Goal: Task Accomplishment & Management: Use online tool/utility

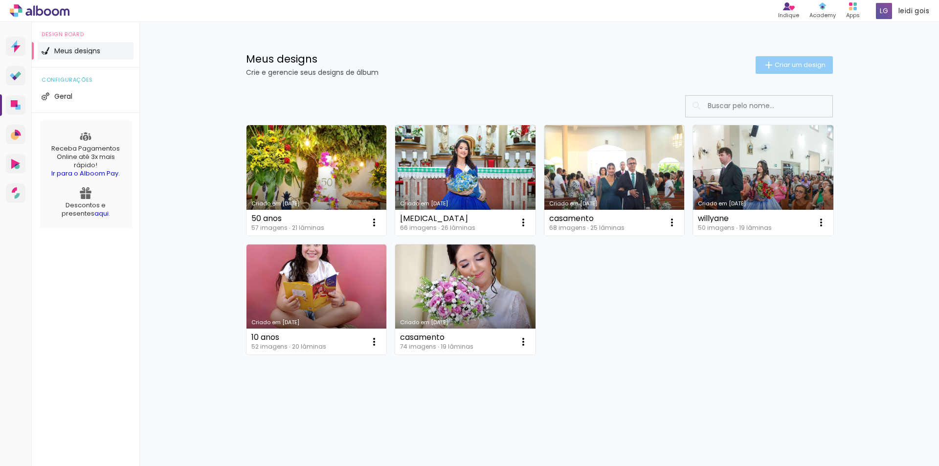
click at [808, 65] on span "Criar um design" at bounding box center [800, 65] width 51 height 6
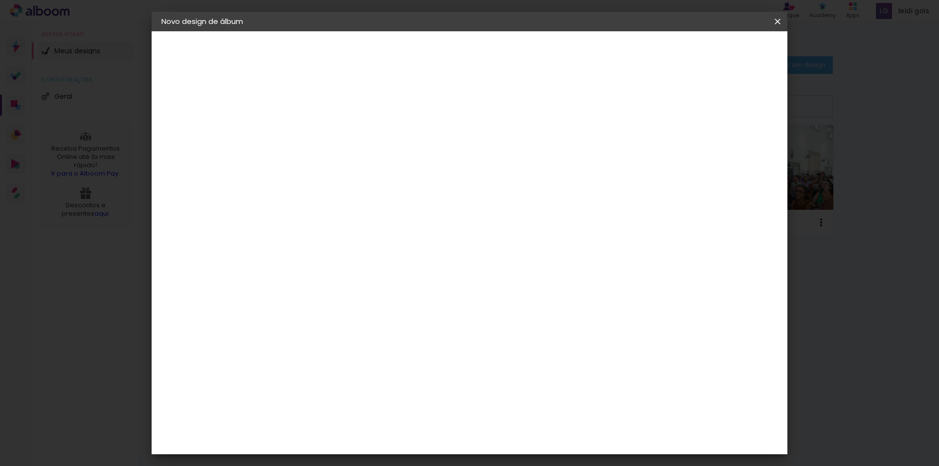
click at [321, 133] on input at bounding box center [321, 131] width 0 height 15
type input "15 anos sophia"
type paper-input "15 anos sophia"
click at [0, 0] on slot "Avançar" at bounding box center [0, 0] width 0 height 0
click at [382, 180] on input at bounding box center [346, 186] width 99 height 12
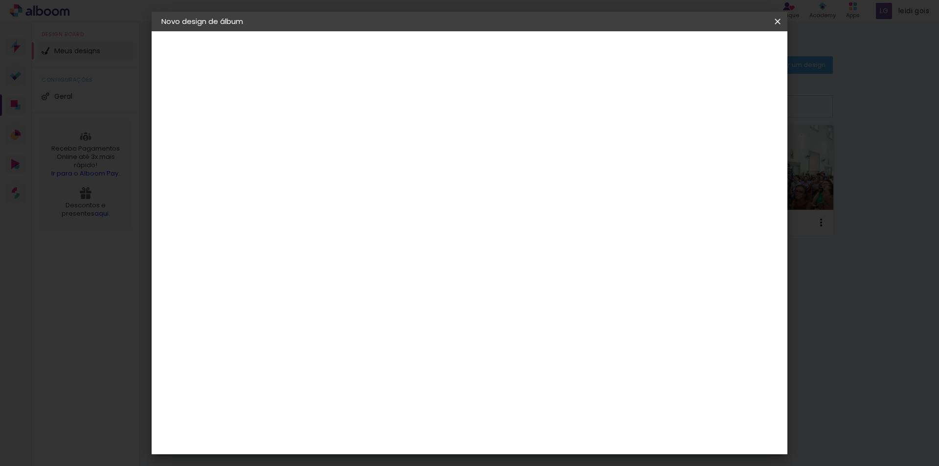
type input "lu"
type paper-input "lu"
click at [323, 223] on div "[PERSON_NAME]" at bounding box center [347, 221] width 65 height 8
click at [0, 0] on slot "Avançar" at bounding box center [0, 0] width 0 height 0
click at [371, 164] on iron-icon at bounding box center [366, 170] width 12 height 12
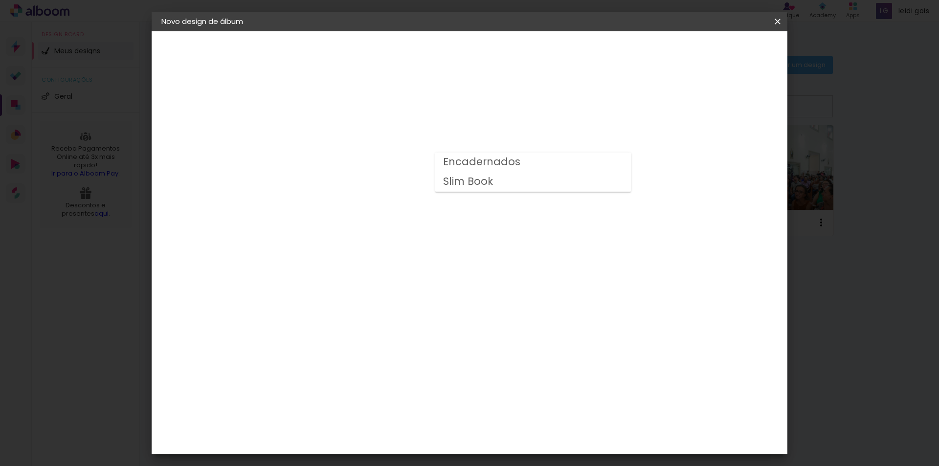
click at [0, 0] on slot "Encadernados" at bounding box center [0, 0] width 0 height 0
type input "Encadernados"
click at [496, 114] on div "Opções disponíveis Encadernados Slim Book Tamanho Escolha o tamanho Horizontal …" at bounding box center [387, 72] width 217 height 83
click at [387, 267] on span "24 x 60" at bounding box center [364, 277] width 45 height 20
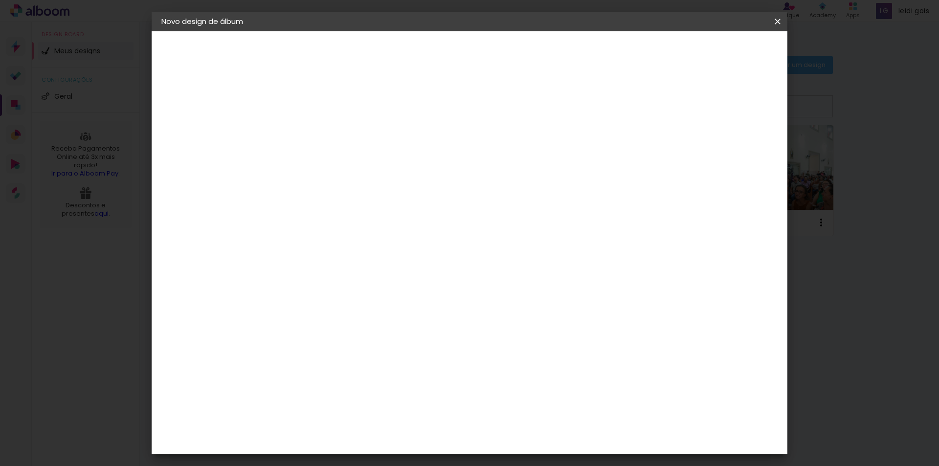
click at [0, 0] on slot "Avançar" at bounding box center [0, 0] width 0 height 0
click at [661, 110] on div at bounding box center [657, 105] width 9 height 9
type paper-checkbox "on"
click at [717, 54] on span "Iniciar design" at bounding box center [694, 51] width 45 height 7
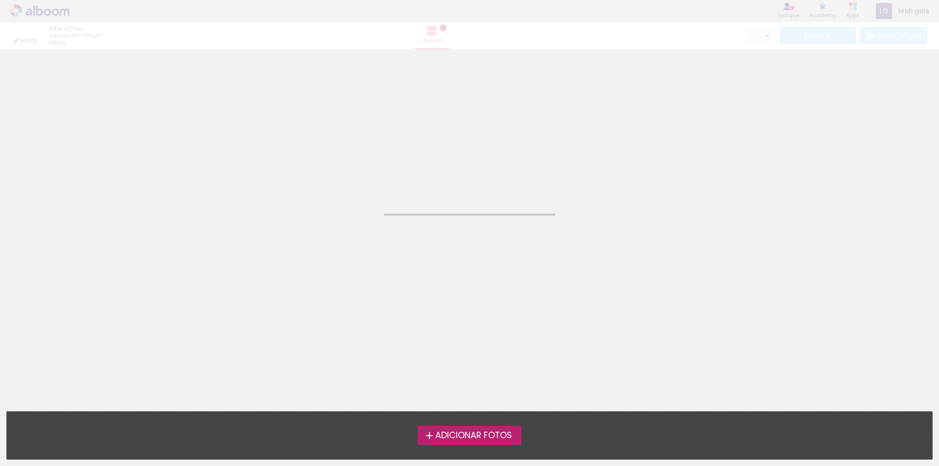
click at [464, 438] on span "Adicionar Fotos" at bounding box center [473, 435] width 77 height 9
click at [0, 0] on input "file" at bounding box center [0, 0] width 0 height 0
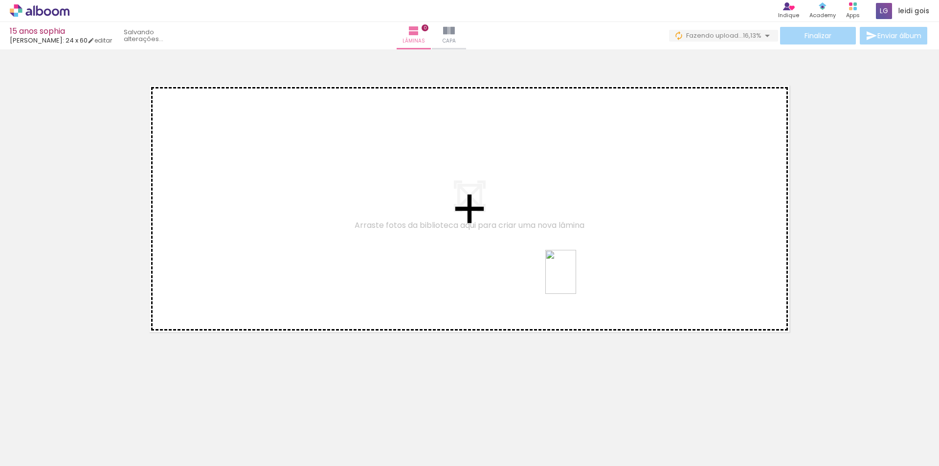
drag, startPoint x: 592, startPoint y: 438, endPoint x: 573, endPoint y: 254, distance: 184.4
click at [573, 254] on quentale-workspace at bounding box center [469, 233] width 939 height 466
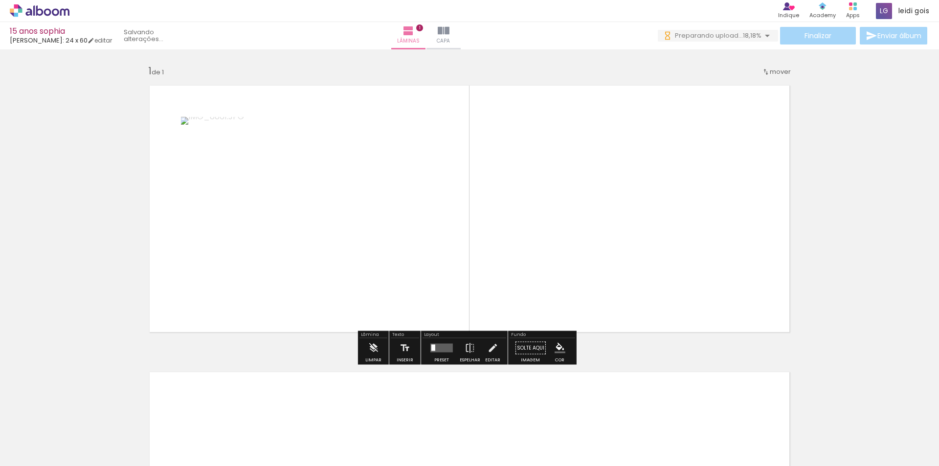
click at [435, 356] on div at bounding box center [442, 349] width 26 height 20
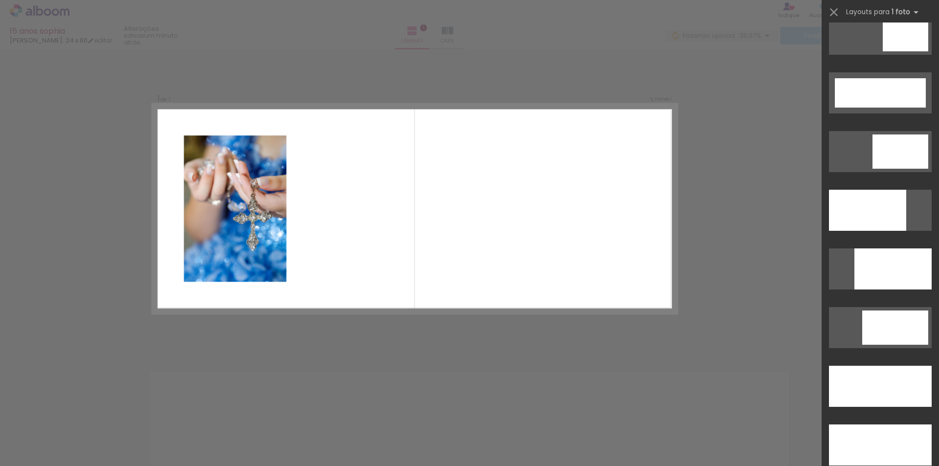
click at [882, 422] on div at bounding box center [880, 446] width 117 height 59
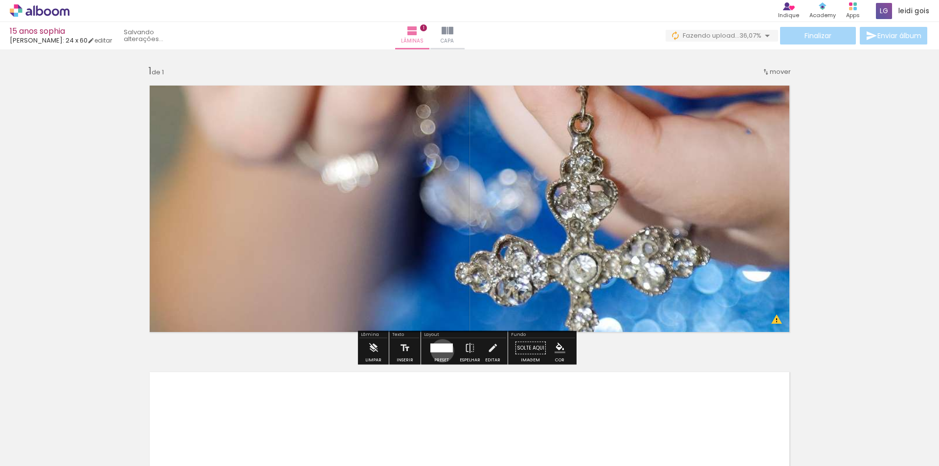
click at [440, 351] on div at bounding box center [442, 348] width 23 height 9
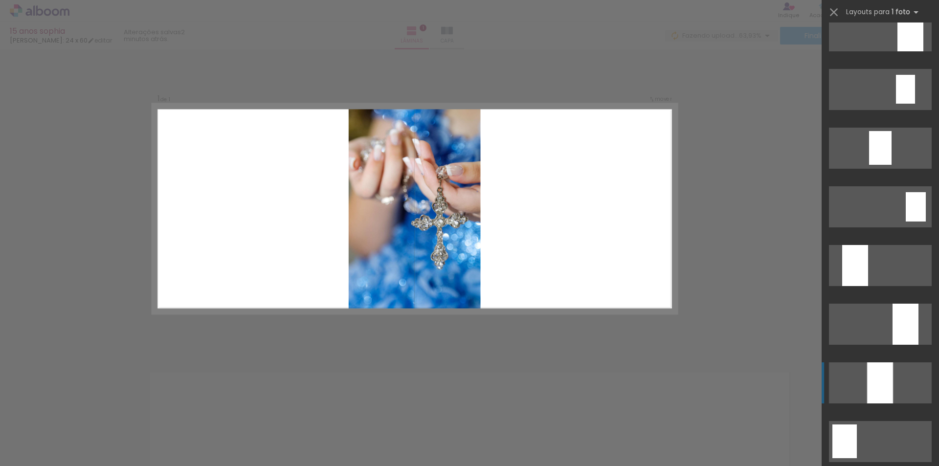
scroll to position [342, 0]
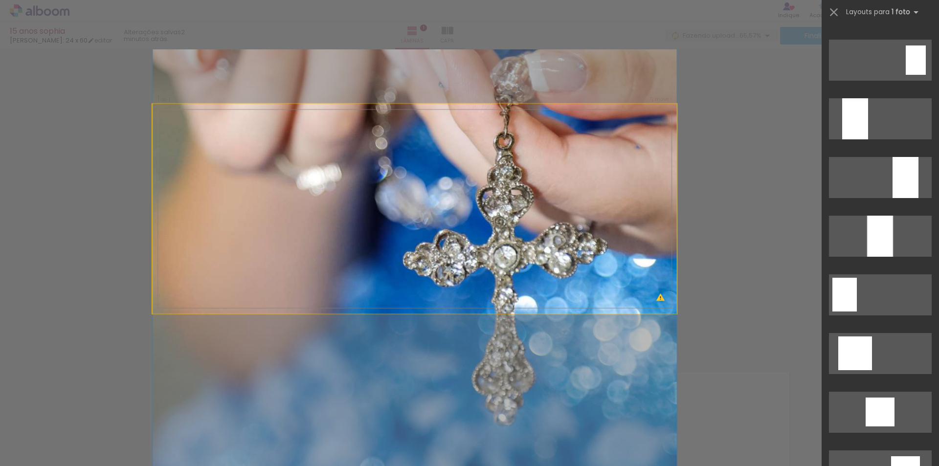
click at [501, 274] on quentale-photo at bounding box center [415, 209] width 524 height 210
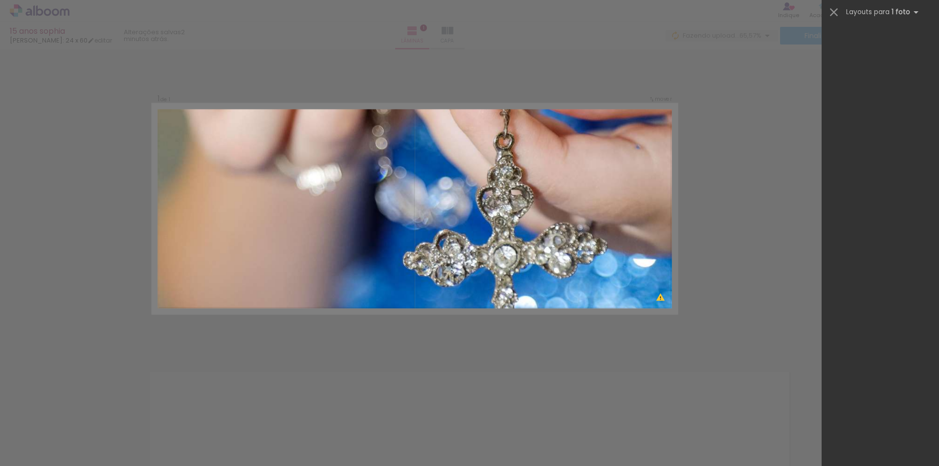
scroll to position [2877, 0]
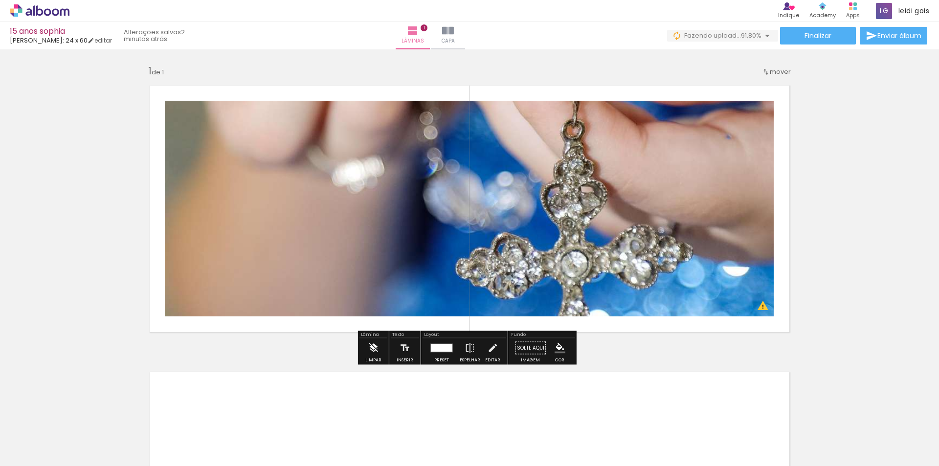
click at [377, 348] on iron-icon at bounding box center [373, 349] width 11 height 20
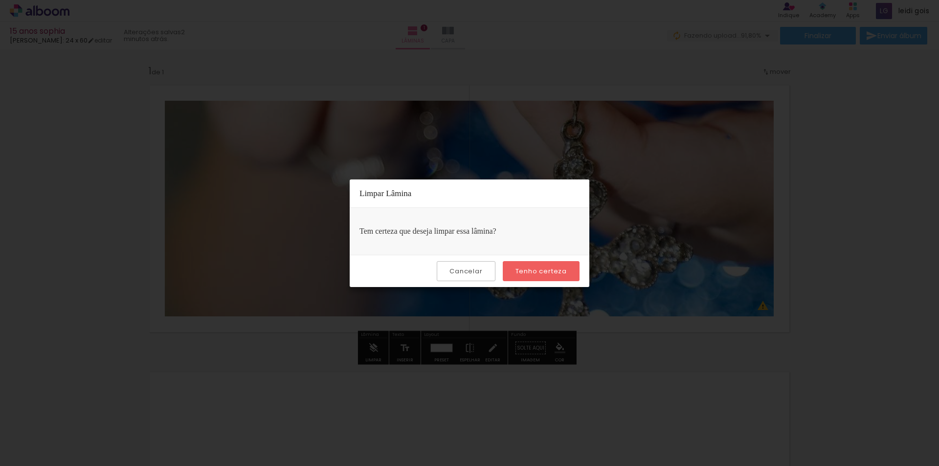
click at [0, 0] on slot "Tenho certeza" at bounding box center [0, 0] width 0 height 0
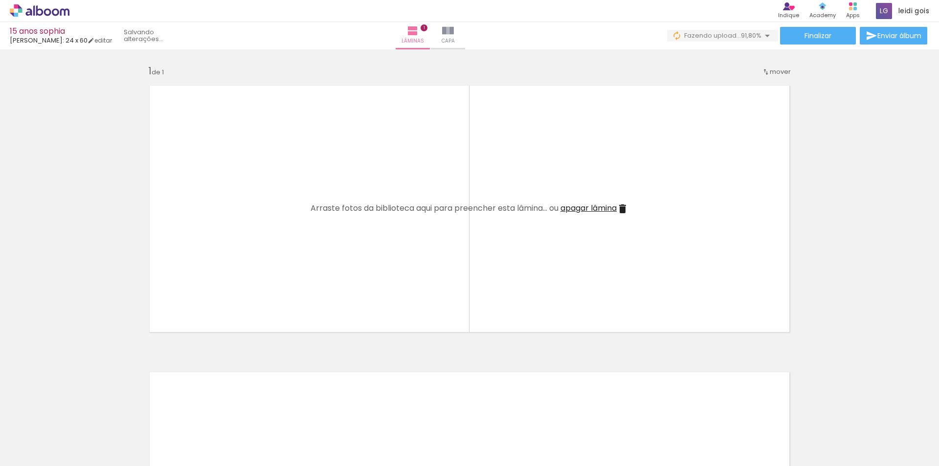
scroll to position [0, 1277]
click at [35, 449] on span "Adicionar Fotos" at bounding box center [34, 453] width 29 height 11
click at [0, 0] on input "file" at bounding box center [0, 0] width 0 height 0
click at [361, 412] on iron-icon at bounding box center [356, 413] width 10 height 10
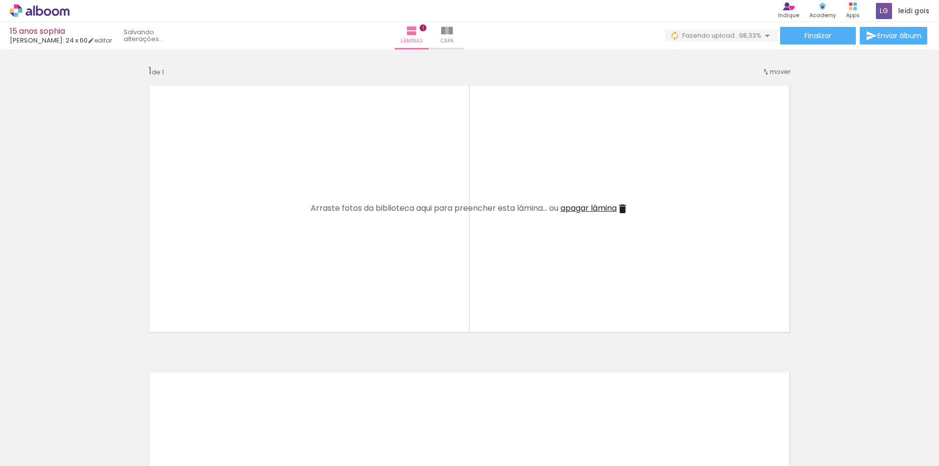
click at [197, 413] on iron-icon at bounding box center [191, 413] width 10 height 10
click at [356, 413] on iron-icon at bounding box center [356, 413] width 10 height 10
click at [197, 413] on iron-icon at bounding box center [191, 413] width 10 height 10
click at [20, 453] on iron-icon at bounding box center [14, 453] width 12 height 12
click at [0, 0] on input "file" at bounding box center [0, 0] width 0 height 0
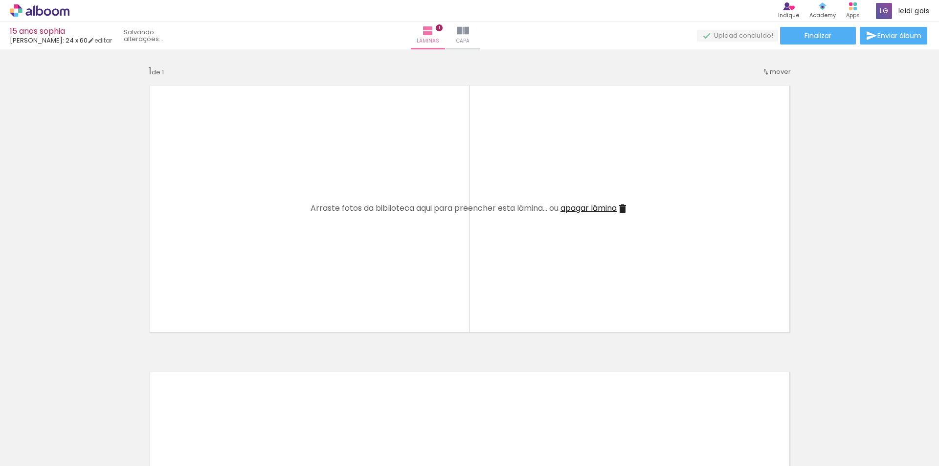
scroll to position [0, 0]
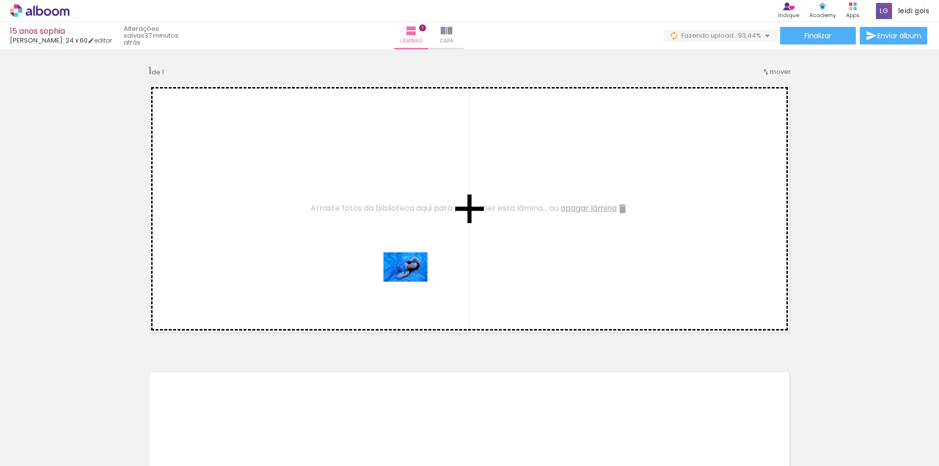
drag, startPoint x: 377, startPoint y: 436, endPoint x: 413, endPoint y: 282, distance: 158.7
click at [413, 282] on quentale-workspace at bounding box center [469, 233] width 939 height 466
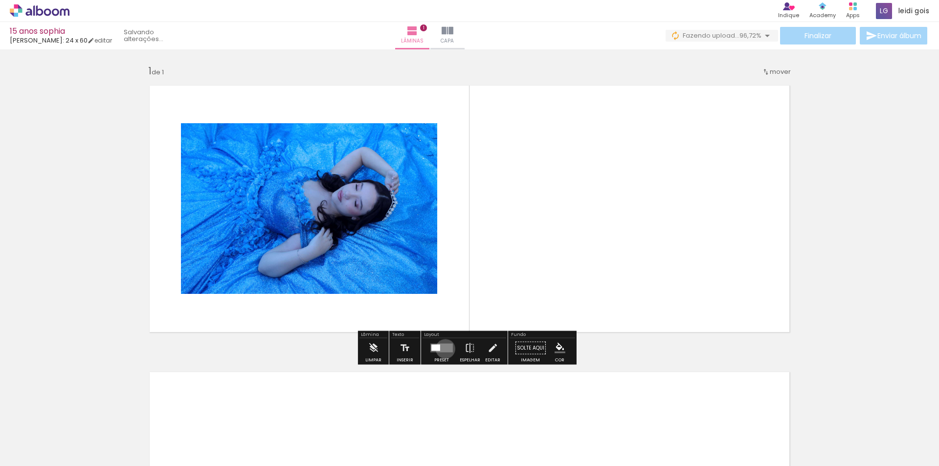
click at [443, 349] on quentale-layouter at bounding box center [442, 348] width 23 height 9
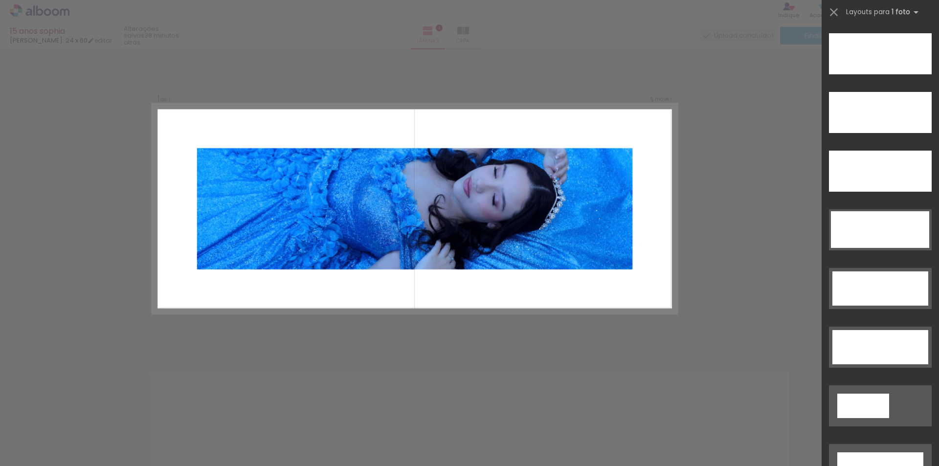
scroll to position [2678, 0]
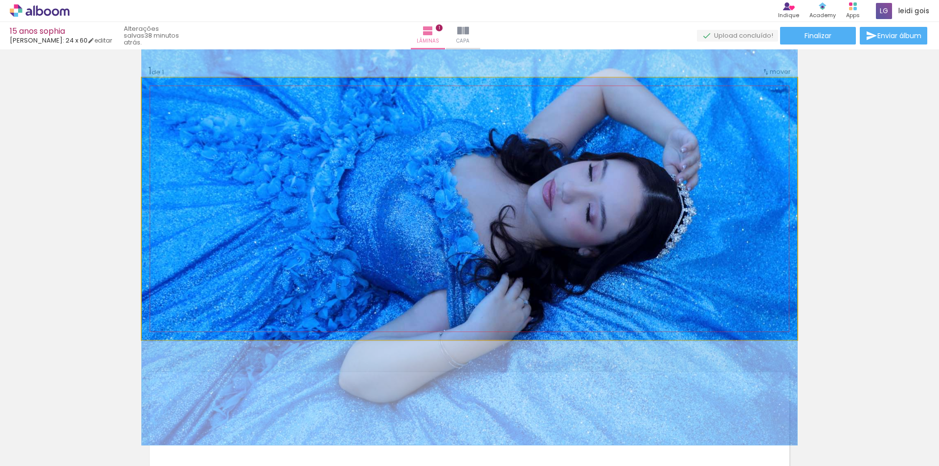
drag, startPoint x: 565, startPoint y: 187, endPoint x: 567, endPoint y: 205, distance: 18.2
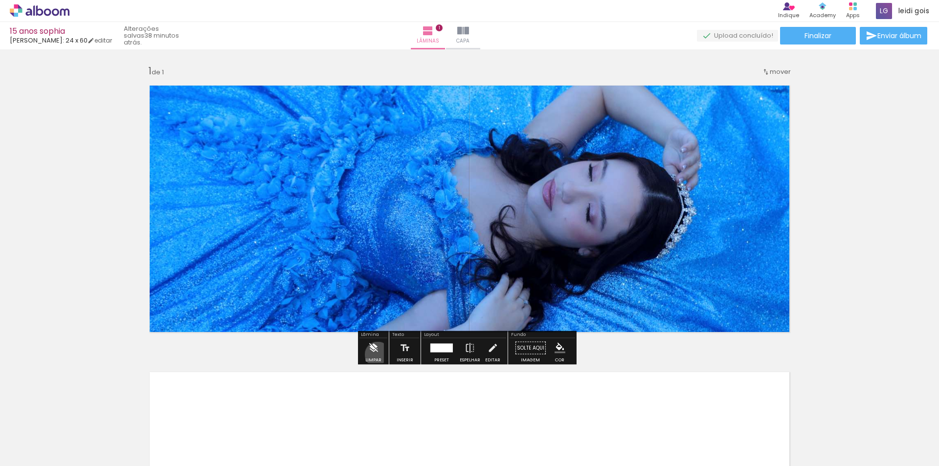
click at [378, 355] on iron-icon at bounding box center [373, 349] width 11 height 20
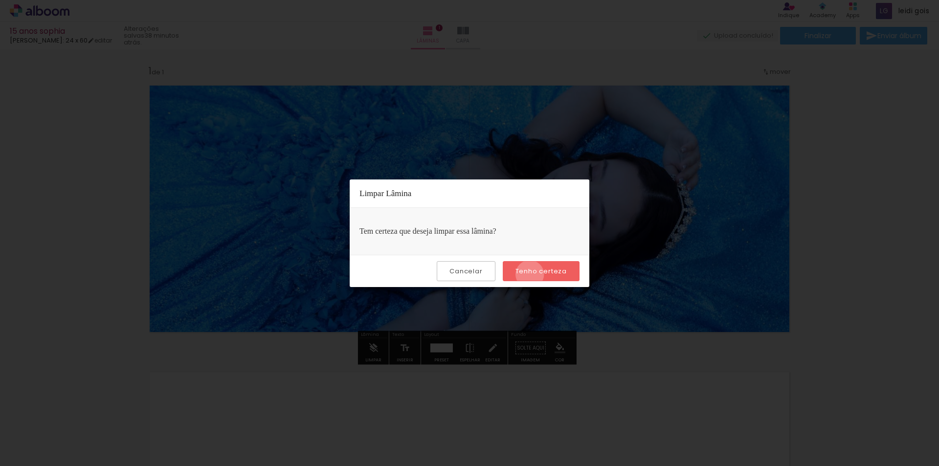
click at [0, 0] on slot "Tenho certeza" at bounding box center [0, 0] width 0 height 0
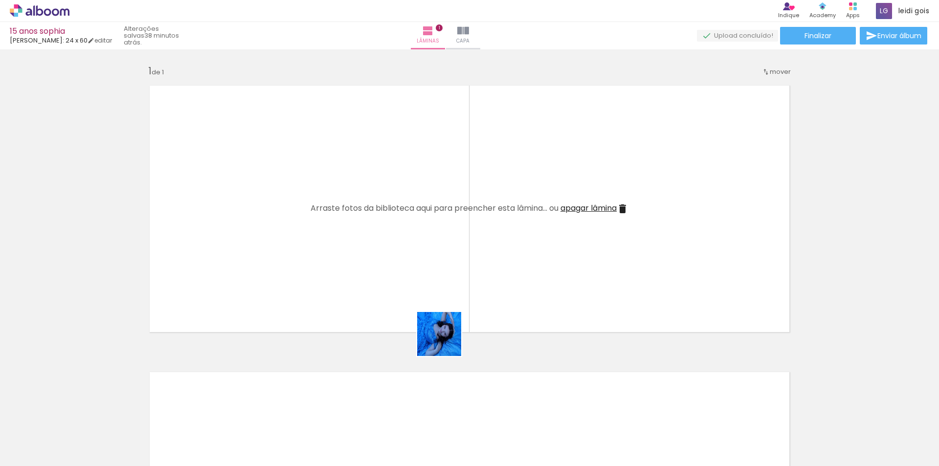
drag, startPoint x: 441, startPoint y: 439, endPoint x: 468, endPoint y: 260, distance: 181.5
click at [468, 260] on quentale-workspace at bounding box center [469, 233] width 939 height 466
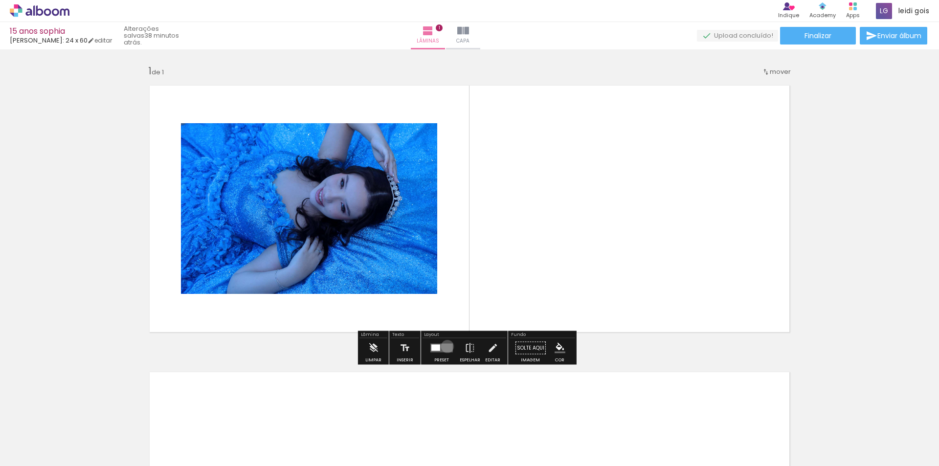
click at [445, 346] on quentale-layouter at bounding box center [442, 348] width 23 height 9
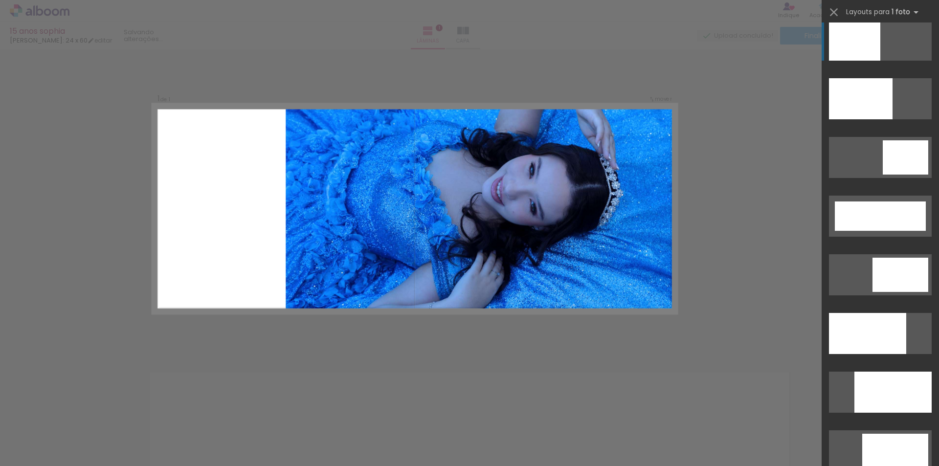
scroll to position [2446, 0]
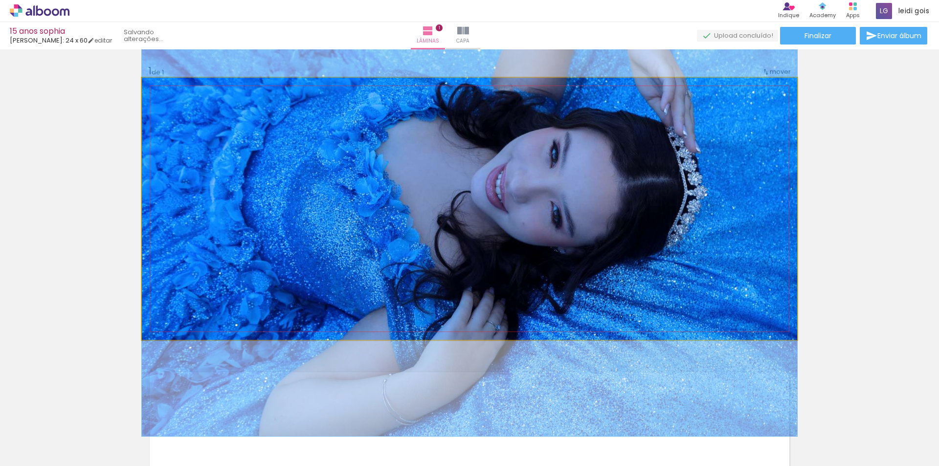
drag, startPoint x: 561, startPoint y: 227, endPoint x: 587, endPoint y: 236, distance: 28.0
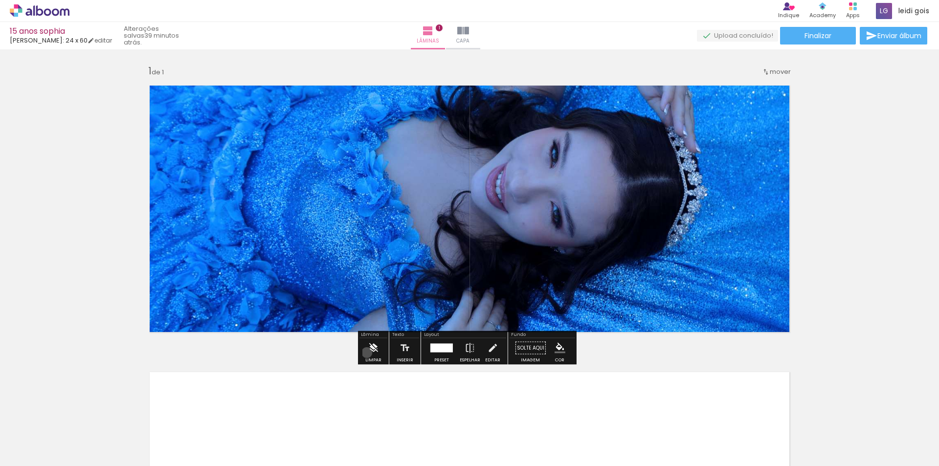
click at [367, 353] on paper-button "Limpar" at bounding box center [373, 351] width 21 height 25
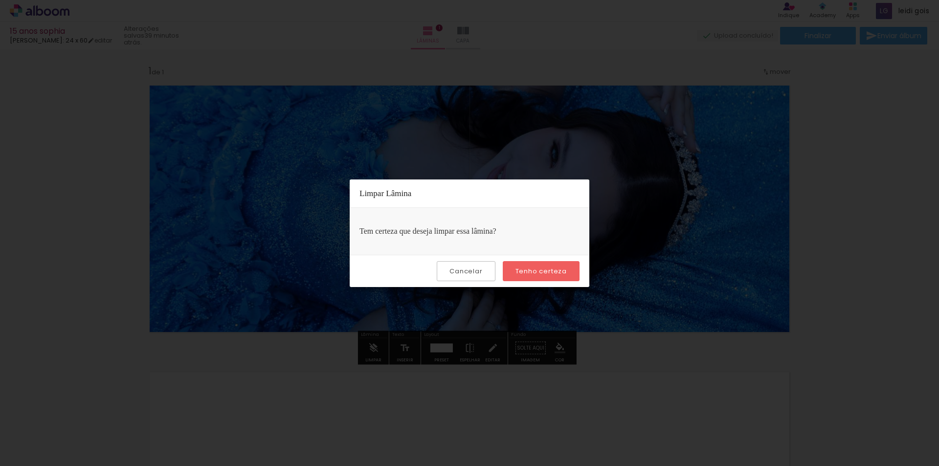
click at [0, 0] on slot "Tenho certeza" at bounding box center [0, 0] width 0 height 0
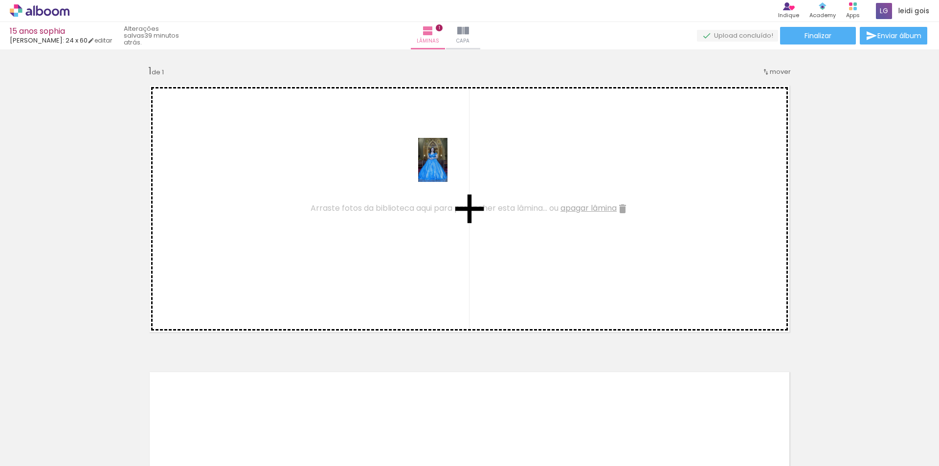
drag, startPoint x: 110, startPoint y: 431, endPoint x: 448, endPoint y: 167, distance: 428.7
click at [448, 167] on quentale-workspace at bounding box center [469, 233] width 939 height 466
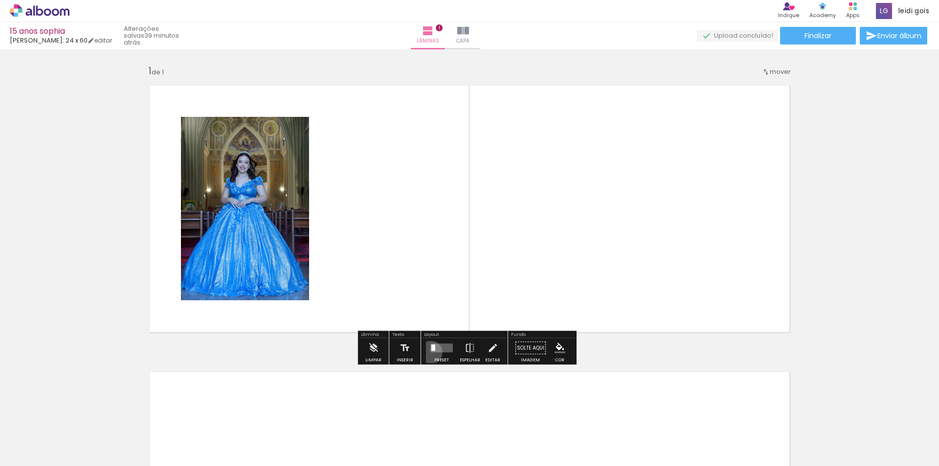
click at [431, 352] on quentale-layouter at bounding box center [442, 348] width 23 height 9
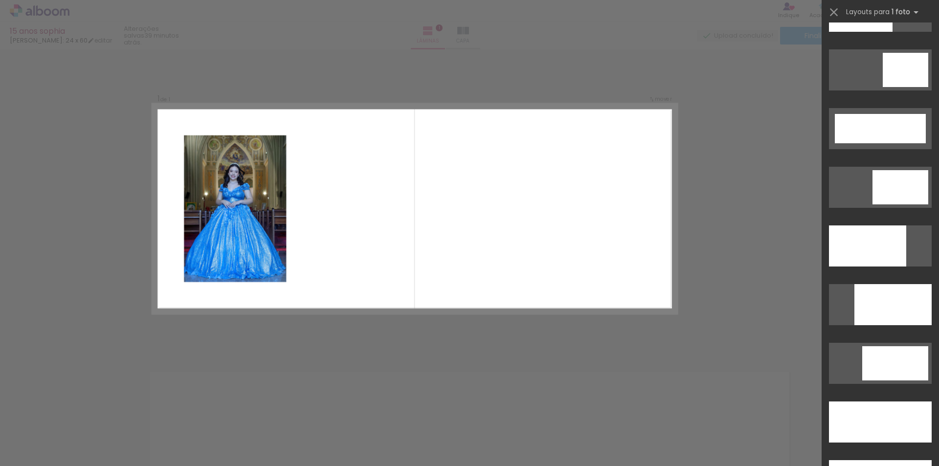
scroll to position [2495, 0]
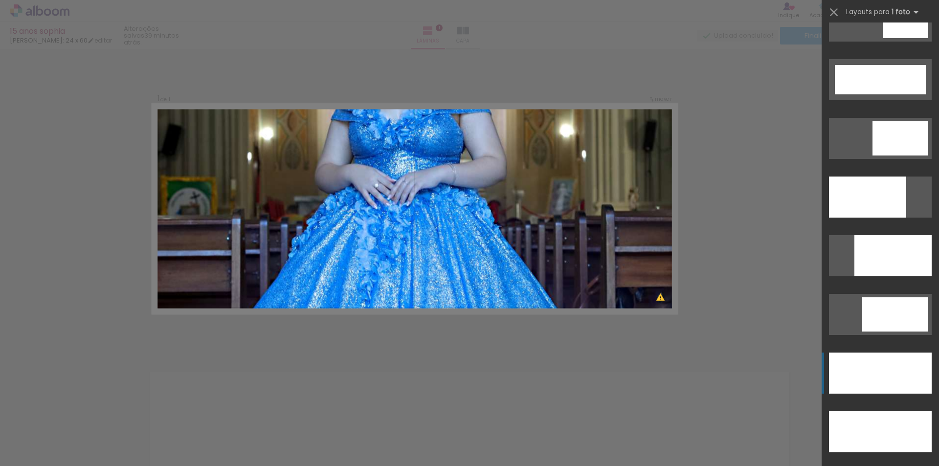
click at [879, 218] on div at bounding box center [867, 197] width 77 height 41
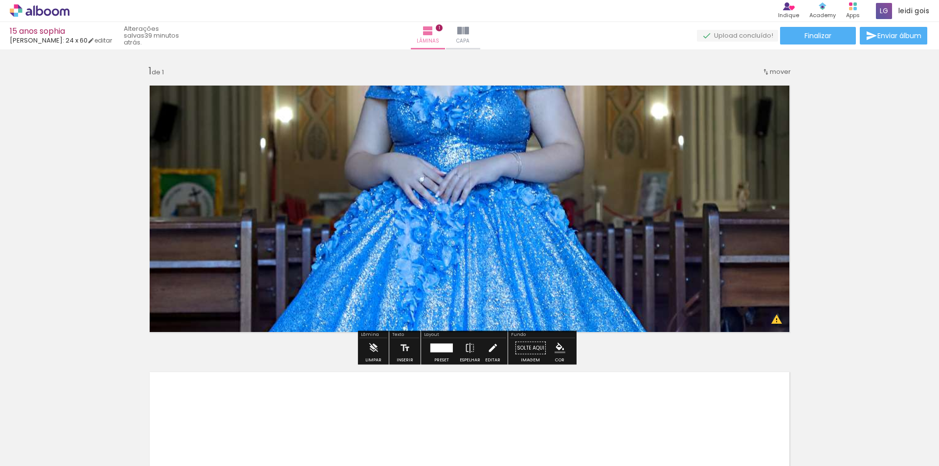
click at [487, 352] on iron-icon at bounding box center [492, 349] width 11 height 20
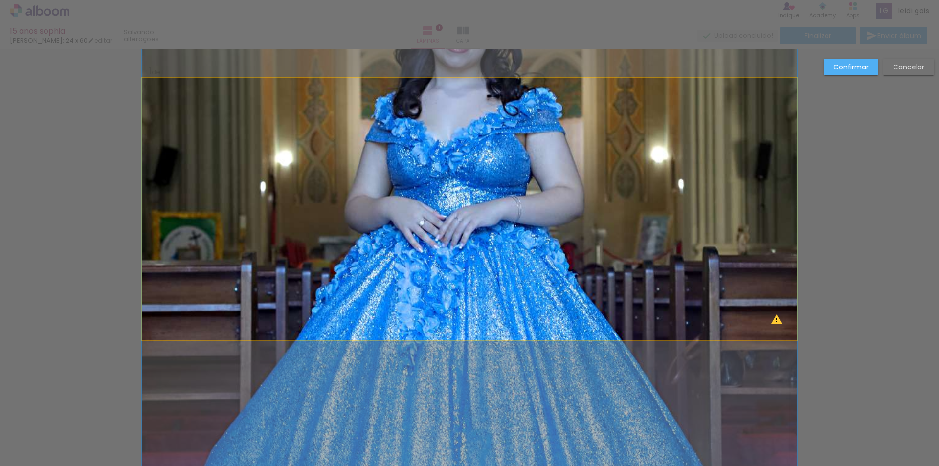
drag, startPoint x: 454, startPoint y: 231, endPoint x: 462, endPoint y: 259, distance: 29.6
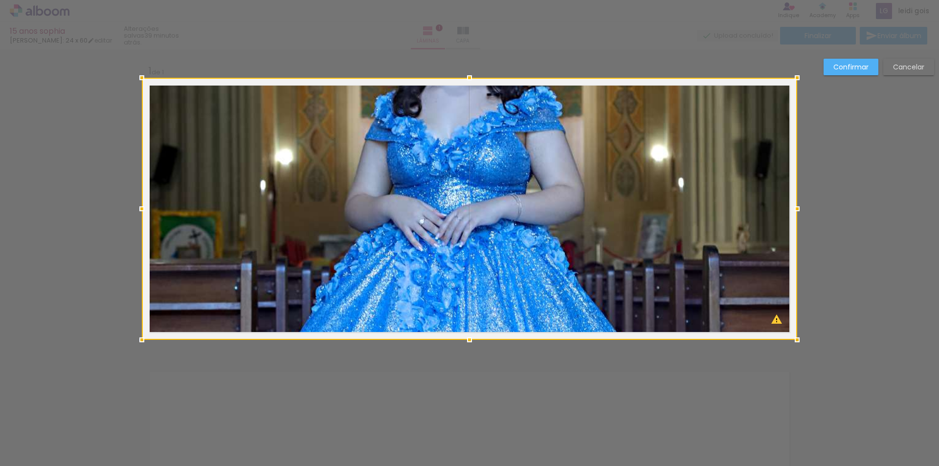
drag, startPoint x: 494, startPoint y: 239, endPoint x: 646, endPoint y: 212, distance: 155.0
click at [646, 212] on div at bounding box center [470, 209] width 656 height 262
click at [0, 0] on slot "Cancelar" at bounding box center [0, 0] width 0 height 0
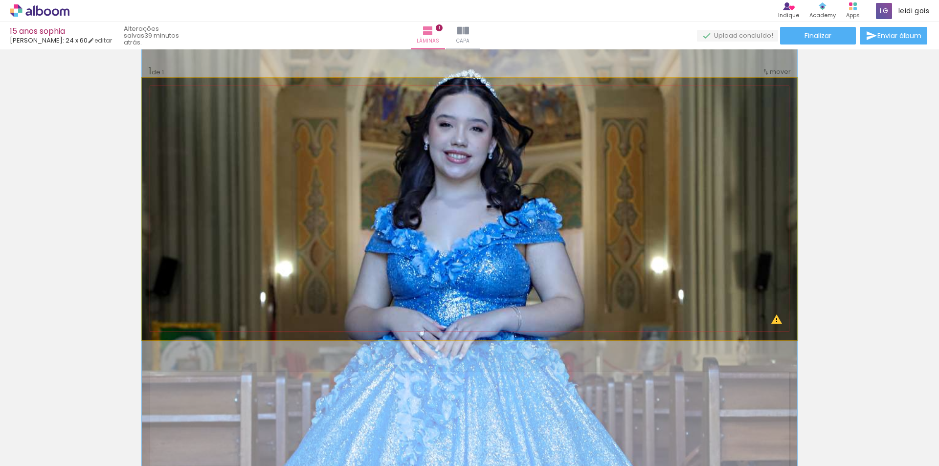
drag, startPoint x: 519, startPoint y: 143, endPoint x: 519, endPoint y: 297, distance: 154.1
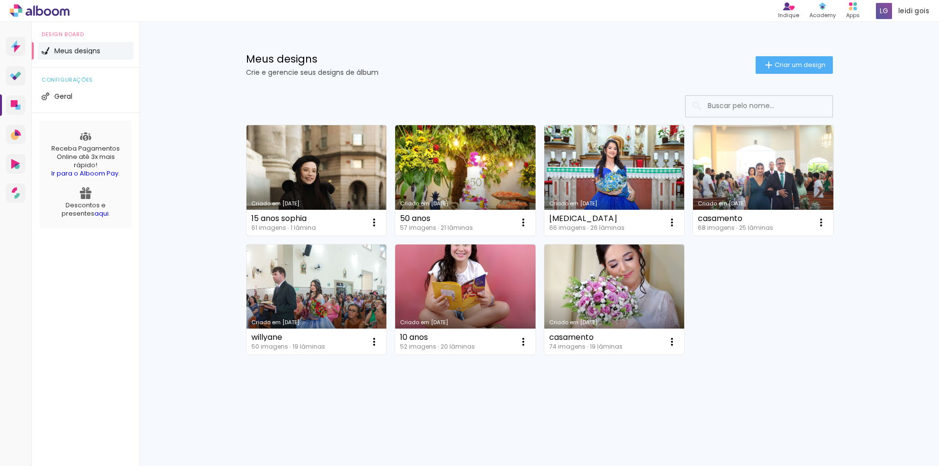
click at [317, 184] on link "Criado em [DATE]" at bounding box center [317, 180] width 140 height 111
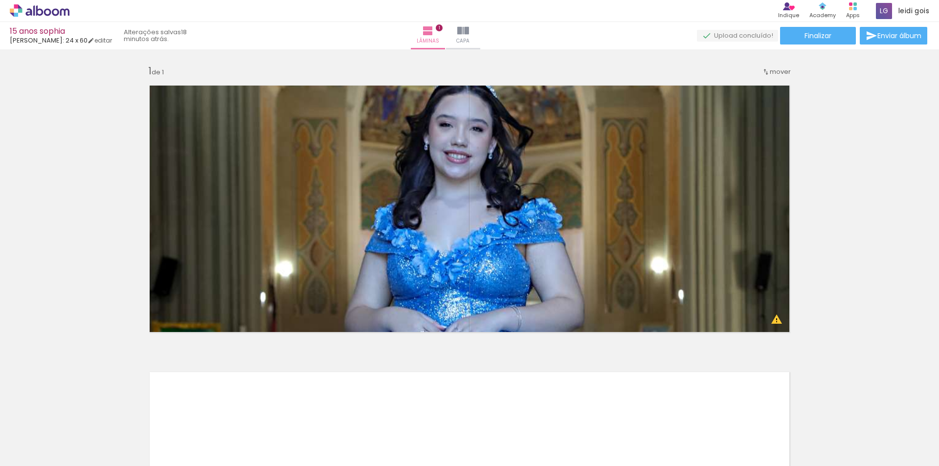
click at [53, 435] on iron-icon at bounding box center [50, 437] width 8 height 8
click at [65, 343] on div "Inserir lâmina 1 de 1 O Designbox precisará aumentar a sua imagem em 170% para …" at bounding box center [469, 340] width 939 height 574
click at [81, 412] on iron-icon at bounding box center [76, 413] width 10 height 10
click at [79, 412] on iron-icon at bounding box center [76, 413] width 10 height 10
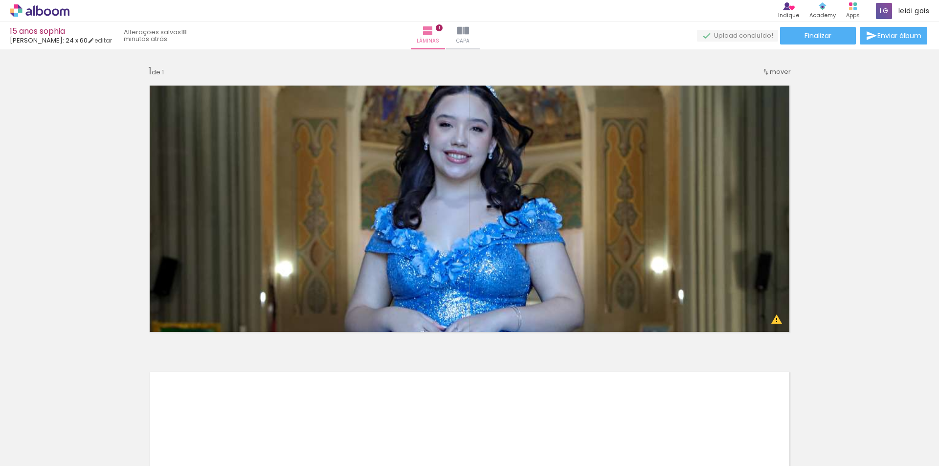
click at [79, 412] on iron-icon at bounding box center [76, 413] width 10 height 10
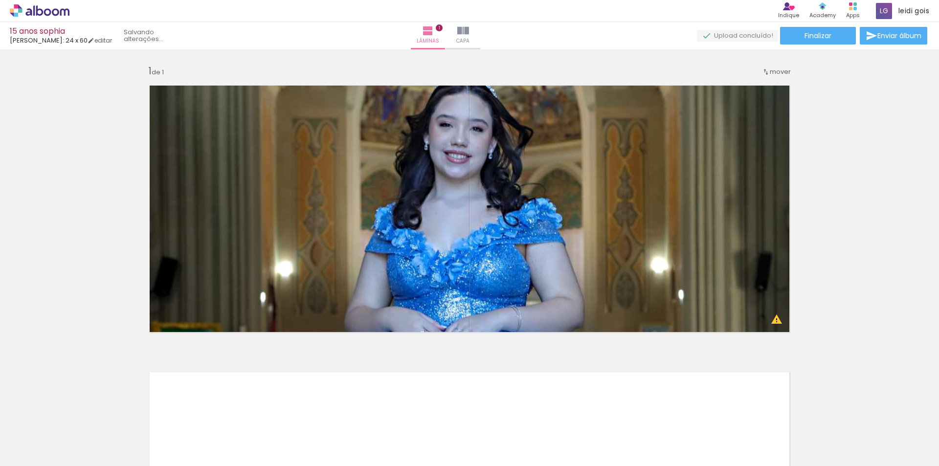
click at [79, 412] on iron-icon at bounding box center [76, 413] width 10 height 10
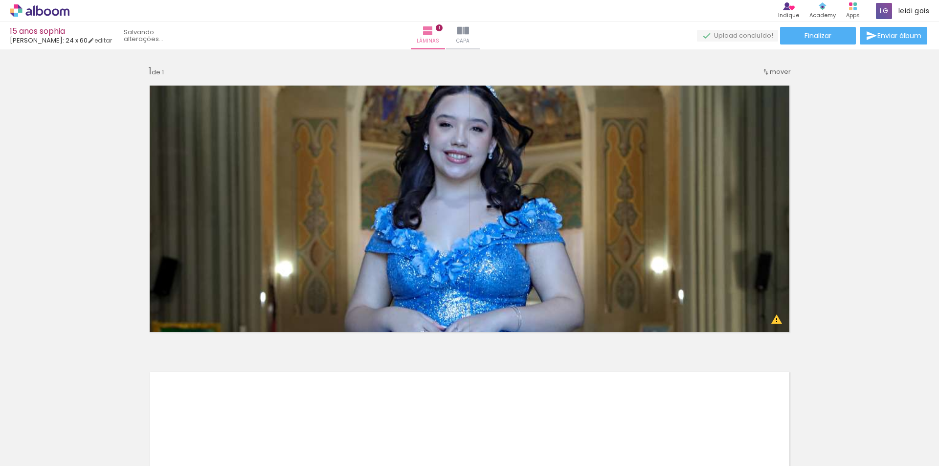
click at [79, 412] on iron-icon at bounding box center [76, 413] width 10 height 10
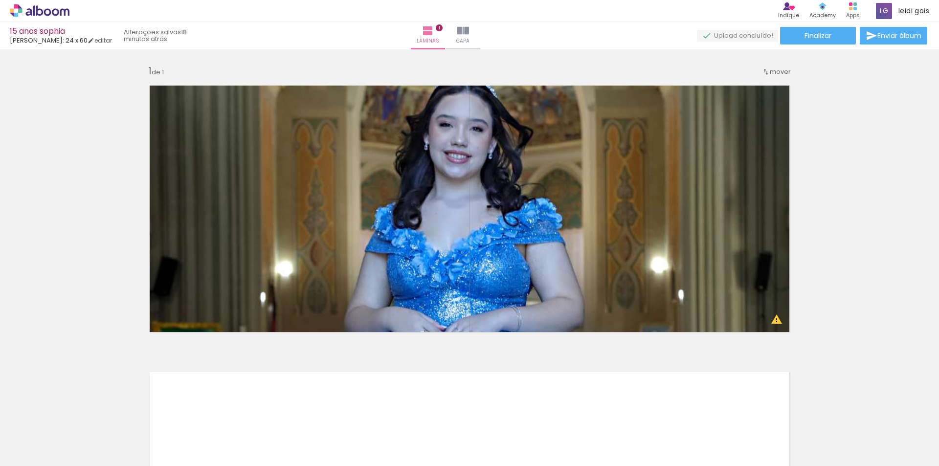
click at [79, 412] on iron-icon at bounding box center [76, 413] width 10 height 10
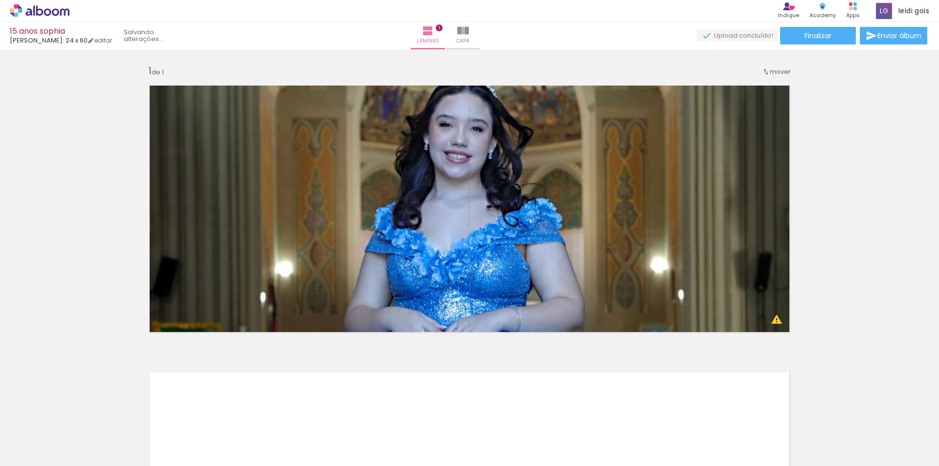
click at [79, 412] on iron-icon at bounding box center [76, 413] width 10 height 10
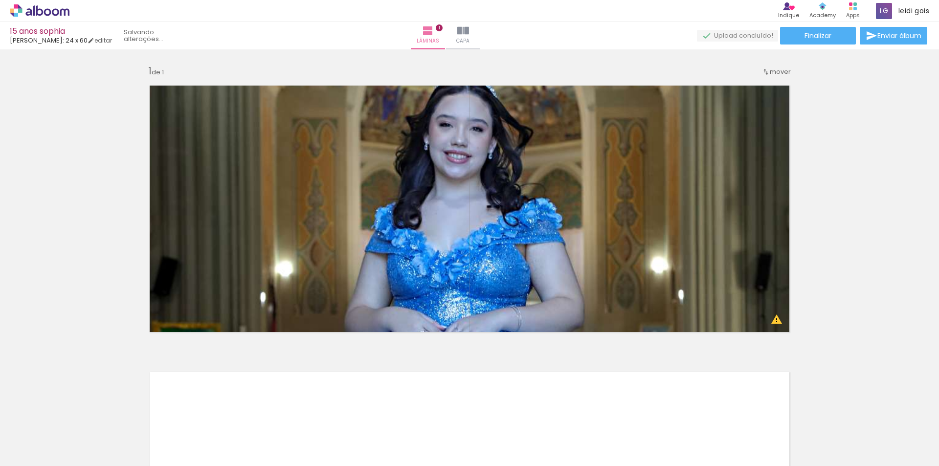
click at [79, 412] on iron-icon at bounding box center [76, 413] width 10 height 10
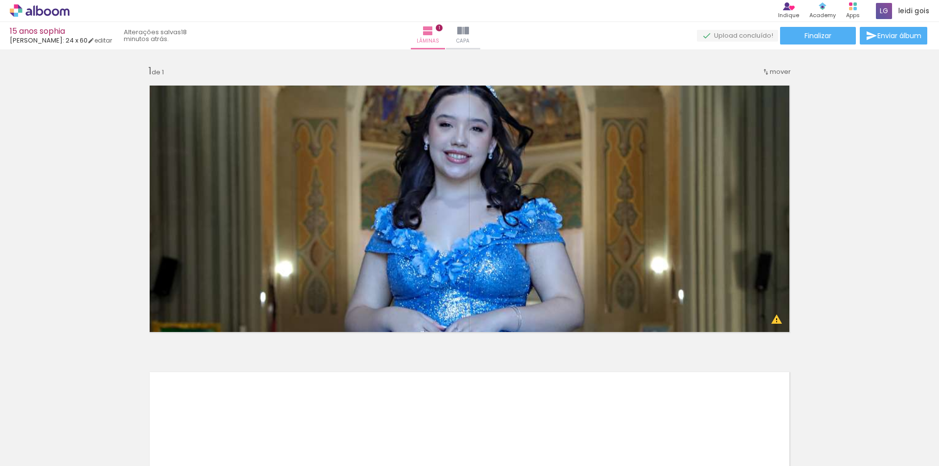
click at [79, 412] on iron-icon at bounding box center [76, 413] width 10 height 10
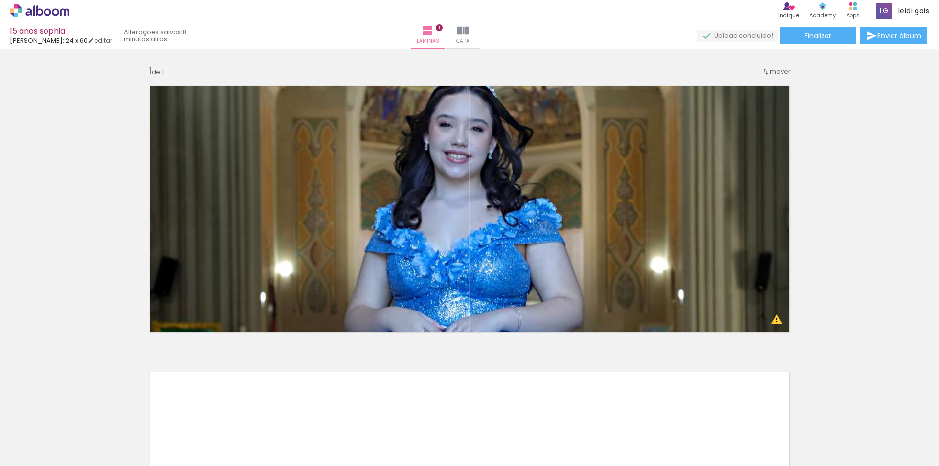
click at [79, 412] on iron-icon at bounding box center [76, 413] width 10 height 10
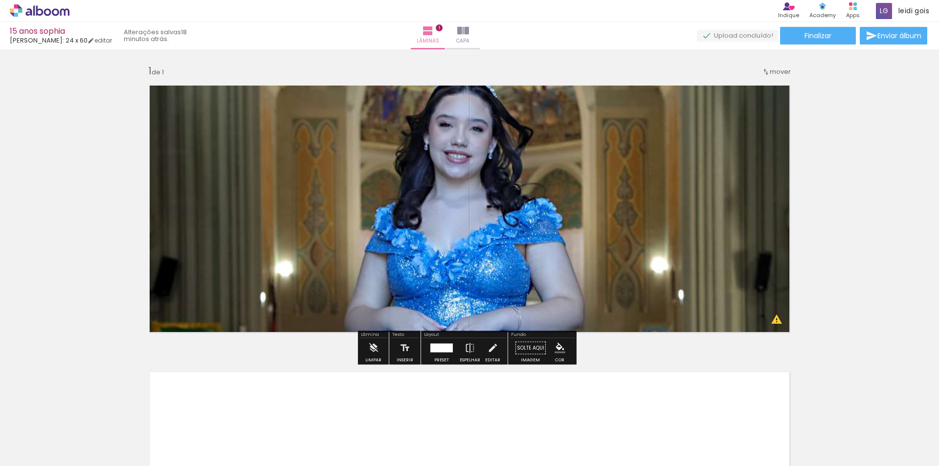
click at [82, 411] on iron-icon at bounding box center [76, 413] width 10 height 10
click at [366, 356] on paper-button "Limpar" at bounding box center [373, 351] width 21 height 25
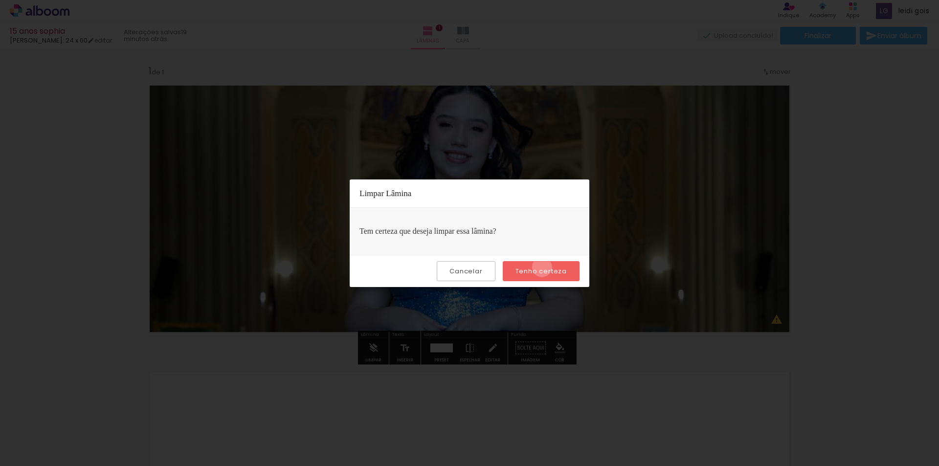
click at [0, 0] on slot "Tenho certeza" at bounding box center [0, 0] width 0 height 0
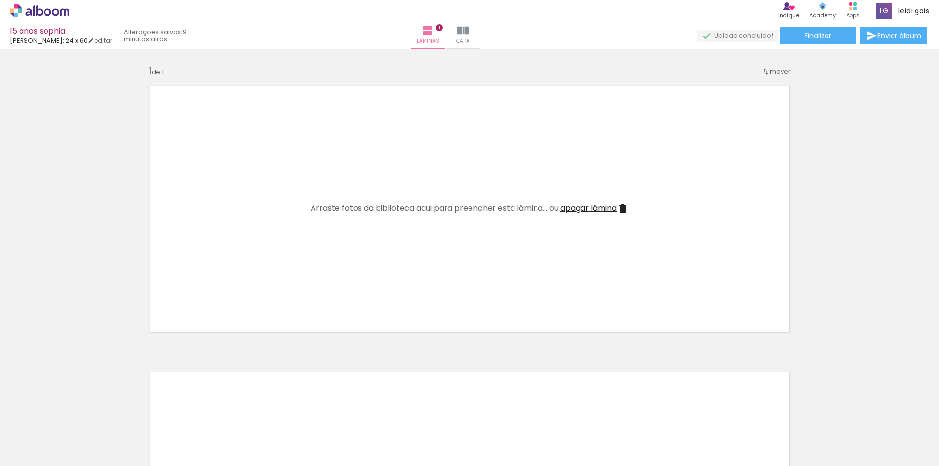
click at [80, 416] on iron-icon at bounding box center [76, 413] width 10 height 10
click at [81, 415] on iron-icon at bounding box center [76, 413] width 10 height 10
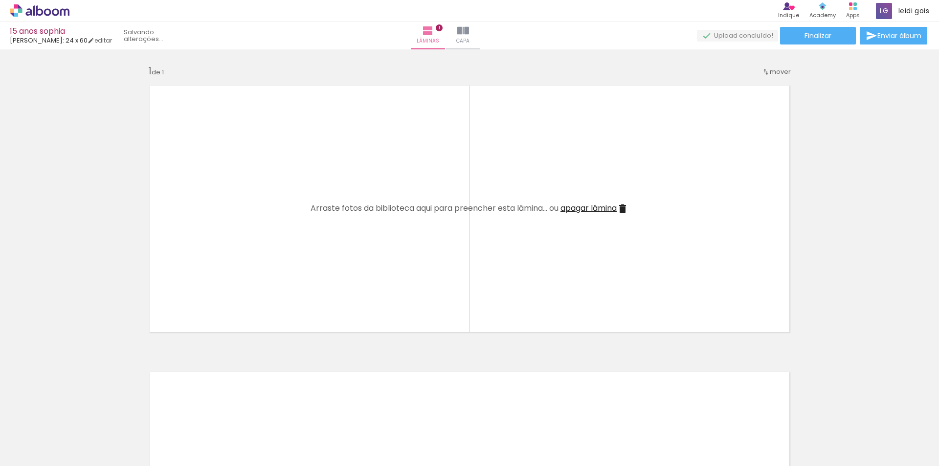
click at [81, 415] on iron-icon at bounding box center [76, 413] width 10 height 10
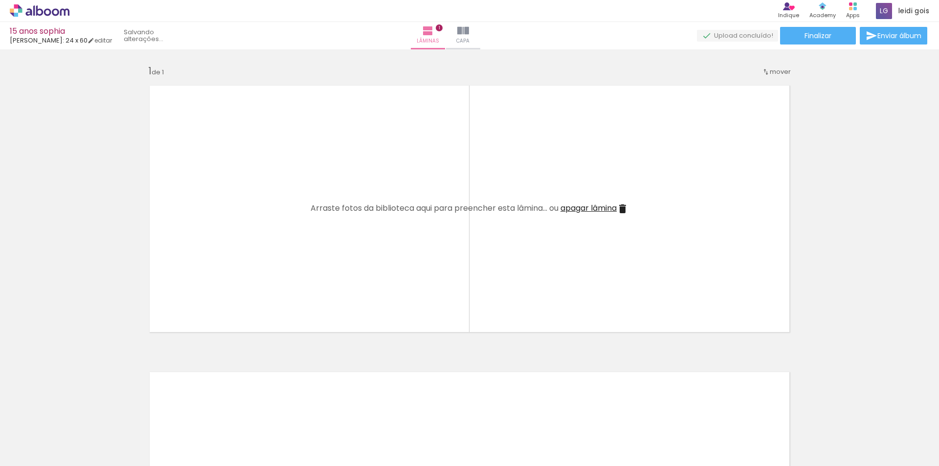
click at [81, 415] on iron-icon at bounding box center [76, 413] width 10 height 10
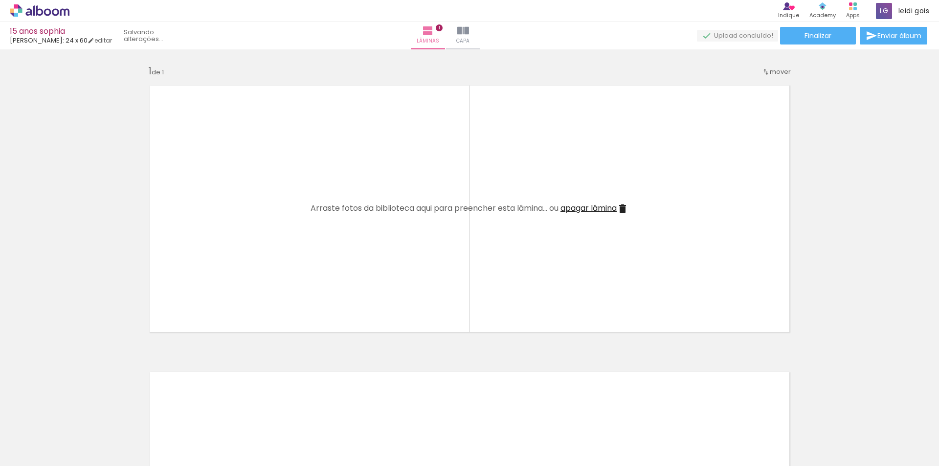
click at [81, 415] on iron-icon at bounding box center [76, 413] width 10 height 10
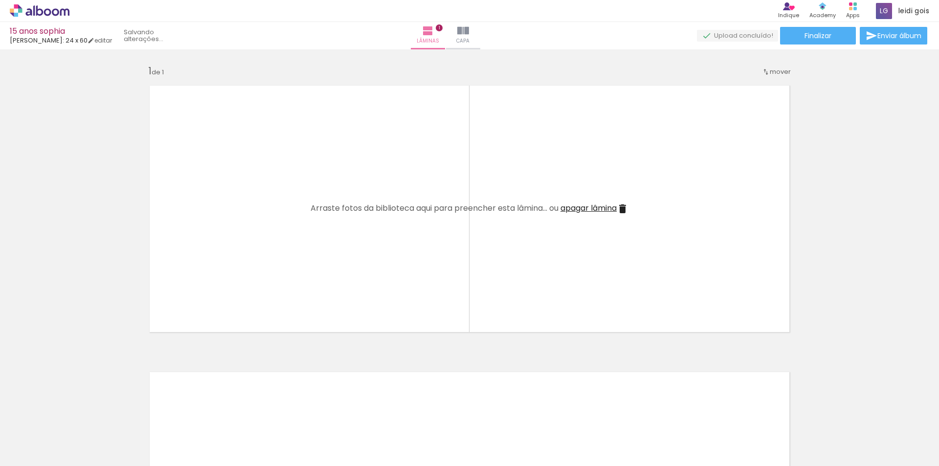
click at [81, 415] on iron-icon at bounding box center [76, 413] width 10 height 10
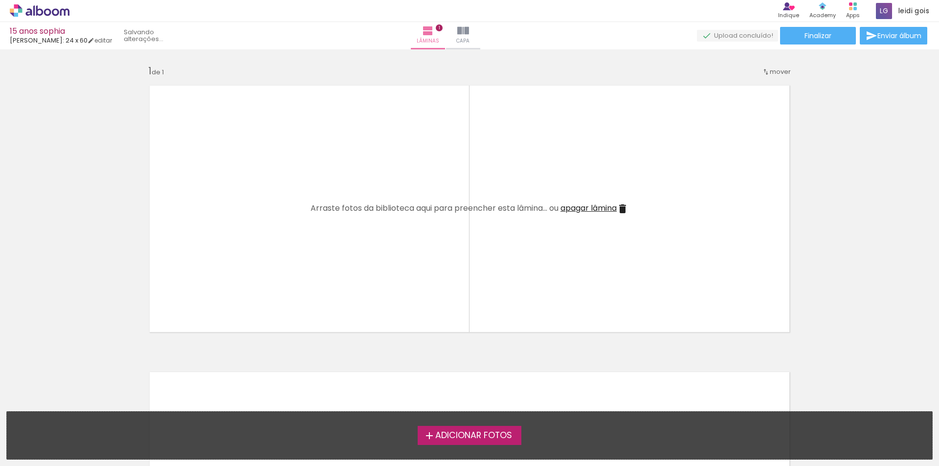
click at [81, 415] on div "Adicionar Fotos Solte suas fotos aqui..." at bounding box center [470, 435] width 926 height 47
click at [502, 437] on span "Adicionar Fotos" at bounding box center [473, 435] width 77 height 9
click at [0, 0] on input "file" at bounding box center [0, 0] width 0 height 0
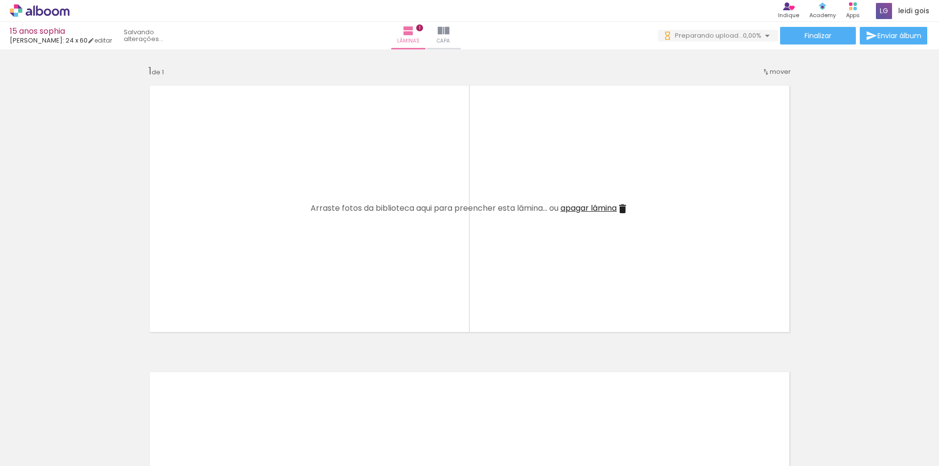
drag, startPoint x: 431, startPoint y: 441, endPoint x: 285, endPoint y: 248, distance: 241.8
click at [285, 248] on quentale-workspace at bounding box center [469, 233] width 939 height 466
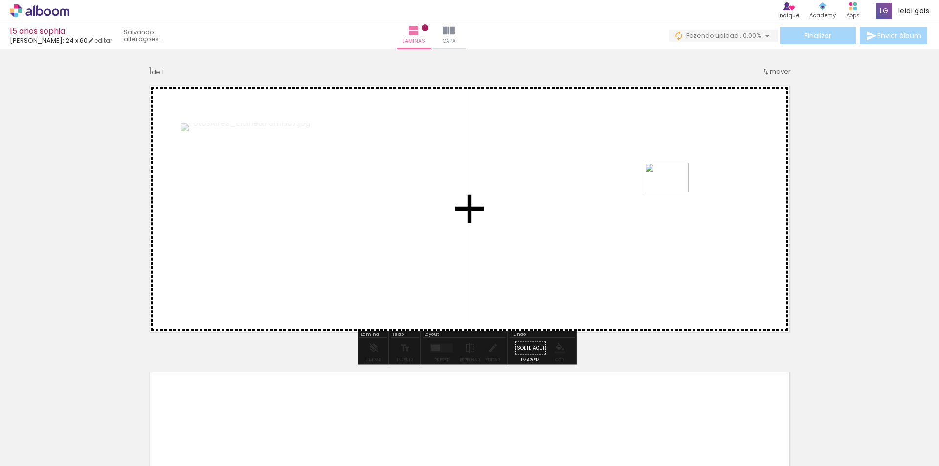
drag, startPoint x: 274, startPoint y: 433, endPoint x: 674, endPoint y: 192, distance: 467.0
click at [674, 192] on quentale-workspace at bounding box center [469, 233] width 939 height 466
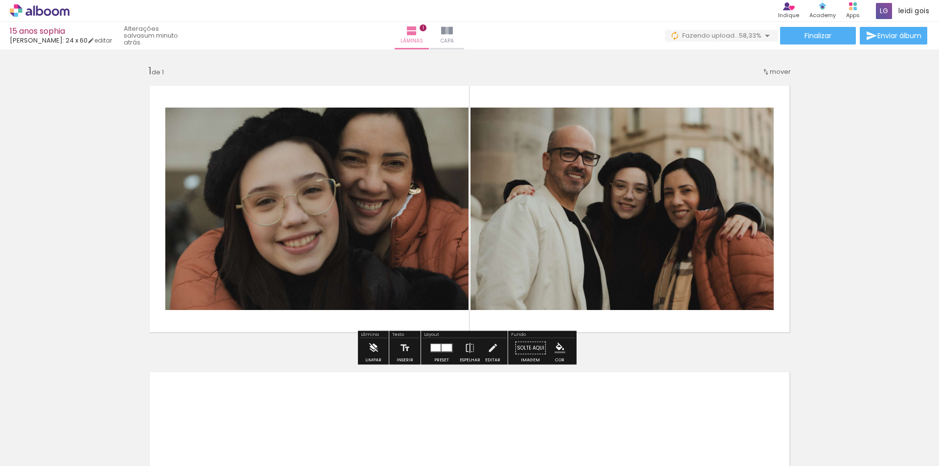
click at [369, 353] on iron-icon at bounding box center [373, 349] width 11 height 20
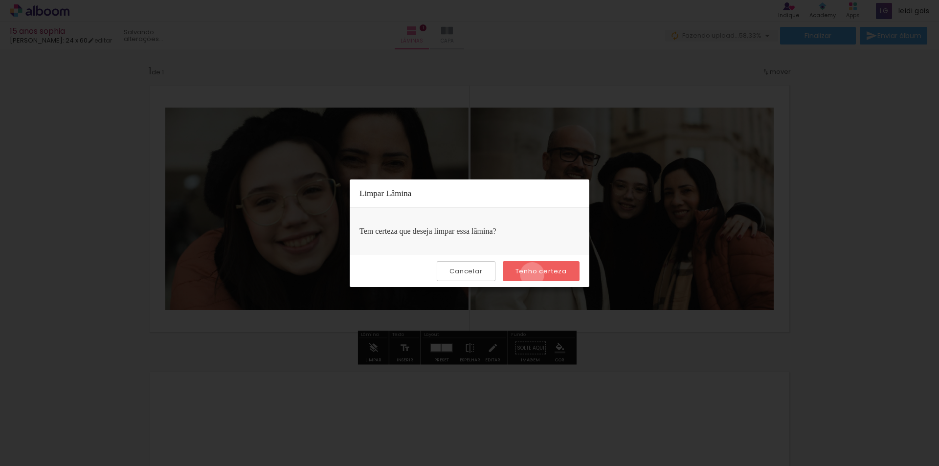
click at [0, 0] on slot "Tenho certeza" at bounding box center [0, 0] width 0 height 0
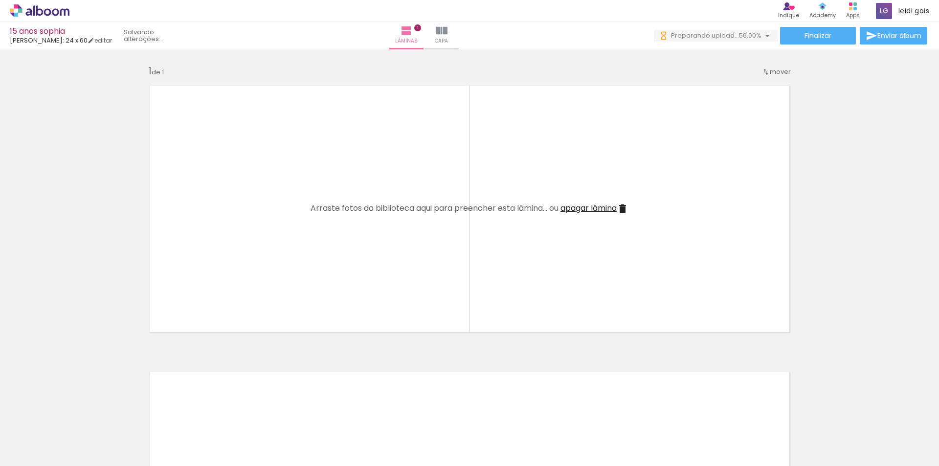
scroll to position [0, 953]
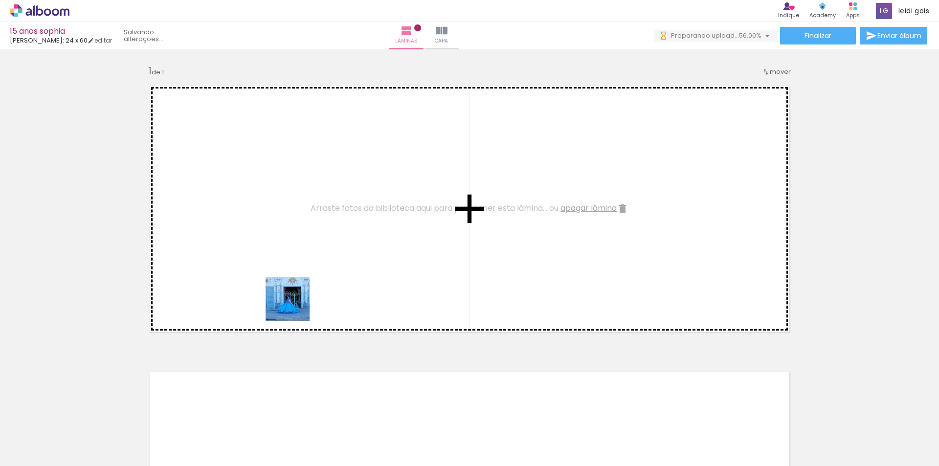
drag, startPoint x: 304, startPoint y: 441, endPoint x: 287, endPoint y: 257, distance: 185.3
click at [287, 257] on quentale-workspace at bounding box center [469, 233] width 939 height 466
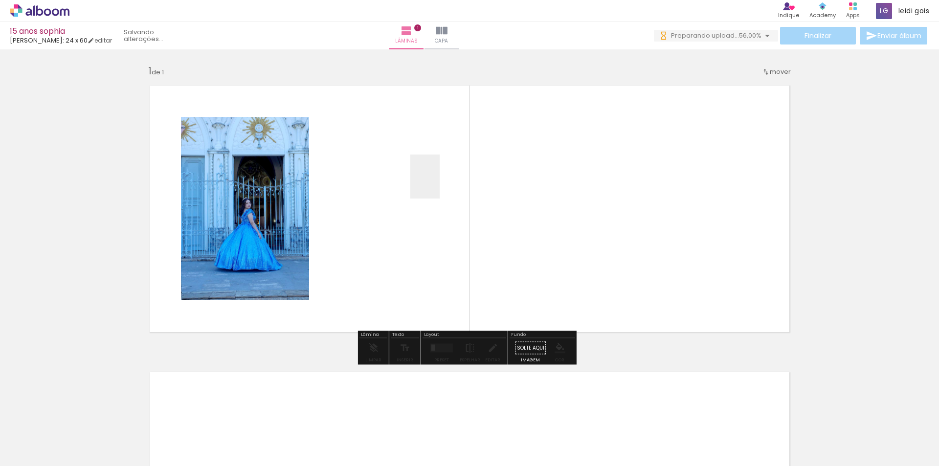
drag, startPoint x: 357, startPoint y: 427, endPoint x: 440, endPoint y: 184, distance: 257.0
click at [440, 184] on quentale-workspace at bounding box center [469, 233] width 939 height 466
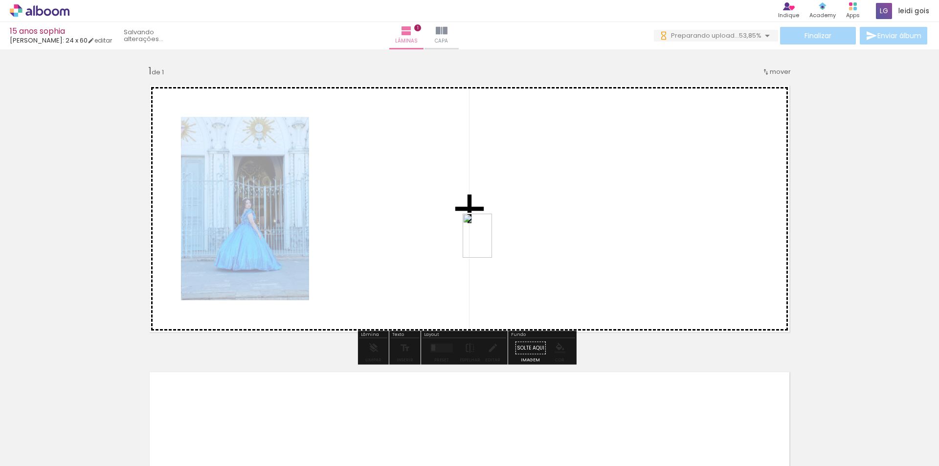
drag, startPoint x: 347, startPoint y: 427, endPoint x: 492, endPoint y: 243, distance: 234.4
click at [492, 243] on quentale-workspace at bounding box center [469, 233] width 939 height 466
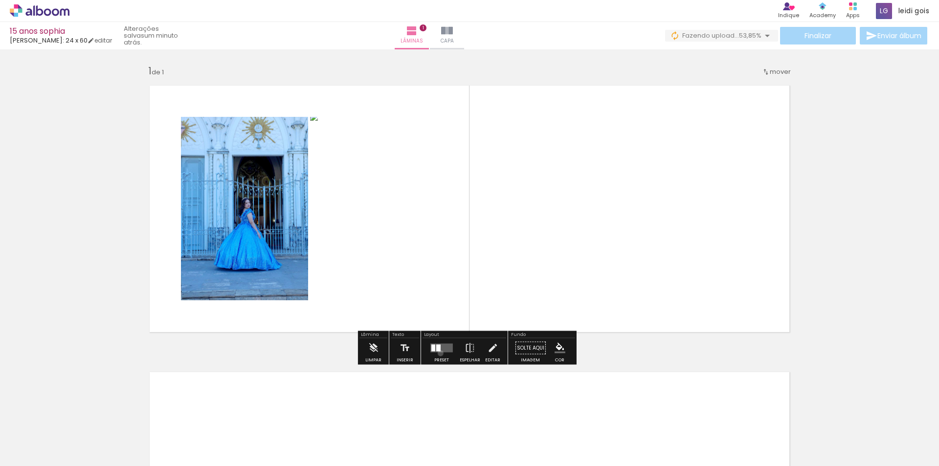
click at [438, 353] on div at bounding box center [442, 349] width 26 height 20
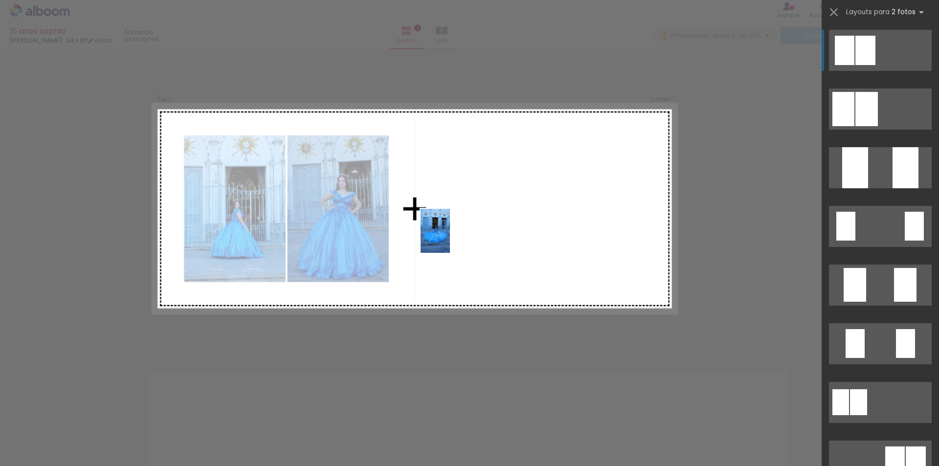
drag, startPoint x: 269, startPoint y: 431, endPoint x: 450, endPoint y: 238, distance: 265.1
click at [450, 238] on quentale-workspace at bounding box center [469, 233] width 939 height 466
drag, startPoint x: 267, startPoint y: 433, endPoint x: 526, endPoint y: 211, distance: 341.4
click at [526, 211] on quentale-workspace at bounding box center [469, 233] width 939 height 466
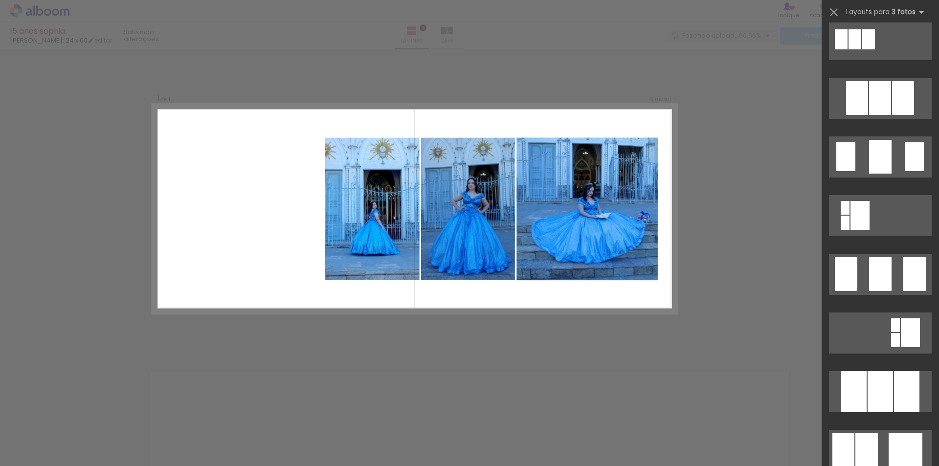
scroll to position [832, 0]
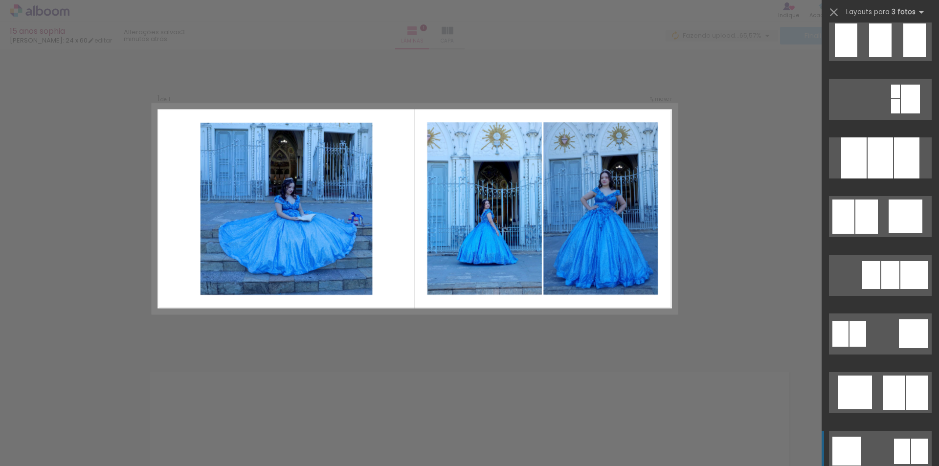
click at [866, 347] on div at bounding box center [858, 333] width 17 height 25
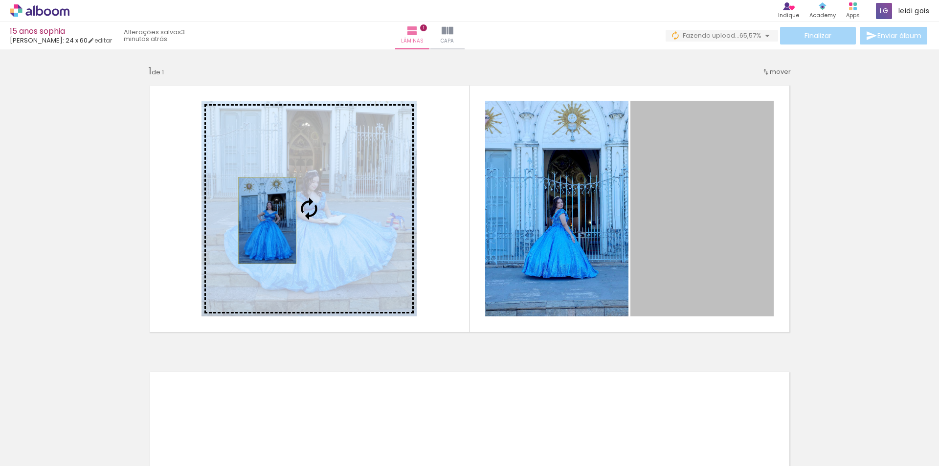
drag, startPoint x: 680, startPoint y: 205, endPoint x: 264, endPoint y: 221, distance: 416.1
click at [0, 0] on slot at bounding box center [0, 0] width 0 height 0
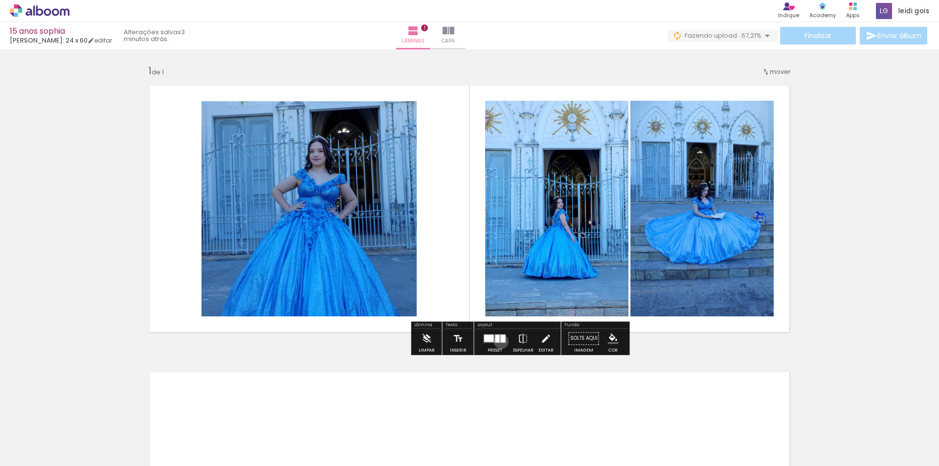
click at [501, 341] on div at bounding box center [503, 339] width 5 height 8
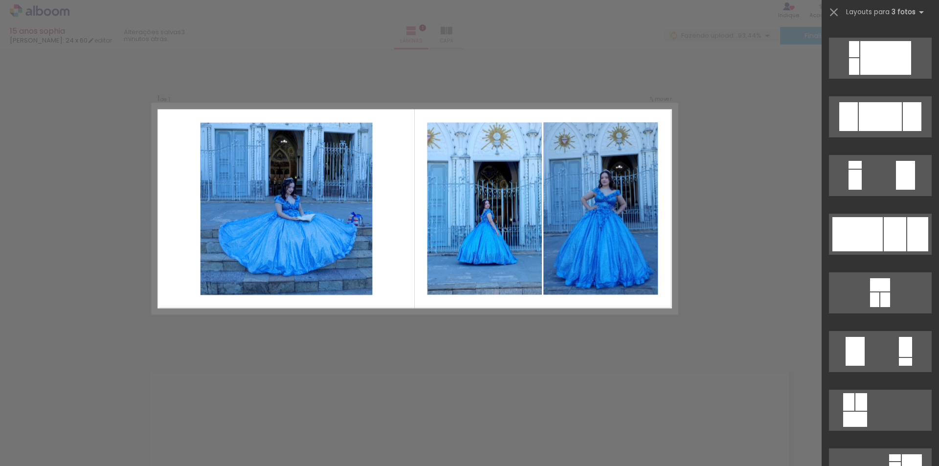
scroll to position [2583, 0]
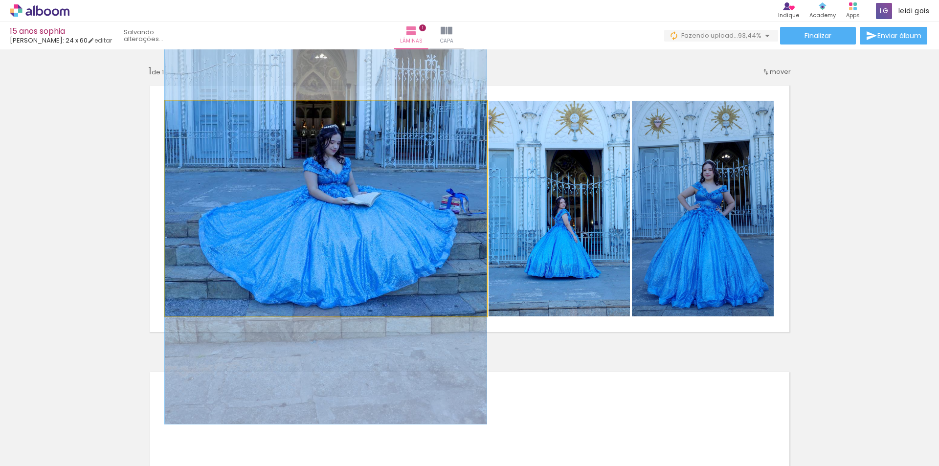
drag, startPoint x: 350, startPoint y: 215, endPoint x: 343, endPoint y: 189, distance: 26.7
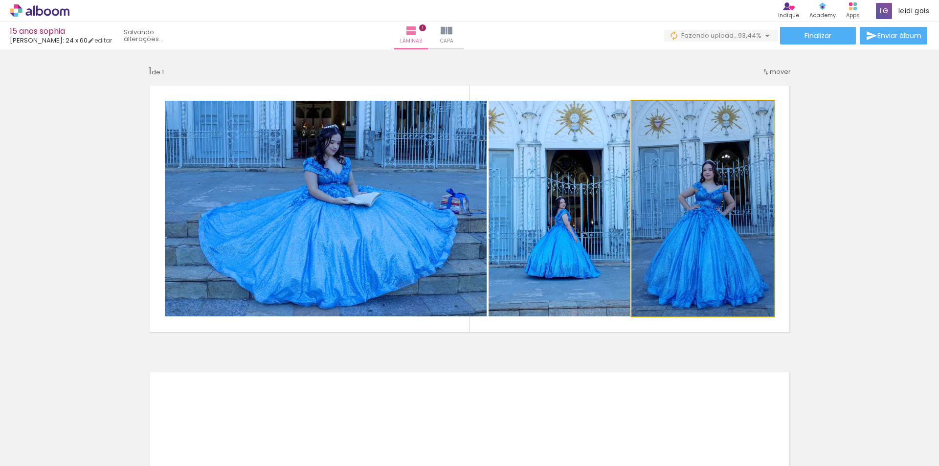
click at [696, 217] on quentale-photo at bounding box center [703, 209] width 142 height 216
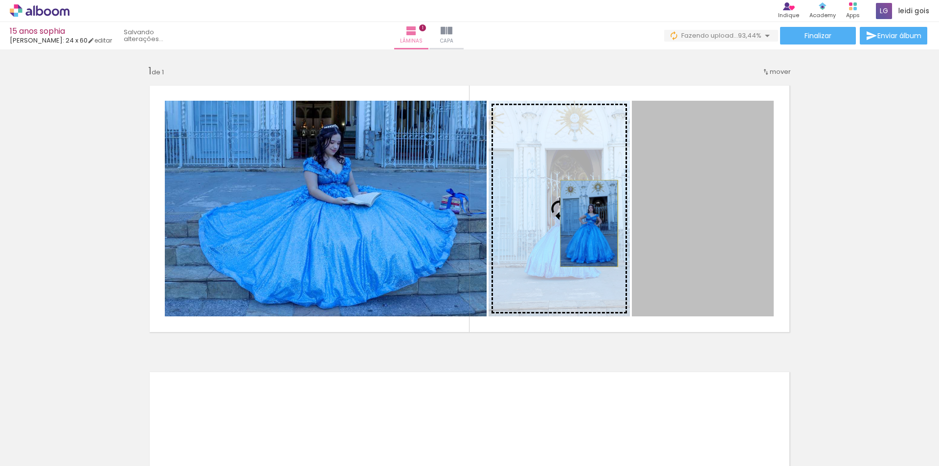
drag, startPoint x: 696, startPoint y: 217, endPoint x: 584, endPoint y: 224, distance: 112.2
click at [0, 0] on slot at bounding box center [0, 0] width 0 height 0
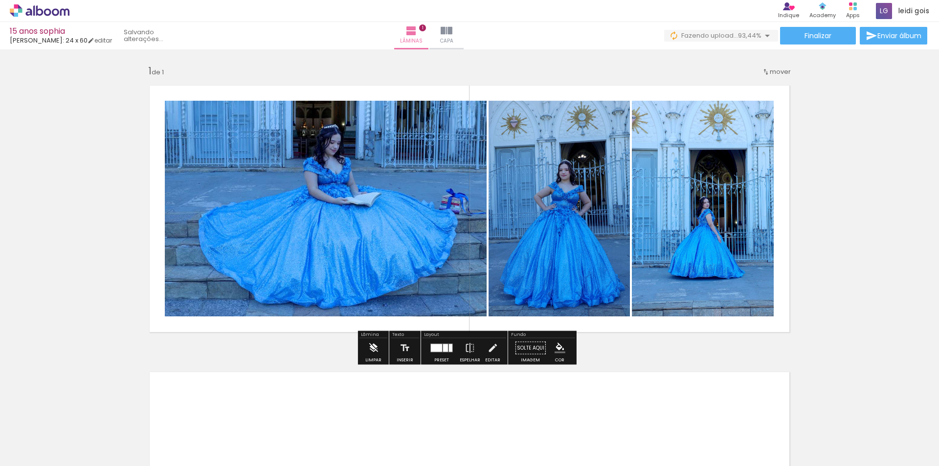
click at [375, 354] on iron-icon at bounding box center [373, 349] width 11 height 20
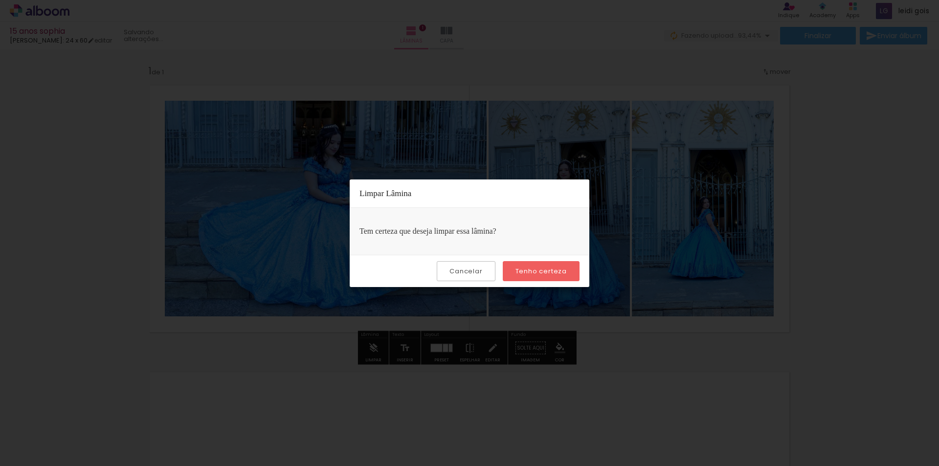
click at [542, 276] on paper-button "Tenho certeza" at bounding box center [541, 271] width 77 height 20
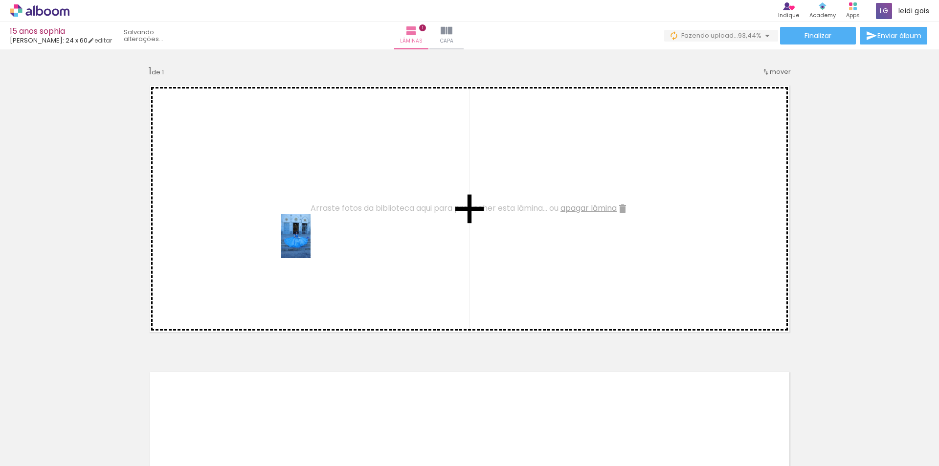
drag, startPoint x: 272, startPoint y: 434, endPoint x: 311, endPoint y: 244, distance: 194.1
click at [311, 244] on quentale-workspace at bounding box center [469, 233] width 939 height 466
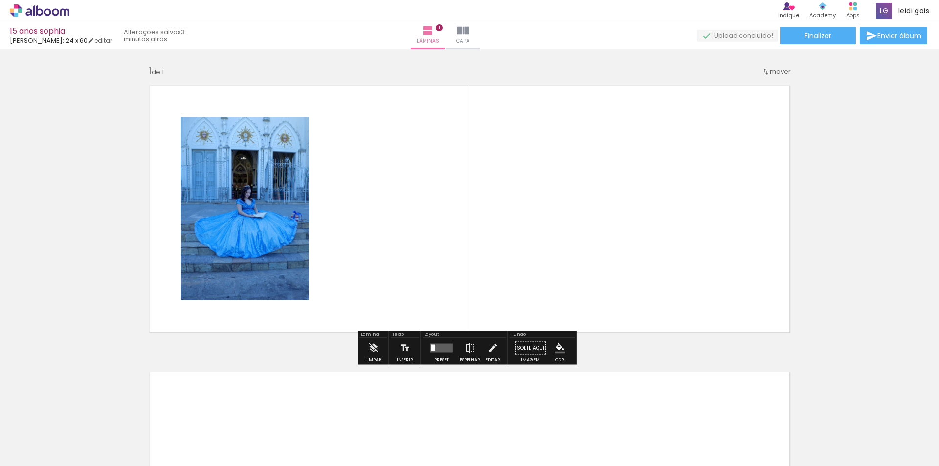
scroll to position [0, 2047]
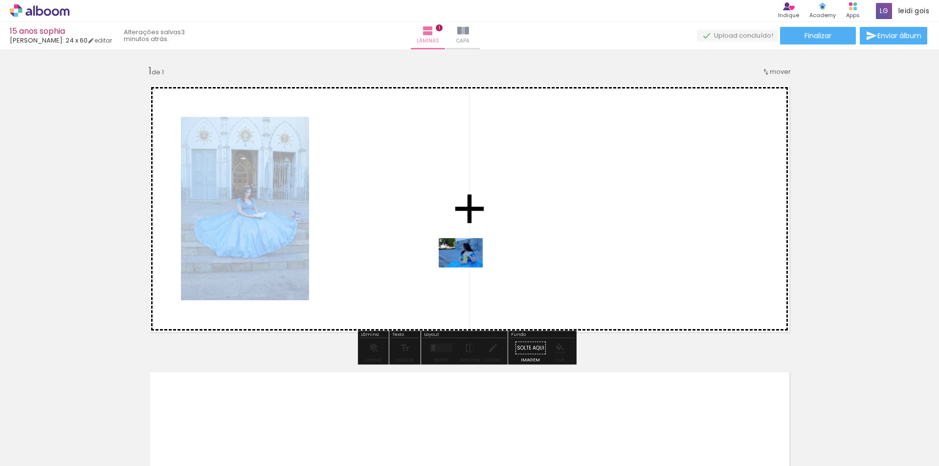
drag, startPoint x: 359, startPoint y: 437, endPoint x: 477, endPoint y: 262, distance: 211.7
click at [477, 262] on quentale-workspace at bounding box center [469, 233] width 939 height 466
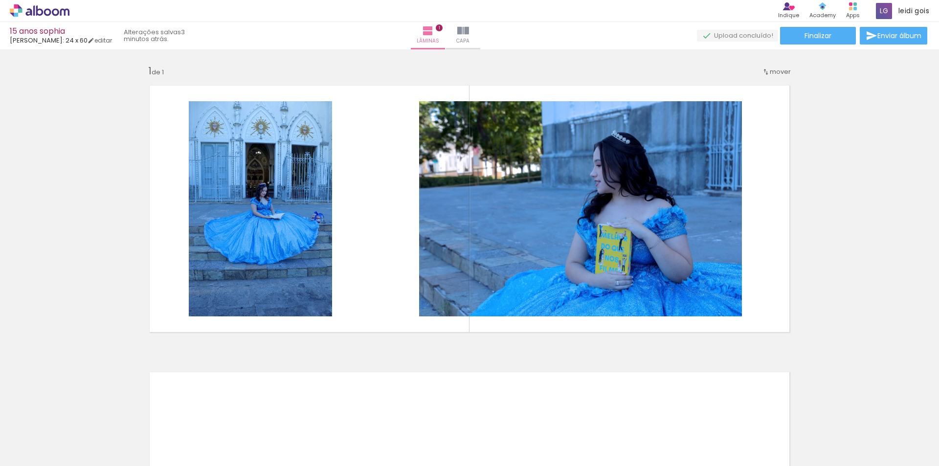
scroll to position [0, 1060]
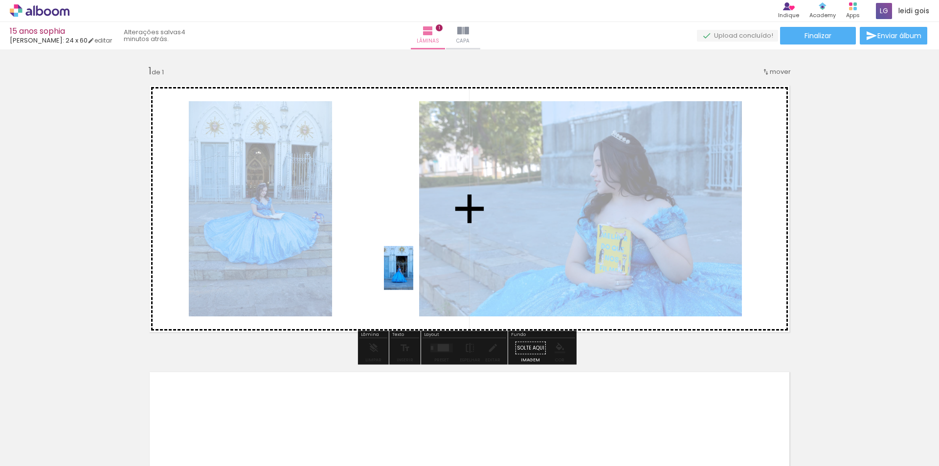
drag, startPoint x: 238, startPoint y: 404, endPoint x: 413, endPoint y: 275, distance: 217.0
click at [413, 275] on quentale-workspace at bounding box center [469, 233] width 939 height 466
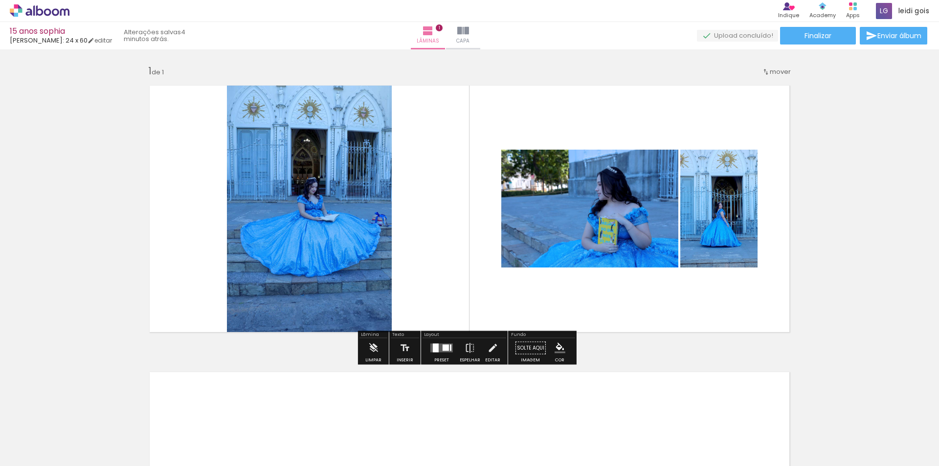
click at [438, 352] on quentale-layouter at bounding box center [442, 348] width 23 height 9
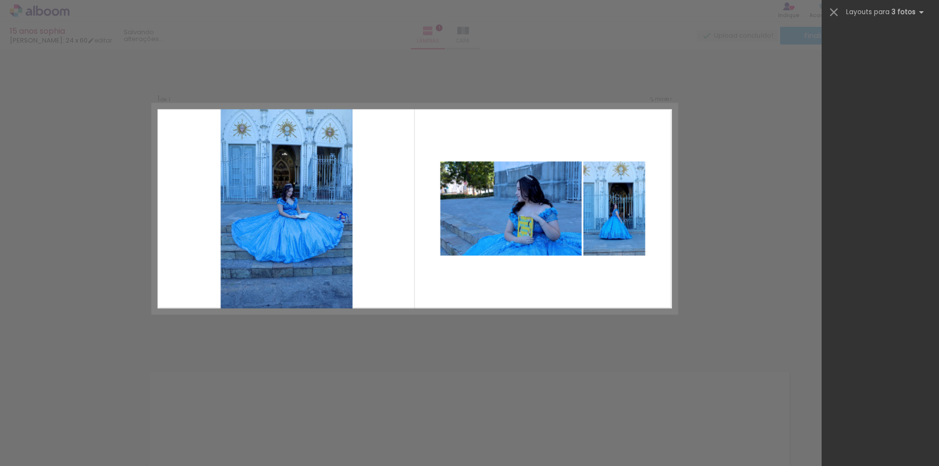
scroll to position [0, 0]
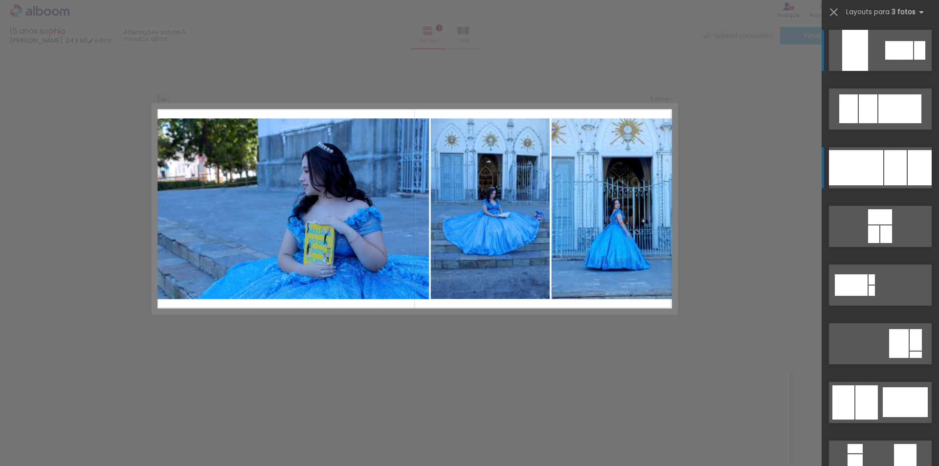
click at [875, 165] on div at bounding box center [856, 167] width 54 height 35
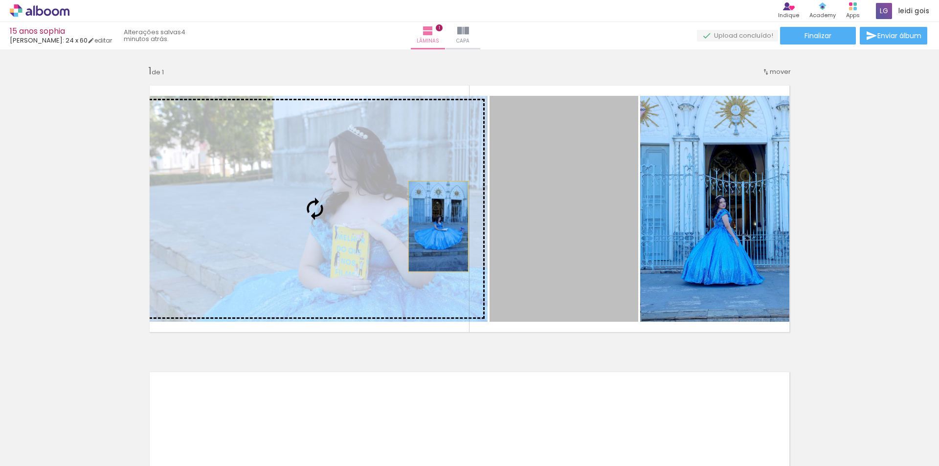
drag, startPoint x: 587, startPoint y: 227, endPoint x: 435, endPoint y: 227, distance: 151.7
click at [0, 0] on slot at bounding box center [0, 0] width 0 height 0
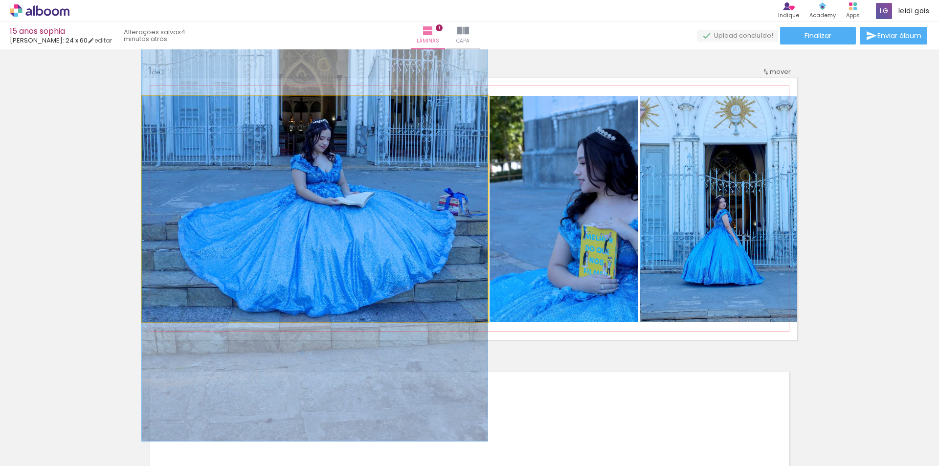
drag, startPoint x: 421, startPoint y: 231, endPoint x: 405, endPoint y: 204, distance: 31.4
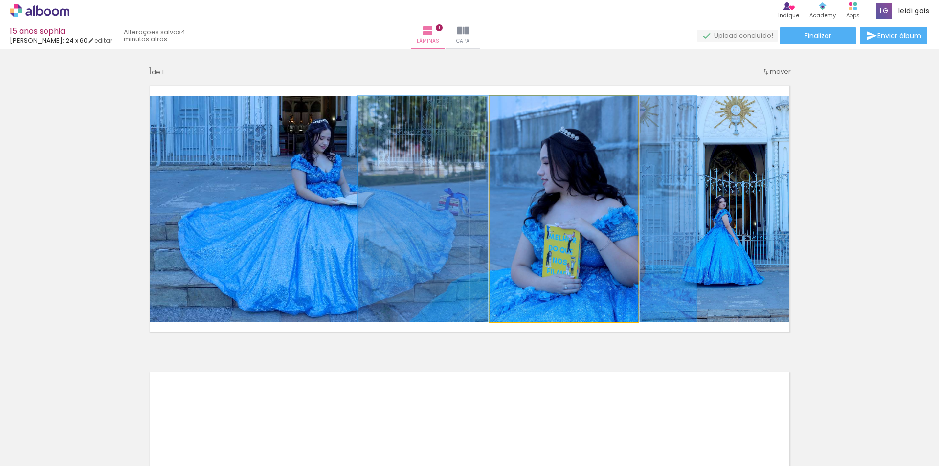
drag, startPoint x: 596, startPoint y: 218, endPoint x: 560, endPoint y: 212, distance: 37.1
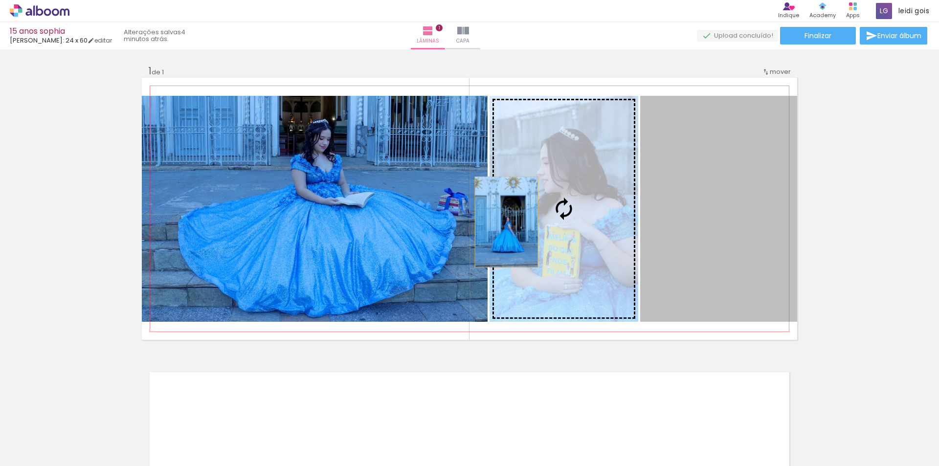
drag, startPoint x: 707, startPoint y: 225, endPoint x: 503, endPoint y: 222, distance: 204.5
click at [0, 0] on slot at bounding box center [0, 0] width 0 height 0
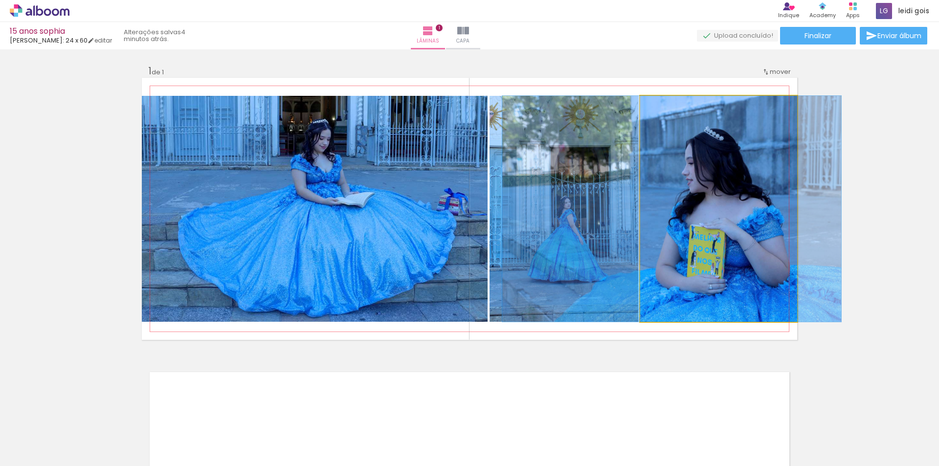
drag, startPoint x: 708, startPoint y: 225, endPoint x: 661, endPoint y: 214, distance: 48.1
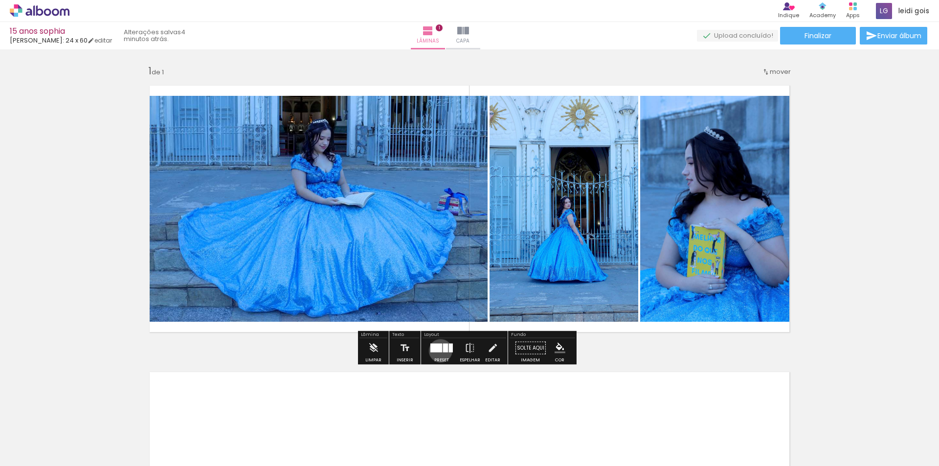
click at [438, 351] on div at bounding box center [437, 348] width 12 height 9
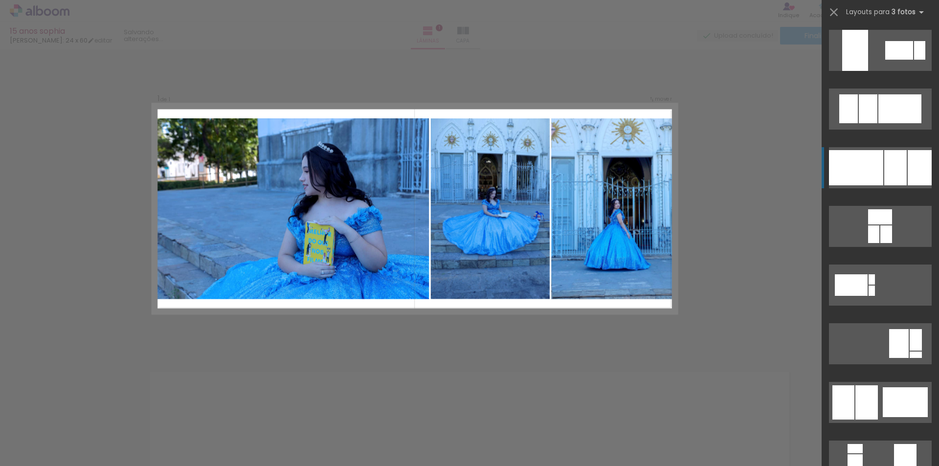
scroll to position [117, 0]
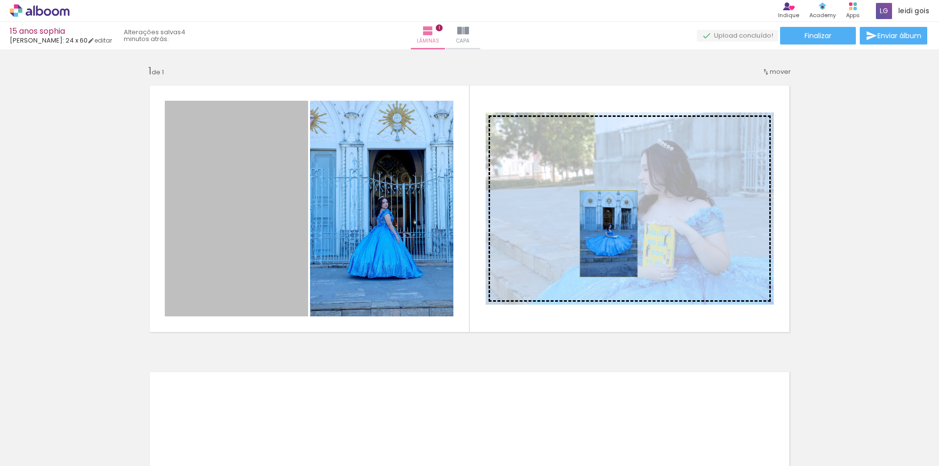
drag, startPoint x: 250, startPoint y: 219, endPoint x: 605, endPoint y: 234, distance: 356.0
click at [0, 0] on slot at bounding box center [0, 0] width 0 height 0
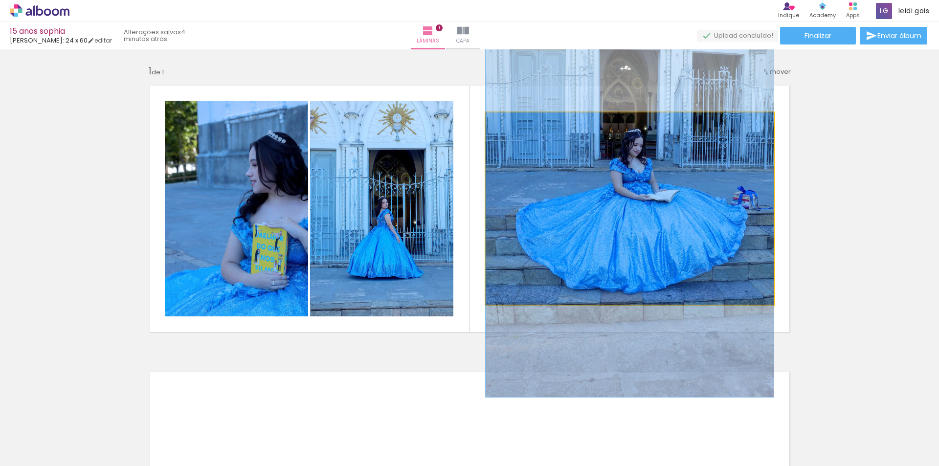
drag, startPoint x: 645, startPoint y: 230, endPoint x: 631, endPoint y: 206, distance: 27.2
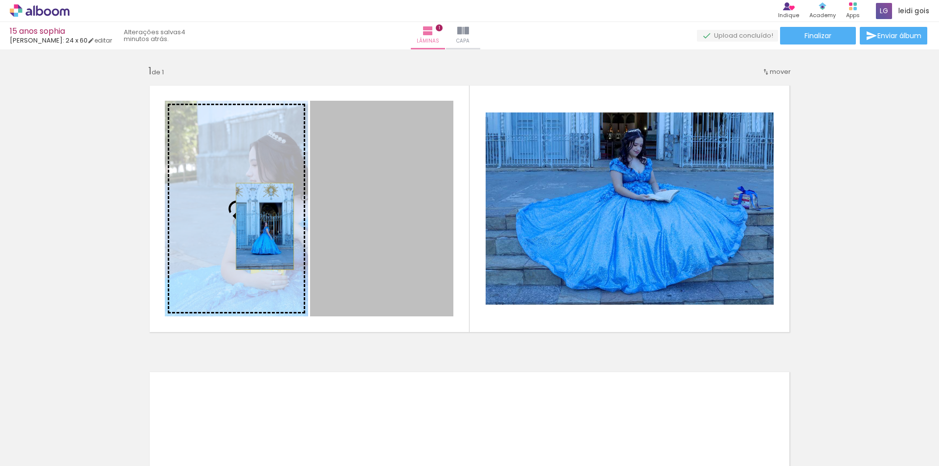
drag, startPoint x: 369, startPoint y: 241, endPoint x: 261, endPoint y: 227, distance: 109.1
click at [0, 0] on slot at bounding box center [0, 0] width 0 height 0
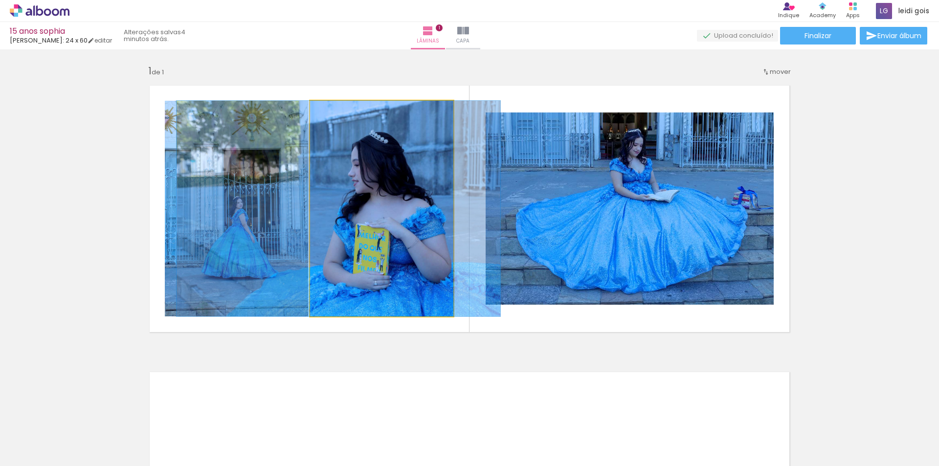
drag, startPoint x: 405, startPoint y: 222, endPoint x: 362, endPoint y: 210, distance: 44.5
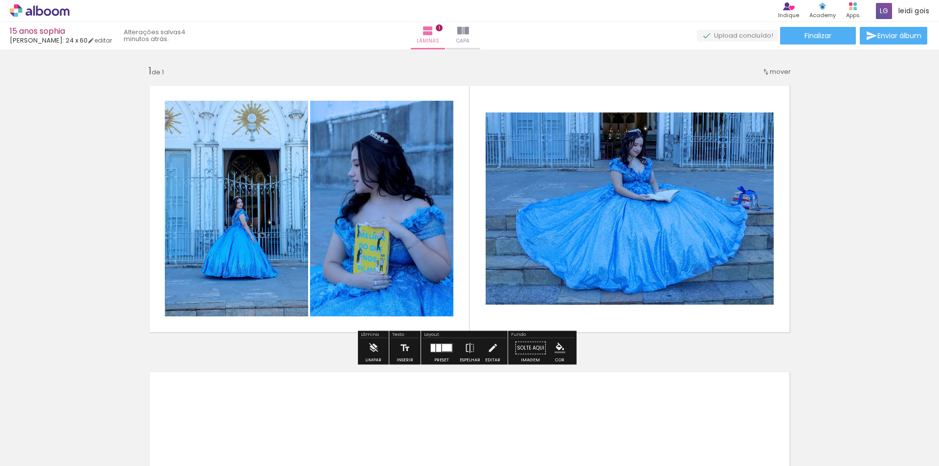
click at [443, 347] on div at bounding box center [447, 347] width 10 height 7
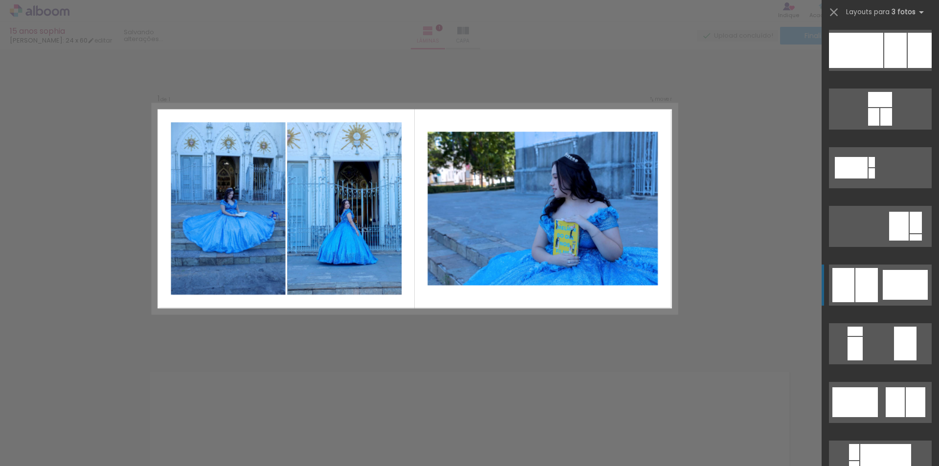
scroll to position [352, 0]
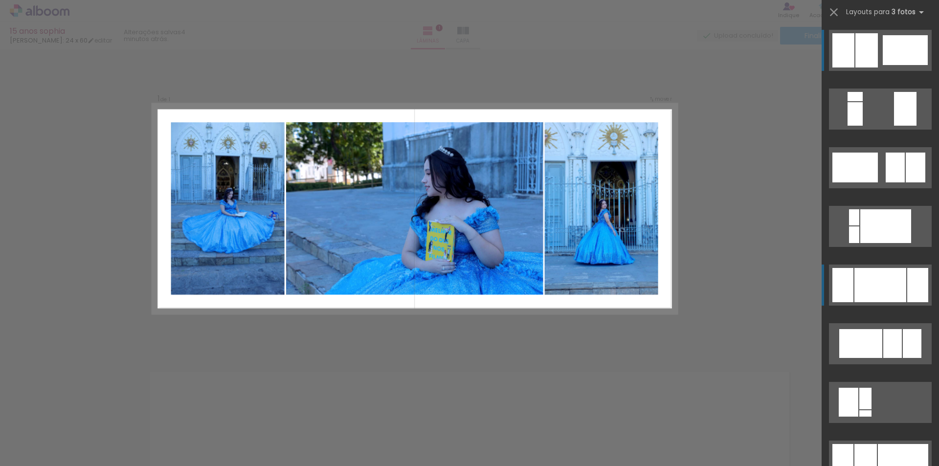
click at [898, 288] on div at bounding box center [881, 285] width 52 height 34
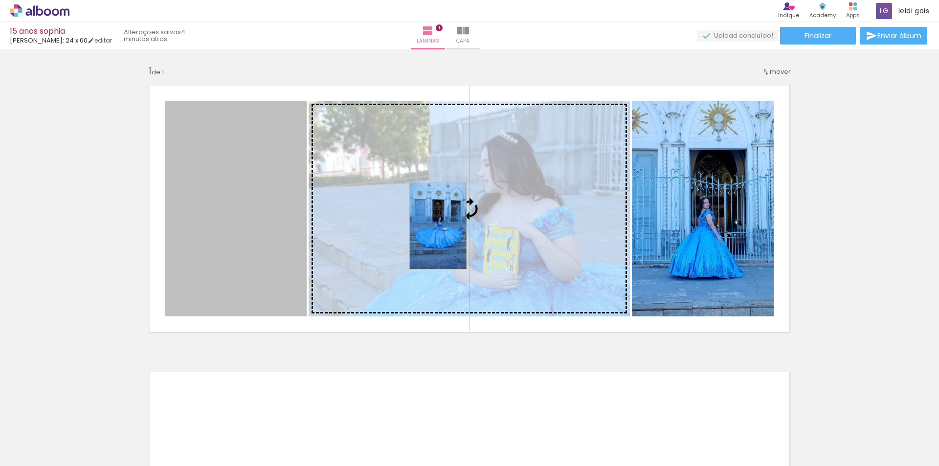
drag, startPoint x: 268, startPoint y: 222, endPoint x: 434, endPoint y: 226, distance: 166.9
click at [0, 0] on slot at bounding box center [0, 0] width 0 height 0
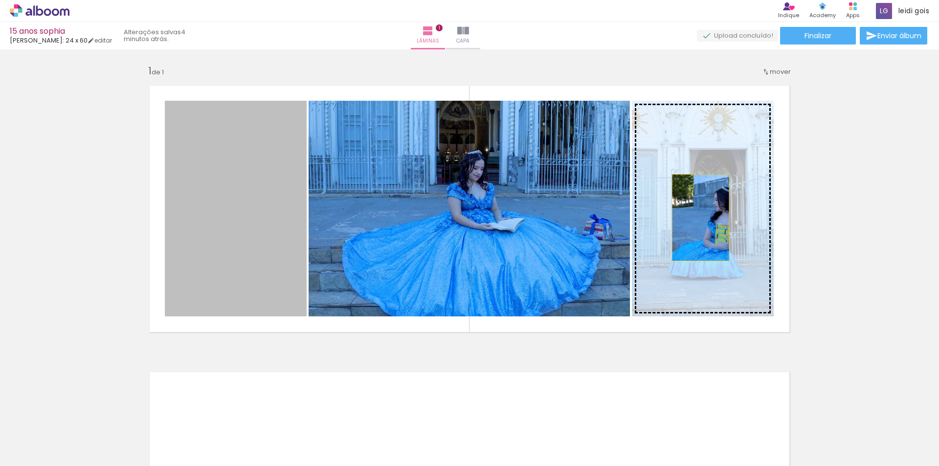
drag, startPoint x: 259, startPoint y: 227, endPoint x: 712, endPoint y: 218, distance: 452.6
click at [0, 0] on slot at bounding box center [0, 0] width 0 height 0
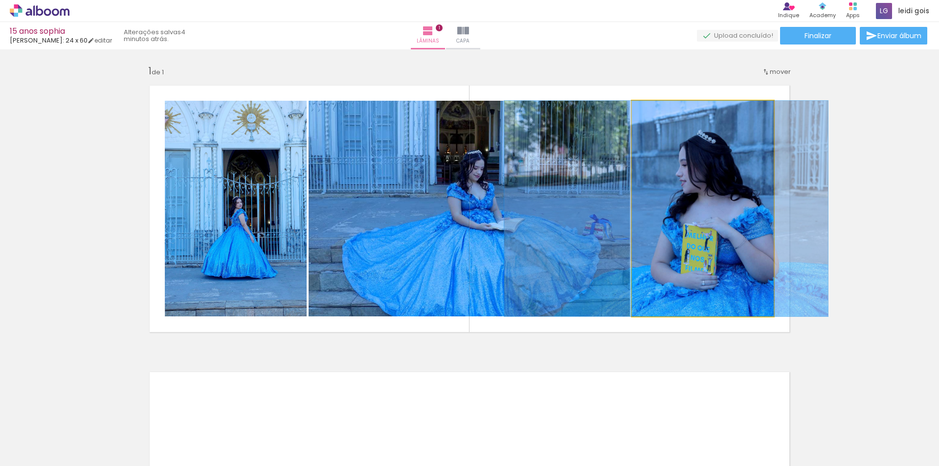
drag, startPoint x: 716, startPoint y: 220, endPoint x: 680, endPoint y: 210, distance: 37.9
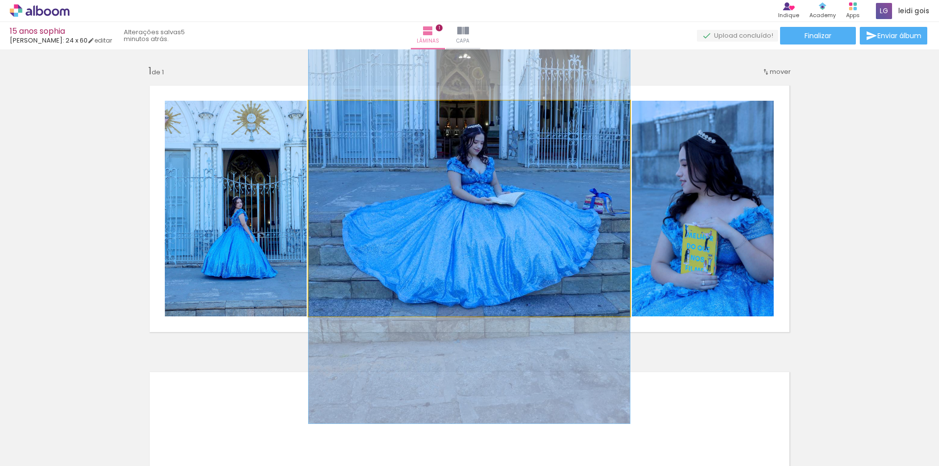
drag, startPoint x: 520, startPoint y: 236, endPoint x: 514, endPoint y: 213, distance: 23.7
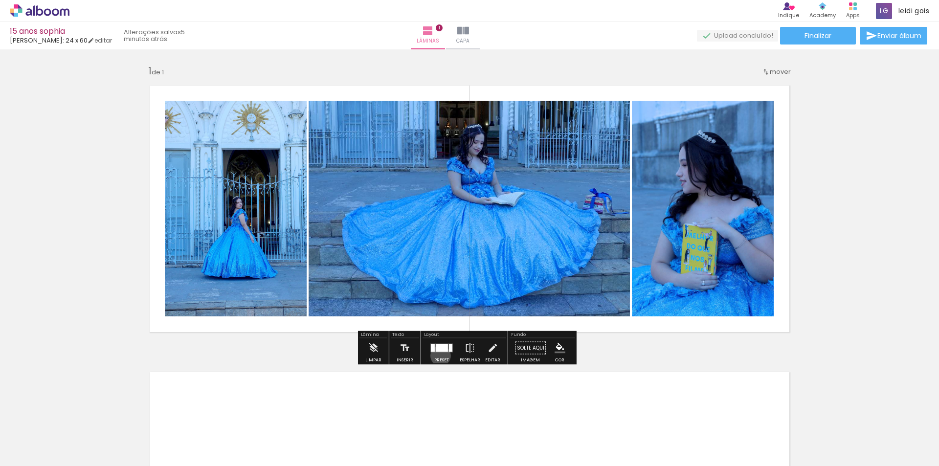
click at [438, 356] on div at bounding box center [442, 349] width 26 height 20
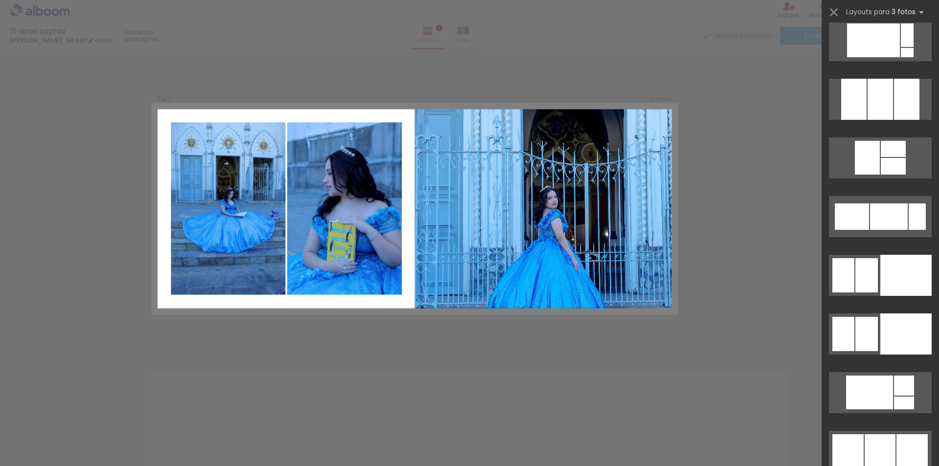
scroll to position [5626, 0]
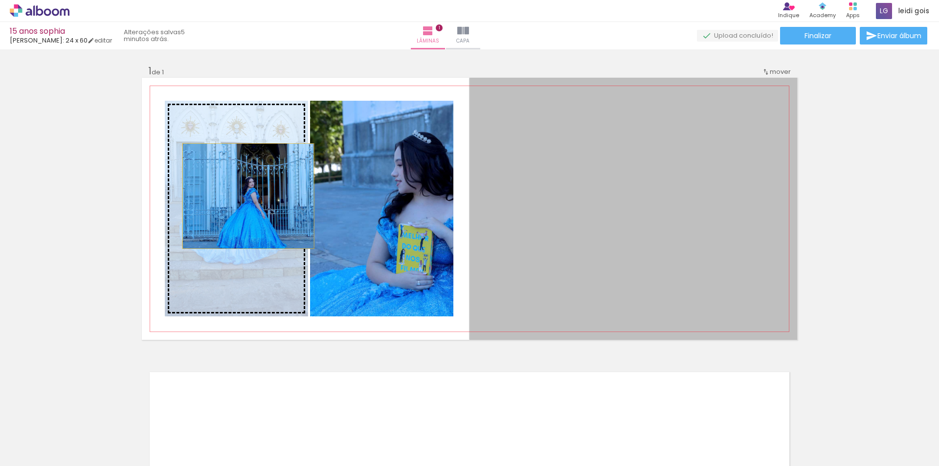
drag, startPoint x: 653, startPoint y: 236, endPoint x: 245, endPoint y: 196, distance: 410.0
click at [0, 0] on slot at bounding box center [0, 0] width 0 height 0
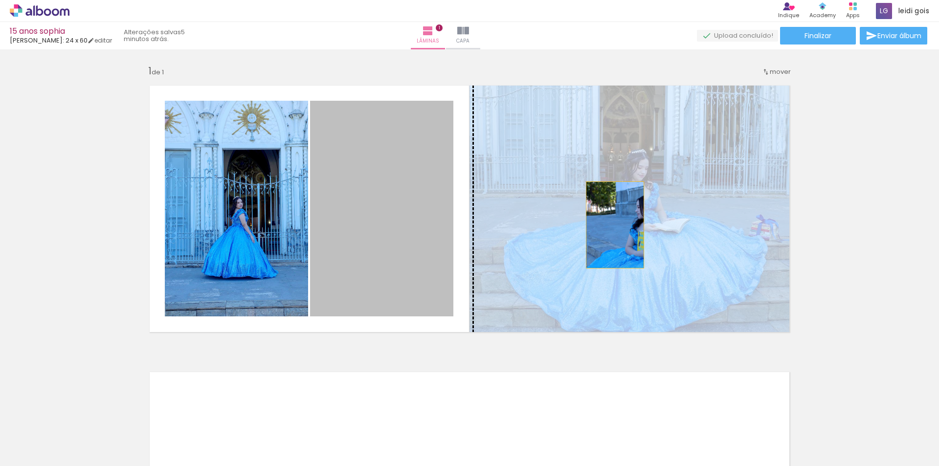
drag, startPoint x: 401, startPoint y: 222, endPoint x: 614, endPoint y: 226, distance: 212.8
click at [0, 0] on slot at bounding box center [0, 0] width 0 height 0
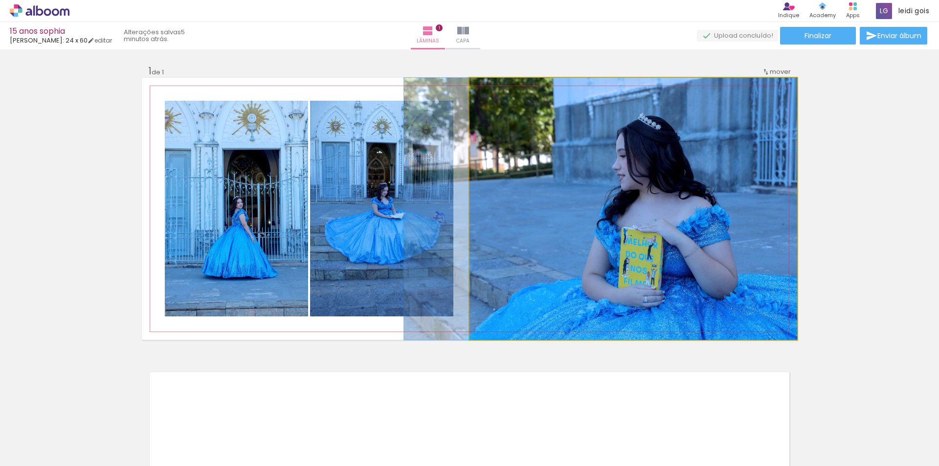
drag, startPoint x: 646, startPoint y: 227, endPoint x: 563, endPoint y: 197, distance: 88.4
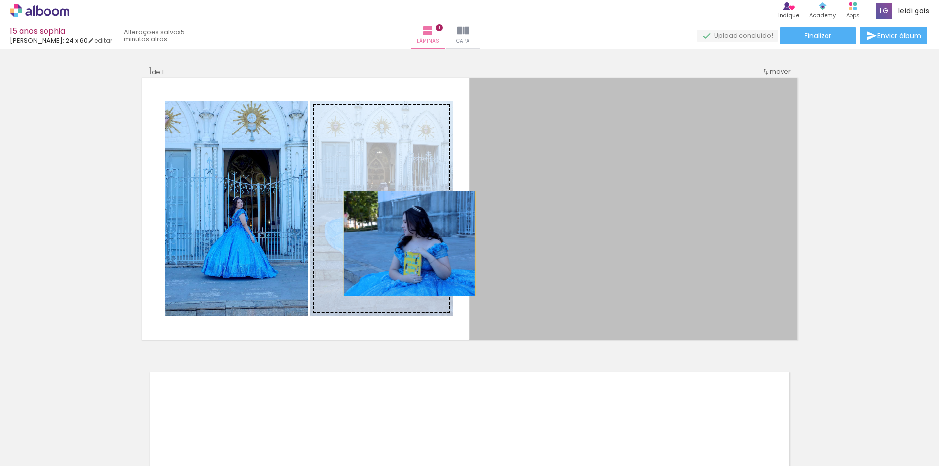
drag, startPoint x: 639, startPoint y: 255, endPoint x: 386, endPoint y: 244, distance: 253.2
click at [0, 0] on slot at bounding box center [0, 0] width 0 height 0
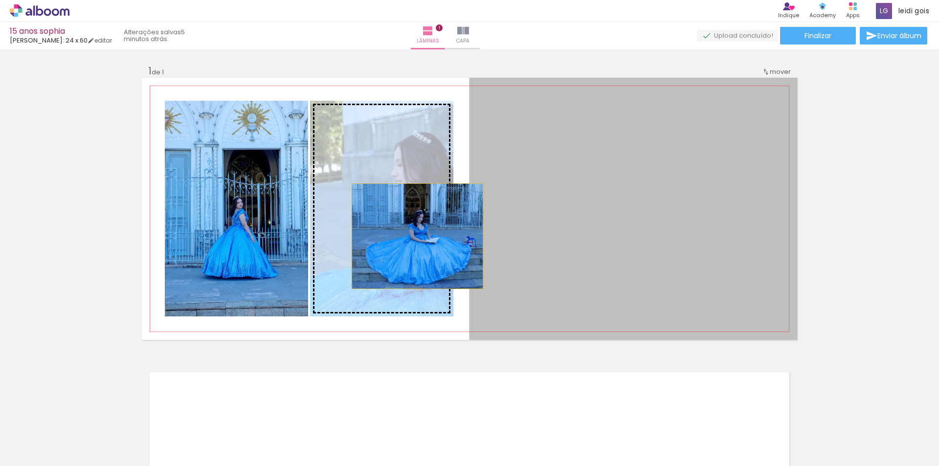
drag, startPoint x: 646, startPoint y: 241, endPoint x: 414, endPoint y: 236, distance: 231.9
click at [0, 0] on slot at bounding box center [0, 0] width 0 height 0
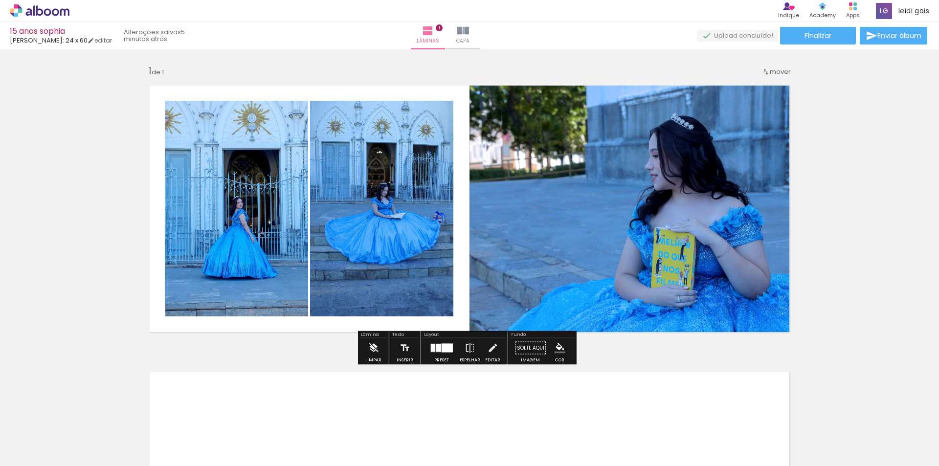
click at [378, 351] on iron-icon at bounding box center [373, 349] width 11 height 20
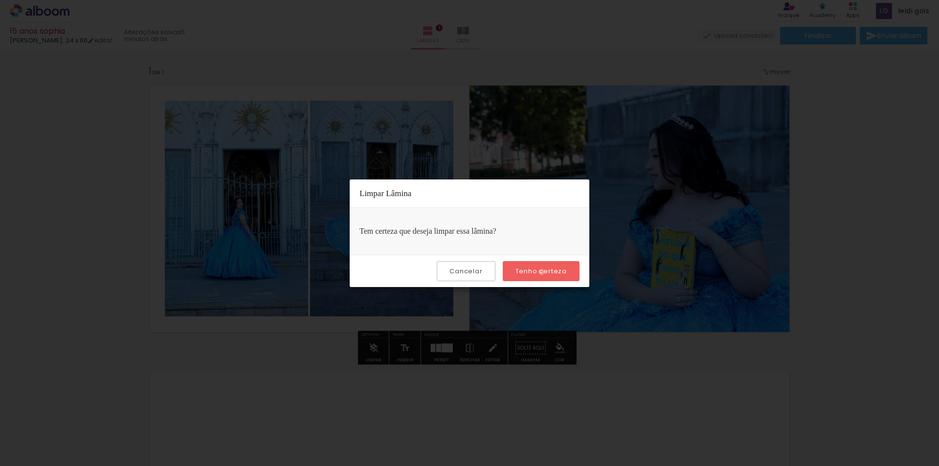
click at [0, 0] on slot "Tenho certeza" at bounding box center [0, 0] width 0 height 0
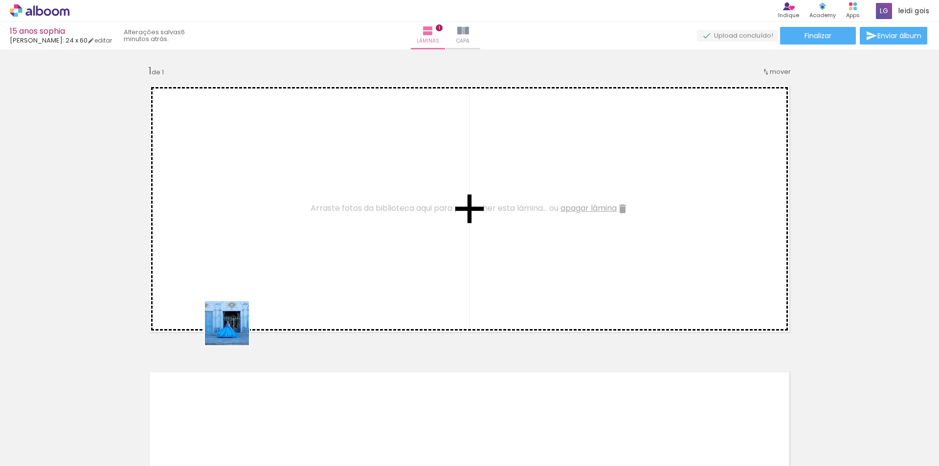
drag, startPoint x: 207, startPoint y: 396, endPoint x: 235, endPoint y: 420, distance: 37.1
click at [261, 251] on quentale-workspace at bounding box center [469, 233] width 939 height 466
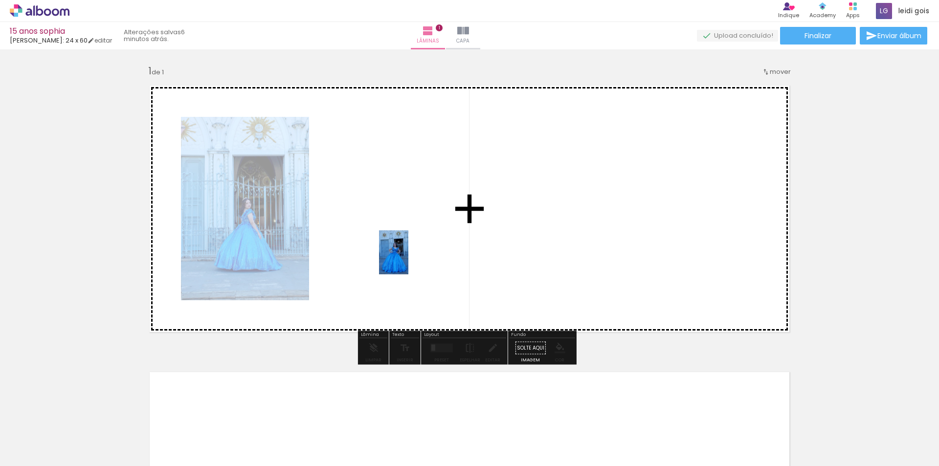
drag, startPoint x: 241, startPoint y: 444, endPoint x: 410, endPoint y: 259, distance: 251.1
click at [410, 259] on quentale-workspace at bounding box center [469, 233] width 939 height 466
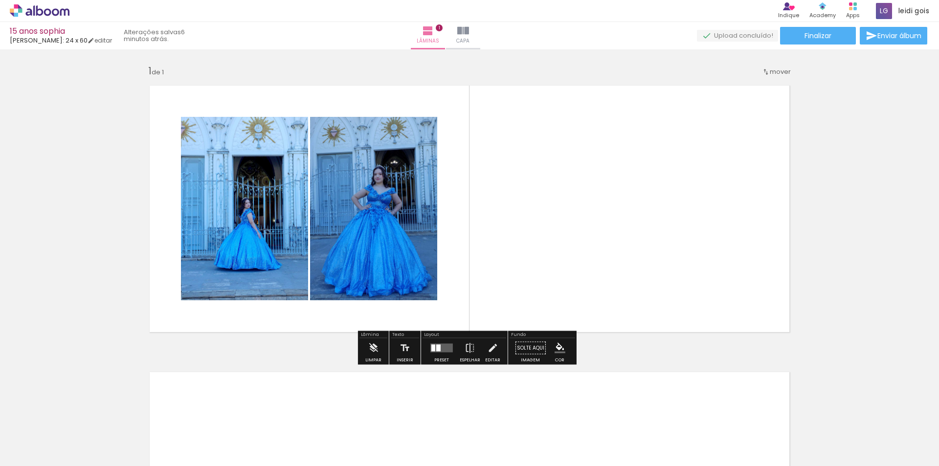
scroll to position [0, 1768]
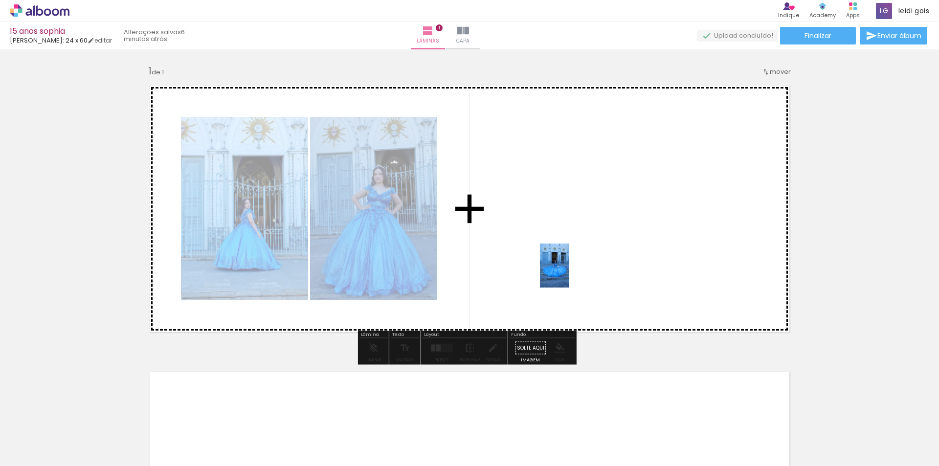
drag, startPoint x: 583, startPoint y: 438, endPoint x: 569, endPoint y: 255, distance: 183.0
click at [569, 255] on quentale-workspace at bounding box center [469, 233] width 939 height 466
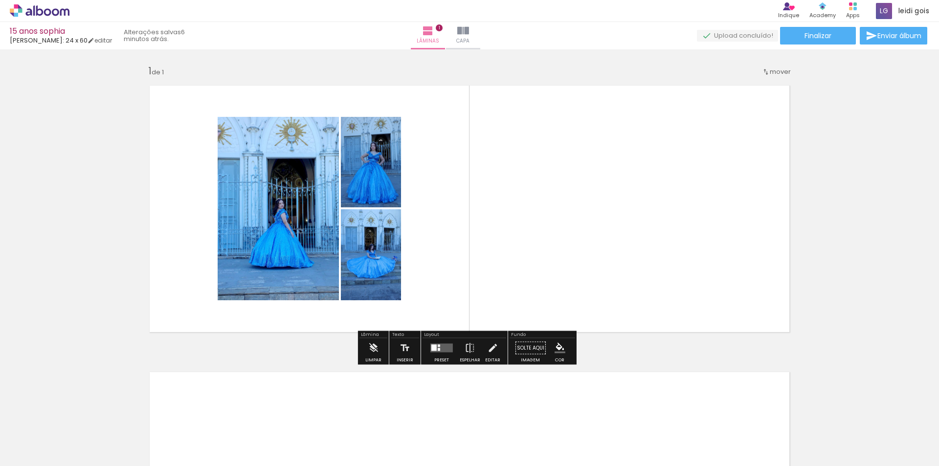
click at [443, 346] on quentale-layouter at bounding box center [442, 348] width 23 height 9
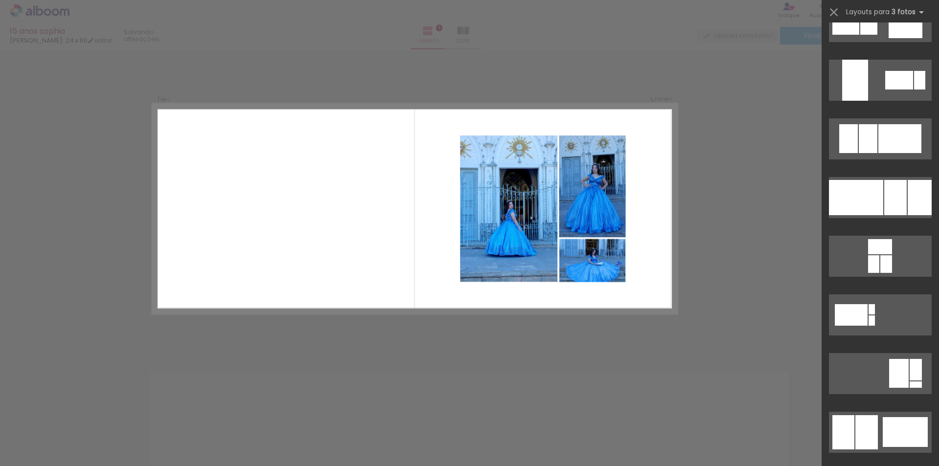
scroll to position [1614, 0]
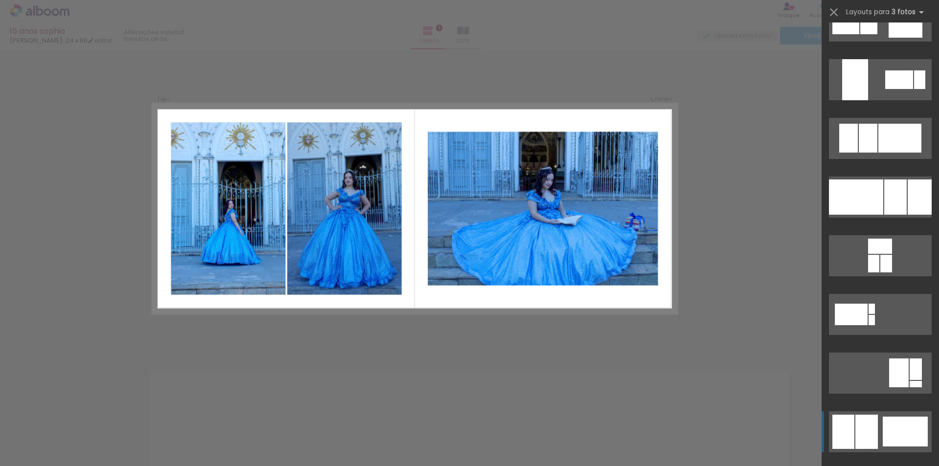
click at [914, 89] on div at bounding box center [919, 79] width 11 height 19
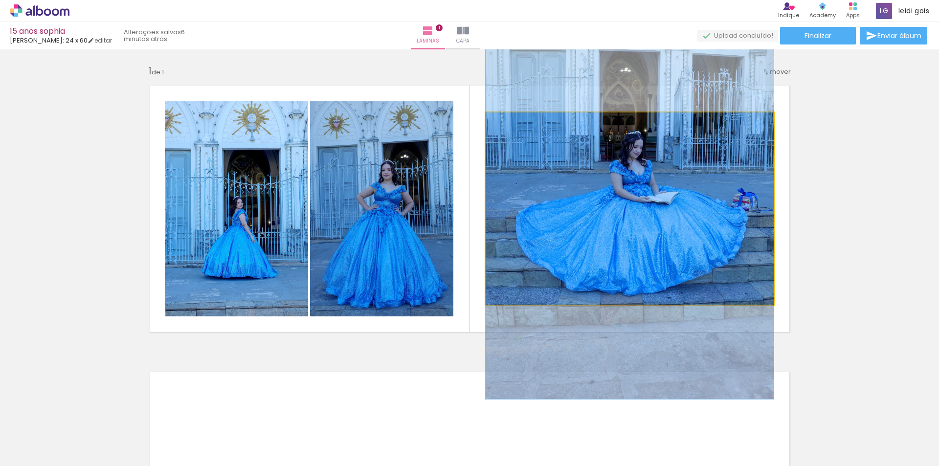
drag, startPoint x: 594, startPoint y: 245, endPoint x: 594, endPoint y: 219, distance: 25.4
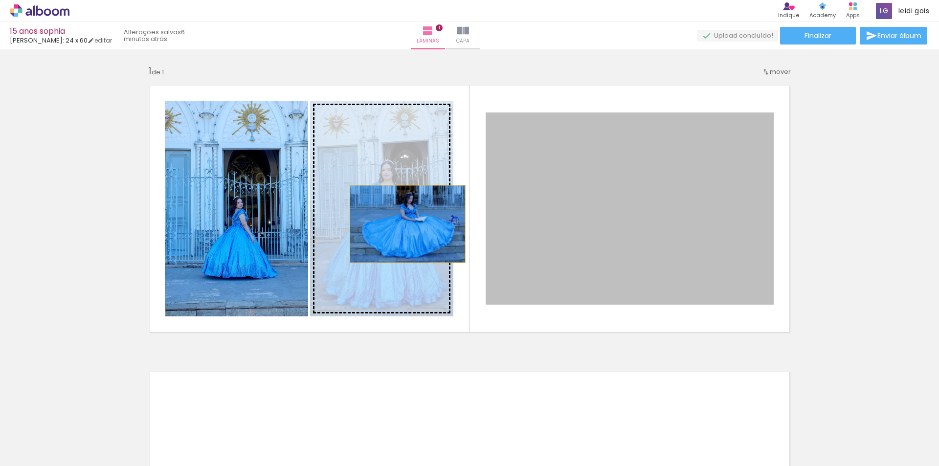
drag, startPoint x: 617, startPoint y: 224, endPoint x: 404, endPoint y: 224, distance: 212.8
click at [0, 0] on slot at bounding box center [0, 0] width 0 height 0
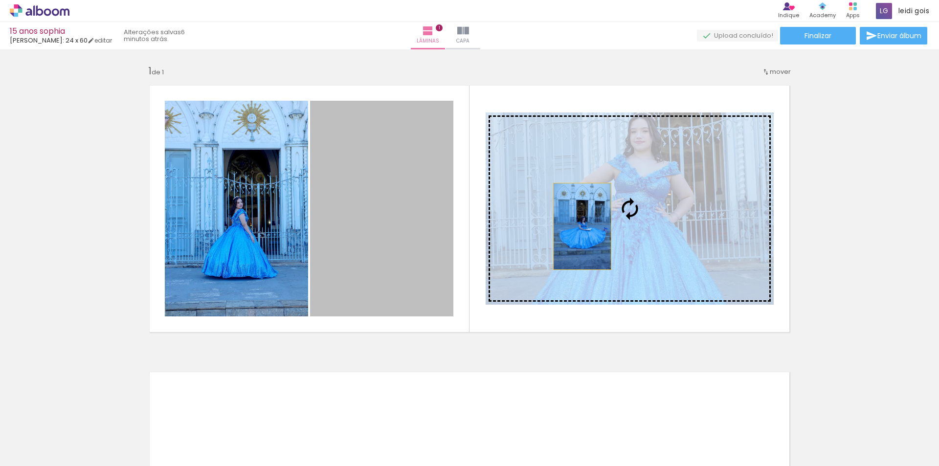
drag, startPoint x: 404, startPoint y: 224, endPoint x: 579, endPoint y: 227, distance: 174.7
click at [0, 0] on slot at bounding box center [0, 0] width 0 height 0
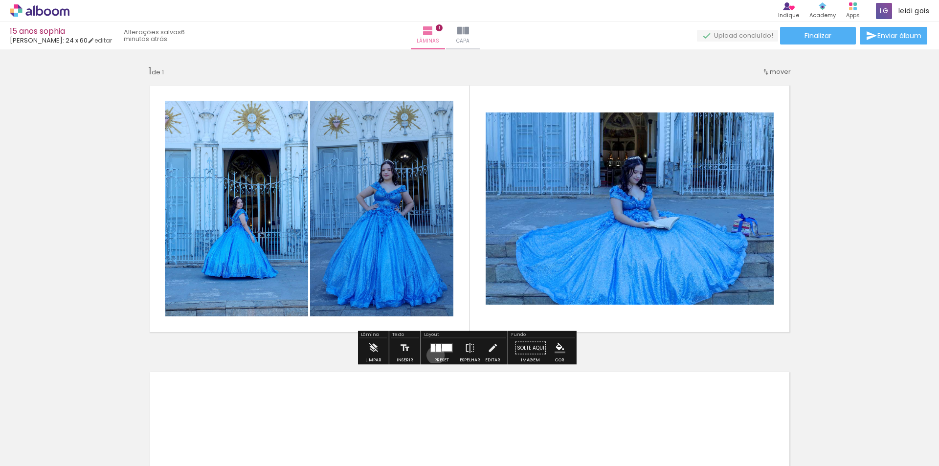
click at [433, 355] on div at bounding box center [442, 349] width 26 height 20
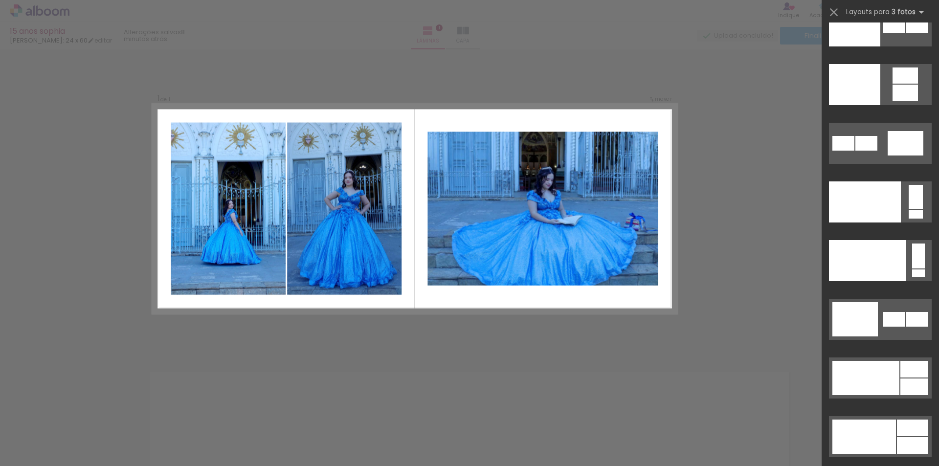
scroll to position [12103, 0]
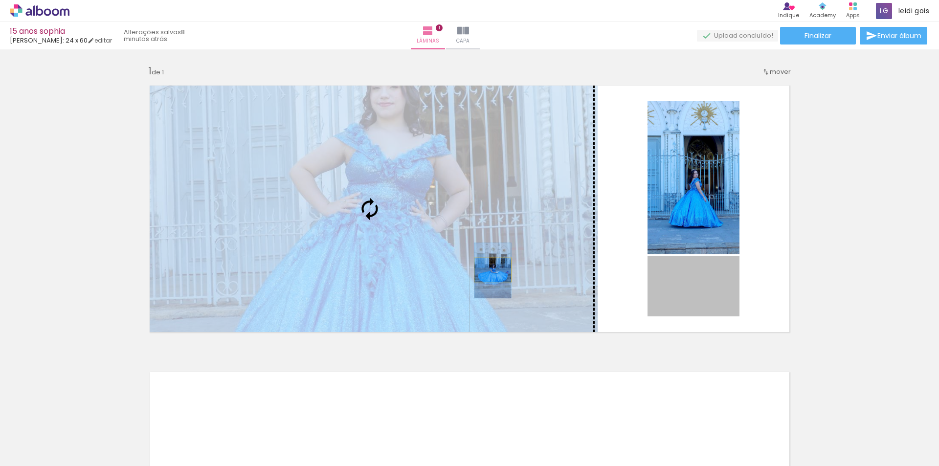
drag, startPoint x: 696, startPoint y: 285, endPoint x: 489, endPoint y: 270, distance: 207.0
click at [0, 0] on slot at bounding box center [0, 0] width 0 height 0
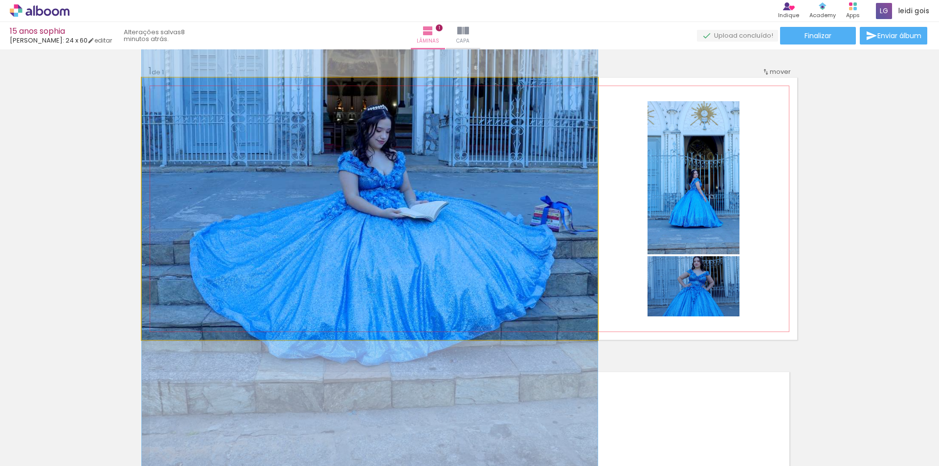
drag, startPoint x: 410, startPoint y: 243, endPoint x: 411, endPoint y: 222, distance: 21.5
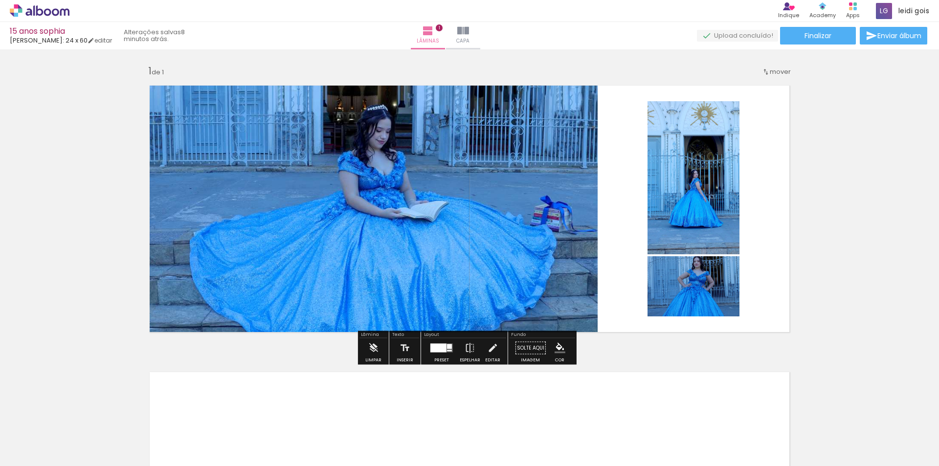
click at [446, 356] on div at bounding box center [442, 349] width 26 height 20
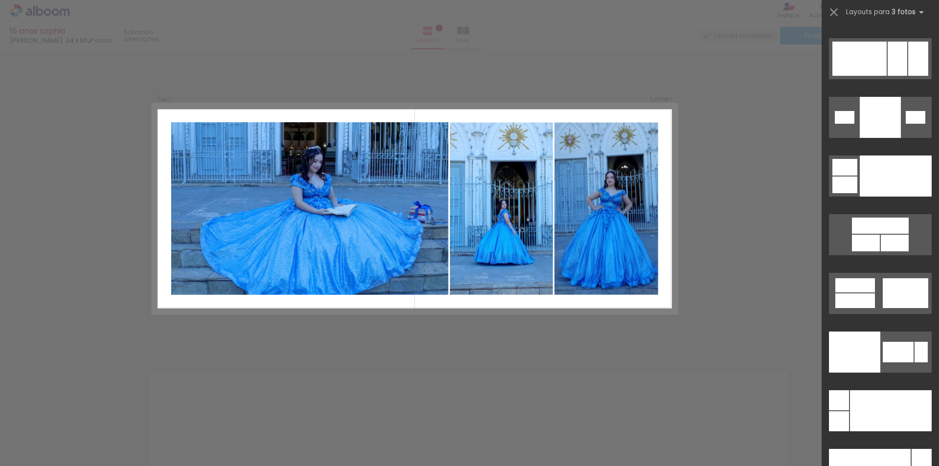
scroll to position [11086, 0]
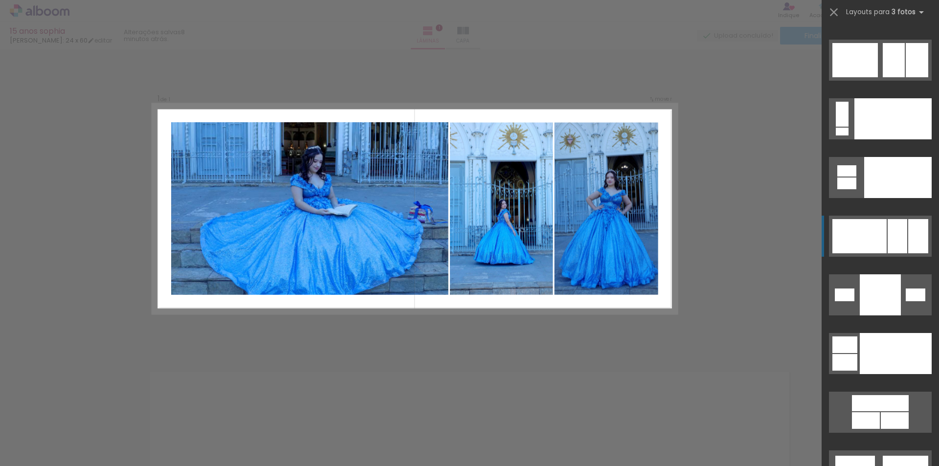
click at [882, 227] on div at bounding box center [860, 236] width 54 height 34
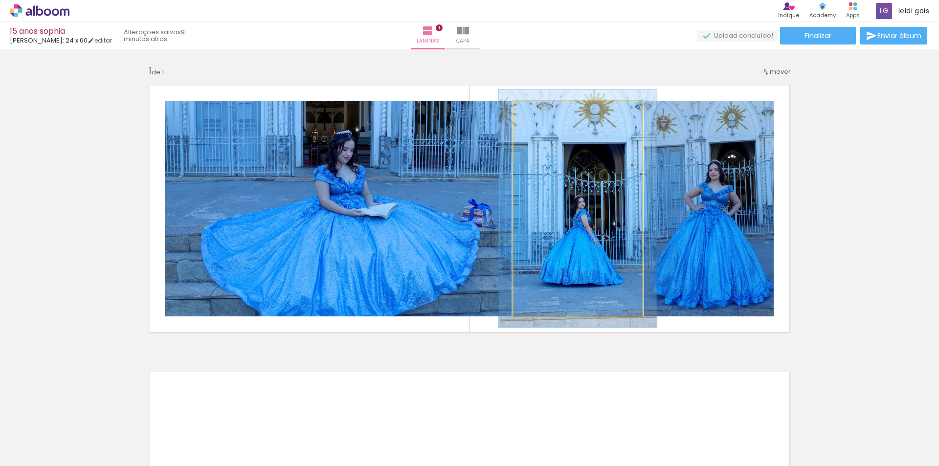
type paper-slider "110"
click at [539, 110] on div at bounding box center [540, 111] width 9 height 9
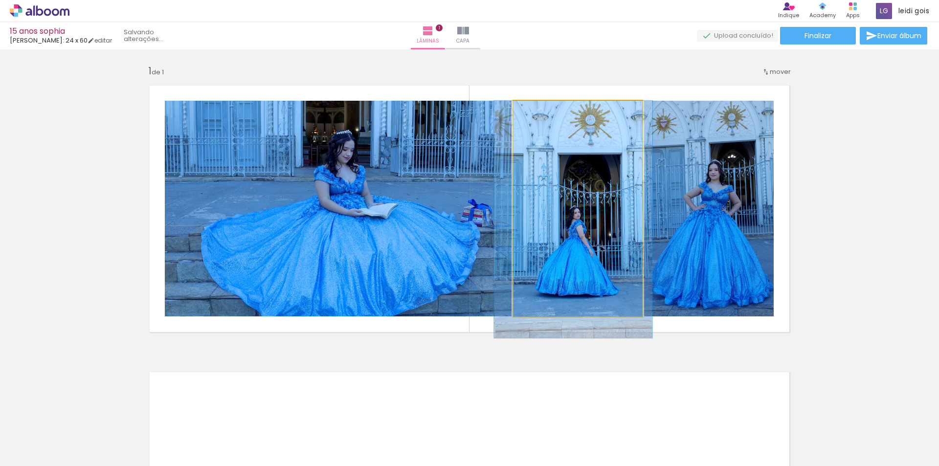
drag, startPoint x: 569, startPoint y: 164, endPoint x: 565, endPoint y: 183, distance: 19.6
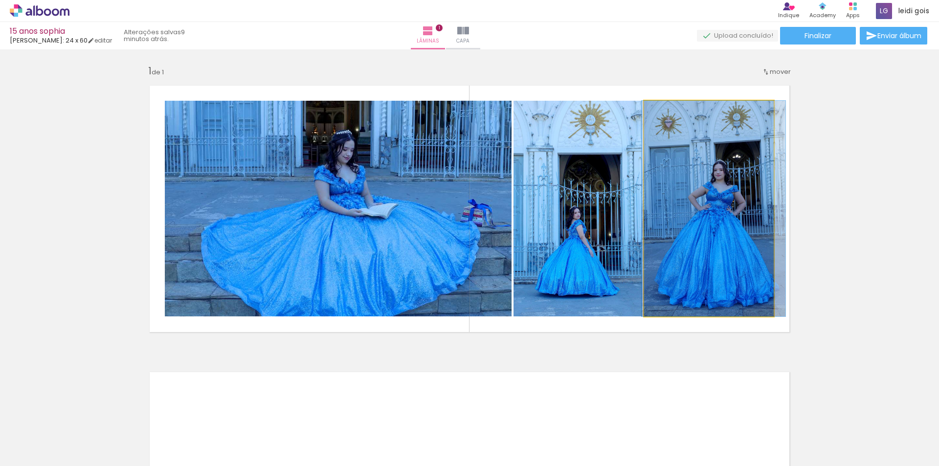
drag, startPoint x: 721, startPoint y: 187, endPoint x: 726, endPoint y: 186, distance: 5.0
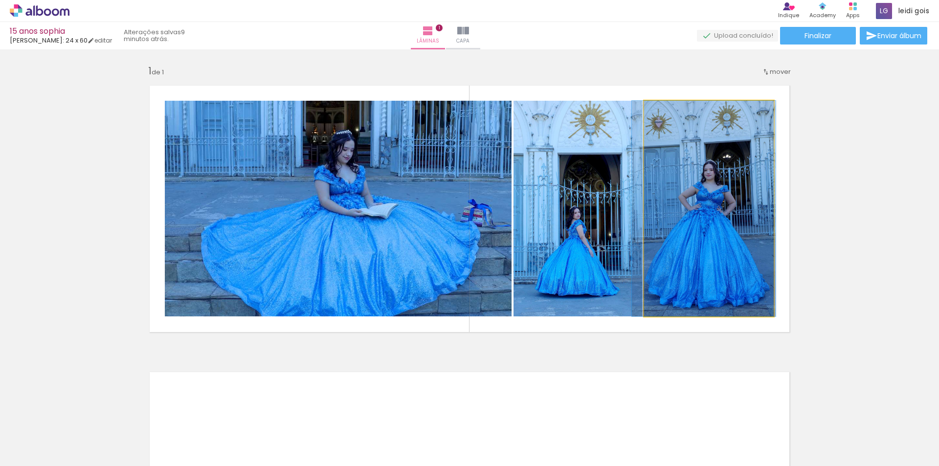
drag, startPoint x: 726, startPoint y: 186, endPoint x: 716, endPoint y: 183, distance: 10.4
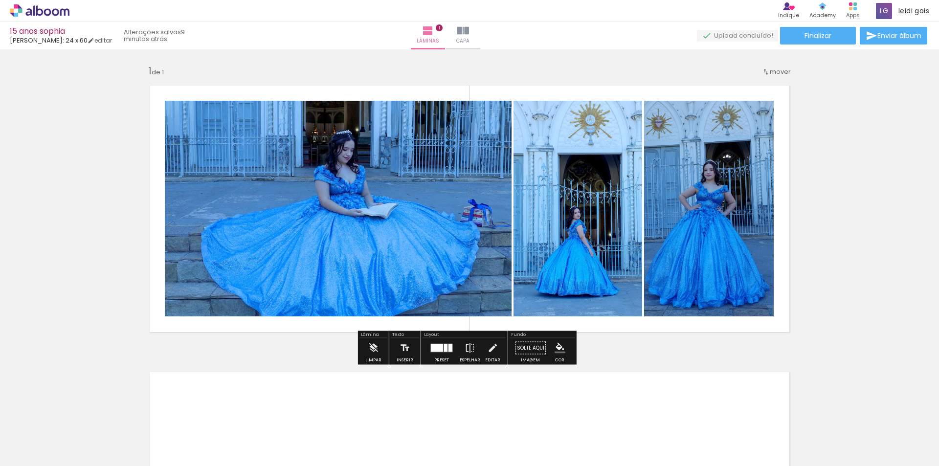
drag, startPoint x: 441, startPoint y: 350, endPoint x: 463, endPoint y: 340, distance: 24.3
click at [440, 351] on quentale-layouter at bounding box center [442, 348] width 23 height 9
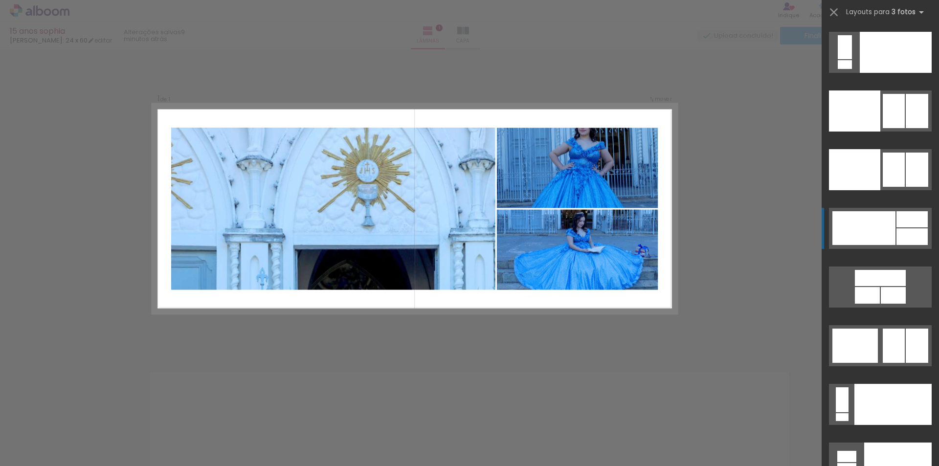
scroll to position [10782, 0]
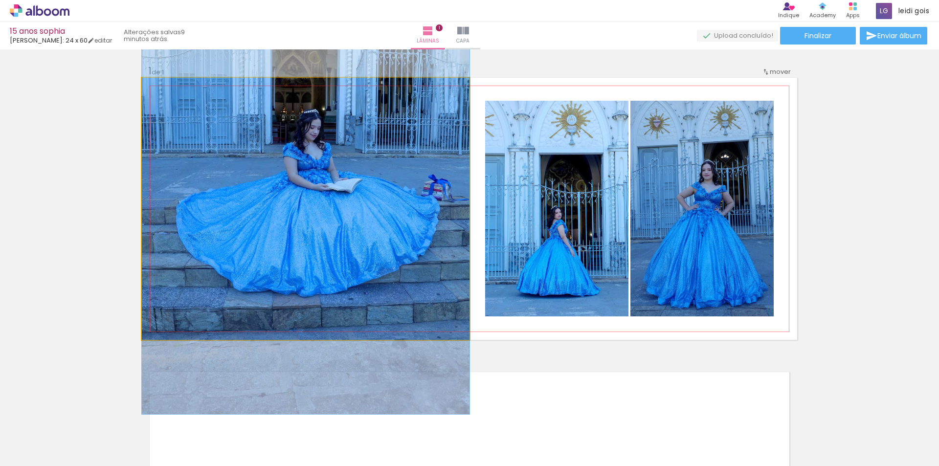
drag, startPoint x: 350, startPoint y: 226, endPoint x: 336, endPoint y: 198, distance: 31.9
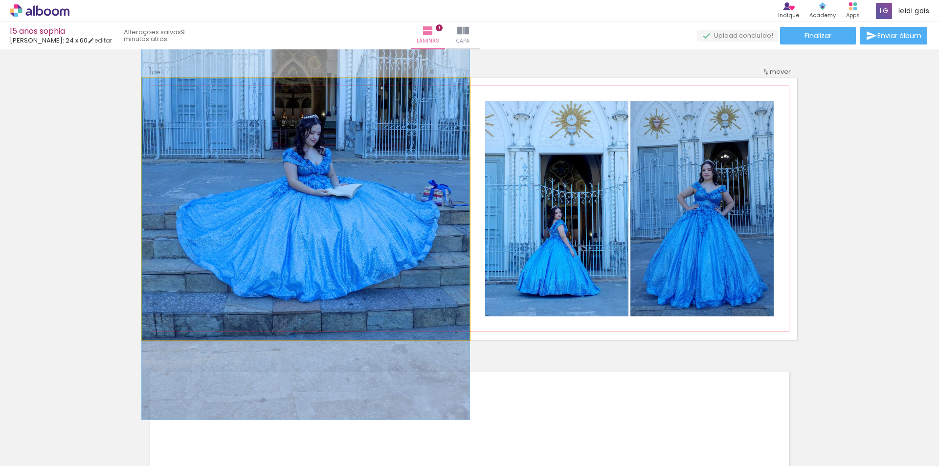
drag, startPoint x: 336, startPoint y: 198, endPoint x: 331, endPoint y: 203, distance: 7.3
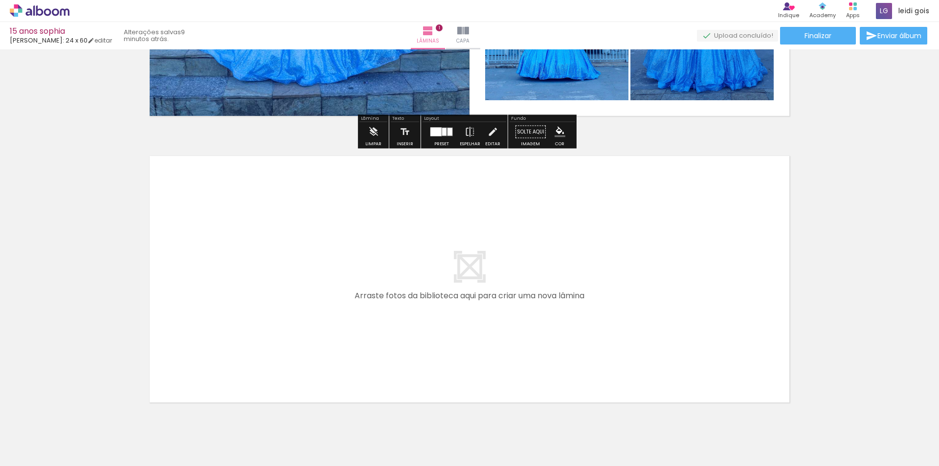
scroll to position [245, 0]
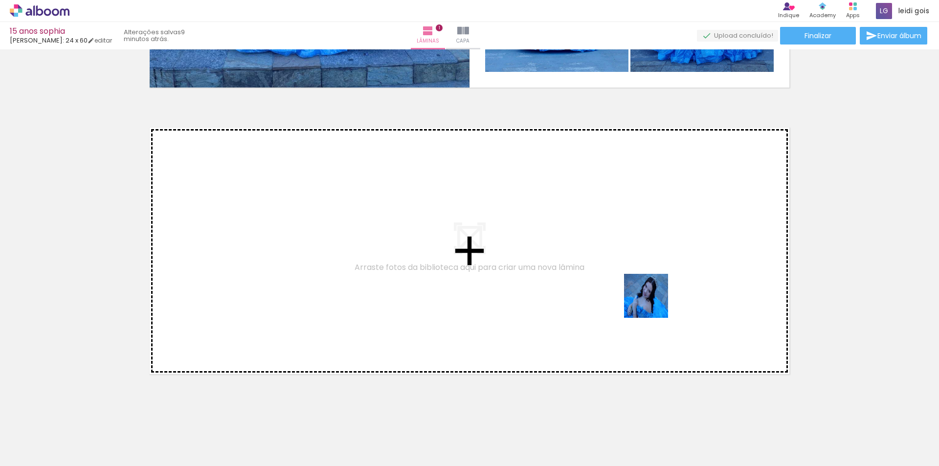
drag, startPoint x: 691, startPoint y: 444, endPoint x: 648, endPoint y: 282, distance: 167.6
click at [648, 282] on quentale-workspace at bounding box center [469, 233] width 939 height 466
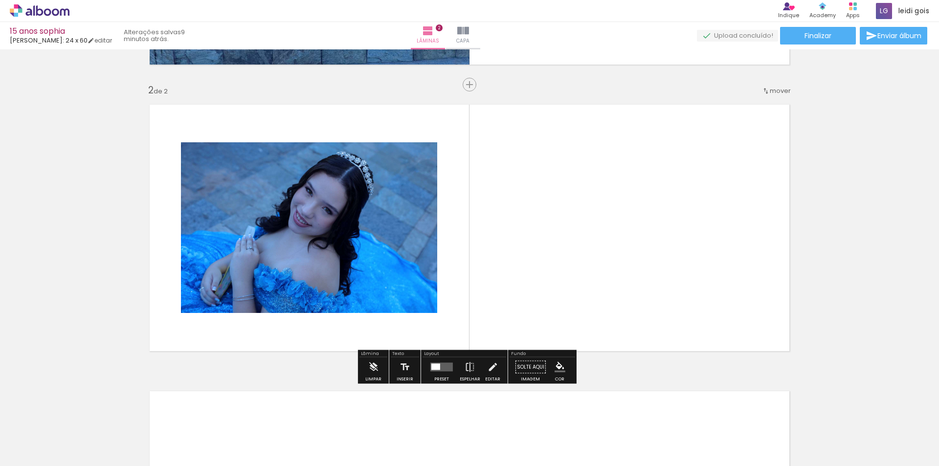
scroll to position [269, 0]
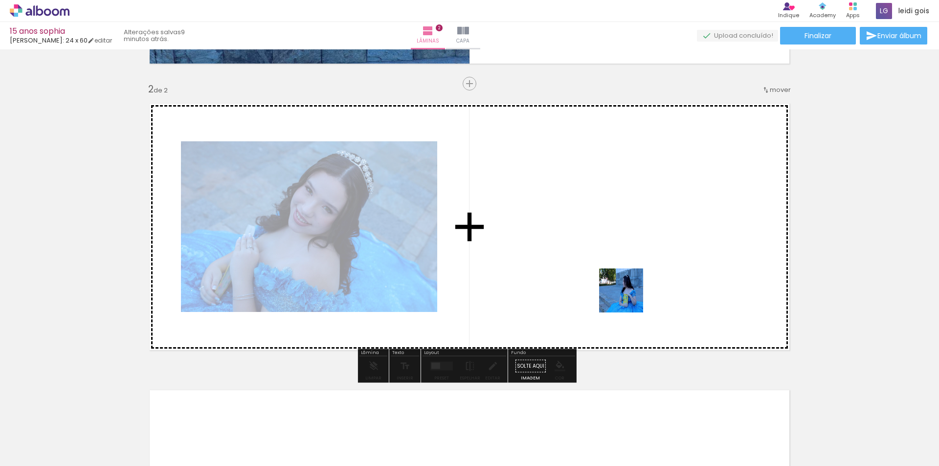
drag, startPoint x: 631, startPoint y: 436, endPoint x: 625, endPoint y: 279, distance: 157.6
click at [625, 279] on quentale-workspace at bounding box center [469, 233] width 939 height 466
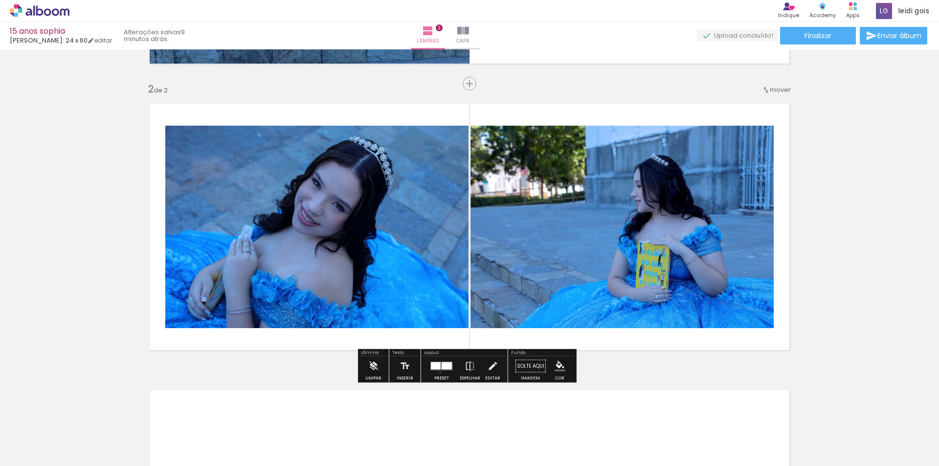
click at [438, 372] on div at bounding box center [442, 367] width 26 height 20
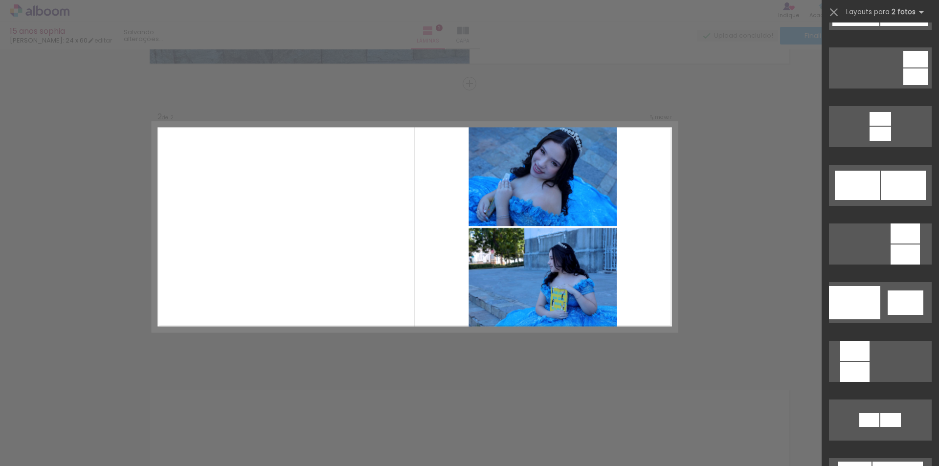
scroll to position [978, 0]
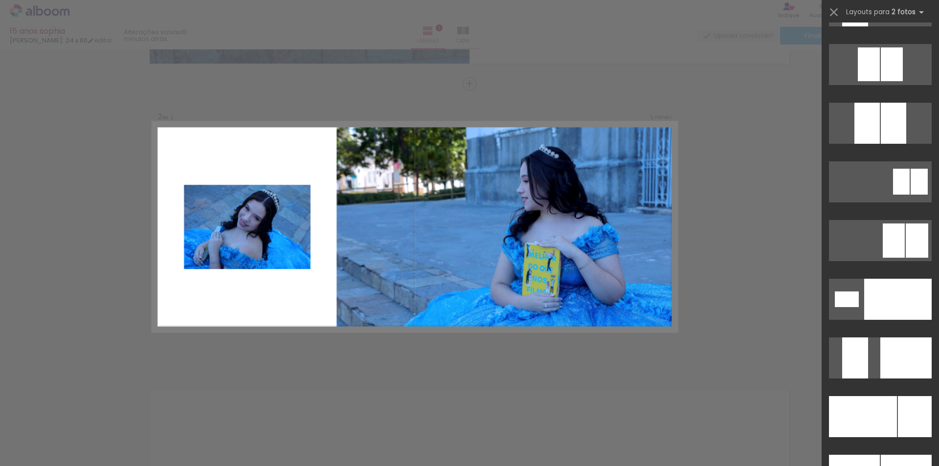
scroll to position [4061, 0]
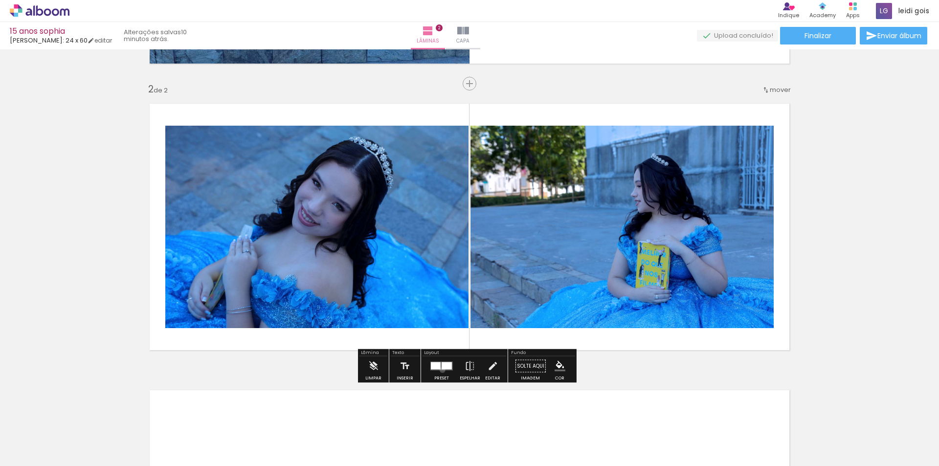
click at [440, 370] on quentale-layouter at bounding box center [442, 366] width 23 height 9
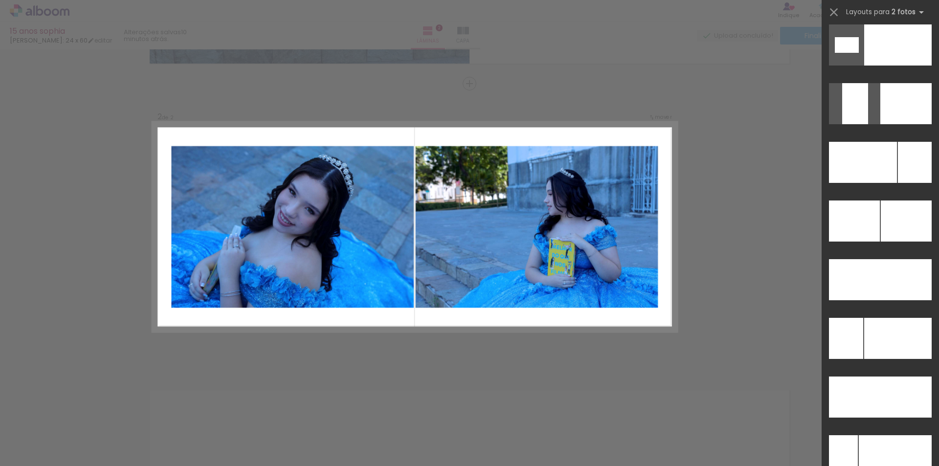
scroll to position [4180, 0]
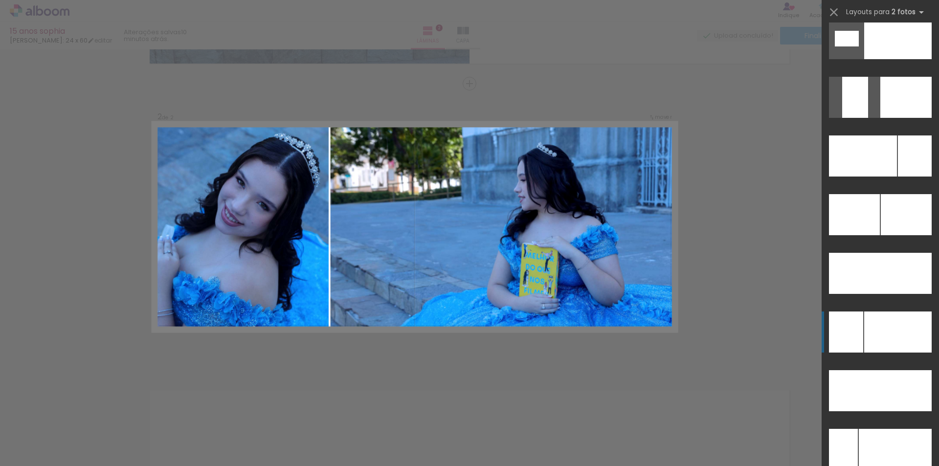
click at [876, 370] on div at bounding box center [897, 390] width 68 height 41
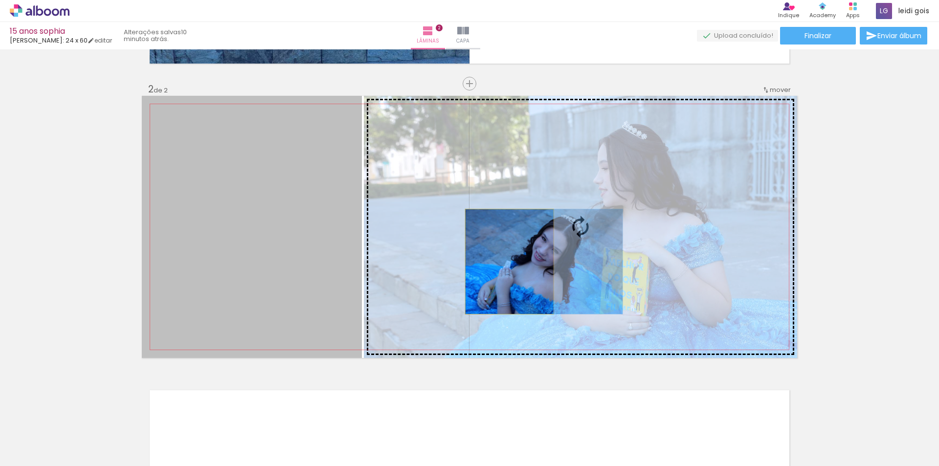
drag, startPoint x: 228, startPoint y: 260, endPoint x: 506, endPoint y: 262, distance: 277.9
click at [0, 0] on slot at bounding box center [0, 0] width 0 height 0
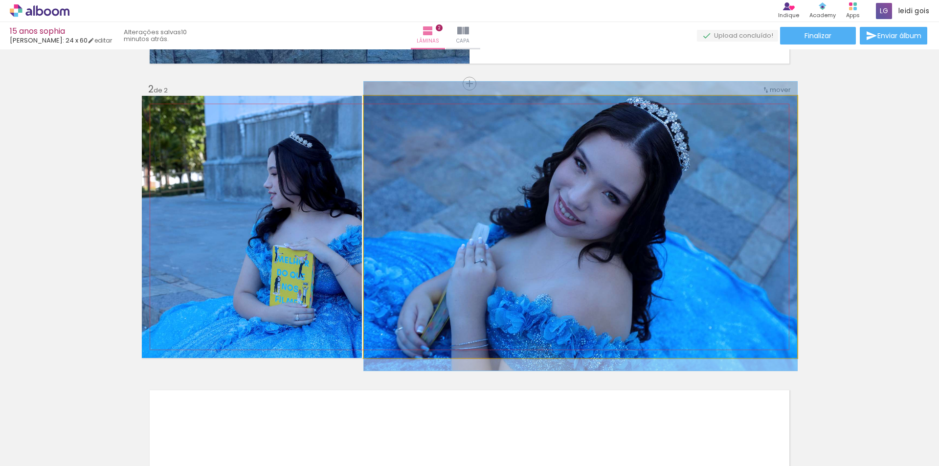
drag, startPoint x: 609, startPoint y: 241, endPoint x: 649, endPoint y: 241, distance: 40.1
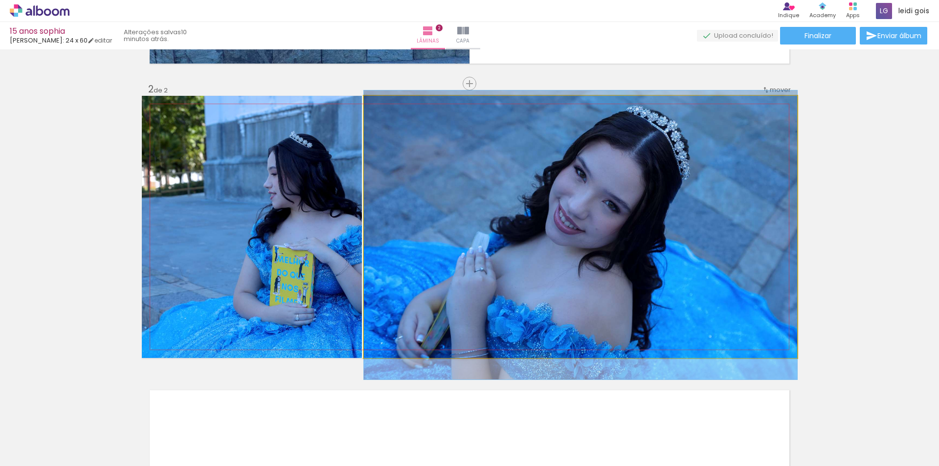
drag, startPoint x: 589, startPoint y: 210, endPoint x: 625, endPoint y: 219, distance: 37.3
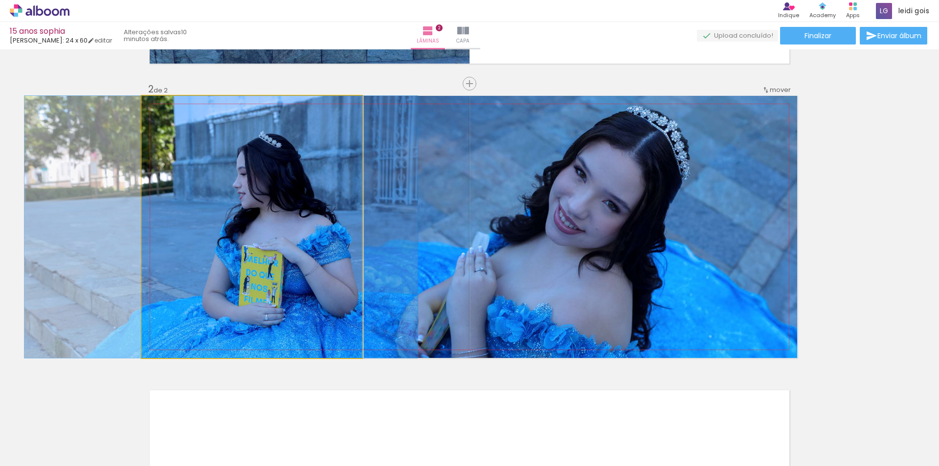
drag, startPoint x: 321, startPoint y: 244, endPoint x: 290, endPoint y: 242, distance: 30.9
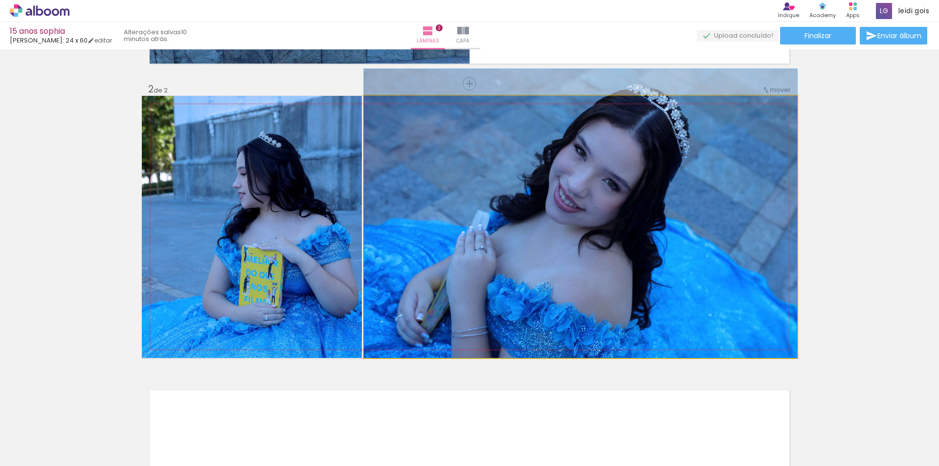
drag, startPoint x: 578, startPoint y: 243, endPoint x: 576, endPoint y: 187, distance: 55.8
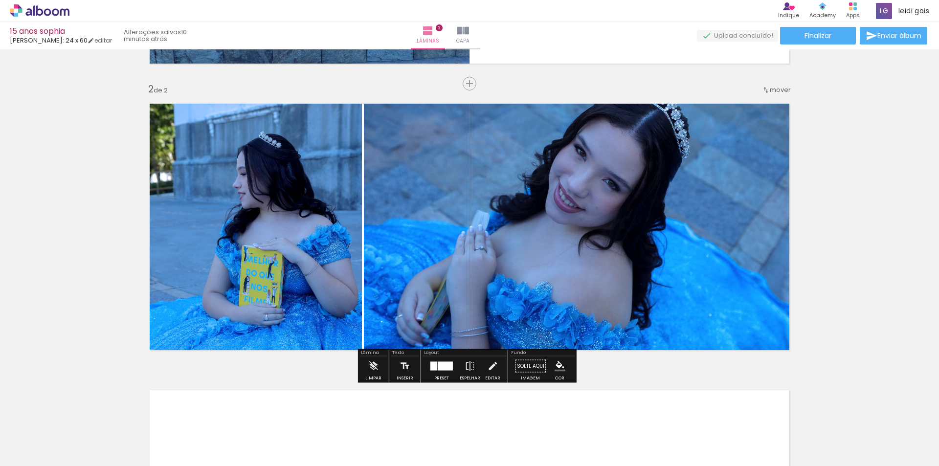
click at [440, 366] on div at bounding box center [445, 366] width 15 height 9
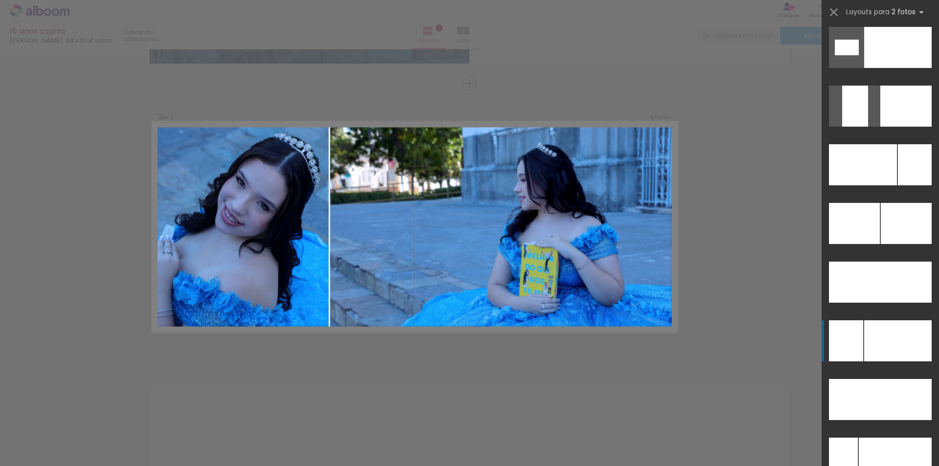
scroll to position [4155, 0]
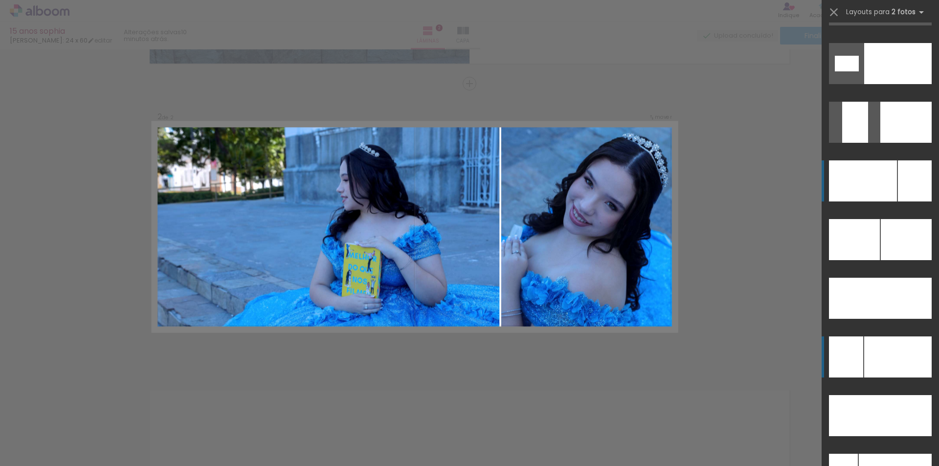
click at [885, 175] on div at bounding box center [863, 180] width 68 height 41
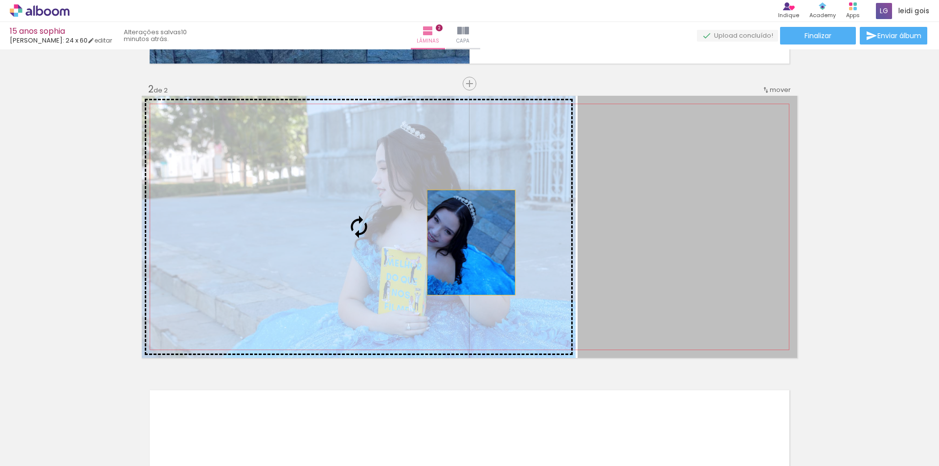
drag, startPoint x: 706, startPoint y: 246, endPoint x: 468, endPoint y: 243, distance: 238.8
click at [0, 0] on slot at bounding box center [0, 0] width 0 height 0
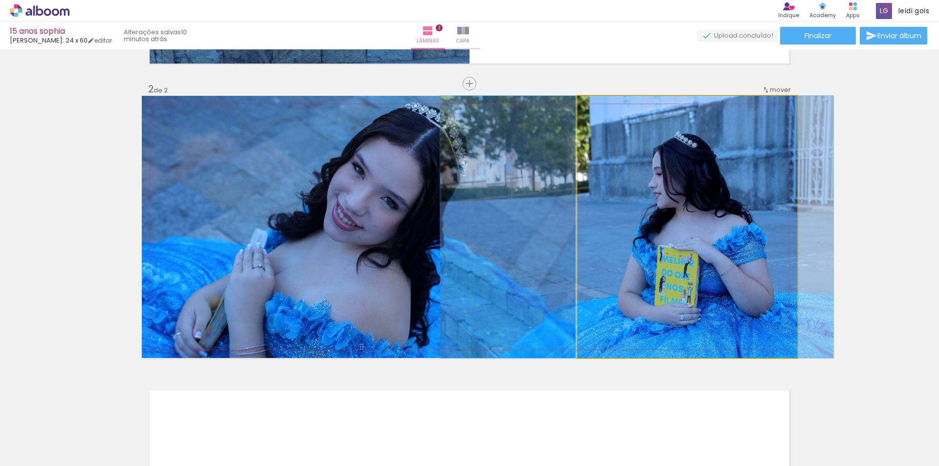
drag, startPoint x: 735, startPoint y: 224, endPoint x: 685, endPoint y: 175, distance: 70.2
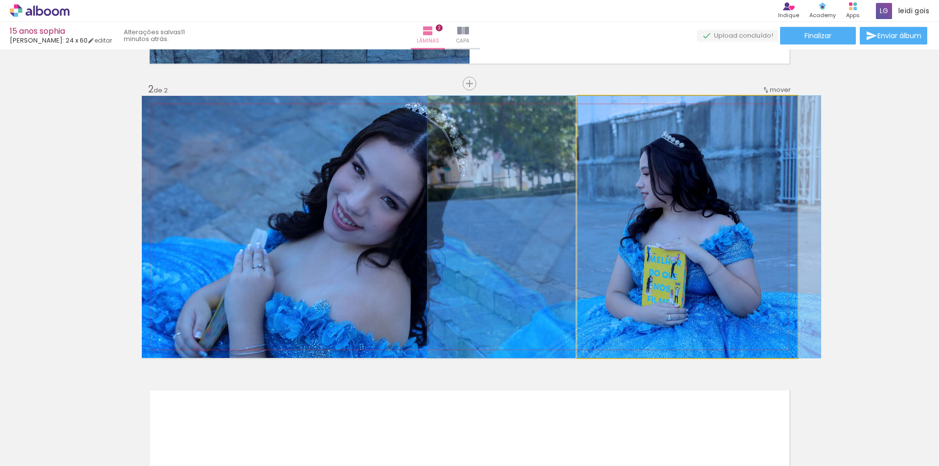
drag, startPoint x: 717, startPoint y: 256, endPoint x: 704, endPoint y: 250, distance: 14.0
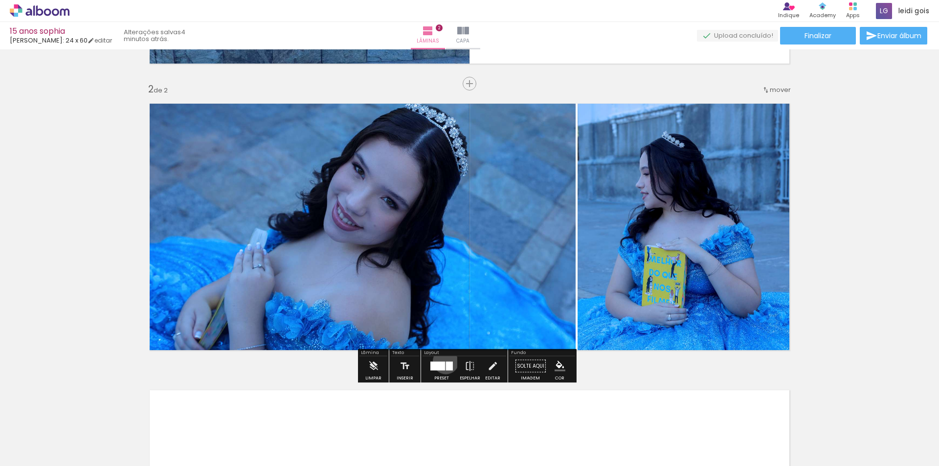
click at [444, 361] on div at bounding box center [442, 367] width 26 height 20
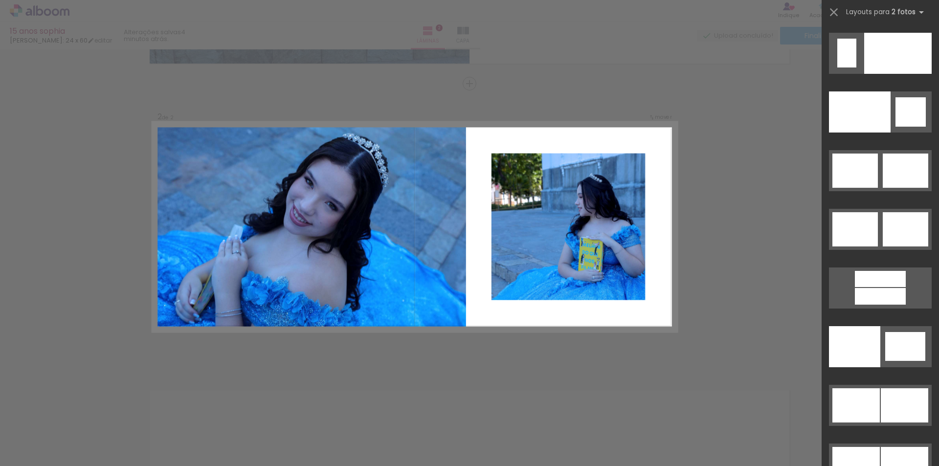
scroll to position [4824, 0]
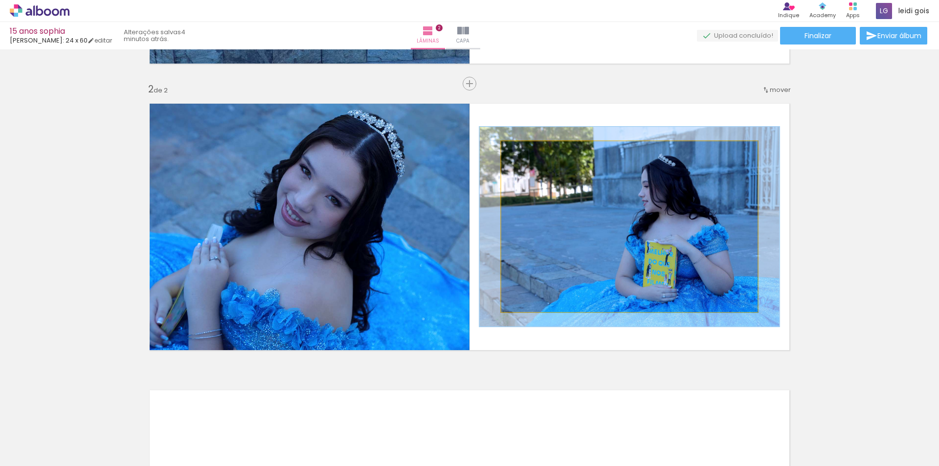
drag, startPoint x: 523, startPoint y: 150, endPoint x: 527, endPoint y: 154, distance: 5.9
click at [527, 154] on div at bounding box center [530, 151] width 9 height 9
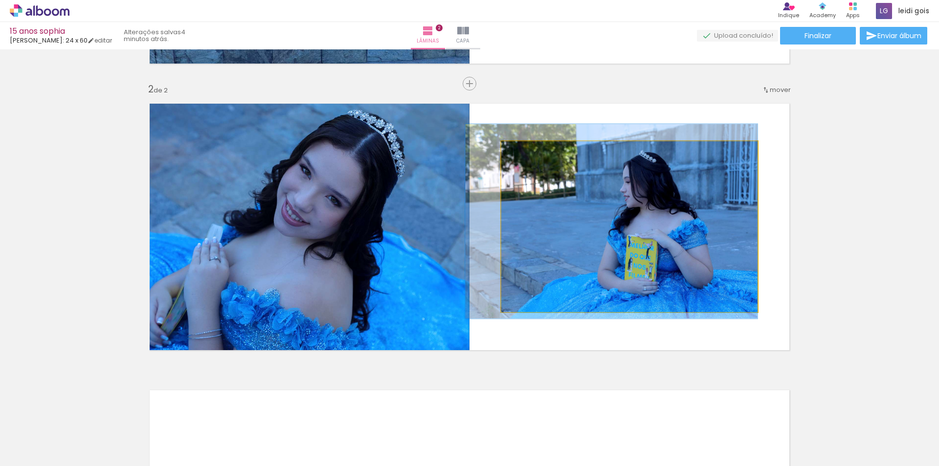
drag, startPoint x: 679, startPoint y: 205, endPoint x: 630, endPoint y: 200, distance: 49.2
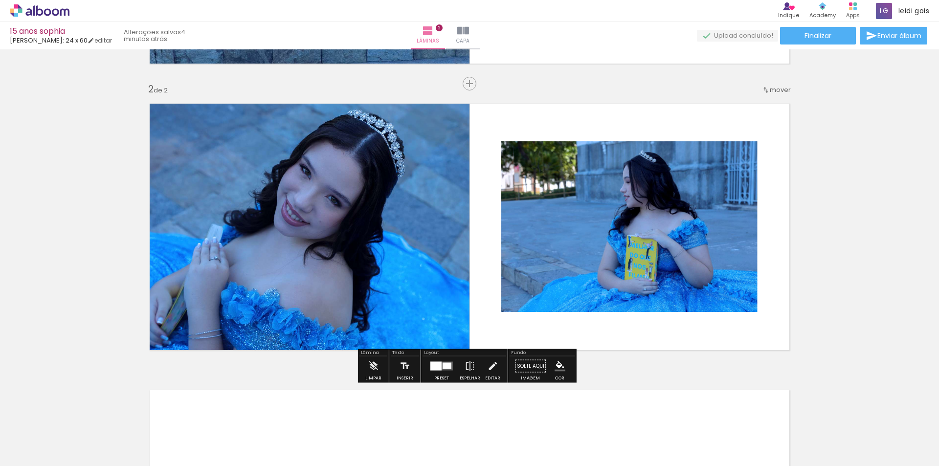
click at [784, 246] on quentale-layouter at bounding box center [470, 227] width 656 height 262
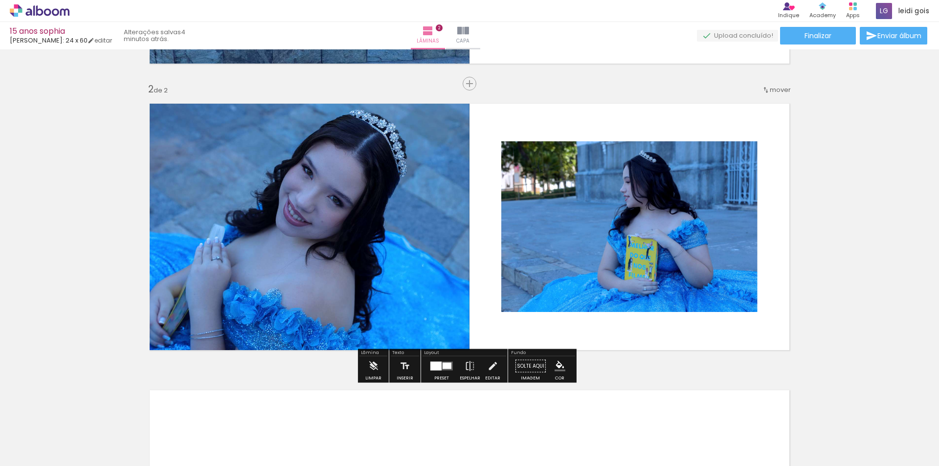
click at [844, 274] on div "Inserir lâmina 1 de 2 Inserir lâmina 2 de 2 O Designbox precisará aumentar a su…" at bounding box center [469, 214] width 939 height 861
click at [436, 365] on div at bounding box center [436, 366] width 11 height 9
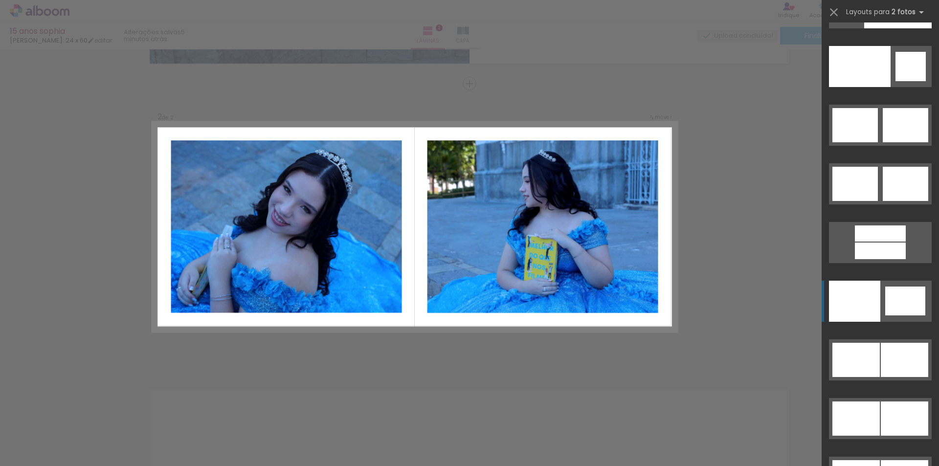
scroll to position [4862, 0]
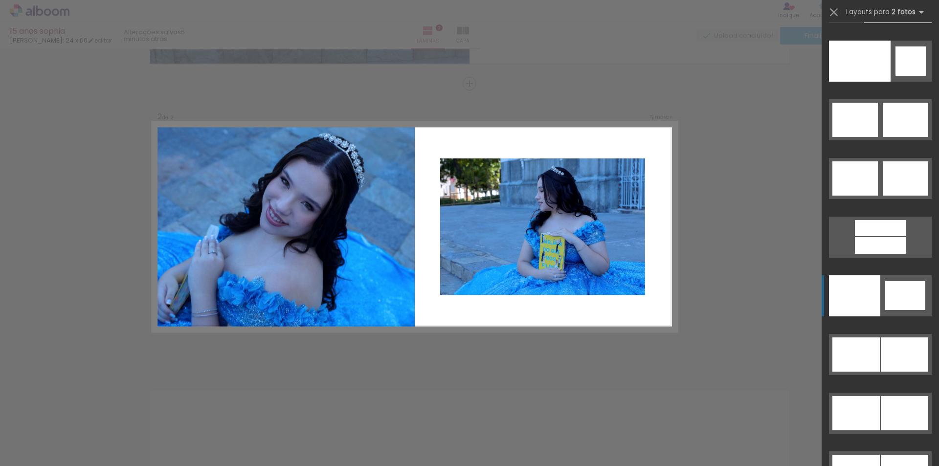
click at [880, 455] on div at bounding box center [856, 472] width 47 height 34
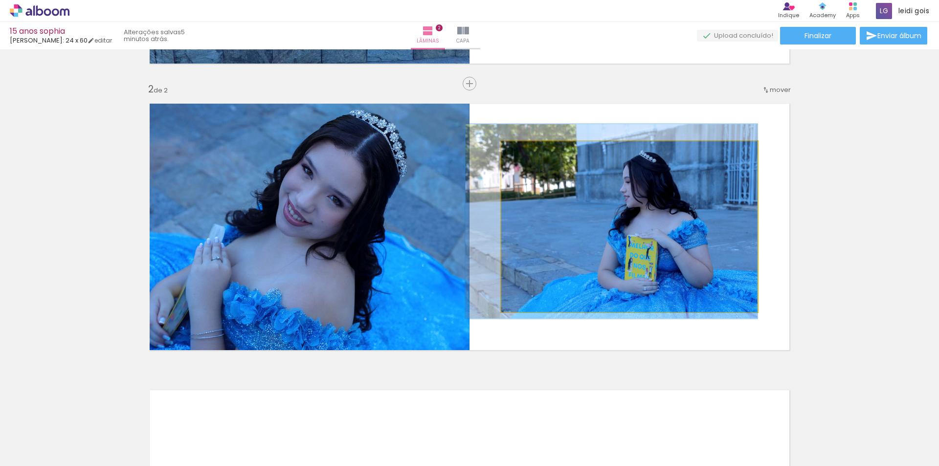
click at [622, 309] on quentale-photo at bounding box center [629, 226] width 256 height 171
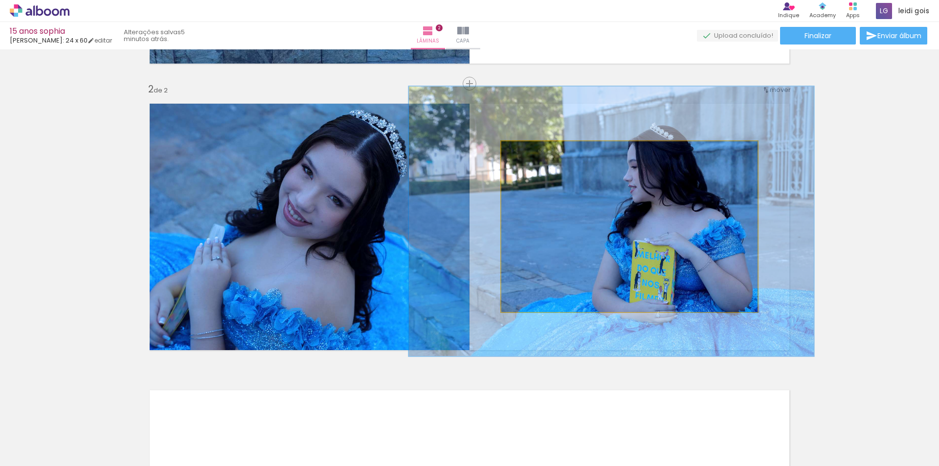
click at [543, 154] on div at bounding box center [543, 152] width 38 height 16
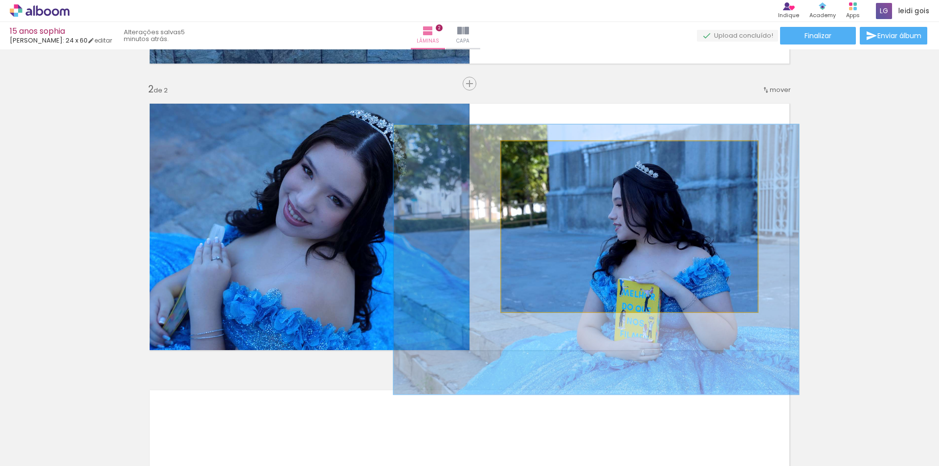
drag, startPoint x: 712, startPoint y: 240, endPoint x: 697, endPoint y: 278, distance: 41.1
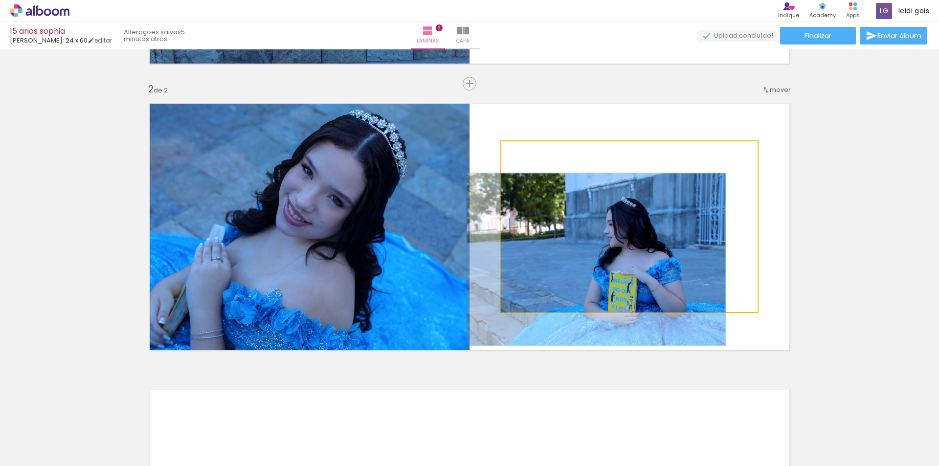
drag, startPoint x: 533, startPoint y: 156, endPoint x: 492, endPoint y: 155, distance: 41.1
click at [492, 155] on quentale-layouter at bounding box center [470, 227] width 656 height 262
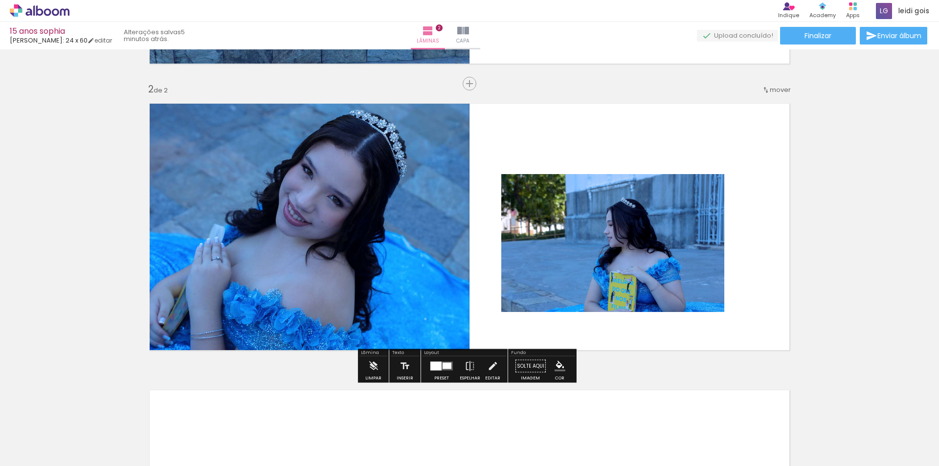
click at [733, 140] on quentale-layouter at bounding box center [470, 227] width 656 height 262
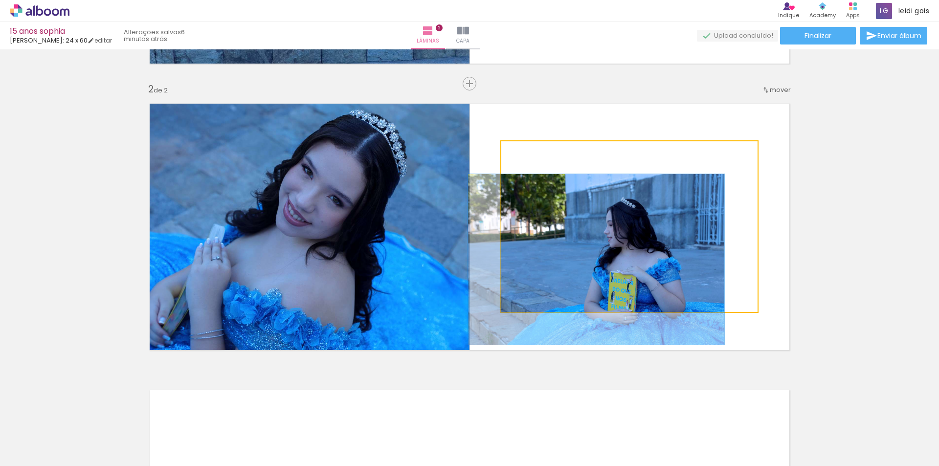
click at [640, 236] on quentale-photo at bounding box center [629, 226] width 256 height 171
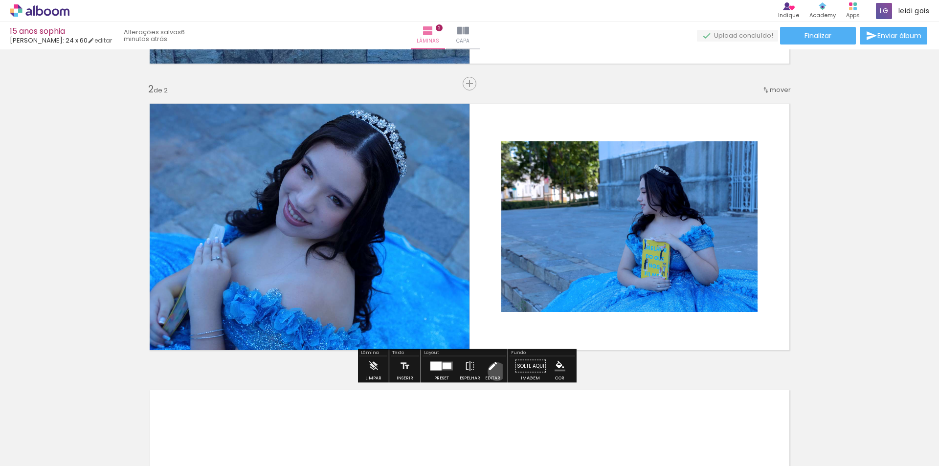
click at [495, 372] on iron-icon at bounding box center [492, 367] width 11 height 20
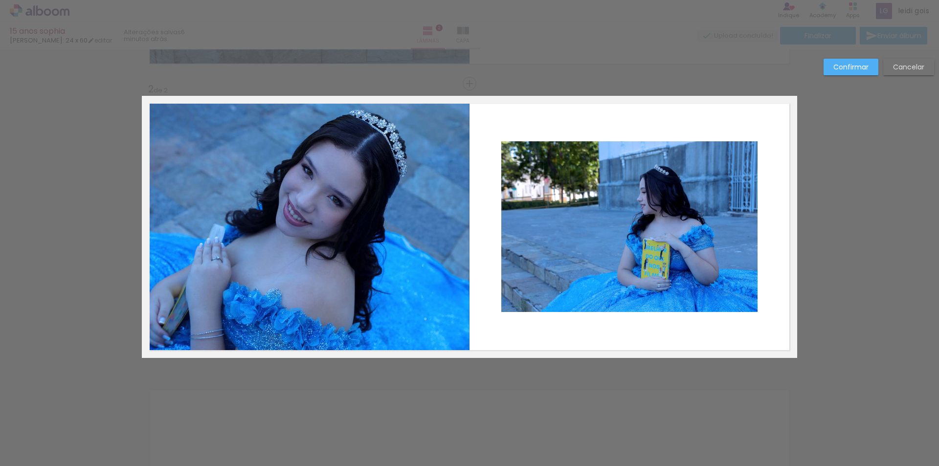
click at [643, 303] on quentale-photo at bounding box center [629, 226] width 256 height 171
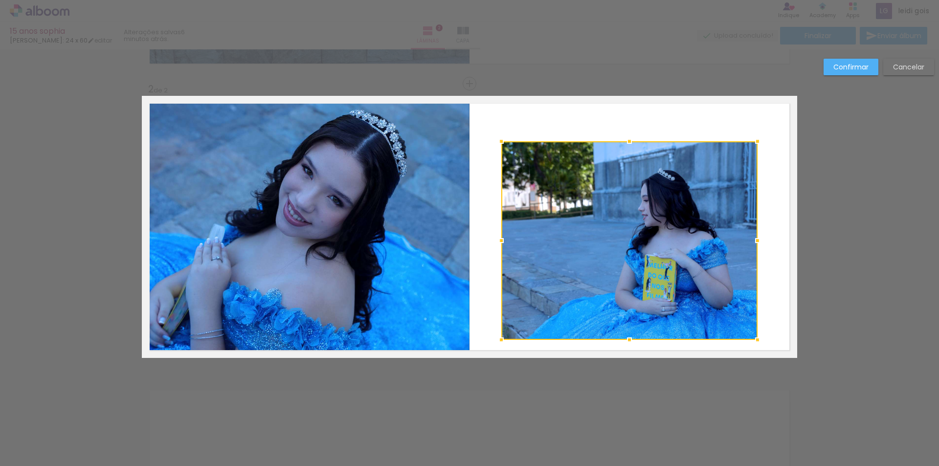
drag, startPoint x: 628, startPoint y: 313, endPoint x: 625, endPoint y: 342, distance: 29.0
click at [625, 342] on div at bounding box center [630, 340] width 20 height 20
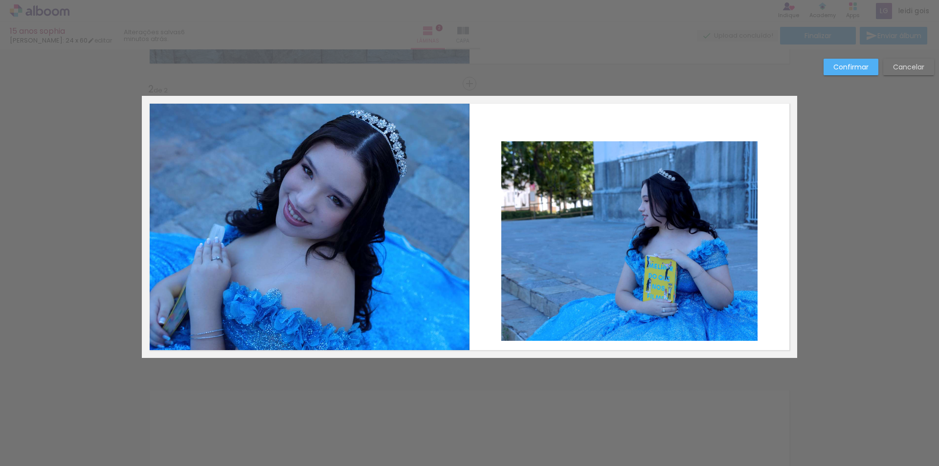
click at [647, 140] on quentale-layouter at bounding box center [470, 227] width 656 height 262
click at [639, 143] on quentale-photo at bounding box center [629, 241] width 256 height 200
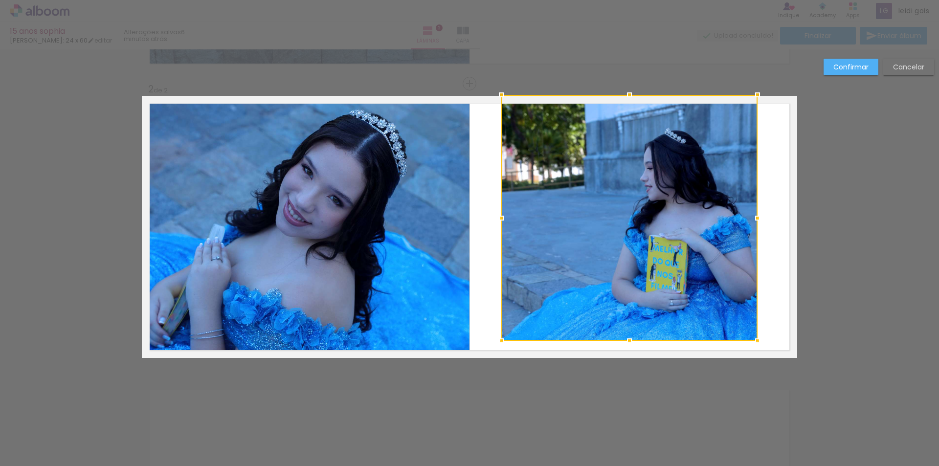
drag, startPoint x: 625, startPoint y: 142, endPoint x: 620, endPoint y: 94, distance: 48.6
click at [620, 94] on div at bounding box center [630, 95] width 20 height 20
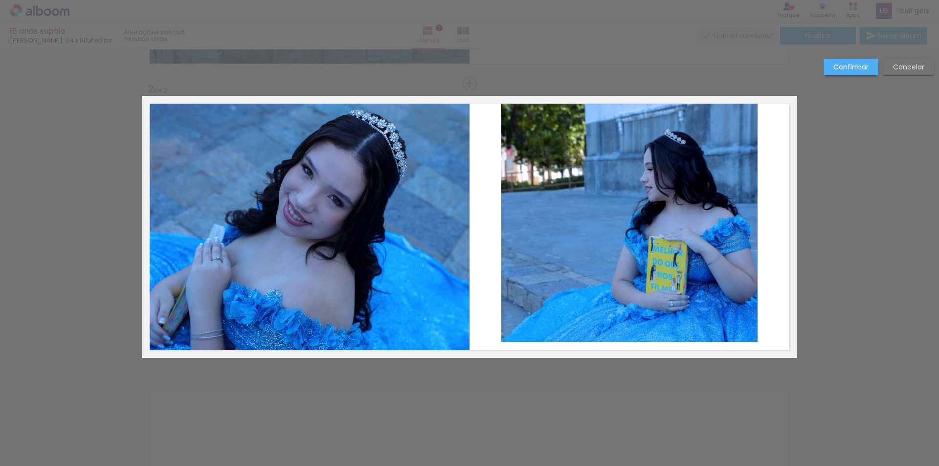
click at [750, 225] on quentale-photo at bounding box center [629, 219] width 256 height 246
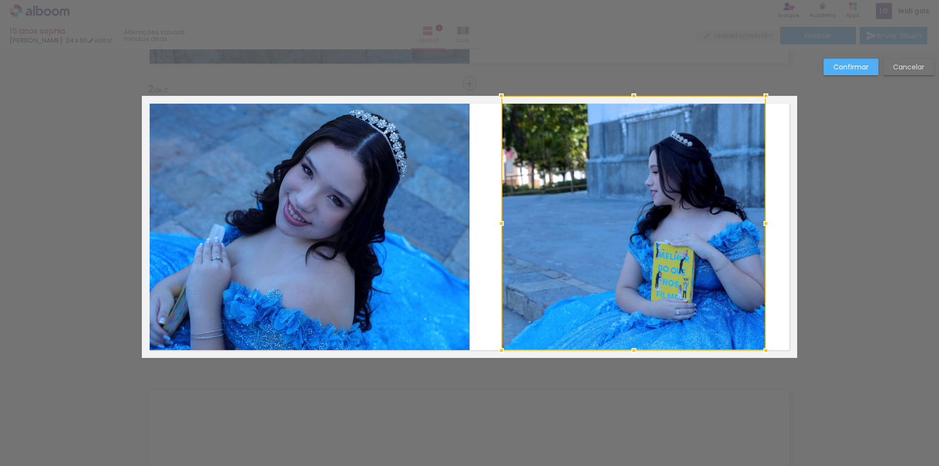
drag, startPoint x: 755, startPoint y: 218, endPoint x: 763, endPoint y: 217, distance: 8.3
click at [763, 217] on div at bounding box center [766, 224] width 20 height 20
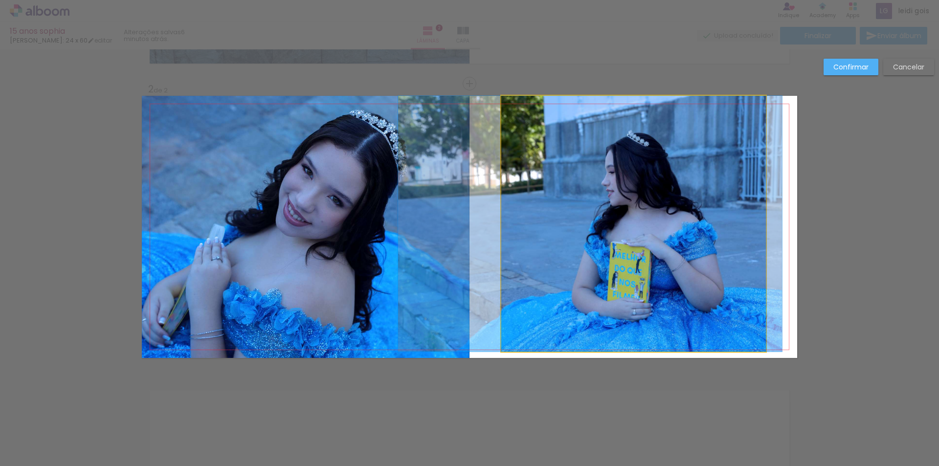
drag, startPoint x: 733, startPoint y: 230, endPoint x: 690, endPoint y: 212, distance: 46.7
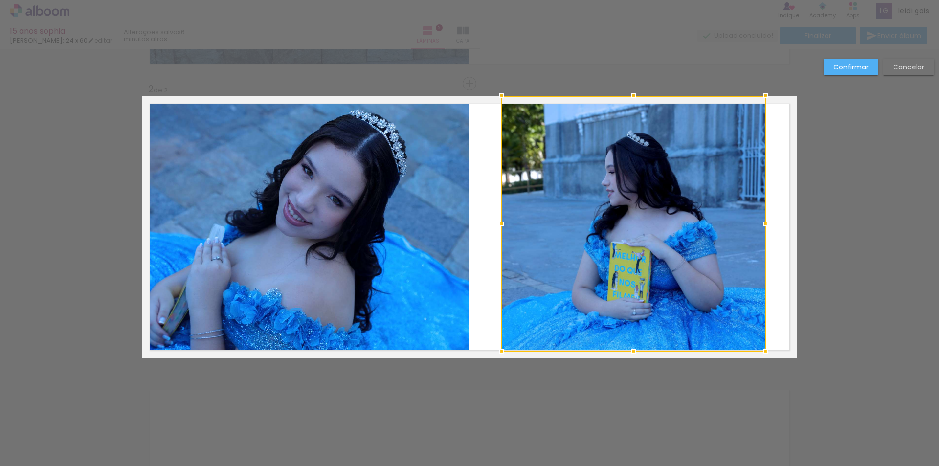
click at [859, 55] on div "Confirmar Cancelar" at bounding box center [469, 223] width 939 height 884
click at [0, 0] on slot "Confirmar" at bounding box center [0, 0] width 0 height 0
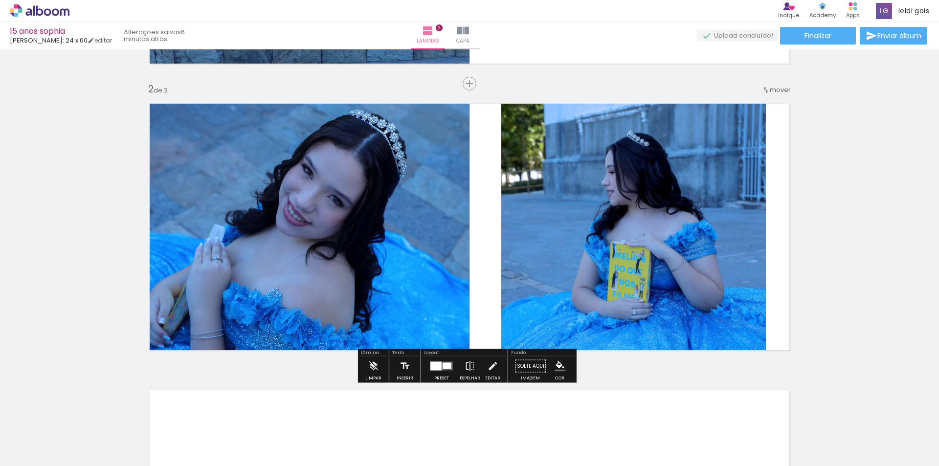
click at [672, 215] on quentale-photo at bounding box center [633, 224] width 265 height 256
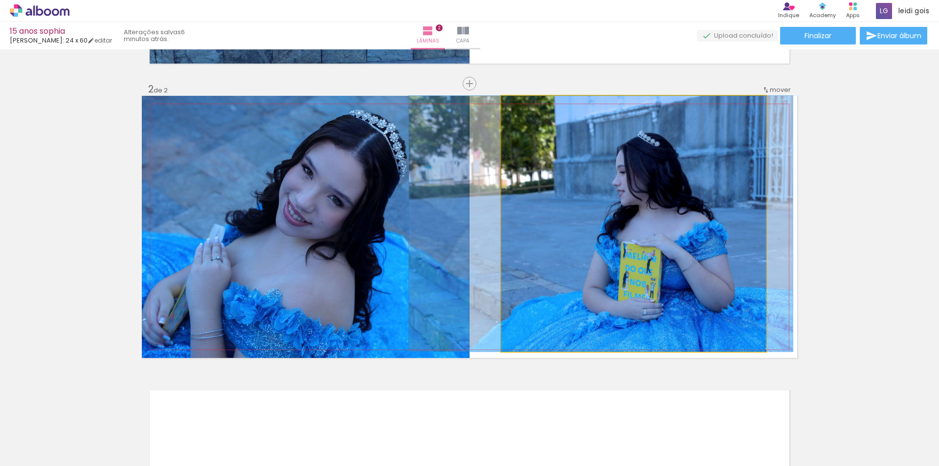
drag, startPoint x: 661, startPoint y: 219, endPoint x: 672, endPoint y: 218, distance: 10.8
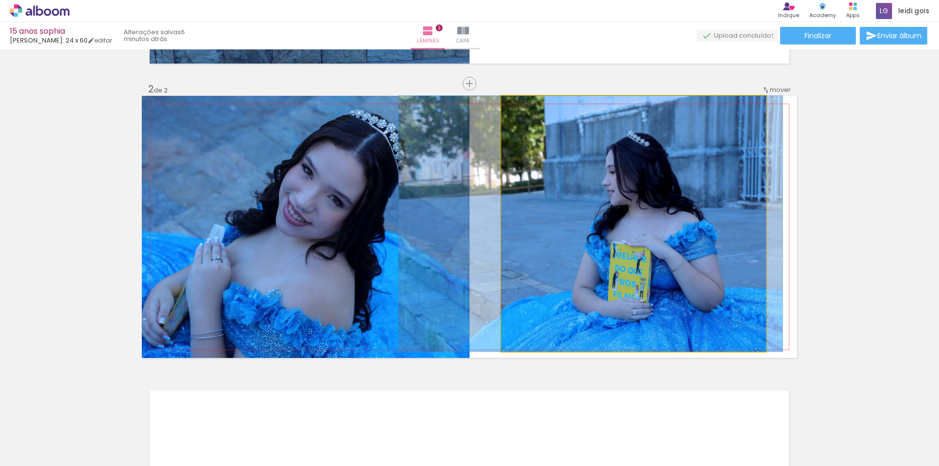
drag, startPoint x: 672, startPoint y: 218, endPoint x: 661, endPoint y: 213, distance: 11.6
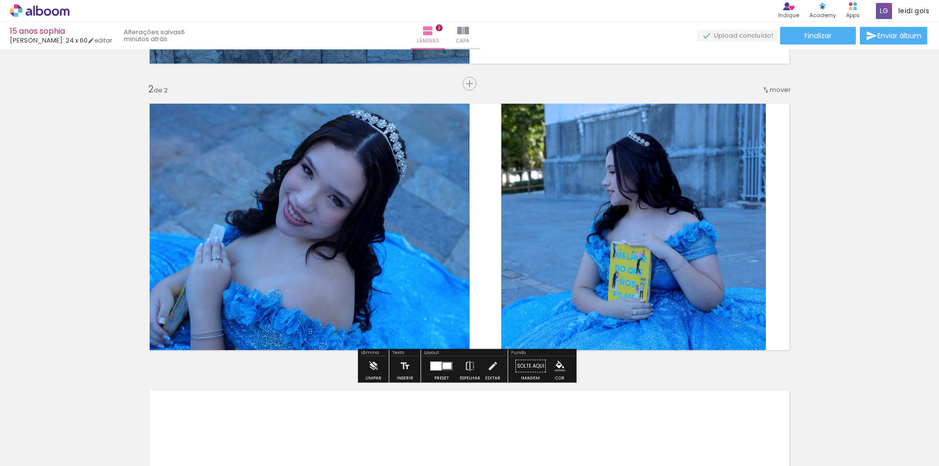
click at [434, 368] on div at bounding box center [436, 366] width 11 height 9
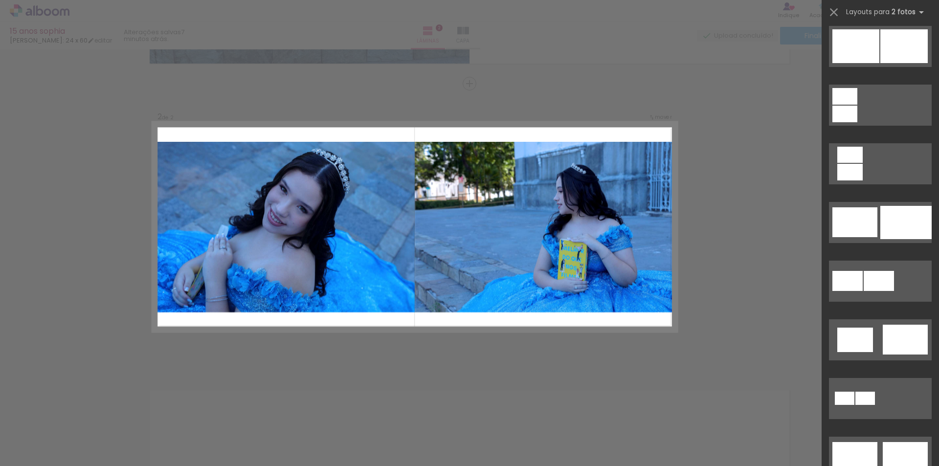
scroll to position [0, 0]
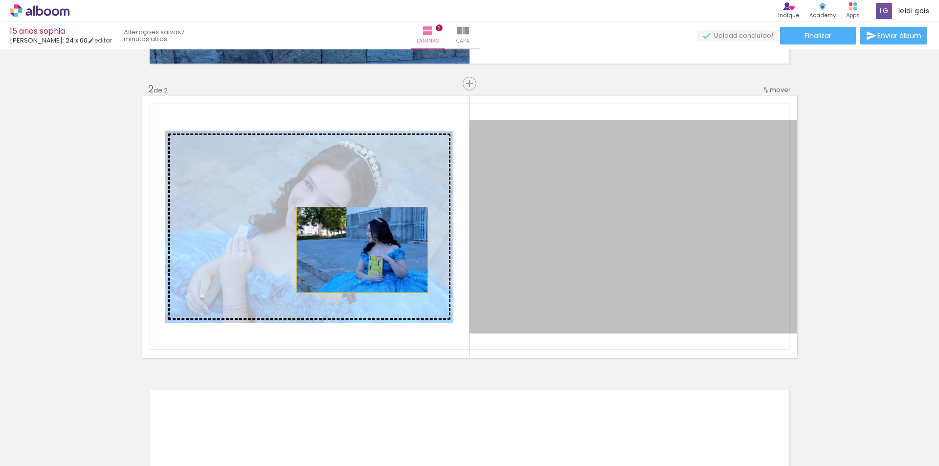
drag, startPoint x: 695, startPoint y: 287, endPoint x: 359, endPoint y: 250, distance: 338.6
click at [0, 0] on slot at bounding box center [0, 0] width 0 height 0
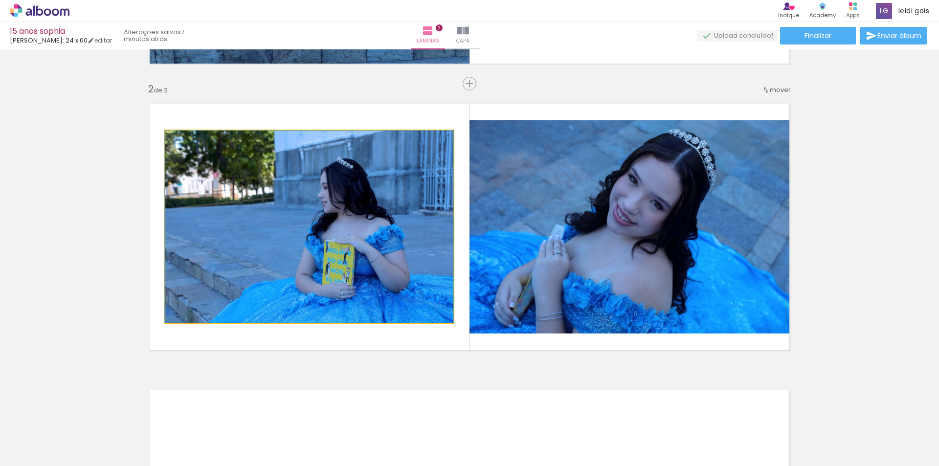
drag, startPoint x: 359, startPoint y: 249, endPoint x: 310, endPoint y: 222, distance: 56.3
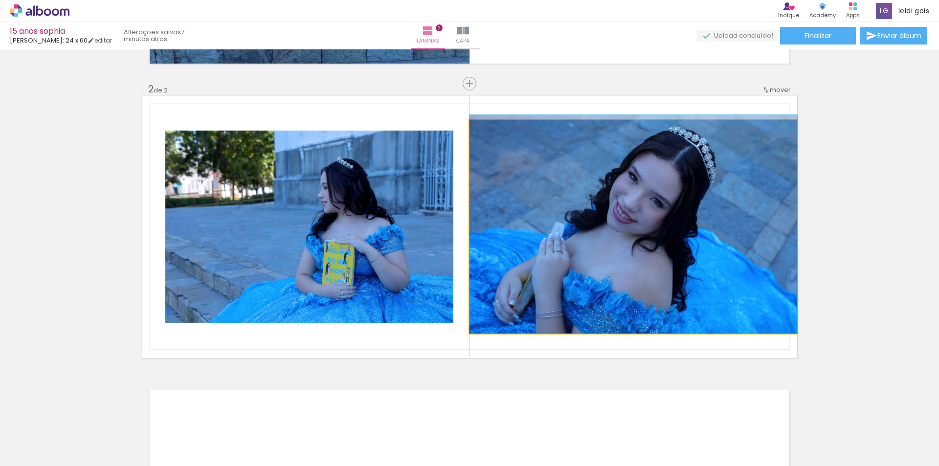
drag, startPoint x: 586, startPoint y: 239, endPoint x: 588, endPoint y: 234, distance: 5.7
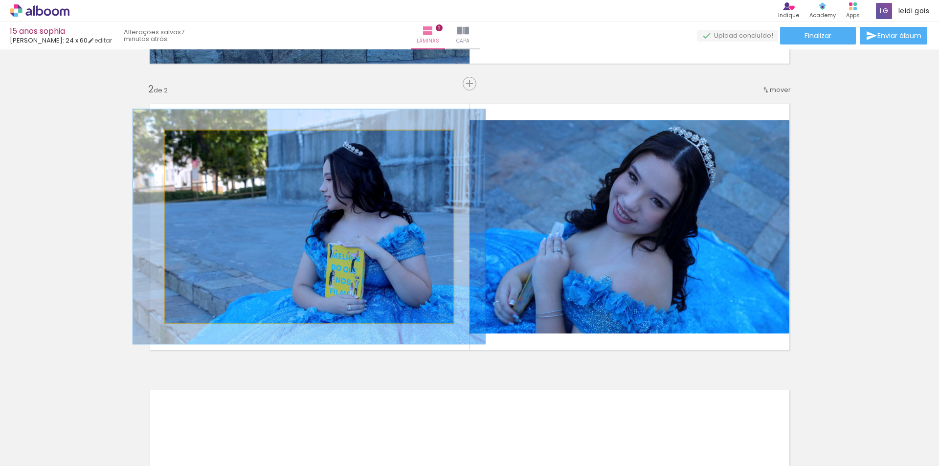
drag, startPoint x: 191, startPoint y: 144, endPoint x: 199, endPoint y: 141, distance: 7.7
click at [199, 141] on div at bounding box center [196, 141] width 16 height 16
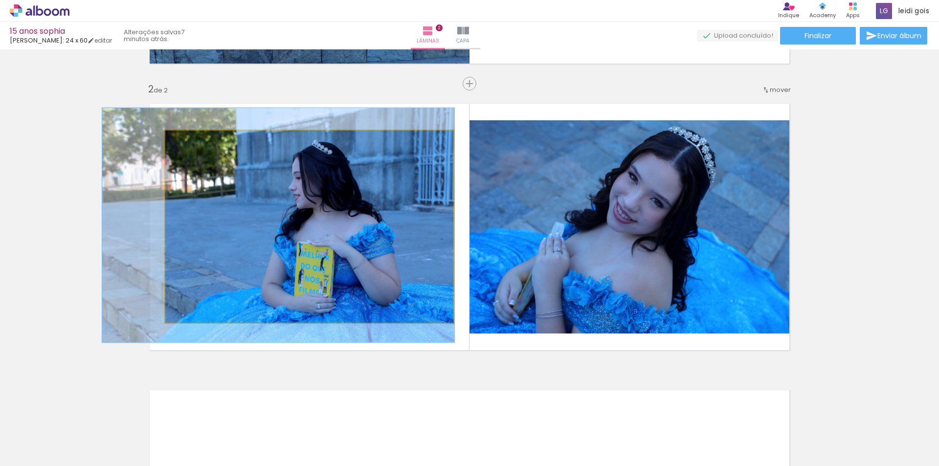
drag, startPoint x: 339, startPoint y: 211, endPoint x: 308, endPoint y: 210, distance: 30.9
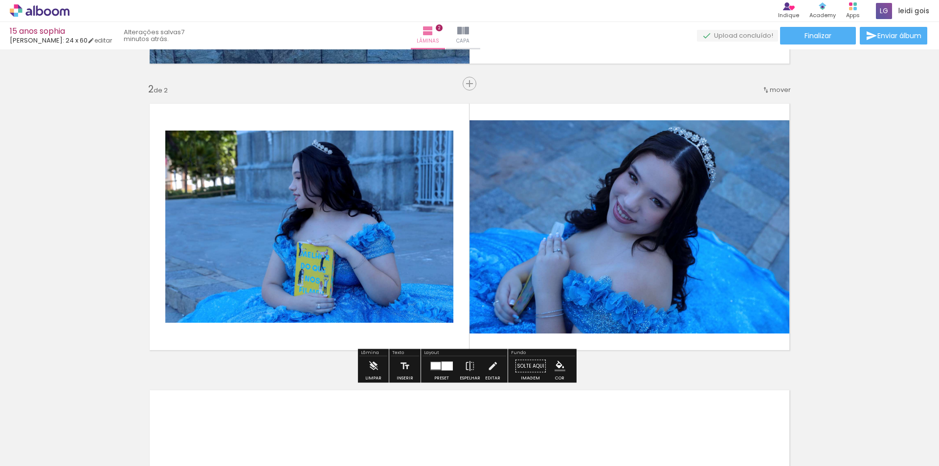
click at [892, 261] on div "Inserir lâmina 1 de 2 Inserir lâmina 2 de 2 O Designbox precisará aumentar a su…" at bounding box center [469, 214] width 939 height 861
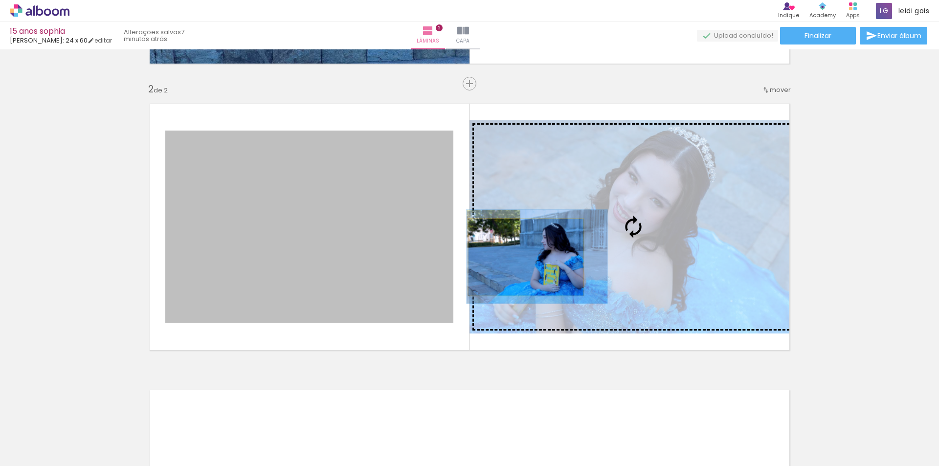
drag, startPoint x: 391, startPoint y: 259, endPoint x: 531, endPoint y: 257, distance: 140.4
click at [0, 0] on slot at bounding box center [0, 0] width 0 height 0
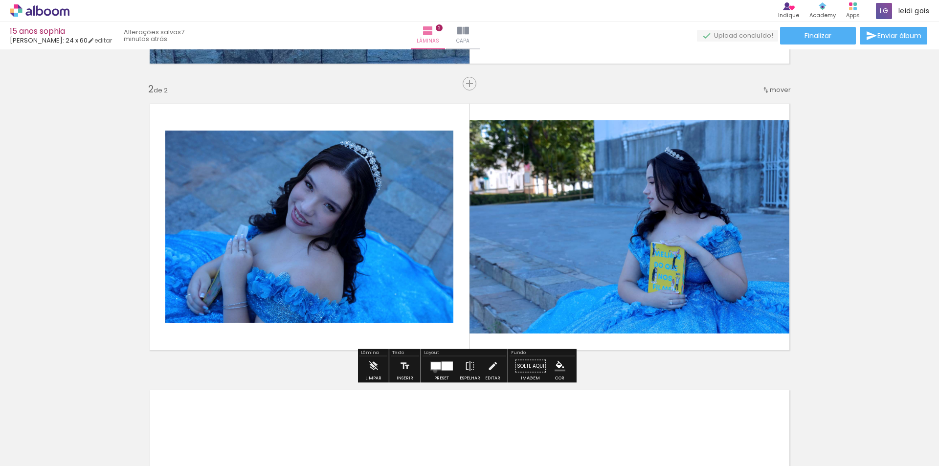
click at [433, 371] on div at bounding box center [442, 367] width 26 height 20
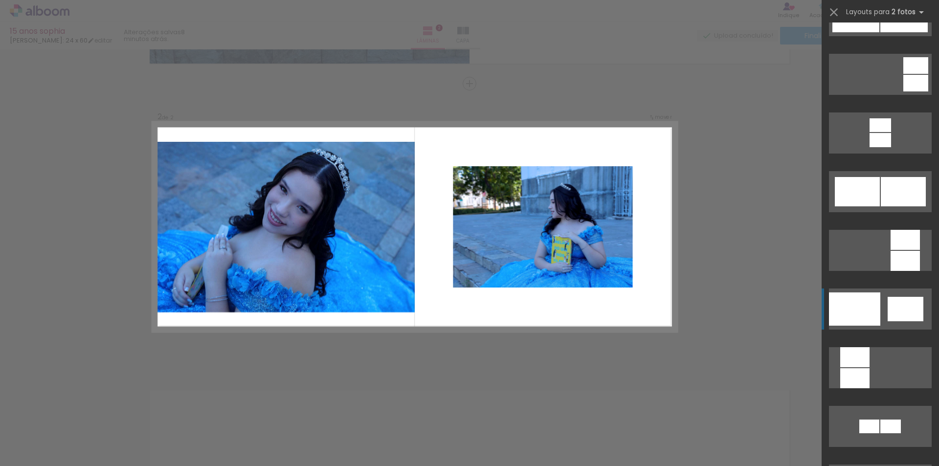
scroll to position [1057, 0]
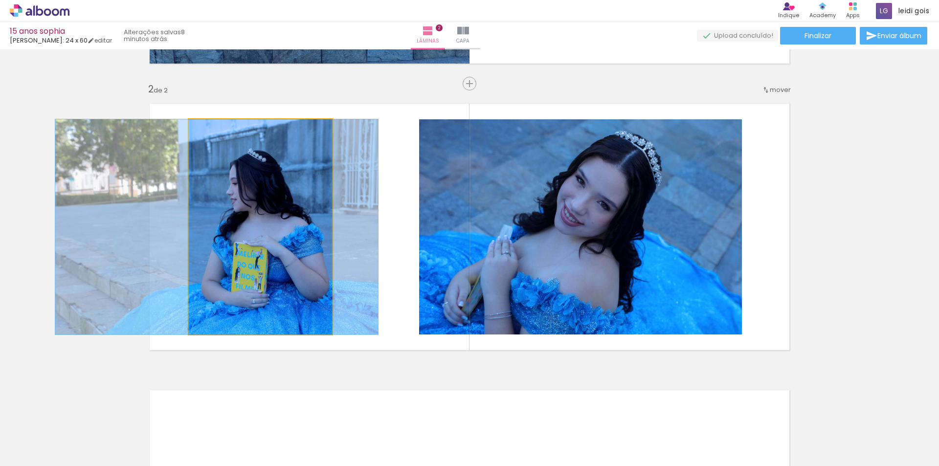
drag, startPoint x: 296, startPoint y: 243, endPoint x: 253, endPoint y: 226, distance: 46.6
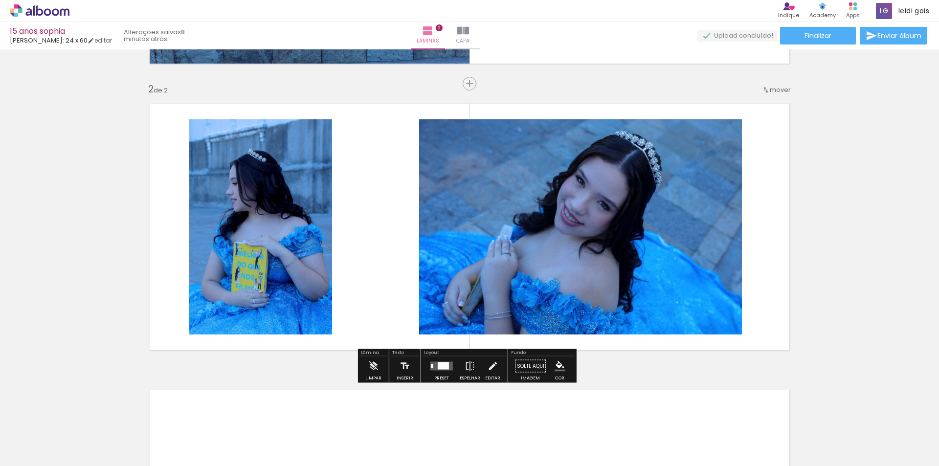
click at [442, 372] on div at bounding box center [442, 367] width 26 height 20
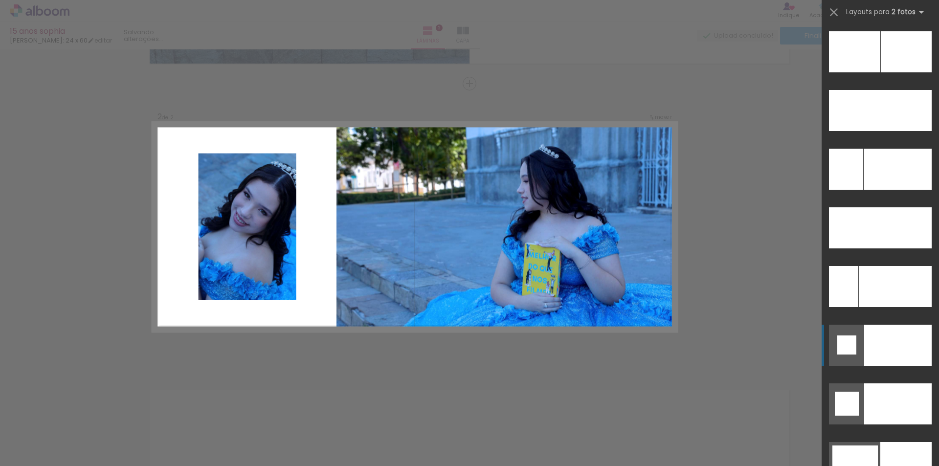
scroll to position [4496, 0]
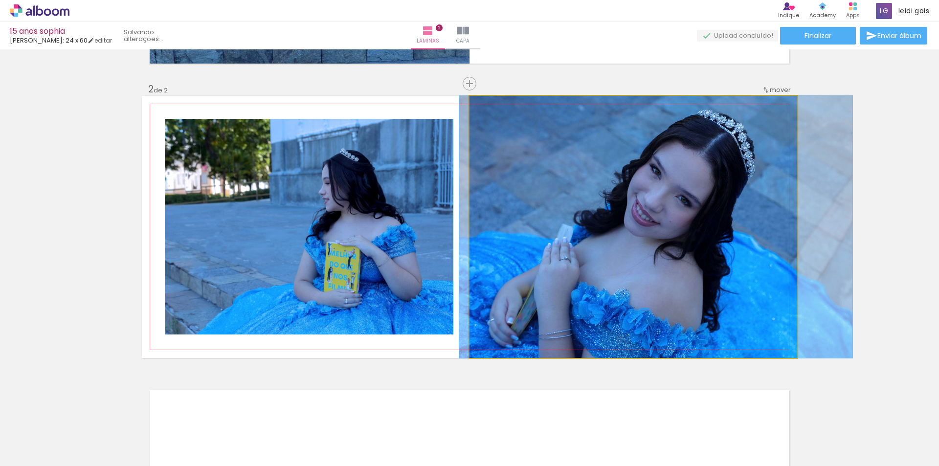
drag, startPoint x: 606, startPoint y: 264, endPoint x: 628, endPoint y: 252, distance: 25.4
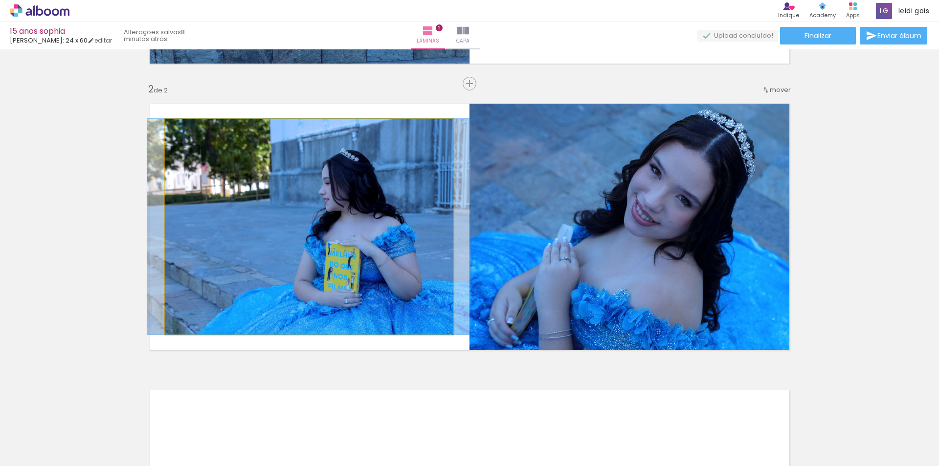
click at [357, 251] on quentale-photo at bounding box center [309, 227] width 289 height 216
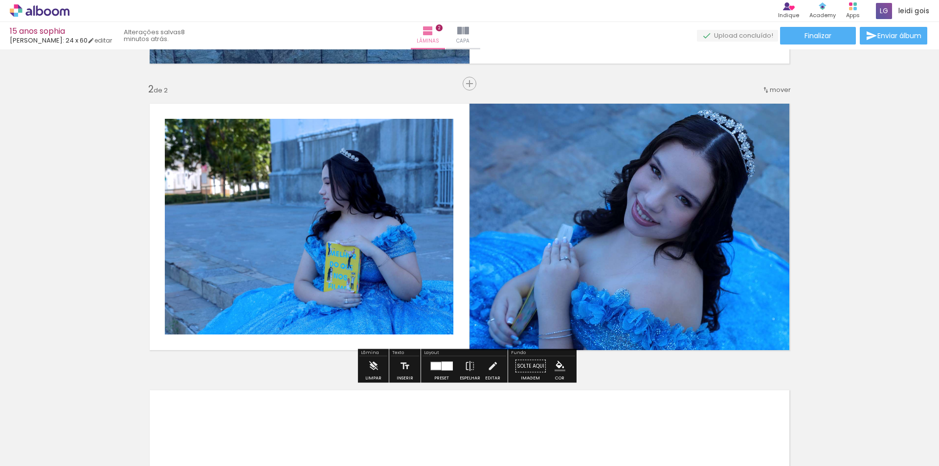
type paper-slider "133"
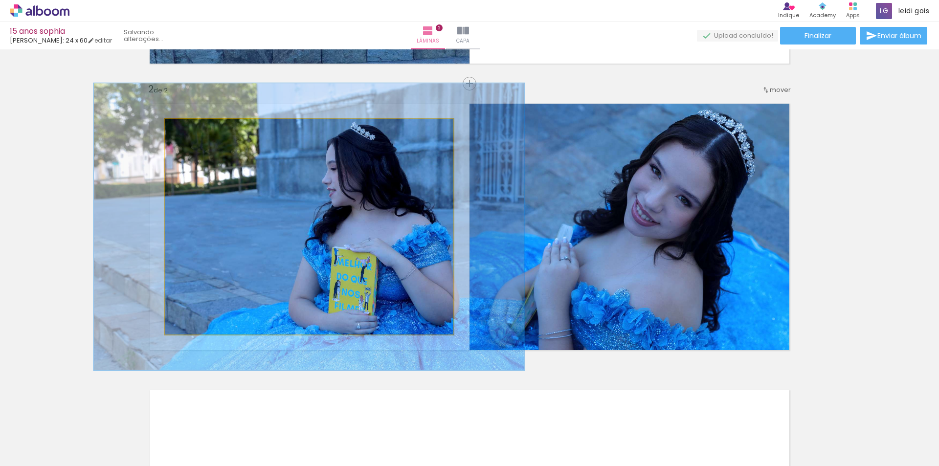
click at [199, 129] on div at bounding box center [207, 129] width 38 height 16
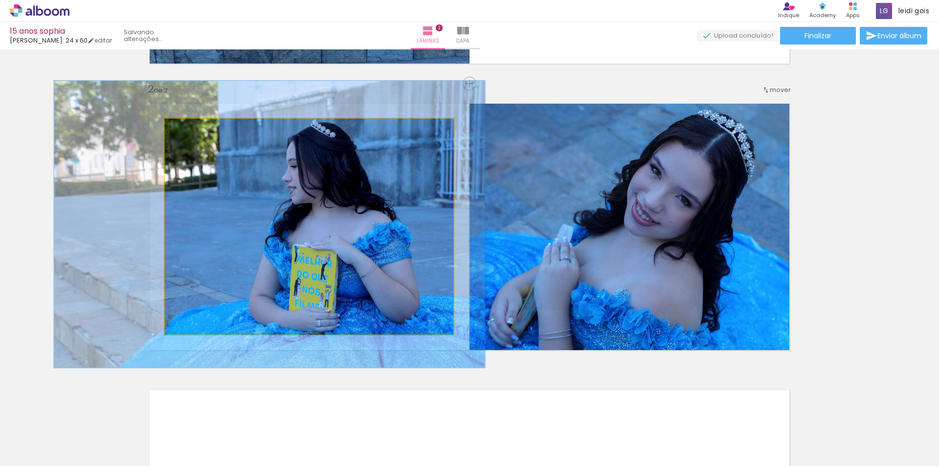
drag, startPoint x: 386, startPoint y: 211, endPoint x: 346, endPoint y: 209, distance: 39.7
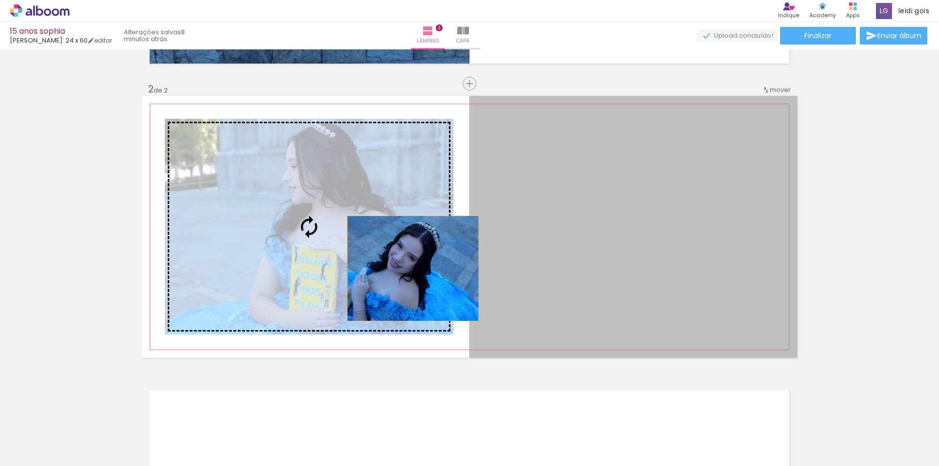
drag, startPoint x: 620, startPoint y: 274, endPoint x: 405, endPoint y: 269, distance: 214.8
click at [0, 0] on slot at bounding box center [0, 0] width 0 height 0
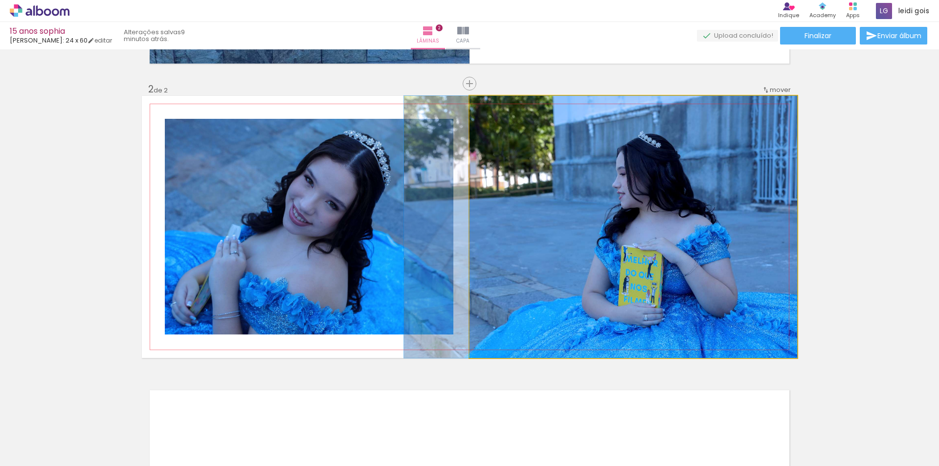
drag, startPoint x: 683, startPoint y: 283, endPoint x: 646, endPoint y: 230, distance: 64.3
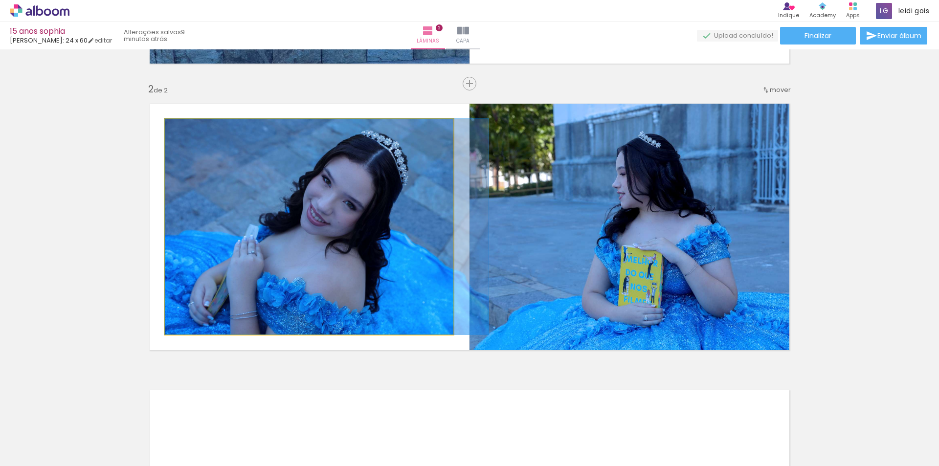
drag, startPoint x: 335, startPoint y: 264, endPoint x: 363, endPoint y: 251, distance: 30.6
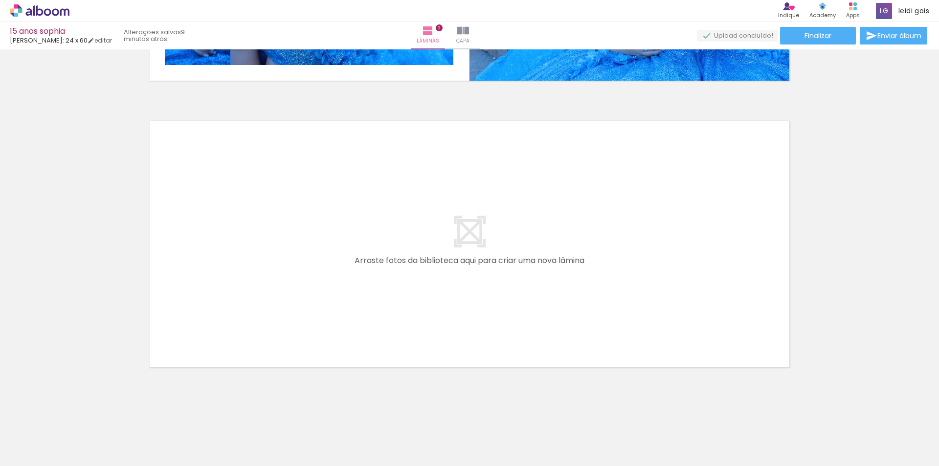
scroll to position [0, 2235]
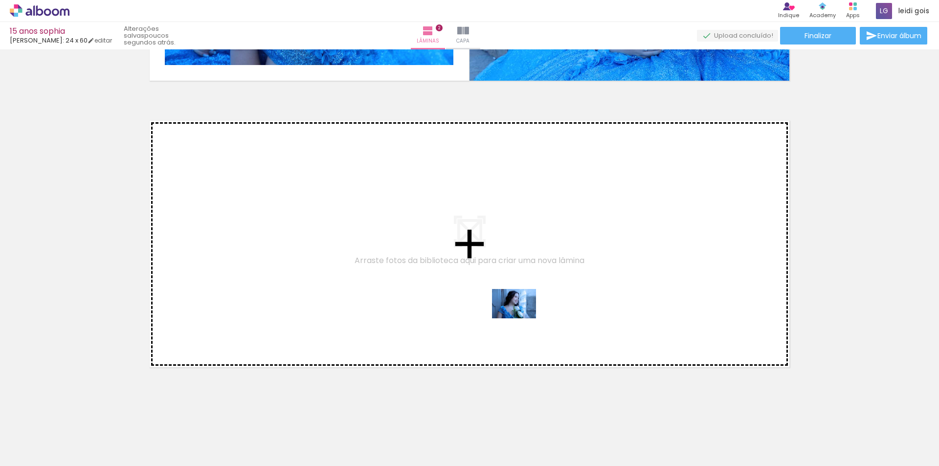
drag, startPoint x: 659, startPoint y: 432, endPoint x: 519, endPoint y: 316, distance: 182.4
click at [519, 316] on quentale-workspace at bounding box center [469, 233] width 939 height 466
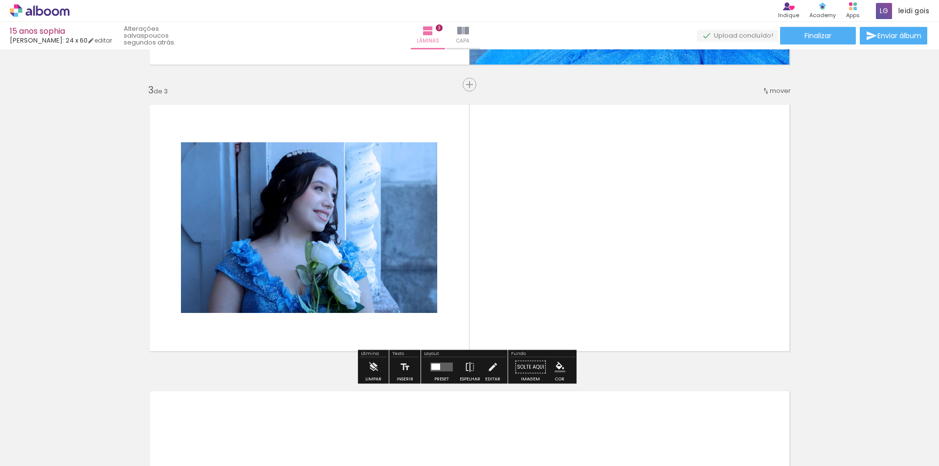
scroll to position [555, 0]
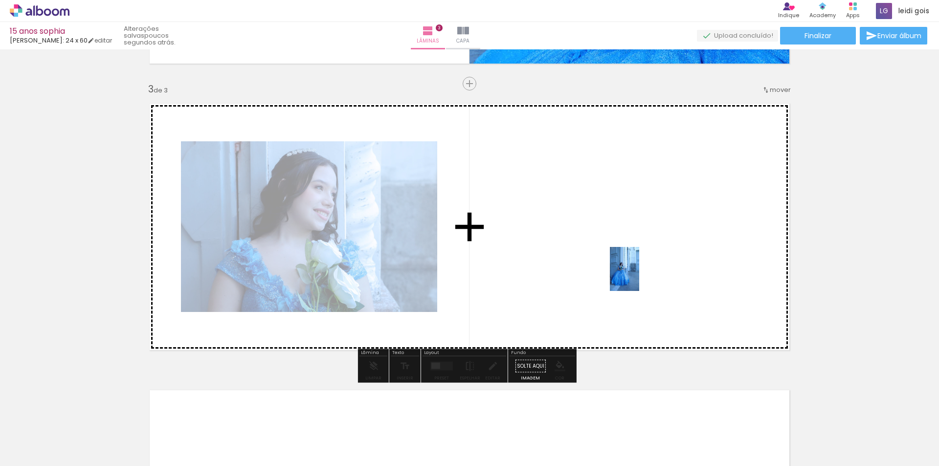
drag, startPoint x: 610, startPoint y: 446, endPoint x: 639, endPoint y: 276, distance: 172.3
click at [639, 276] on quentale-workspace at bounding box center [469, 233] width 939 height 466
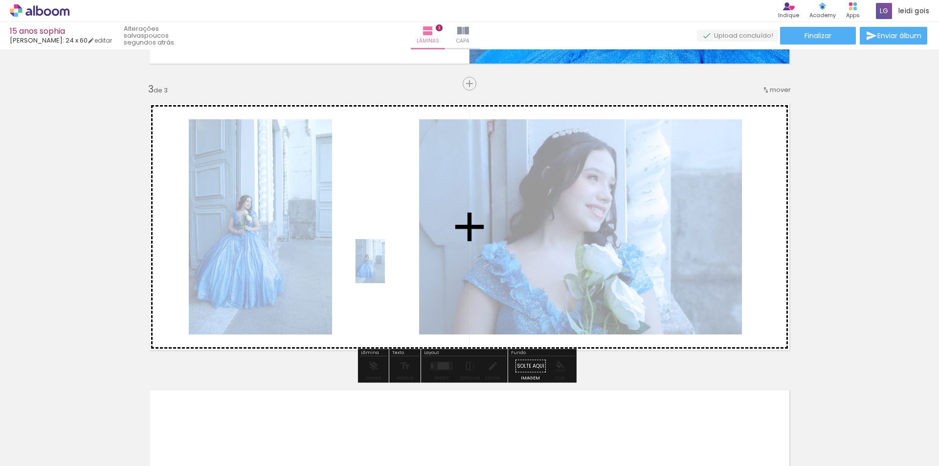
drag, startPoint x: 605, startPoint y: 436, endPoint x: 385, endPoint y: 269, distance: 276.8
click at [385, 269] on quentale-workspace at bounding box center [469, 233] width 939 height 466
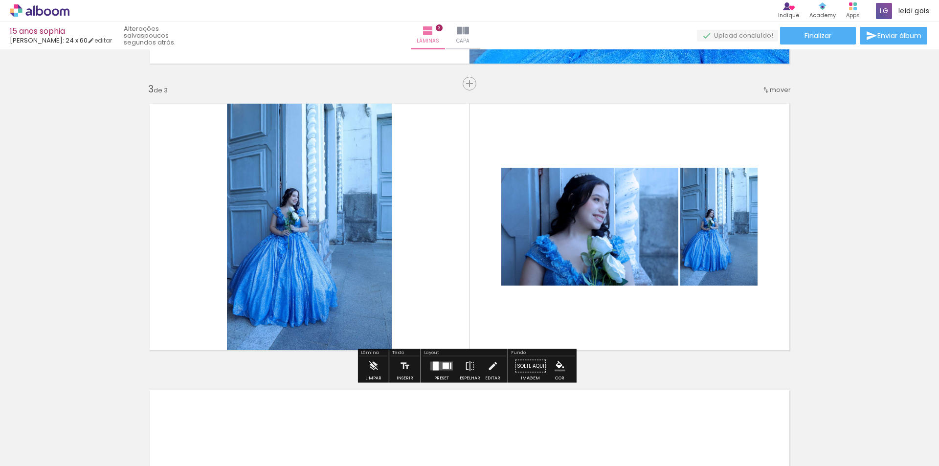
click at [444, 369] on quentale-layouter at bounding box center [442, 366] width 23 height 9
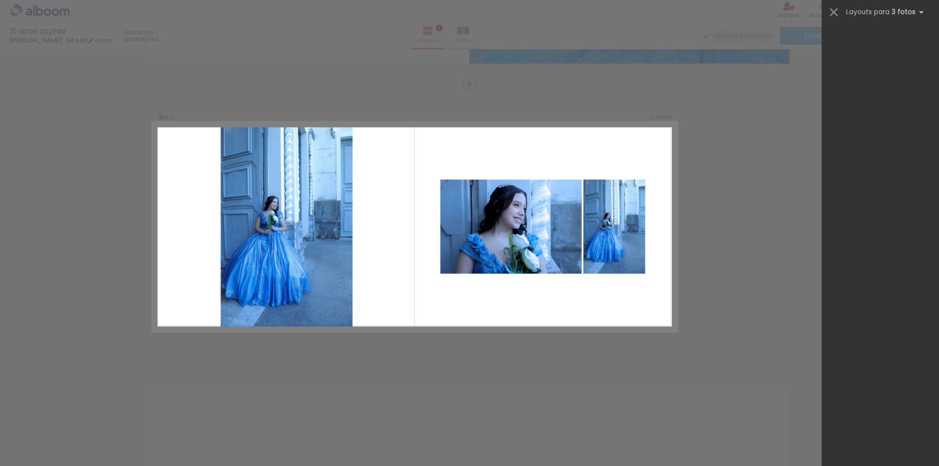
scroll to position [0, 0]
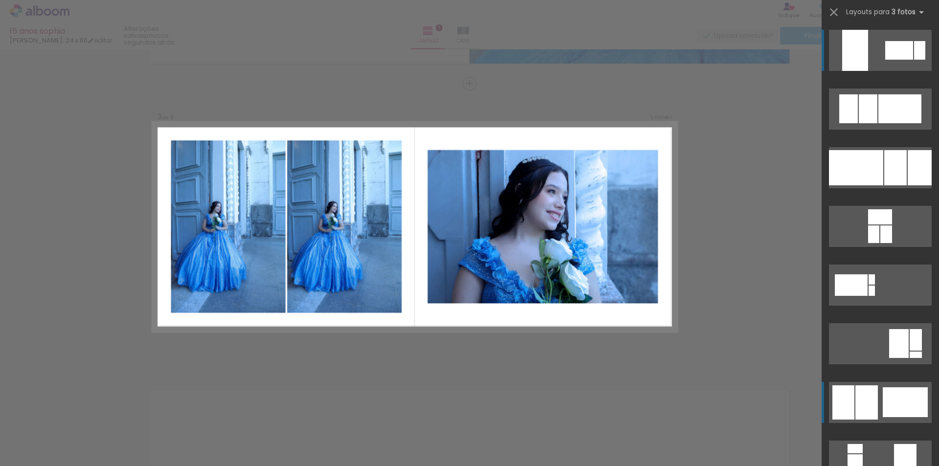
click at [905, 123] on div at bounding box center [900, 108] width 43 height 29
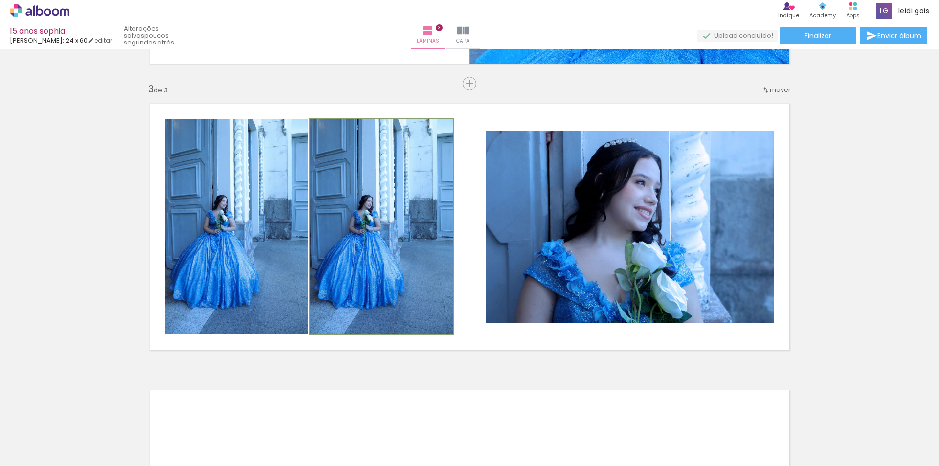
click at [390, 245] on quentale-photo at bounding box center [381, 227] width 143 height 216
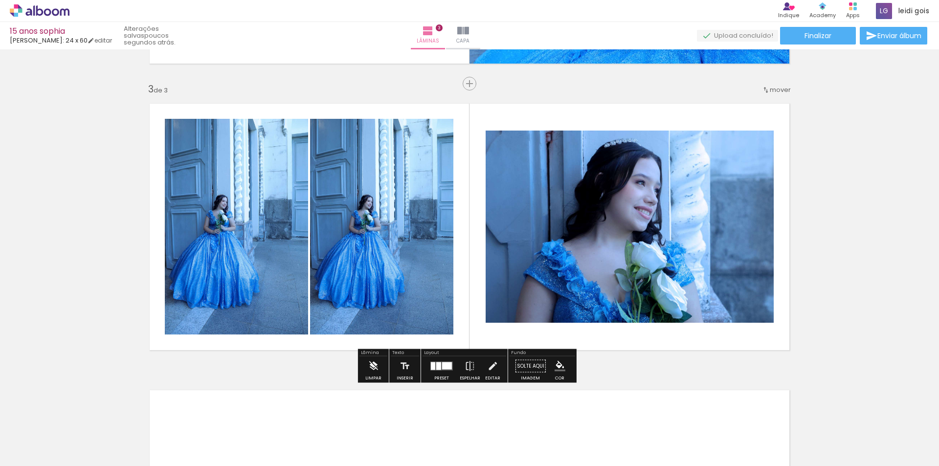
click at [373, 370] on iron-icon at bounding box center [373, 367] width 11 height 20
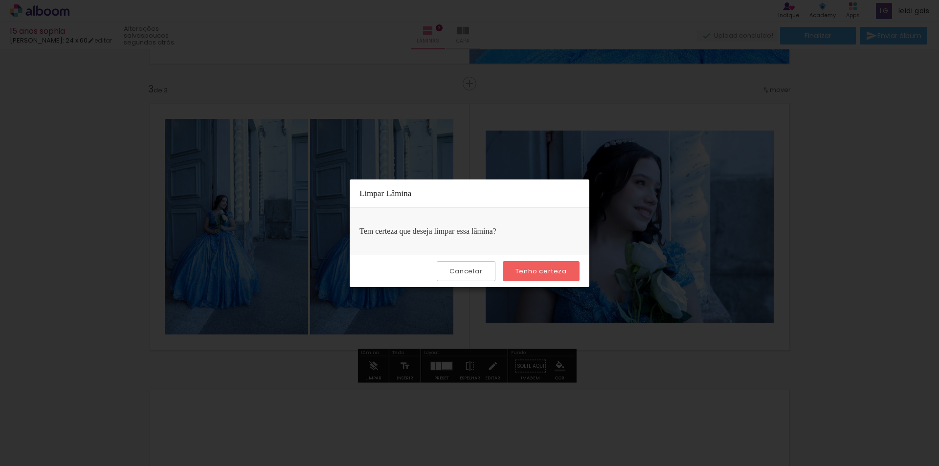
click at [582, 264] on div "Cancelar Tenho certeza" at bounding box center [470, 271] width 240 height 32
click at [0, 0] on slot "Tenho certeza" at bounding box center [0, 0] width 0 height 0
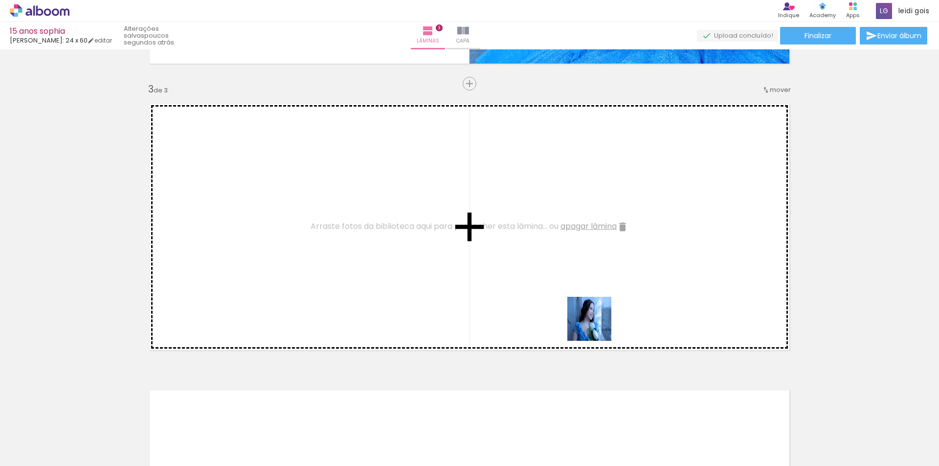
drag, startPoint x: 665, startPoint y: 431, endPoint x: 576, endPoint y: 271, distance: 183.3
click at [576, 271] on quentale-workspace at bounding box center [469, 233] width 939 height 466
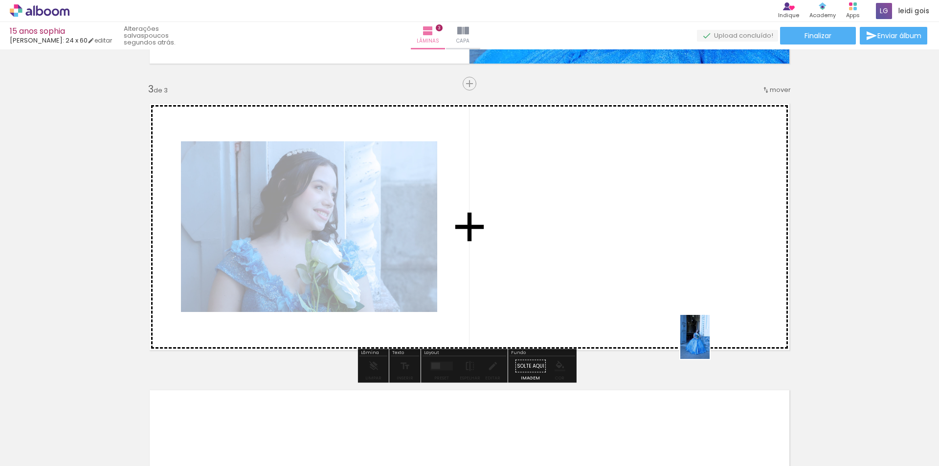
drag, startPoint x: 763, startPoint y: 438, endPoint x: 710, endPoint y: 344, distance: 108.0
click at [710, 344] on quentale-workspace at bounding box center [469, 233] width 939 height 466
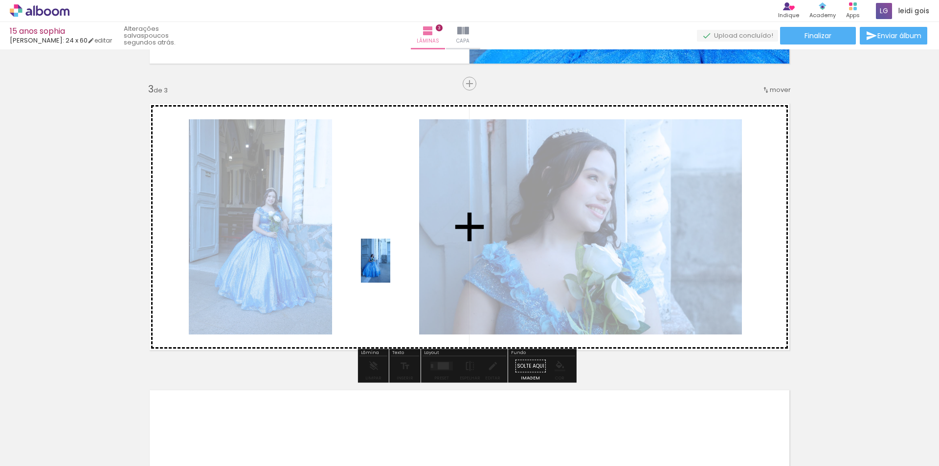
drag, startPoint x: 605, startPoint y: 438, endPoint x: 390, endPoint y: 268, distance: 273.7
click at [390, 268] on quentale-workspace at bounding box center [469, 233] width 939 height 466
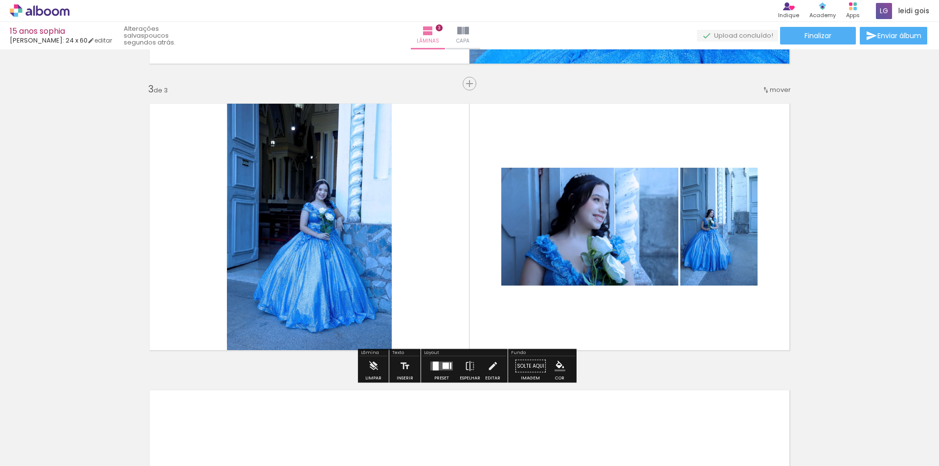
click at [441, 371] on div at bounding box center [442, 367] width 26 height 20
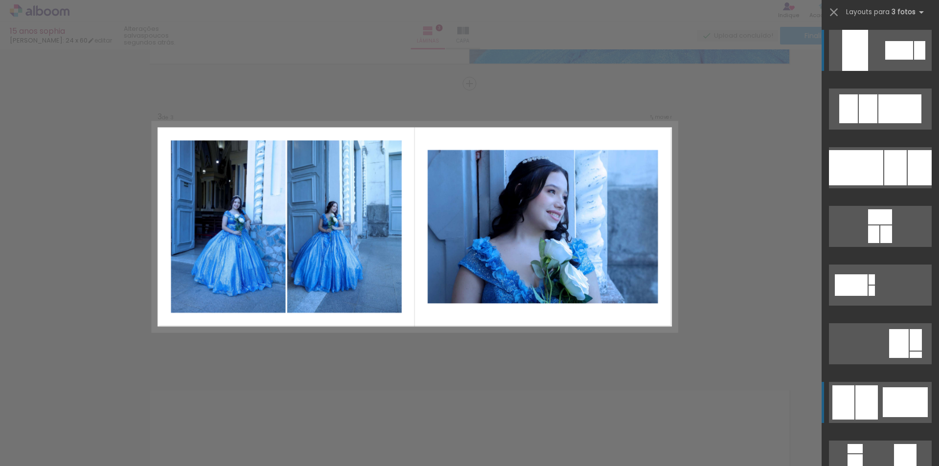
click at [900, 123] on div at bounding box center [900, 108] width 43 height 29
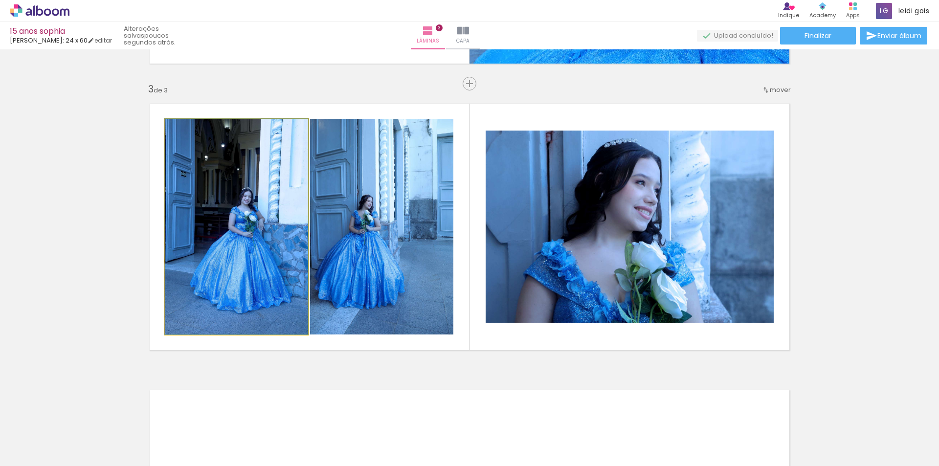
drag, startPoint x: 234, startPoint y: 256, endPoint x: 187, endPoint y: 247, distance: 48.4
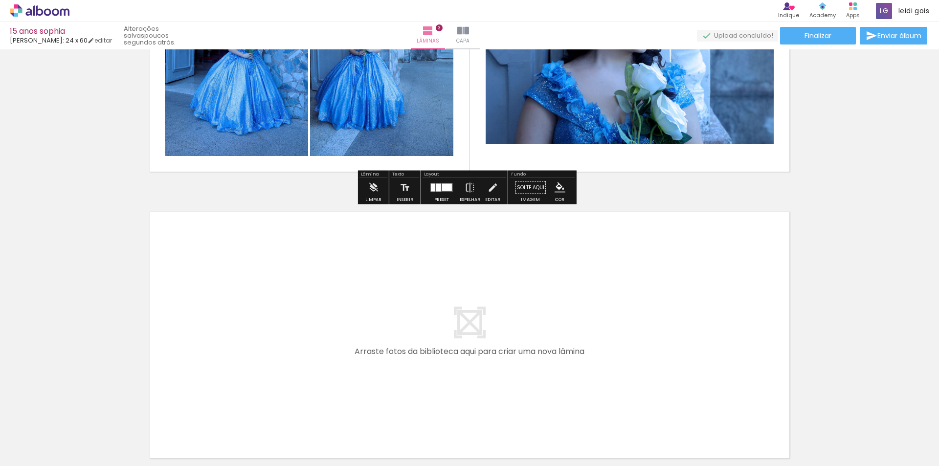
scroll to position [685, 0]
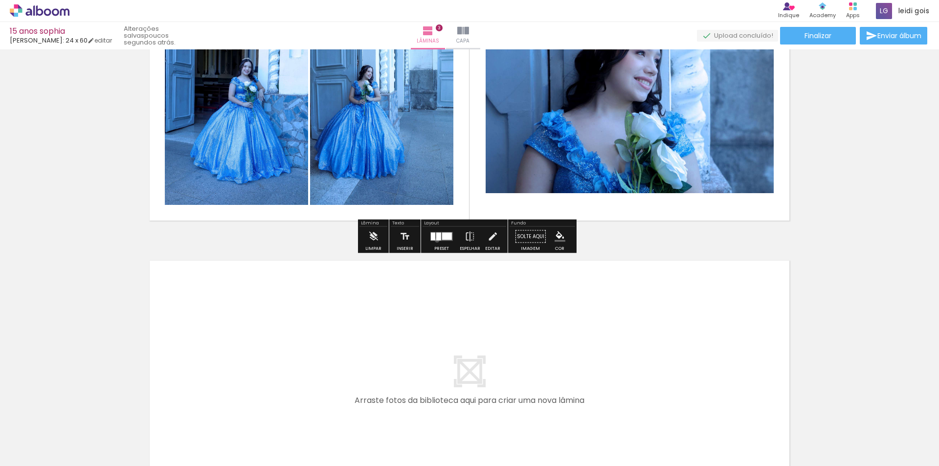
click at [436, 240] on div at bounding box center [438, 237] width 5 height 8
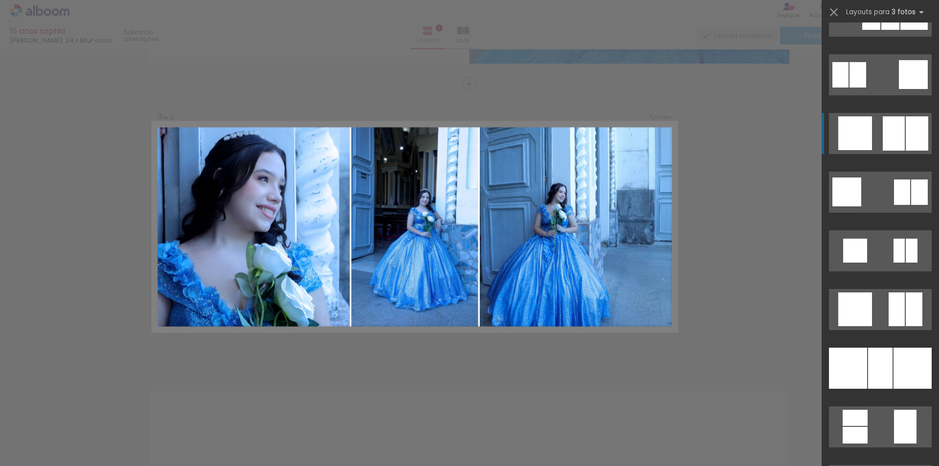
scroll to position [2505, 0]
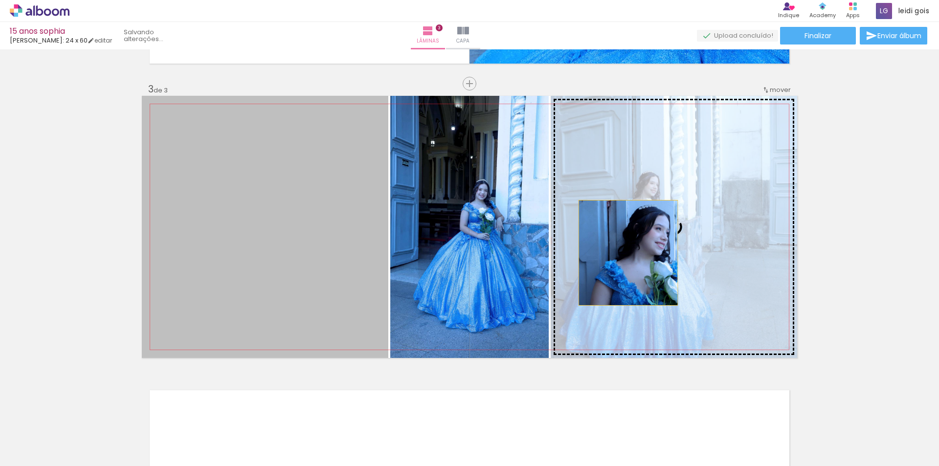
drag, startPoint x: 431, startPoint y: 251, endPoint x: 625, endPoint y: 253, distance: 194.2
click at [0, 0] on slot at bounding box center [0, 0] width 0 height 0
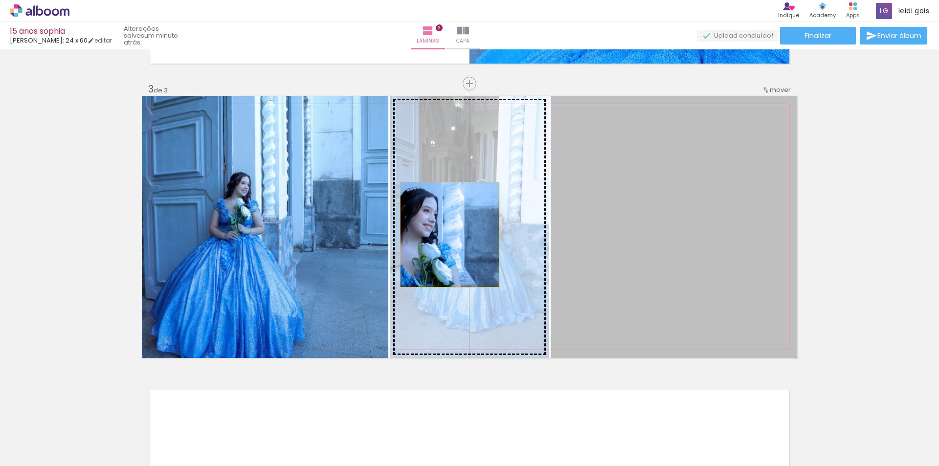
drag, startPoint x: 695, startPoint y: 236, endPoint x: 446, endPoint y: 235, distance: 248.5
click at [0, 0] on slot at bounding box center [0, 0] width 0 height 0
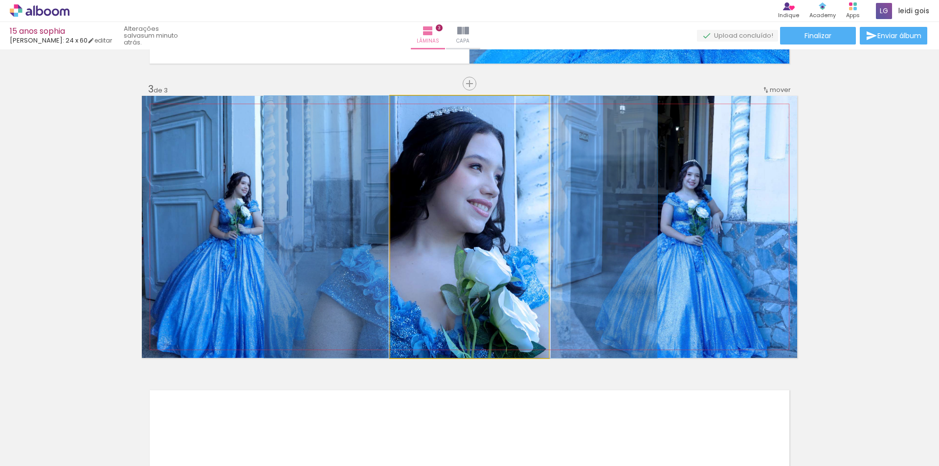
drag, startPoint x: 483, startPoint y: 232, endPoint x: 474, endPoint y: 232, distance: 8.8
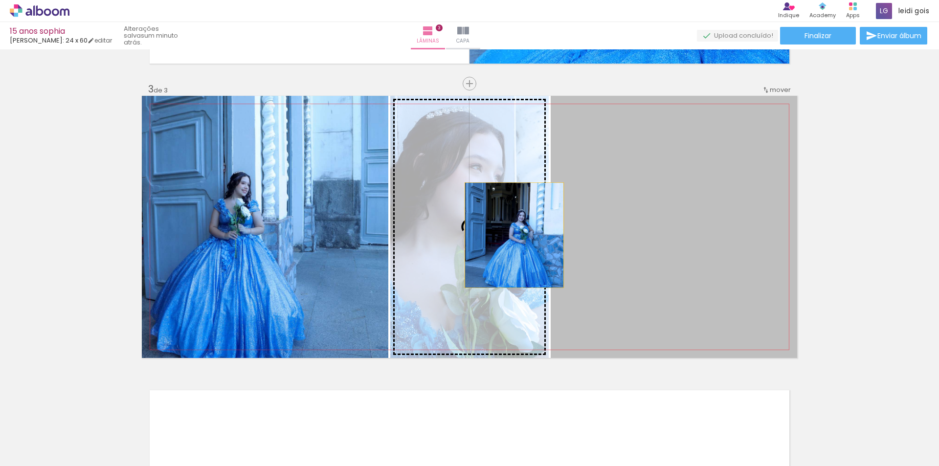
drag, startPoint x: 621, startPoint y: 238, endPoint x: 457, endPoint y: 234, distance: 164.4
click at [0, 0] on slot at bounding box center [0, 0] width 0 height 0
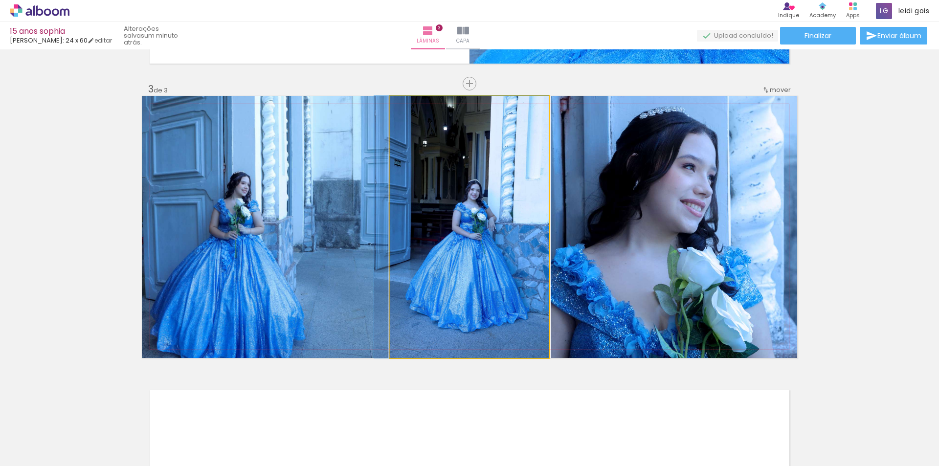
drag, startPoint x: 494, startPoint y: 233, endPoint x: 458, endPoint y: 212, distance: 41.7
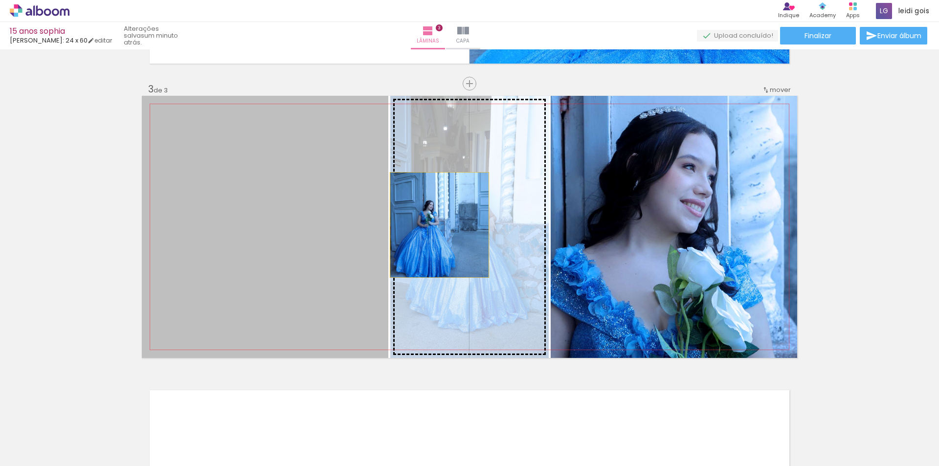
drag, startPoint x: 304, startPoint y: 228, endPoint x: 436, endPoint y: 225, distance: 132.1
click at [0, 0] on slot at bounding box center [0, 0] width 0 height 0
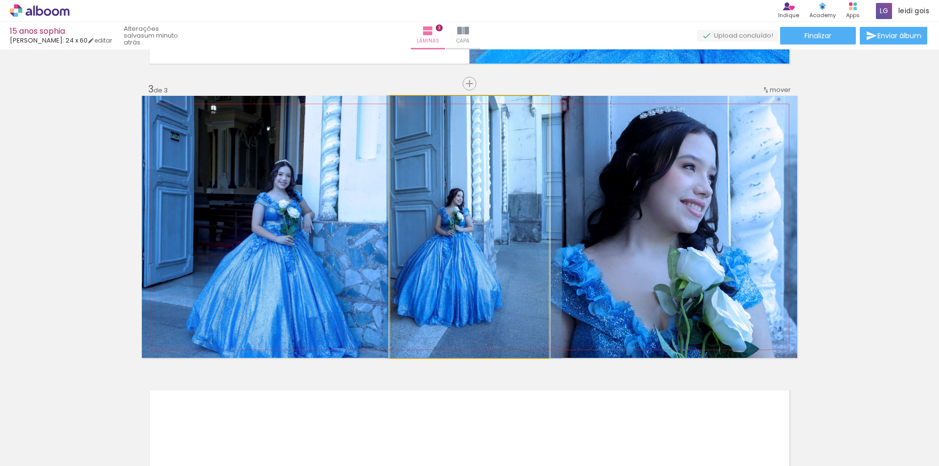
drag, startPoint x: 448, startPoint y: 226, endPoint x: 453, endPoint y: 243, distance: 18.3
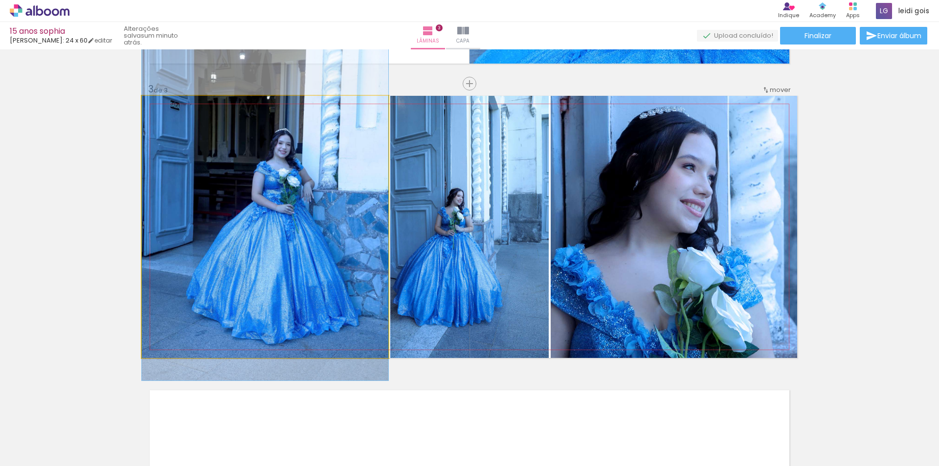
drag, startPoint x: 295, startPoint y: 249, endPoint x: 259, endPoint y: 218, distance: 46.8
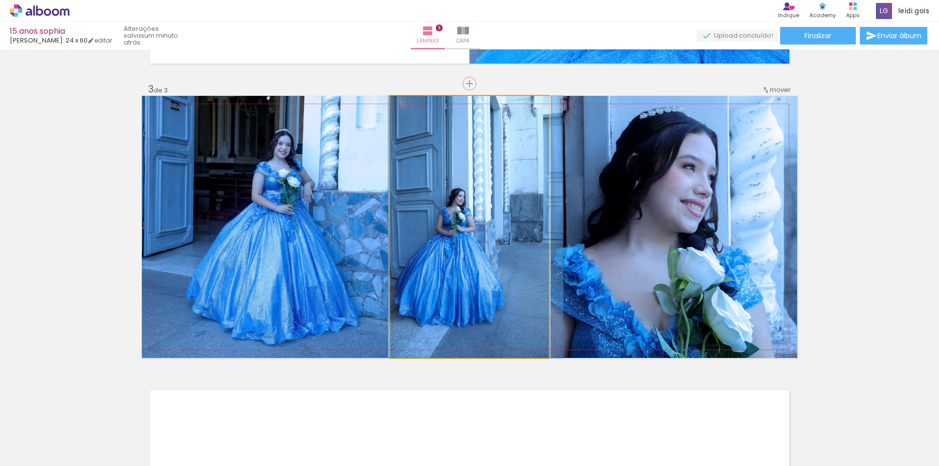
drag, startPoint x: 442, startPoint y: 240, endPoint x: 443, endPoint y: 204, distance: 36.2
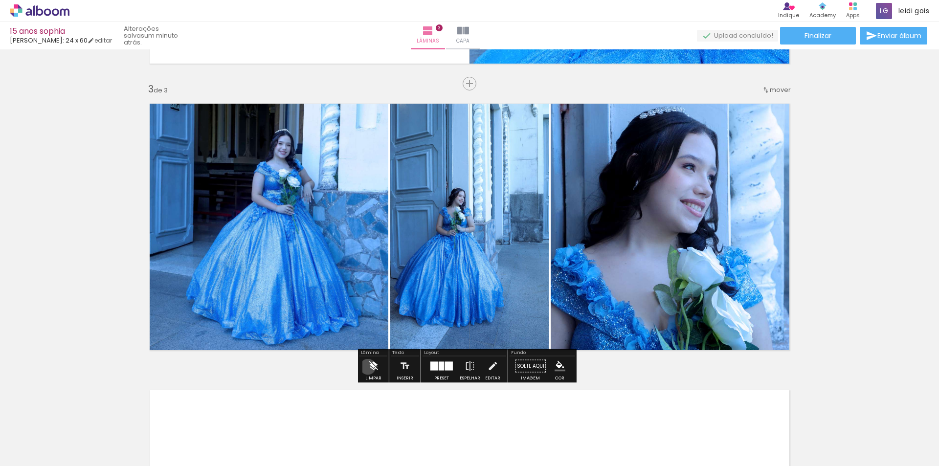
click at [368, 367] on iron-icon at bounding box center [373, 367] width 11 height 20
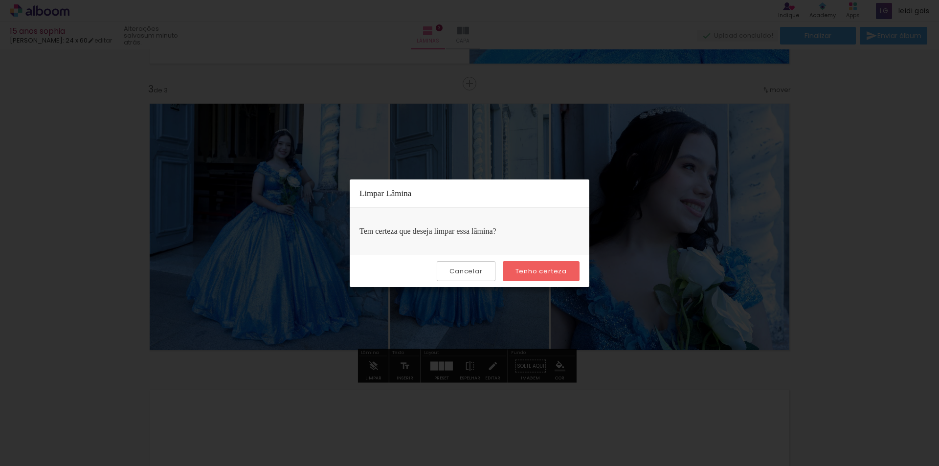
click at [0, 0] on slot "Tenho certeza" at bounding box center [0, 0] width 0 height 0
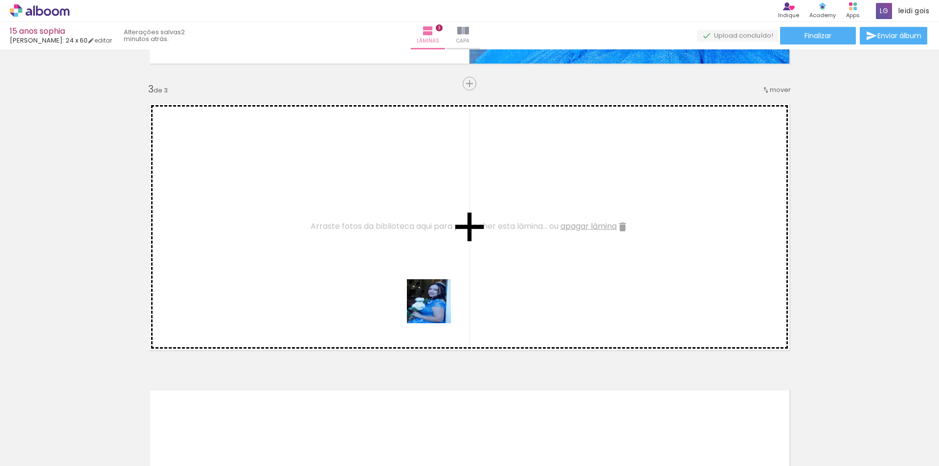
drag, startPoint x: 554, startPoint y: 438, endPoint x: 404, endPoint y: 295, distance: 208.0
click at [228, 205] on quentale-workspace at bounding box center [469, 233] width 939 height 466
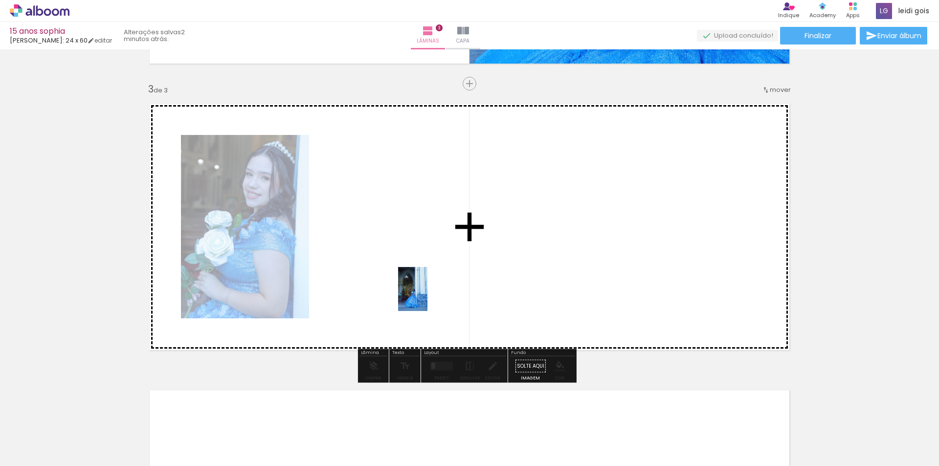
drag, startPoint x: 710, startPoint y: 431, endPoint x: 428, endPoint y: 296, distance: 312.9
click at [428, 296] on quentale-workspace at bounding box center [469, 233] width 939 height 466
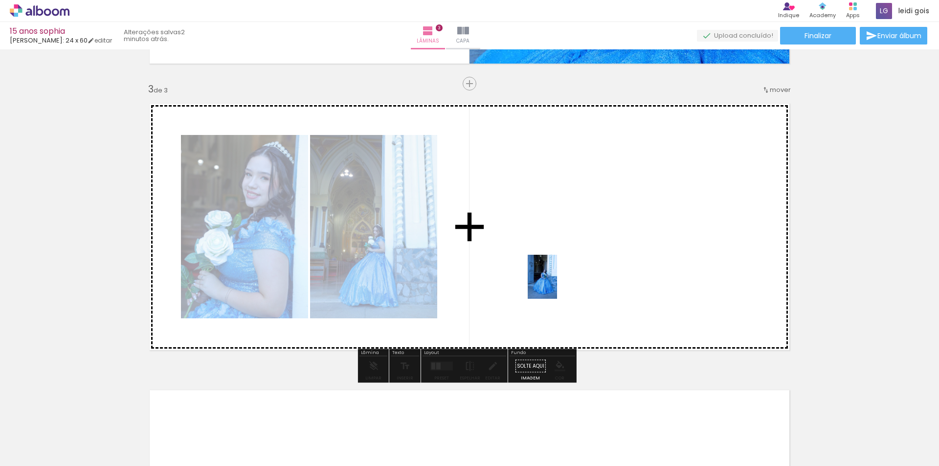
drag, startPoint x: 770, startPoint y: 435, endPoint x: 557, endPoint y: 284, distance: 260.4
click at [557, 284] on quentale-workspace at bounding box center [469, 233] width 939 height 466
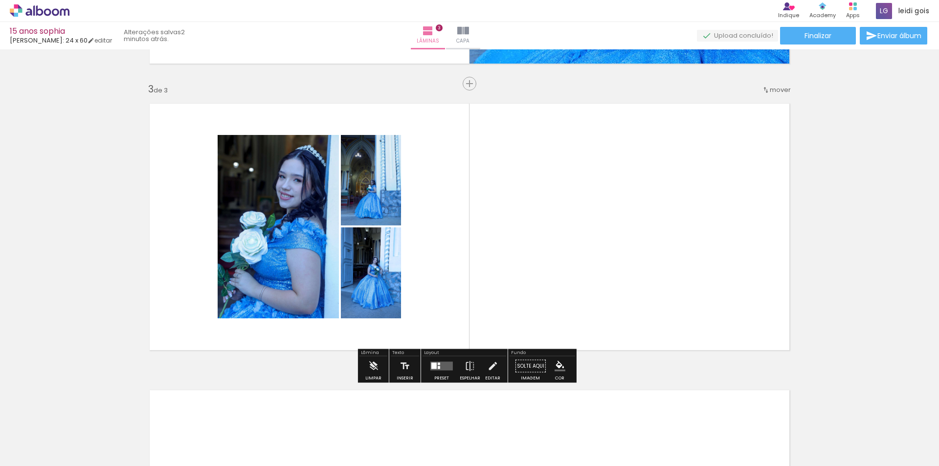
click at [444, 365] on quentale-layouter at bounding box center [442, 366] width 23 height 9
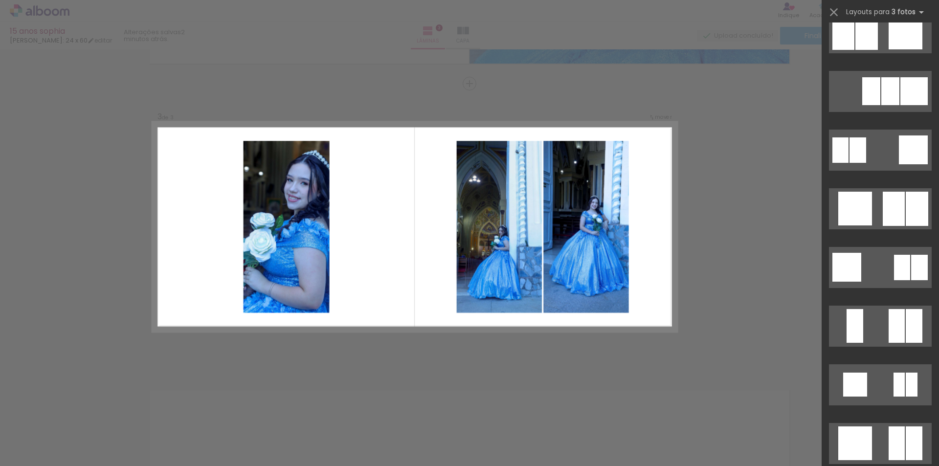
scroll to position [1174, 0]
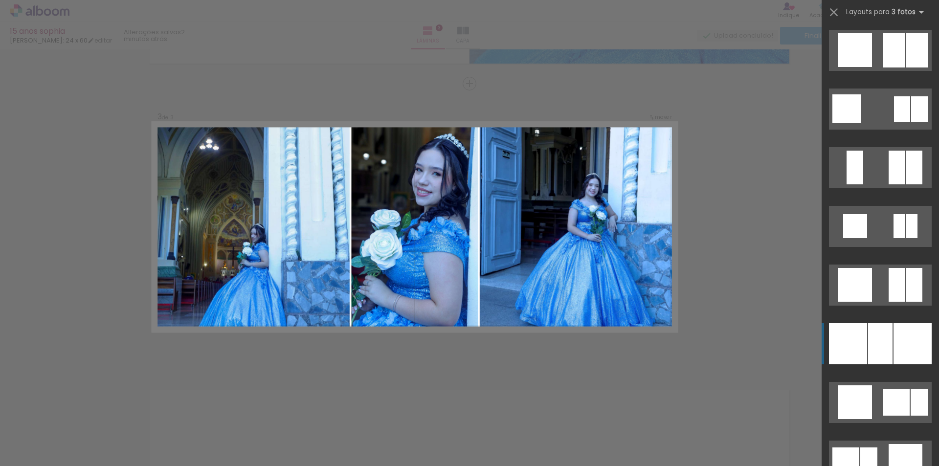
click at [879, 355] on div at bounding box center [880, 343] width 24 height 41
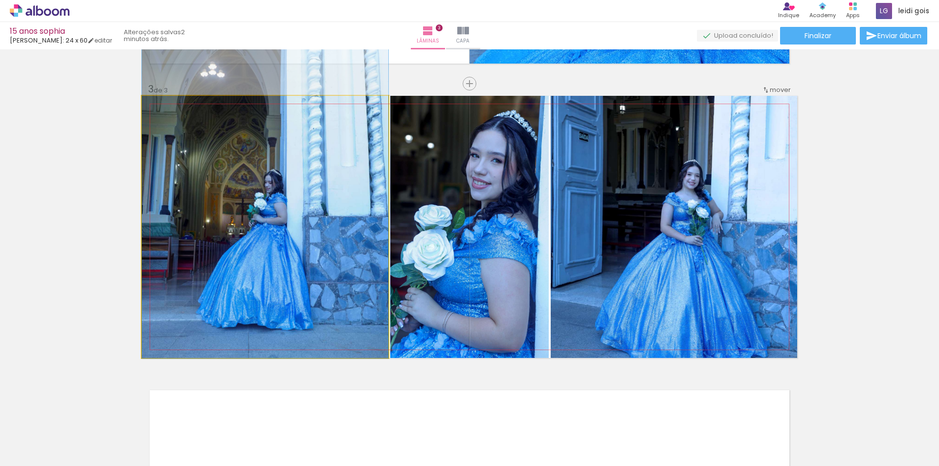
drag, startPoint x: 259, startPoint y: 272, endPoint x: 253, endPoint y: 219, distance: 53.6
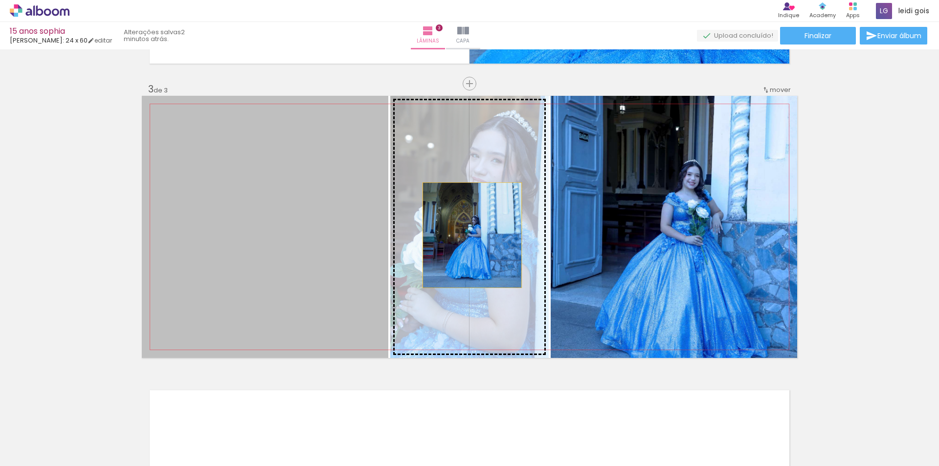
drag, startPoint x: 263, startPoint y: 246, endPoint x: 469, endPoint y: 235, distance: 205.7
click at [0, 0] on slot at bounding box center [0, 0] width 0 height 0
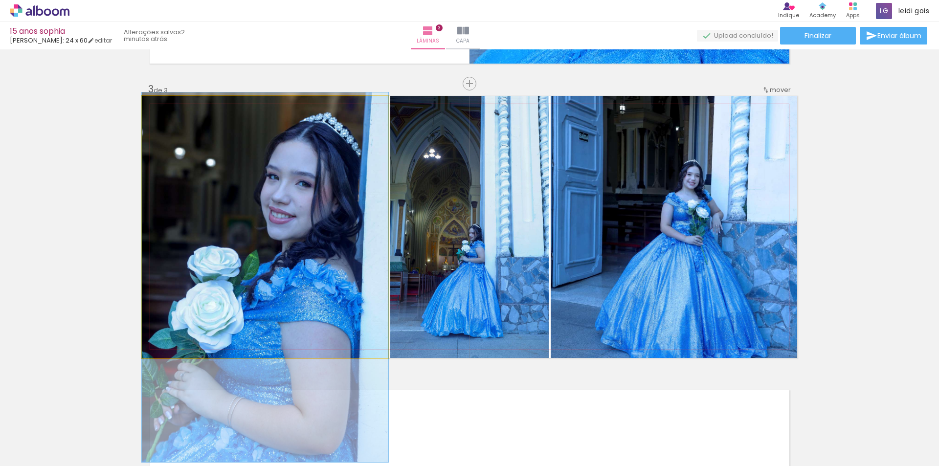
drag, startPoint x: 296, startPoint y: 223, endPoint x: 296, endPoint y: 273, distance: 50.4
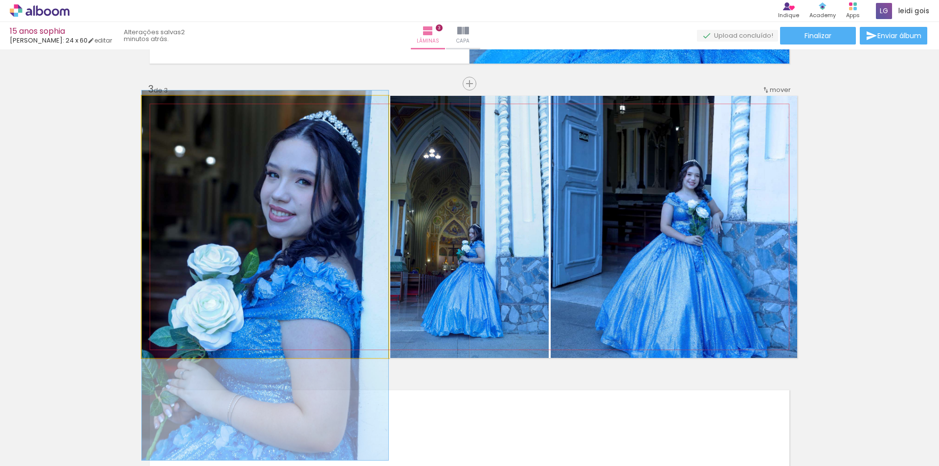
drag, startPoint x: 302, startPoint y: 279, endPoint x: 321, endPoint y: 277, distance: 19.2
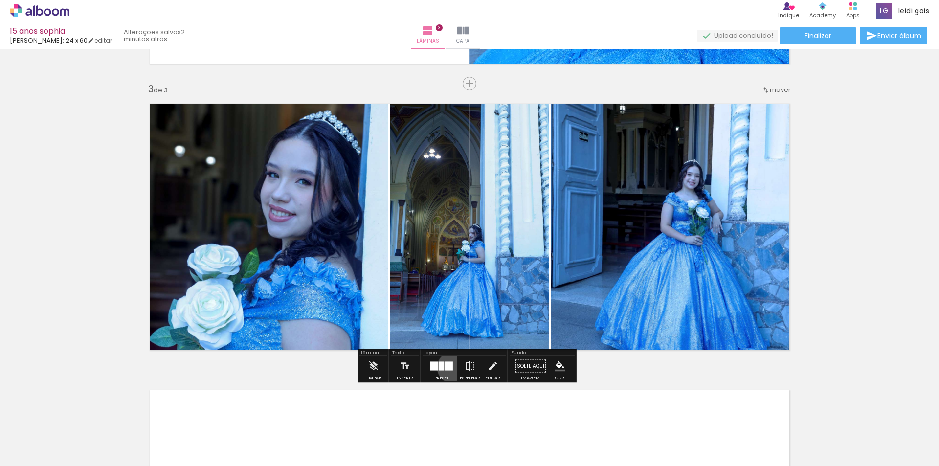
click at [451, 367] on div at bounding box center [442, 367] width 26 height 20
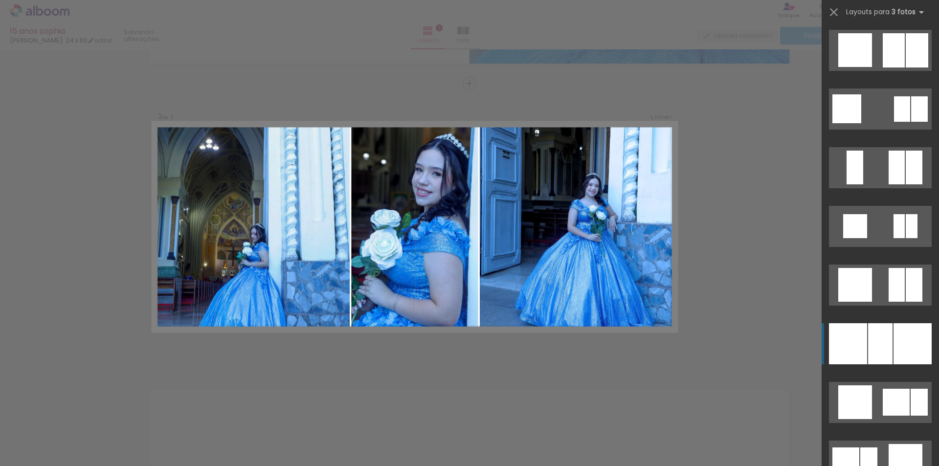
scroll to position [1468, 0]
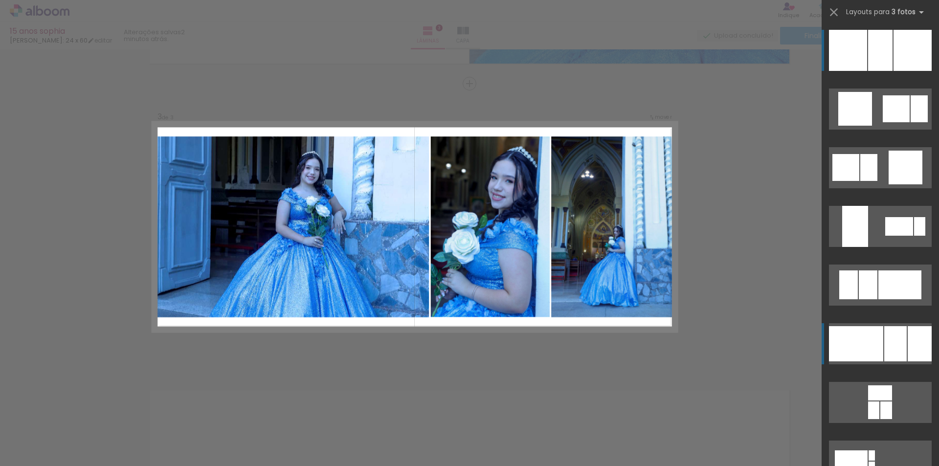
click at [871, 346] on div at bounding box center [856, 343] width 54 height 35
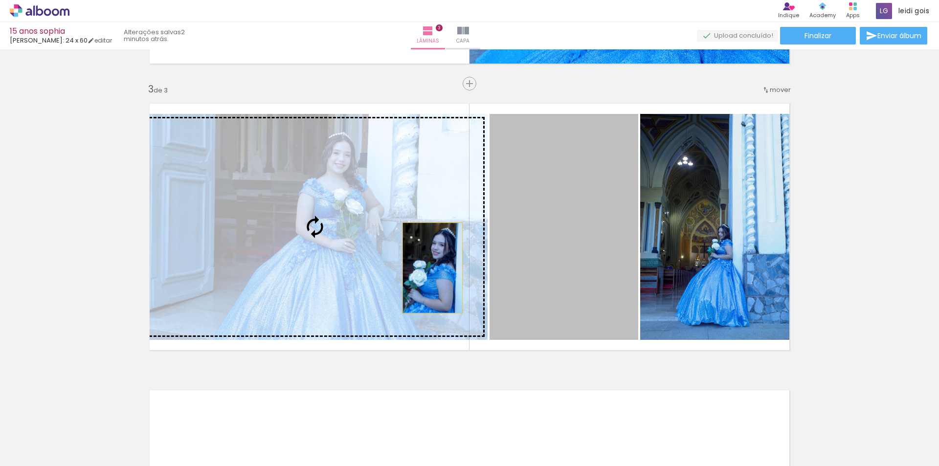
drag, startPoint x: 535, startPoint y: 264, endPoint x: 387, endPoint y: 269, distance: 147.3
click at [0, 0] on slot at bounding box center [0, 0] width 0 height 0
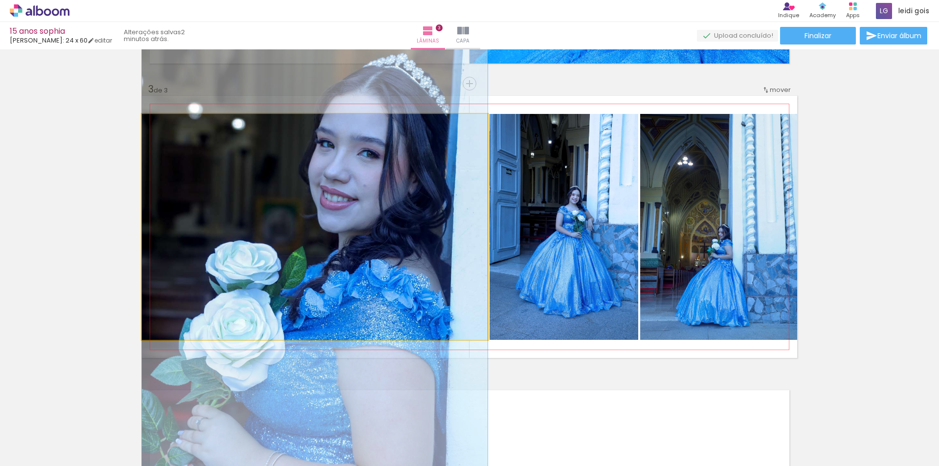
drag, startPoint x: 346, startPoint y: 185, endPoint x: 352, endPoint y: 242, distance: 57.5
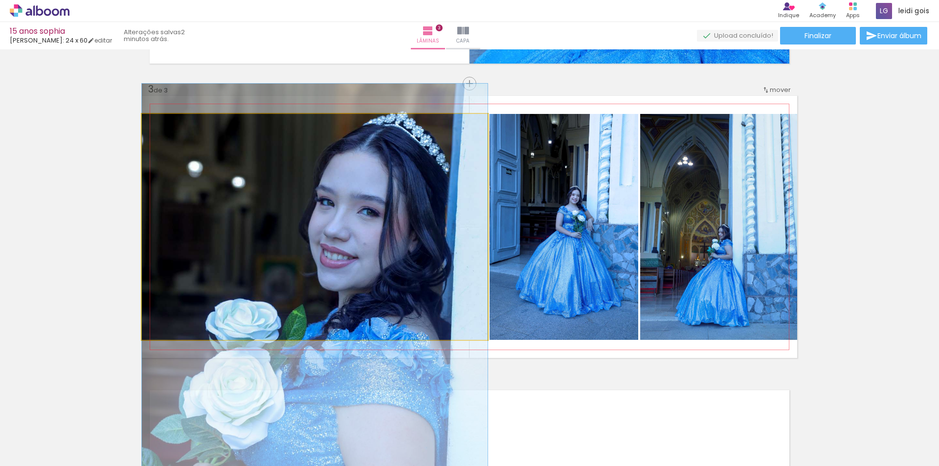
drag, startPoint x: 388, startPoint y: 227, endPoint x: 386, endPoint y: 285, distance: 58.3
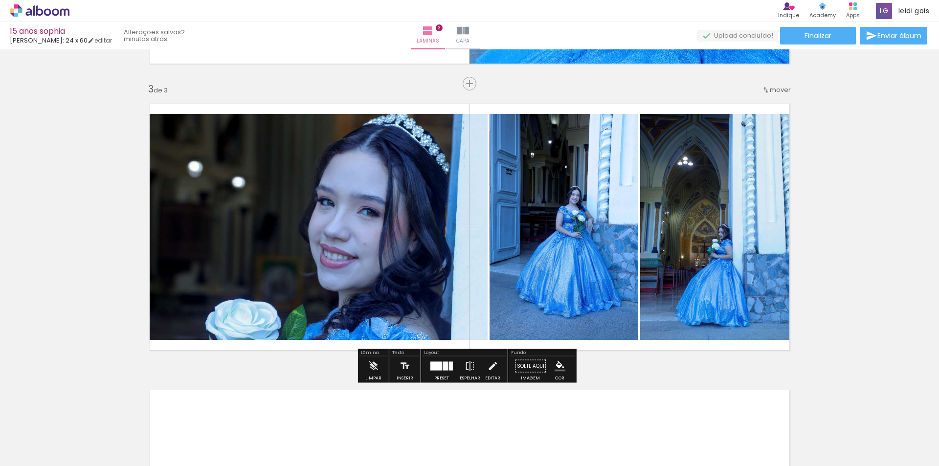
click at [434, 370] on div at bounding box center [437, 366] width 12 height 9
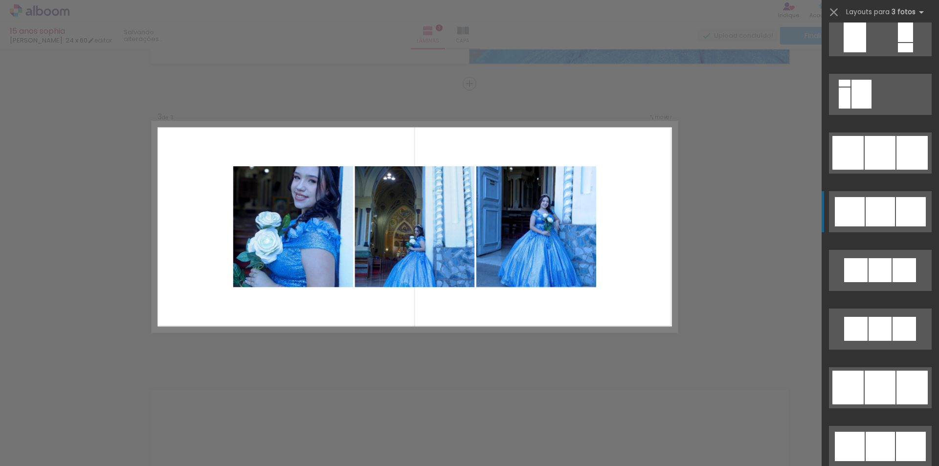
scroll to position [3718, 0]
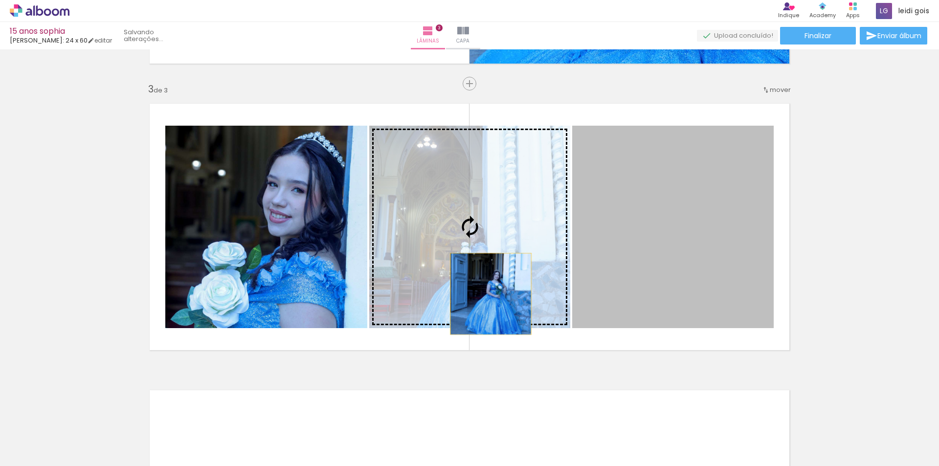
drag, startPoint x: 707, startPoint y: 298, endPoint x: 487, endPoint y: 294, distance: 220.2
click at [0, 0] on slot at bounding box center [0, 0] width 0 height 0
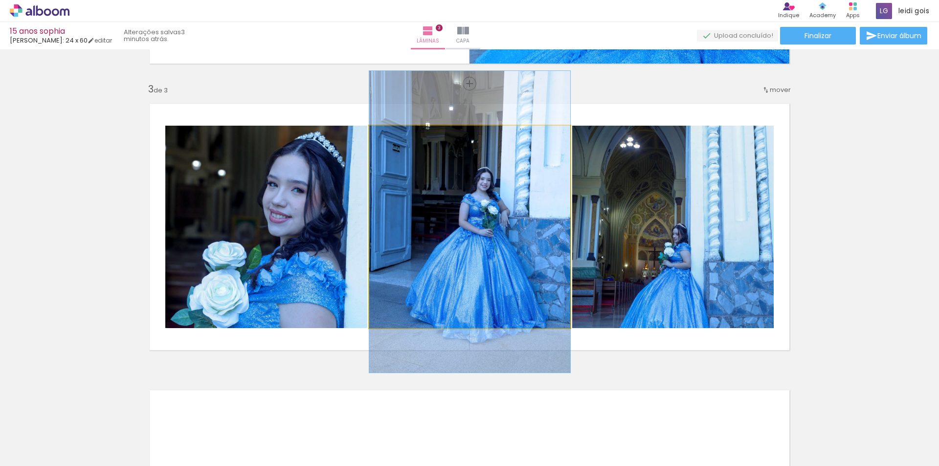
drag, startPoint x: 483, startPoint y: 249, endPoint x: 413, endPoint y: 244, distance: 70.6
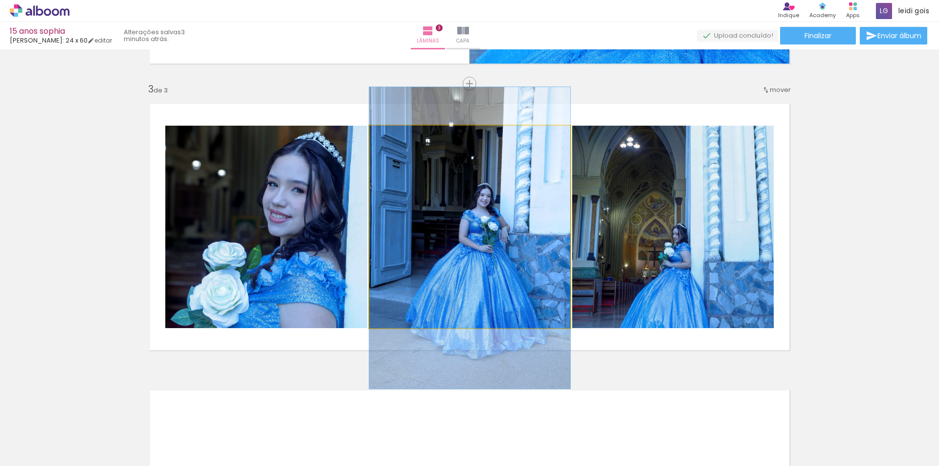
drag, startPoint x: 514, startPoint y: 249, endPoint x: 510, endPoint y: 246, distance: 5.3
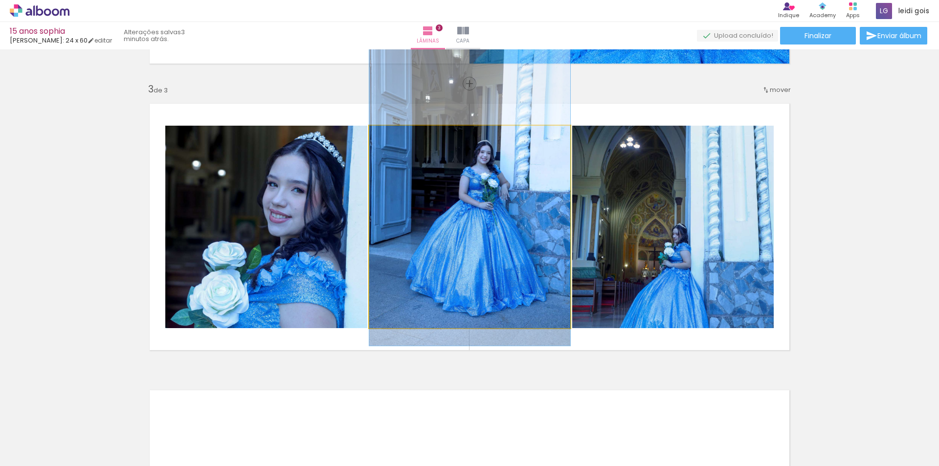
drag, startPoint x: 499, startPoint y: 272, endPoint x: 498, endPoint y: 241, distance: 31.8
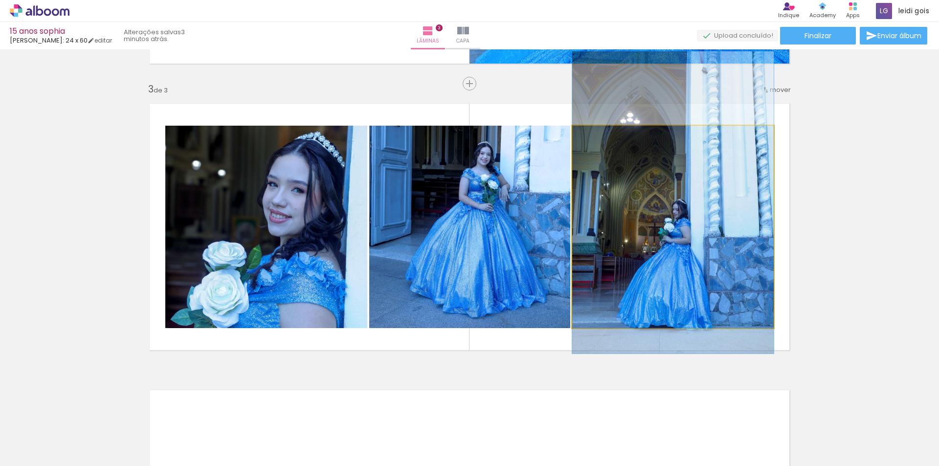
drag, startPoint x: 685, startPoint y: 275, endPoint x: 685, endPoint y: 250, distance: 24.5
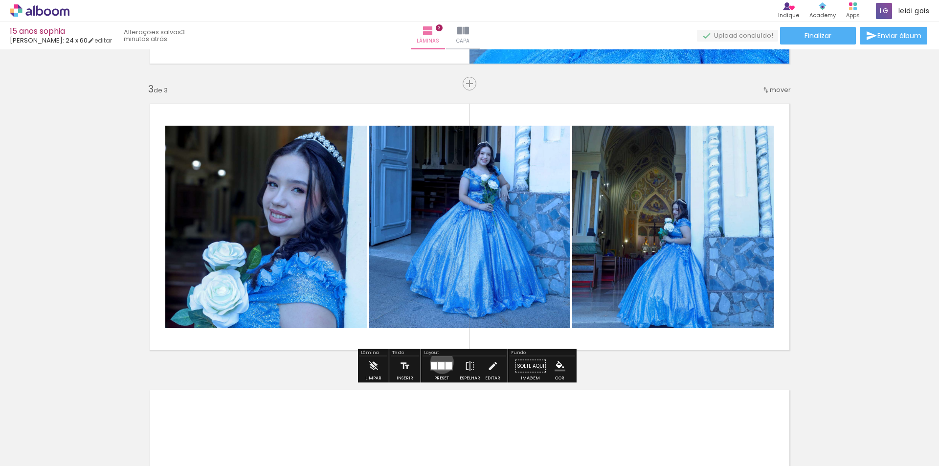
click at [440, 363] on div at bounding box center [441, 366] width 6 height 7
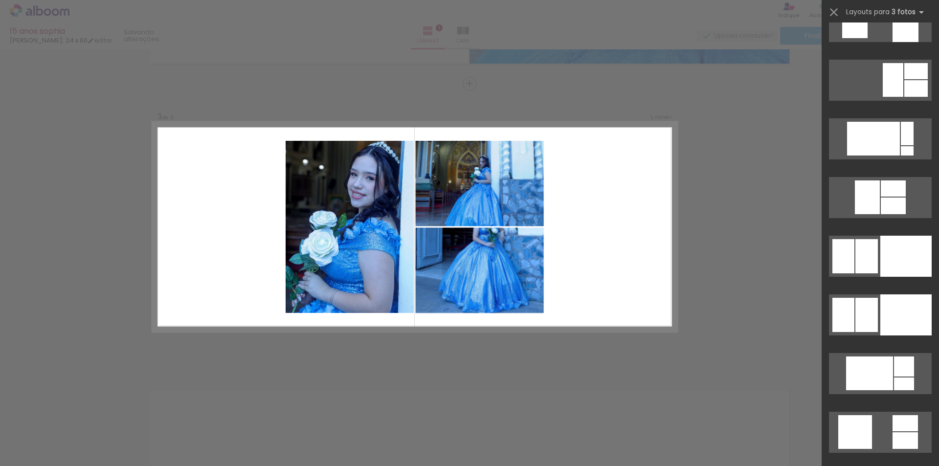
scroll to position [5959, 0]
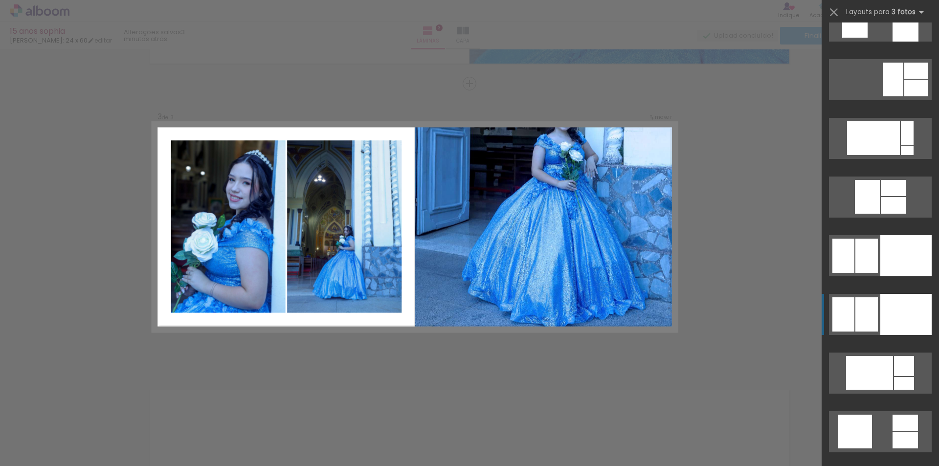
click at [899, 42] on div at bounding box center [906, 20] width 26 height 41
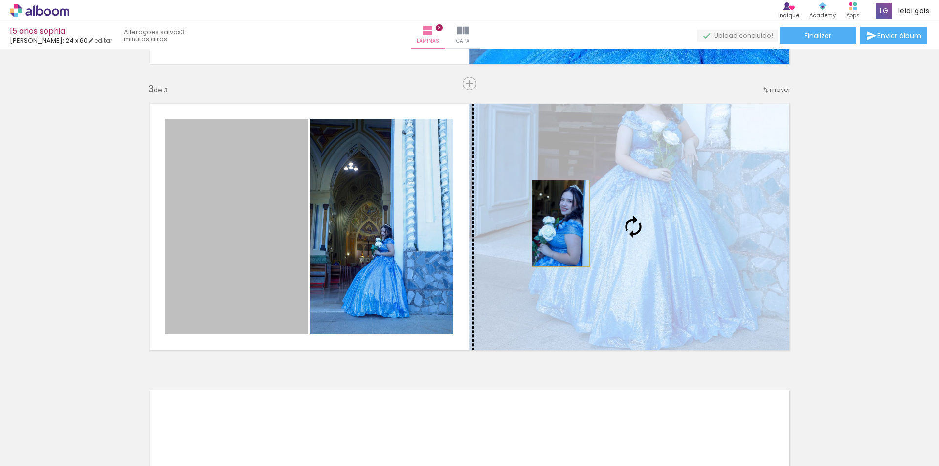
drag, startPoint x: 257, startPoint y: 222, endPoint x: 557, endPoint y: 224, distance: 299.9
click at [0, 0] on slot at bounding box center [0, 0] width 0 height 0
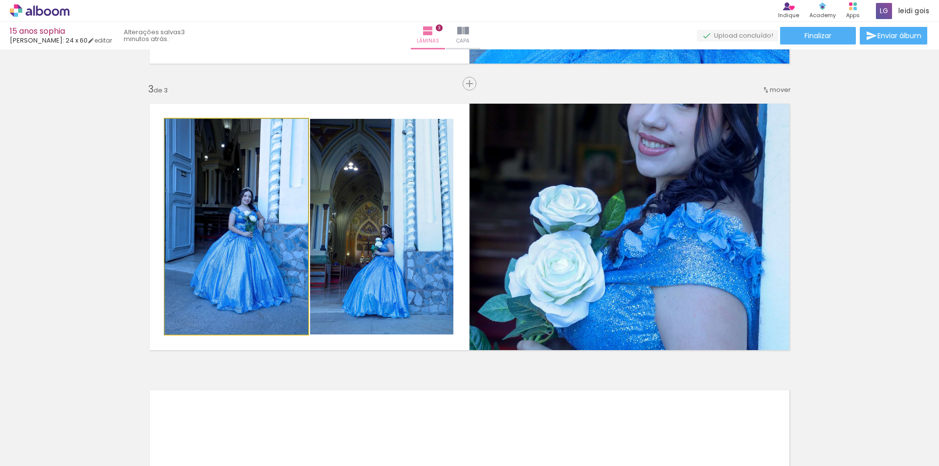
drag, startPoint x: 241, startPoint y: 221, endPoint x: 230, endPoint y: 252, distance: 32.6
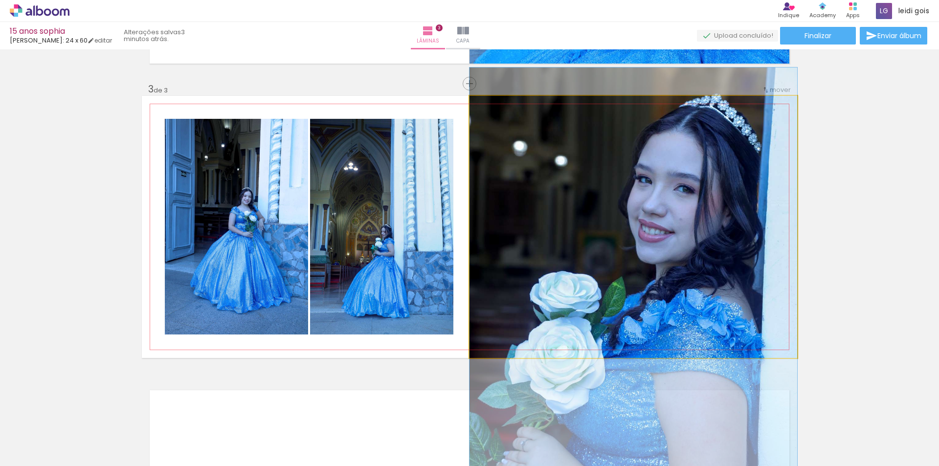
drag, startPoint x: 689, startPoint y: 225, endPoint x: 662, endPoint y: 303, distance: 83.4
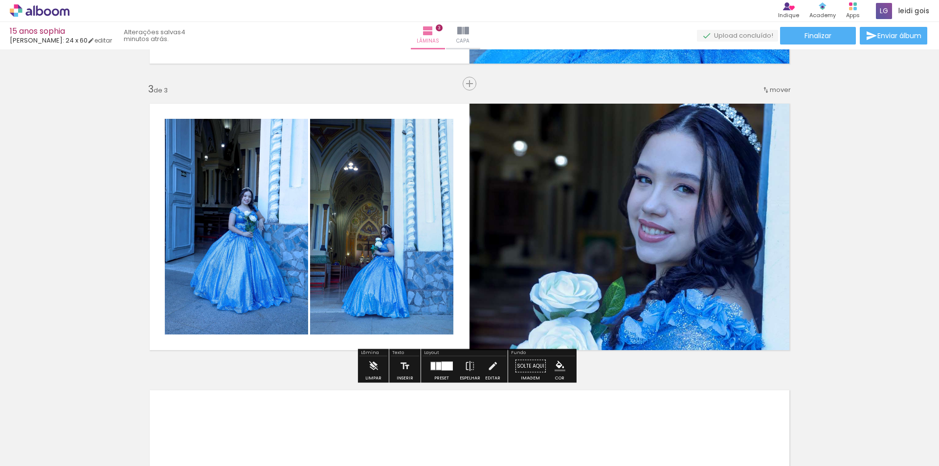
click at [443, 372] on div at bounding box center [442, 367] width 26 height 20
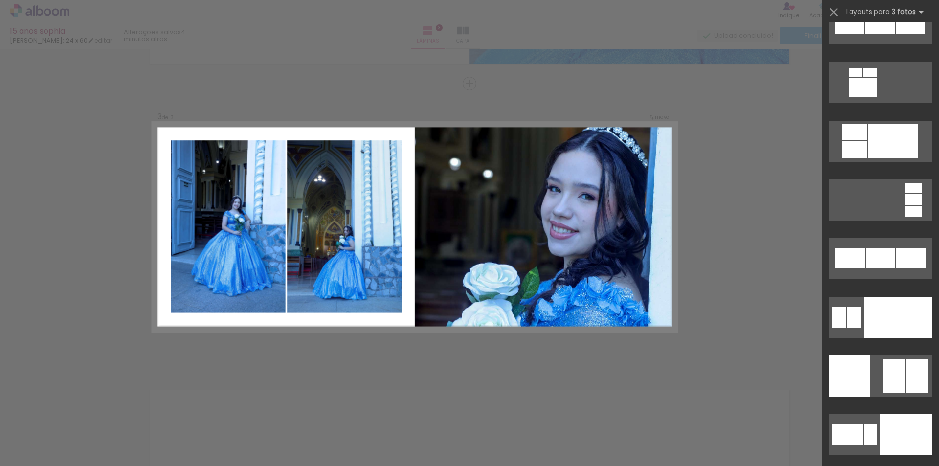
scroll to position [9523, 0]
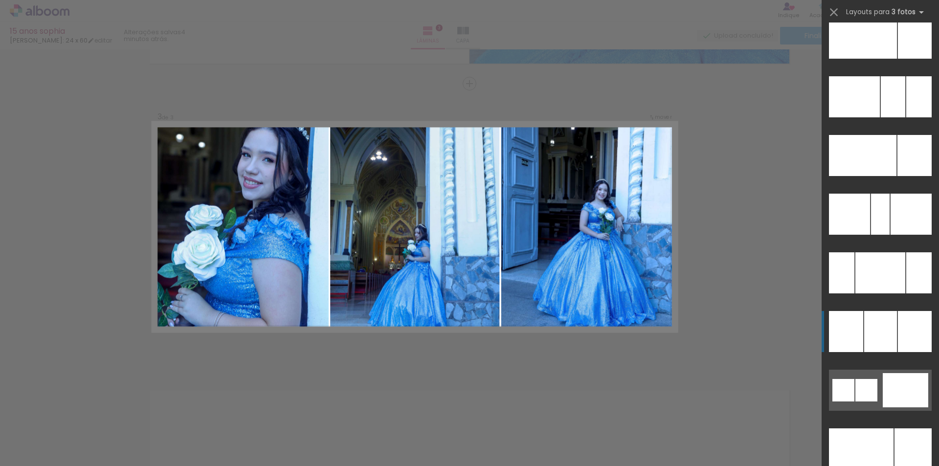
click at [890, 294] on div at bounding box center [881, 272] width 50 height 41
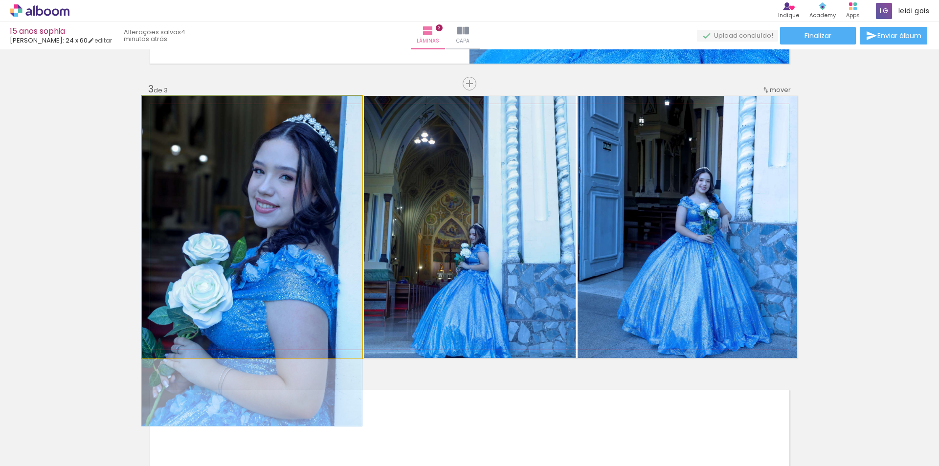
drag, startPoint x: 297, startPoint y: 193, endPoint x: 281, endPoint y: 241, distance: 50.6
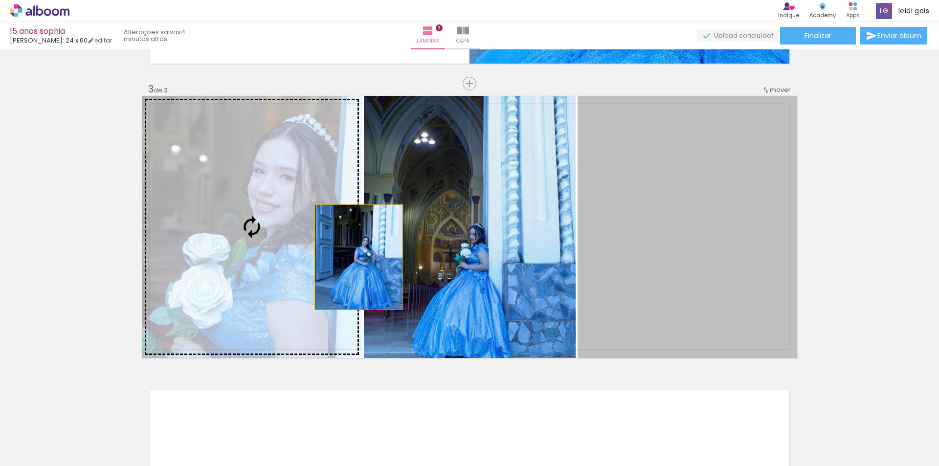
drag, startPoint x: 660, startPoint y: 249, endPoint x: 342, endPoint y: 258, distance: 318.1
click at [0, 0] on slot at bounding box center [0, 0] width 0 height 0
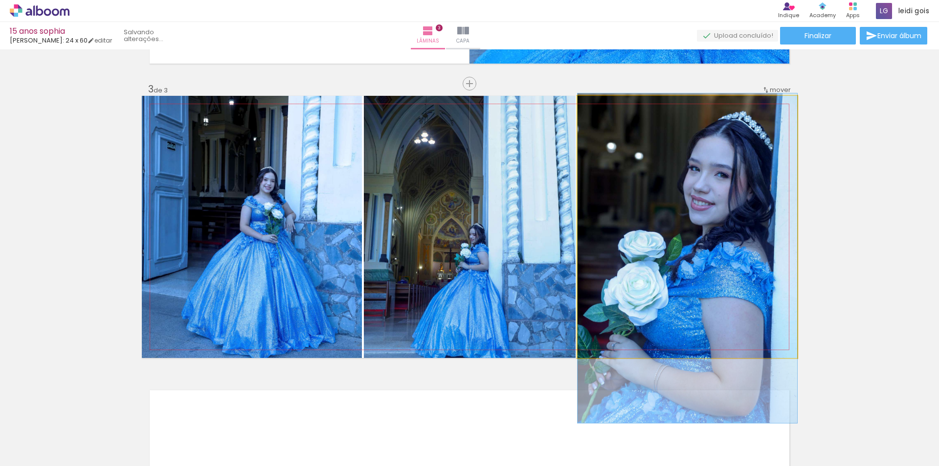
drag, startPoint x: 687, startPoint y: 230, endPoint x: 718, endPoint y: 262, distance: 43.6
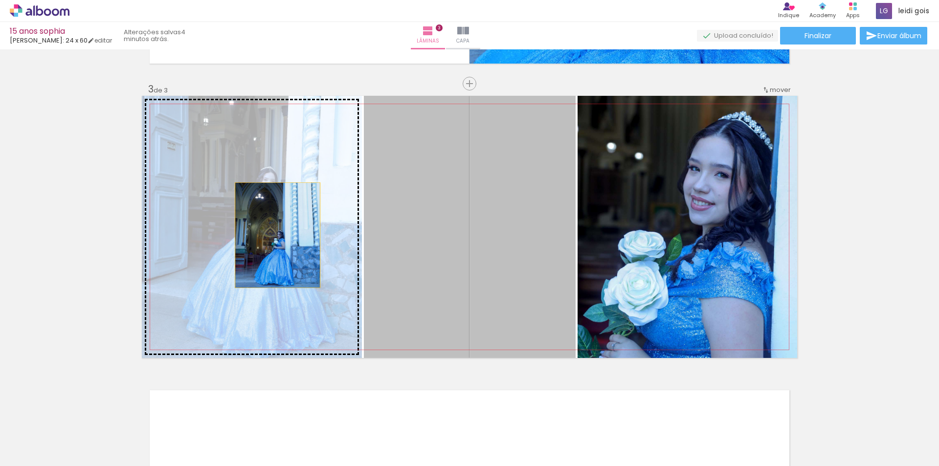
drag, startPoint x: 510, startPoint y: 248, endPoint x: 274, endPoint y: 235, distance: 236.1
click at [0, 0] on slot at bounding box center [0, 0] width 0 height 0
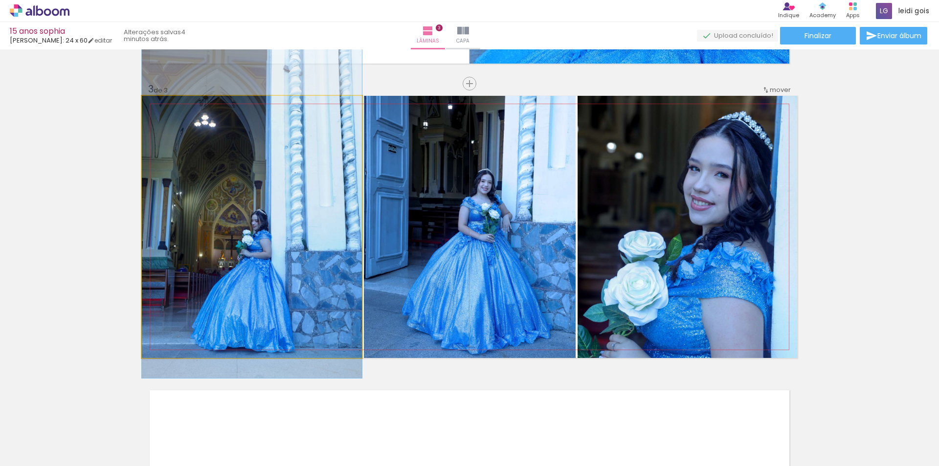
drag, startPoint x: 270, startPoint y: 240, endPoint x: 277, endPoint y: 226, distance: 15.8
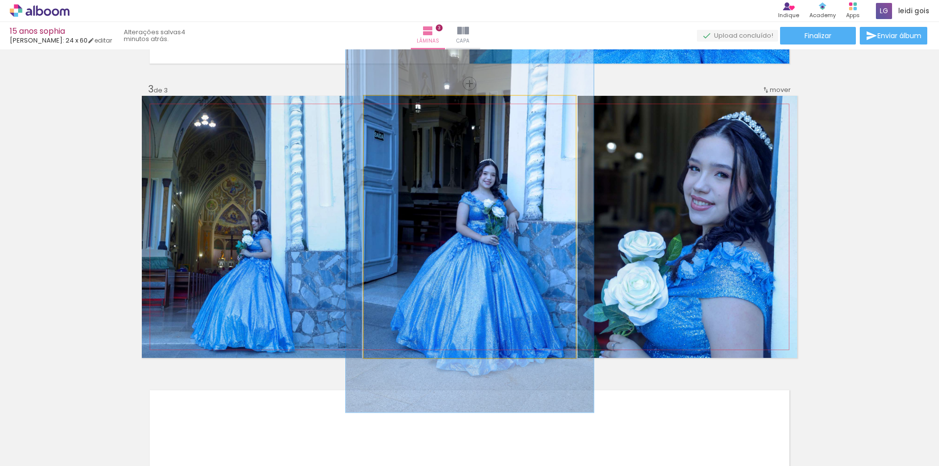
click at [394, 108] on div at bounding box center [406, 106] width 38 height 16
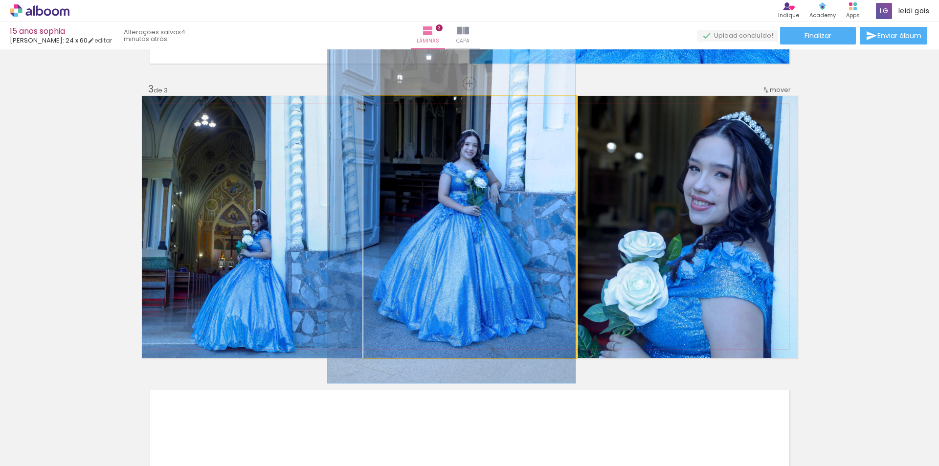
drag, startPoint x: 487, startPoint y: 201, endPoint x: 435, endPoint y: 171, distance: 59.6
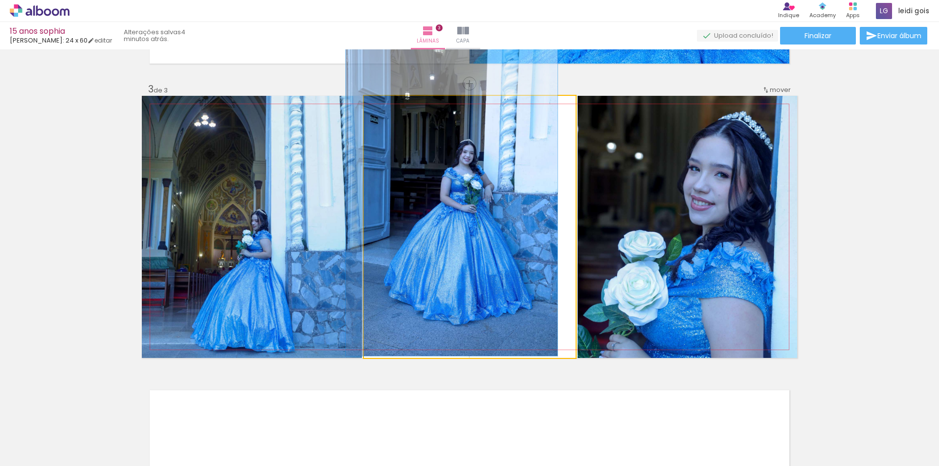
drag, startPoint x: 395, startPoint y: 106, endPoint x: 360, endPoint y: 114, distance: 36.2
type paper-slider "100"
click at [364, 114] on quentale-photo at bounding box center [470, 227] width 212 height 262
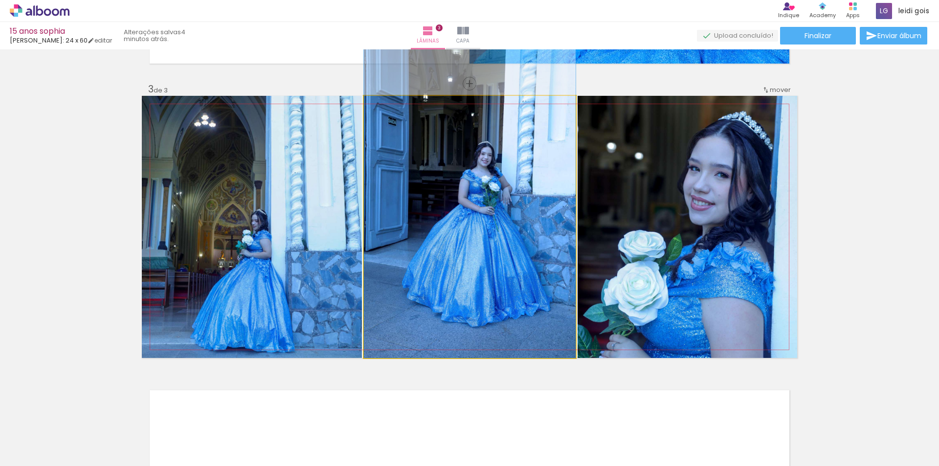
drag, startPoint x: 483, startPoint y: 173, endPoint x: 500, endPoint y: 173, distance: 17.1
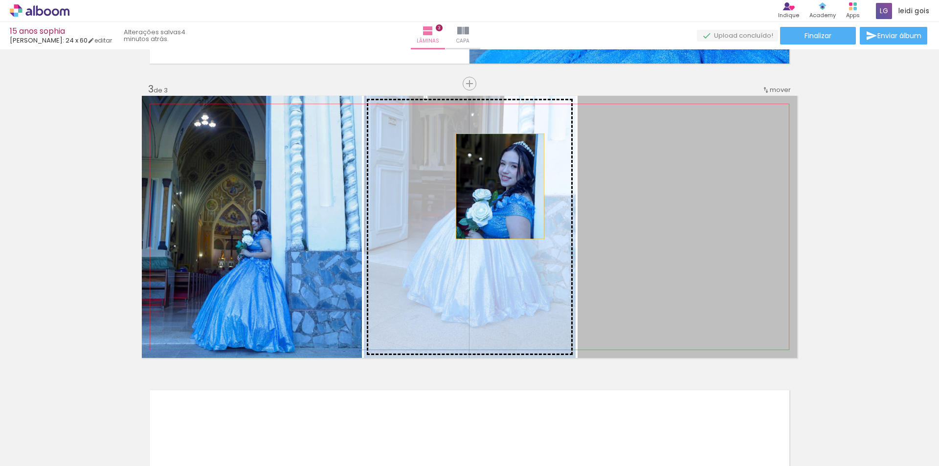
drag, startPoint x: 613, startPoint y: 182, endPoint x: 485, endPoint y: 186, distance: 128.2
click at [0, 0] on slot at bounding box center [0, 0] width 0 height 0
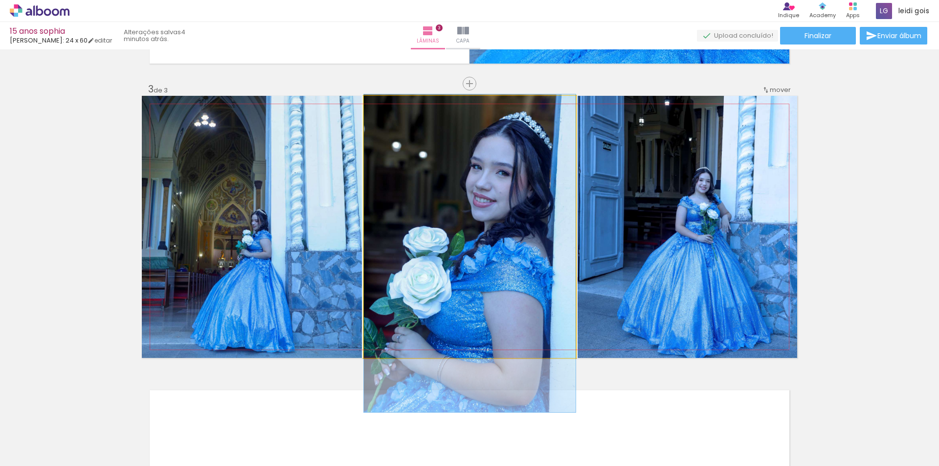
drag, startPoint x: 508, startPoint y: 176, endPoint x: 510, endPoint y: 203, distance: 26.5
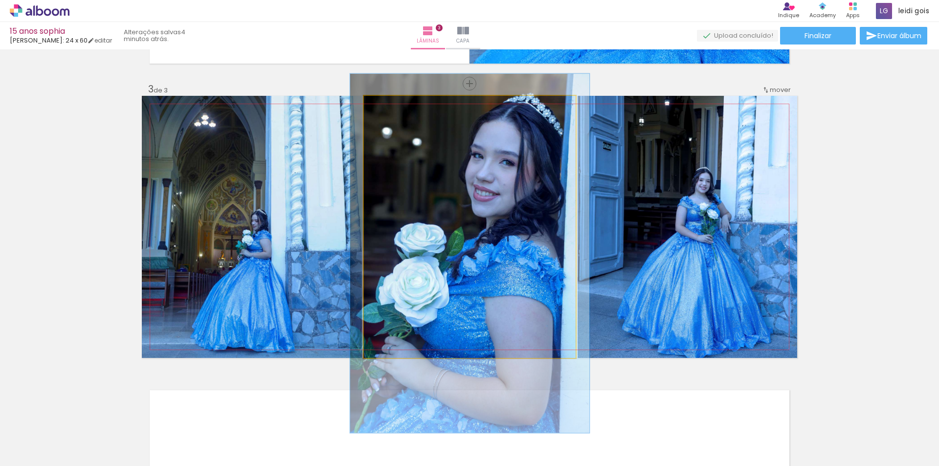
click at [391, 107] on div at bounding box center [392, 106] width 16 height 16
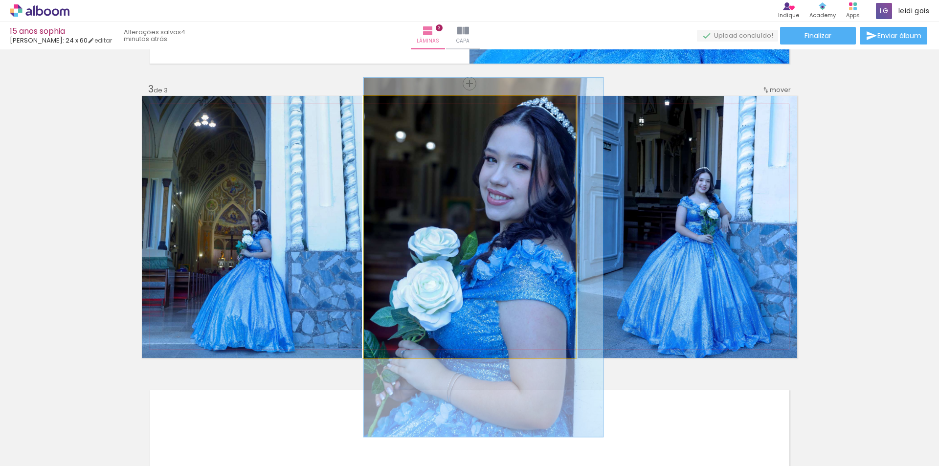
drag, startPoint x: 451, startPoint y: 204, endPoint x: 463, endPoint y: 208, distance: 12.8
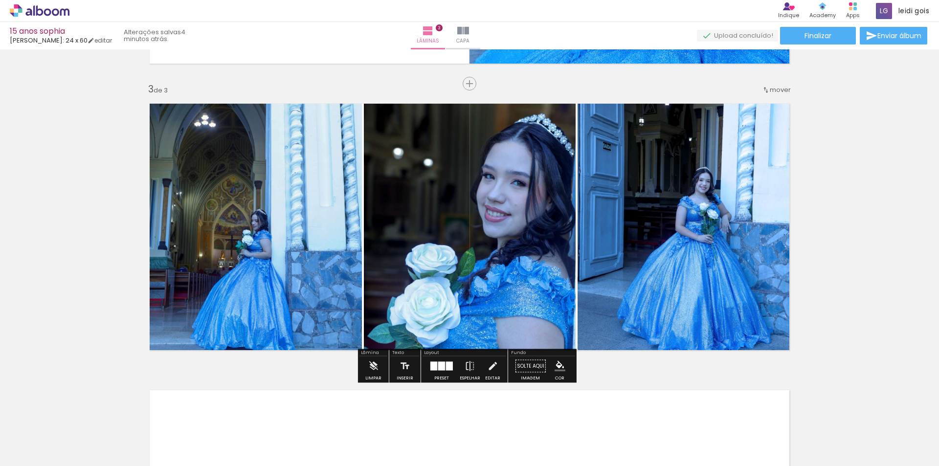
click at [849, 197] on div "Inserir lâmina 1 de 3 Inserir lâmina 2 de 3 Inserir lâmina 3 de 3 O Designbox p…" at bounding box center [469, 71] width 939 height 1147
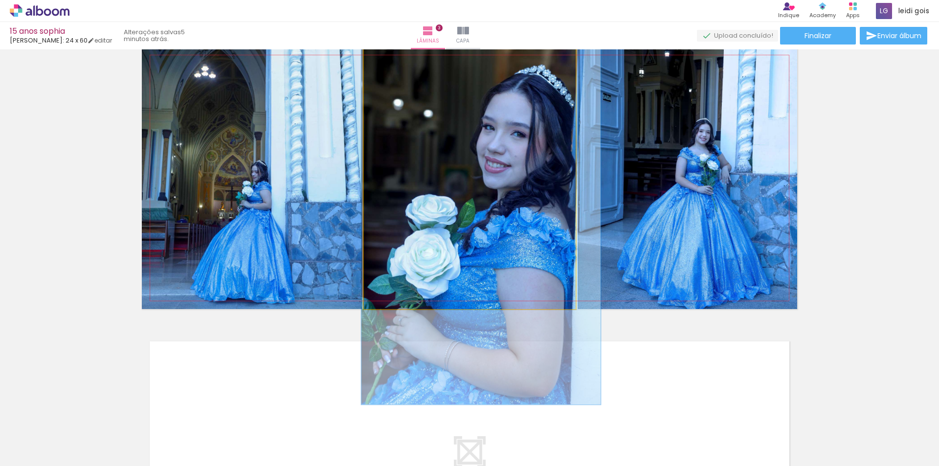
click at [492, 217] on quentale-photo at bounding box center [470, 178] width 212 height 262
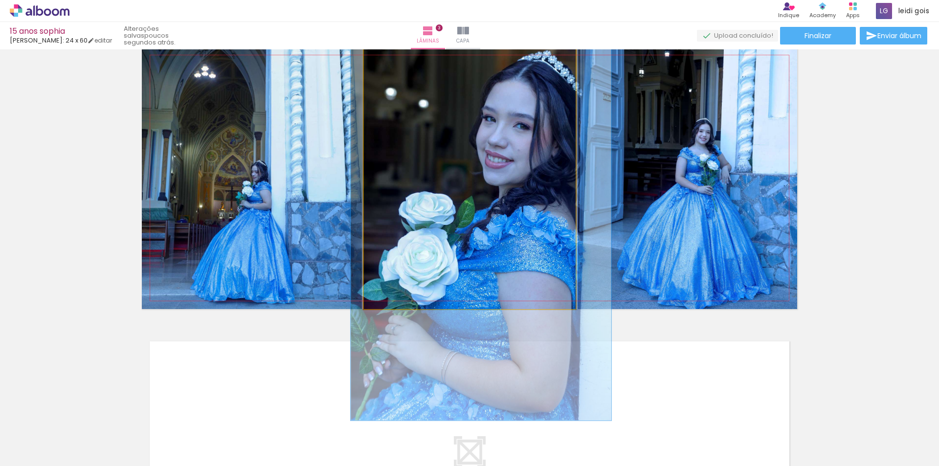
click at [391, 56] on div at bounding box center [395, 57] width 9 height 9
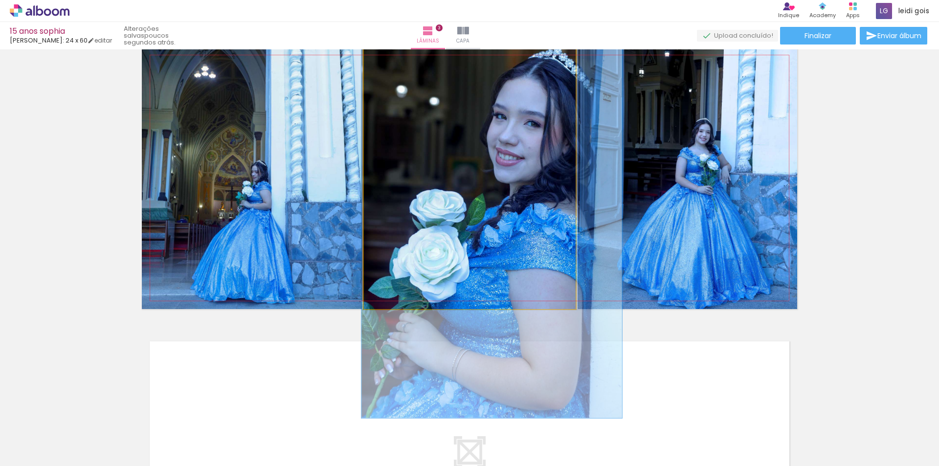
drag, startPoint x: 540, startPoint y: 182, endPoint x: 547, endPoint y: 182, distance: 7.9
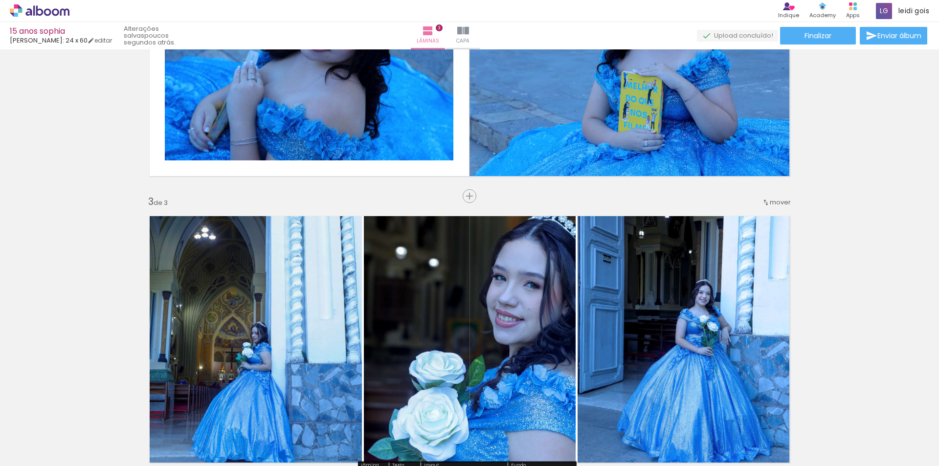
scroll to position [408, 0]
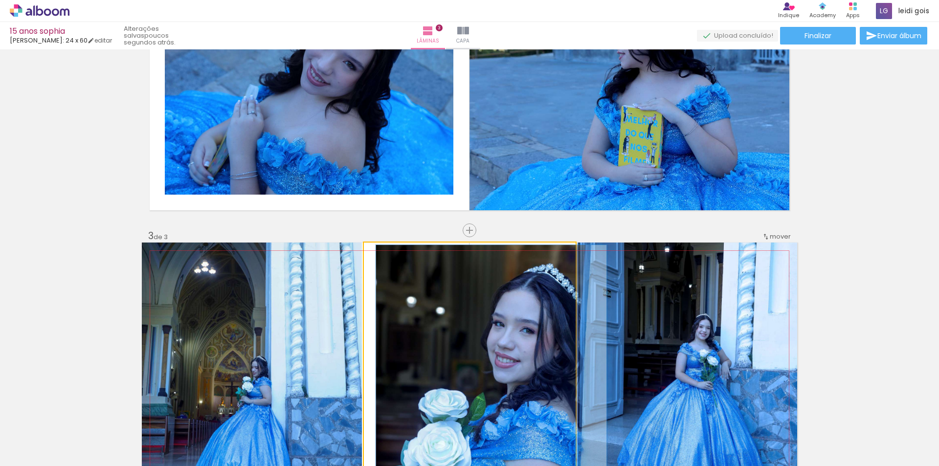
drag, startPoint x: 392, startPoint y: 251, endPoint x: 387, endPoint y: 254, distance: 5.9
type paper-slider "109"
click at [387, 254] on div at bounding box center [390, 253] width 9 height 9
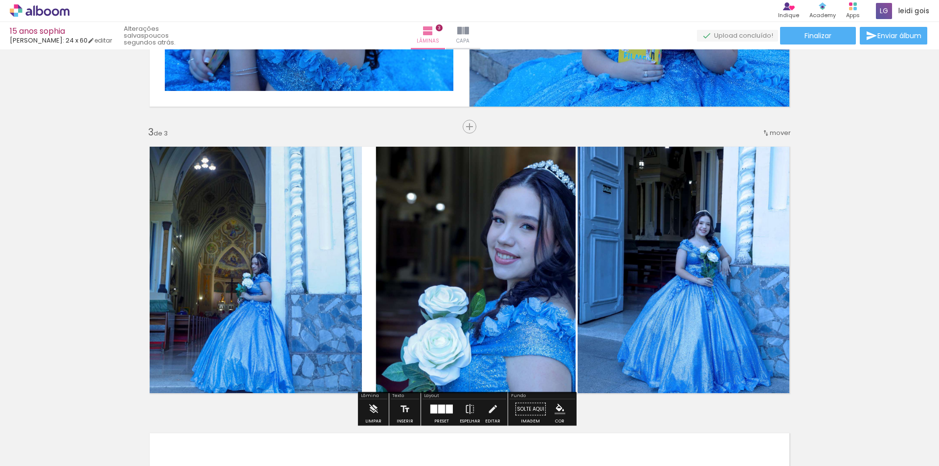
scroll to position [506, 0]
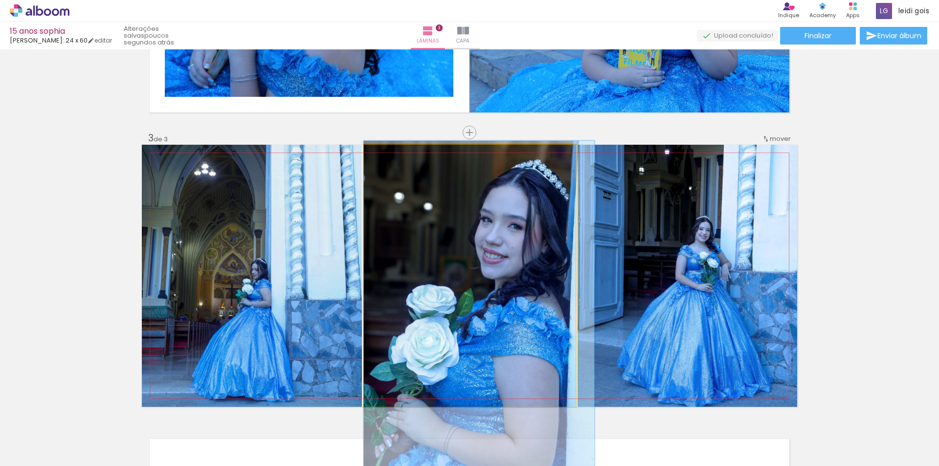
drag, startPoint x: 543, startPoint y: 231, endPoint x: 547, endPoint y: 226, distance: 6.7
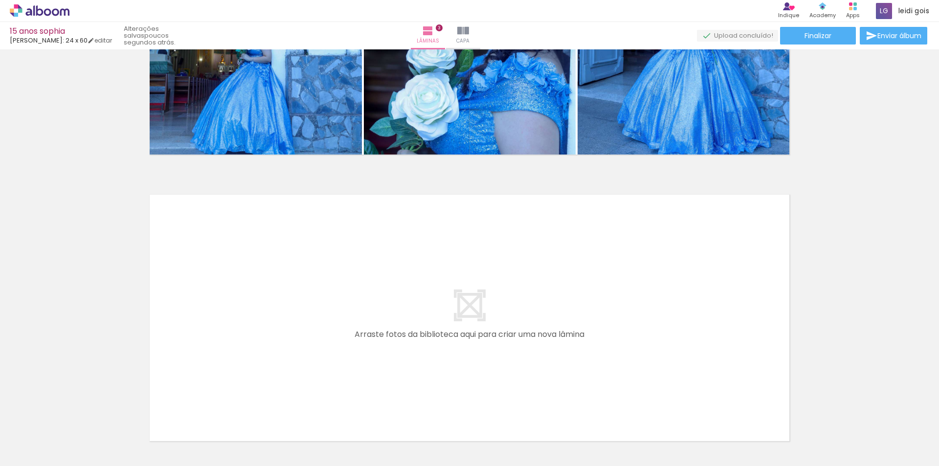
scroll to position [0, 2486]
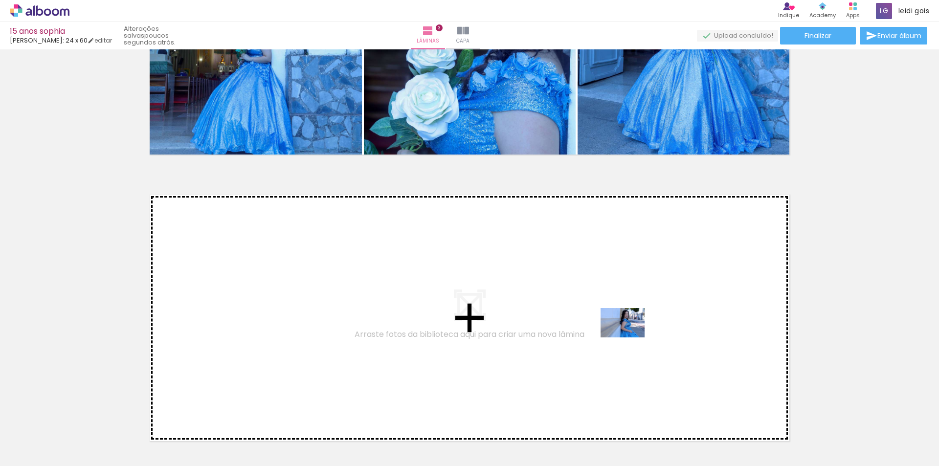
drag, startPoint x: 634, startPoint y: 431, endPoint x: 630, endPoint y: 338, distance: 93.5
click at [630, 338] on quentale-workspace at bounding box center [469, 233] width 939 height 466
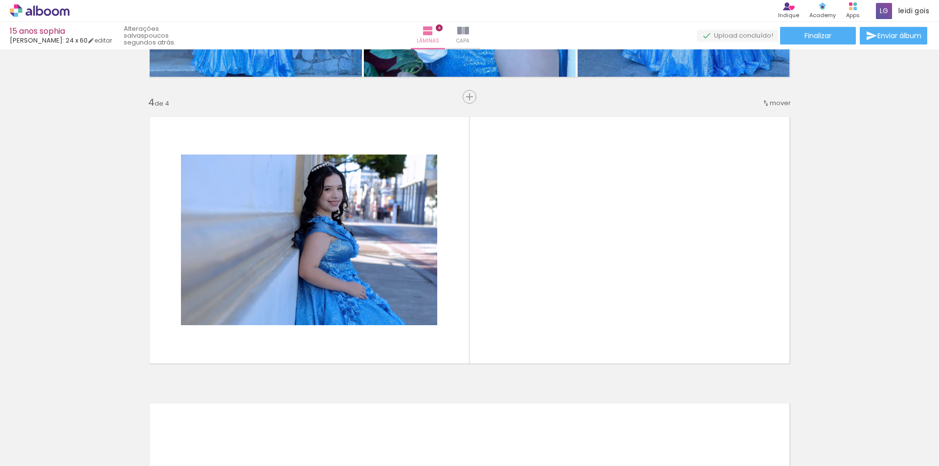
scroll to position [842, 0]
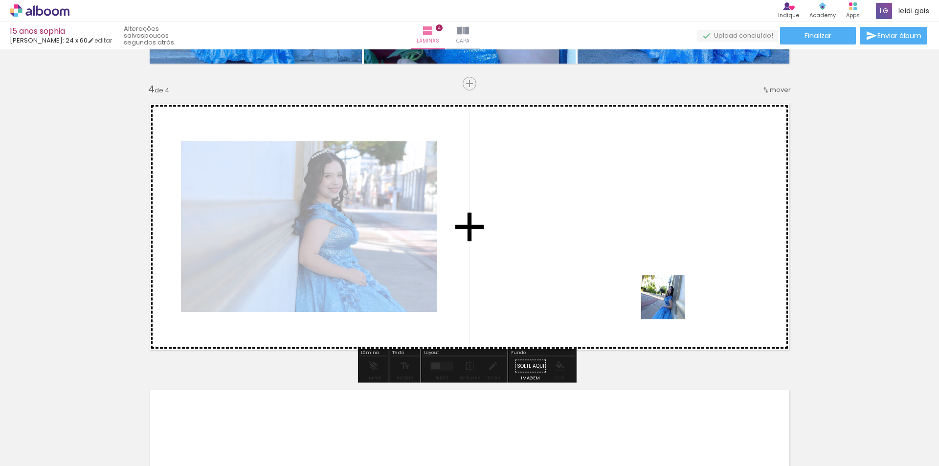
drag, startPoint x: 697, startPoint y: 425, endPoint x: 658, endPoint y: 252, distance: 177.3
click at [658, 252] on quentale-workspace at bounding box center [469, 233] width 939 height 466
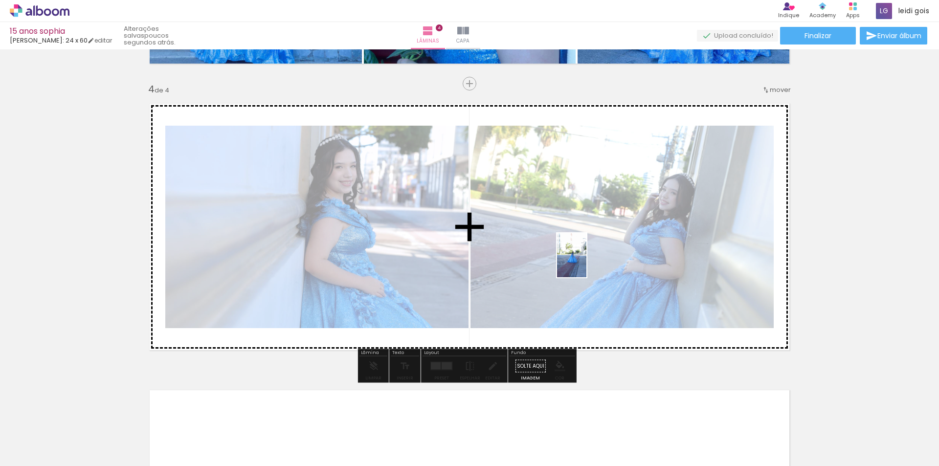
drag, startPoint x: 568, startPoint y: 446, endPoint x: 586, endPoint y: 220, distance: 226.7
click at [586, 220] on quentale-workspace at bounding box center [469, 233] width 939 height 466
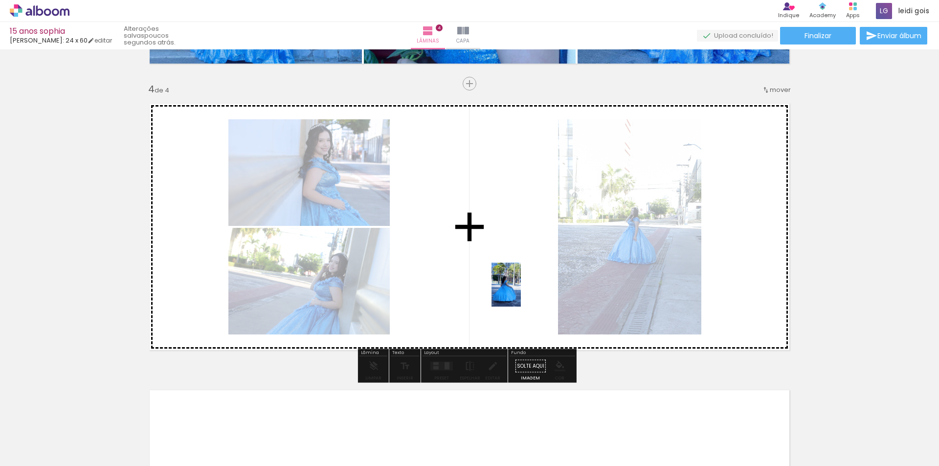
drag, startPoint x: 738, startPoint y: 434, endPoint x: 521, endPoint y: 292, distance: 259.4
click at [521, 292] on quentale-workspace at bounding box center [469, 233] width 939 height 466
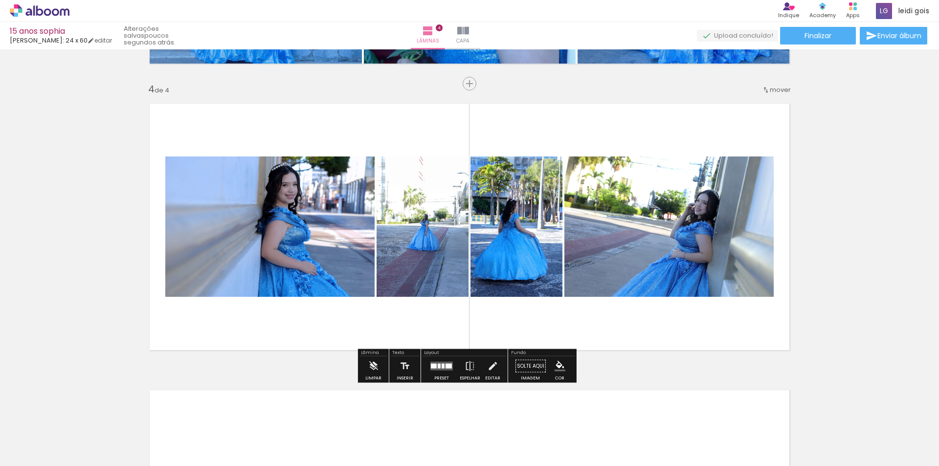
click at [442, 370] on quentale-layouter at bounding box center [442, 366] width 23 height 9
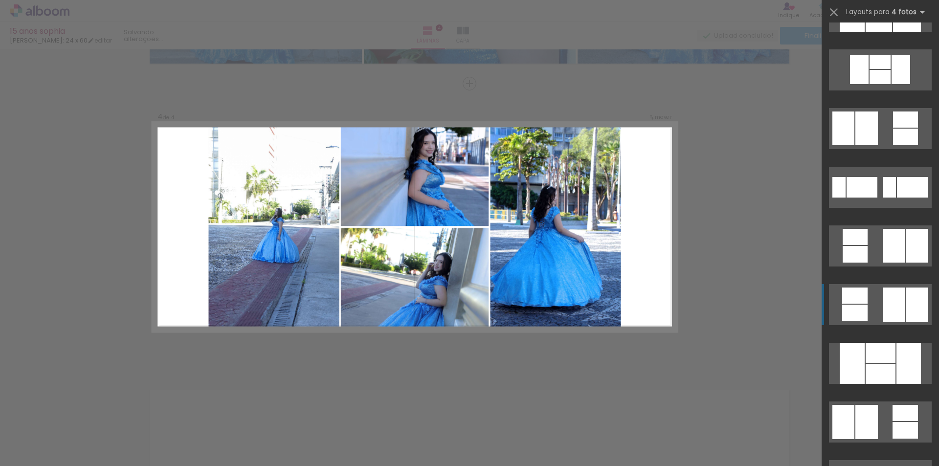
scroll to position [1027, 0]
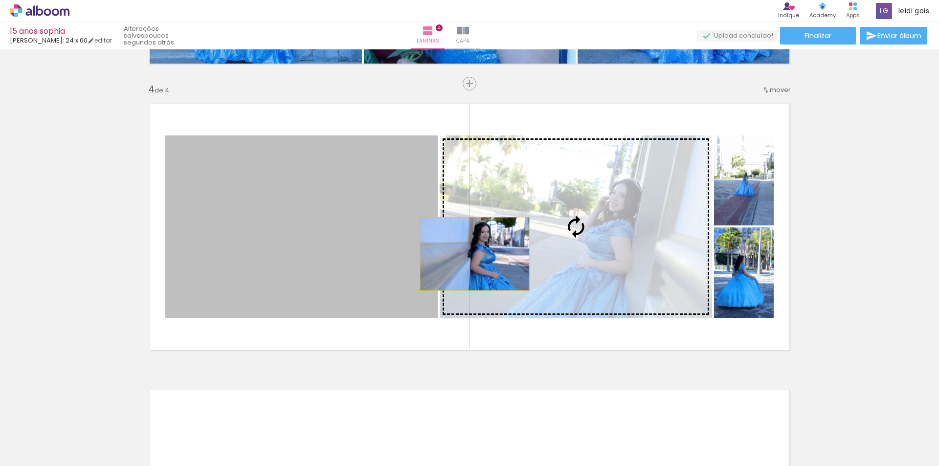
drag, startPoint x: 316, startPoint y: 248, endPoint x: 480, endPoint y: 254, distance: 164.5
click at [0, 0] on slot at bounding box center [0, 0] width 0 height 0
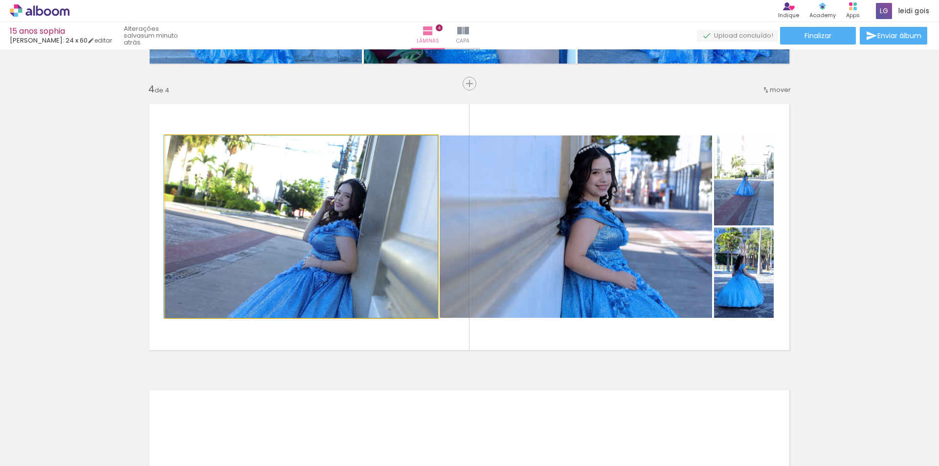
drag, startPoint x: 334, startPoint y: 244, endPoint x: 322, endPoint y: 241, distance: 11.6
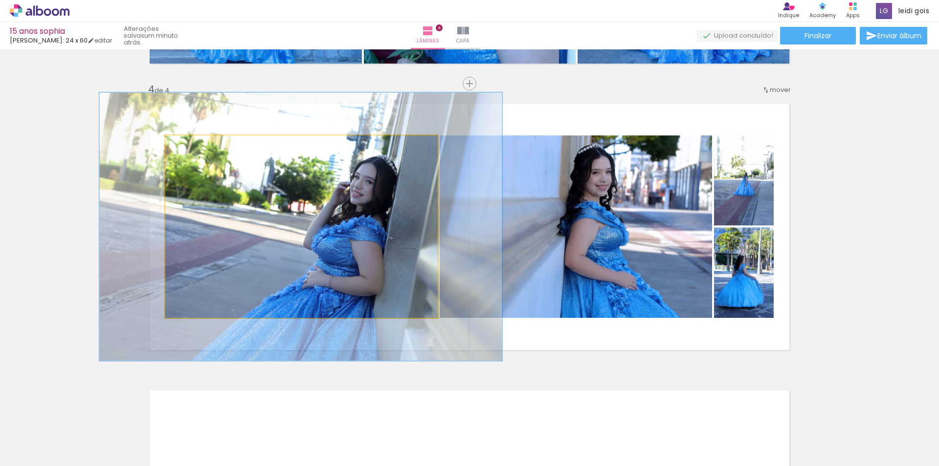
type paper-slider "147"
click at [204, 148] on div at bounding box center [207, 146] width 38 height 16
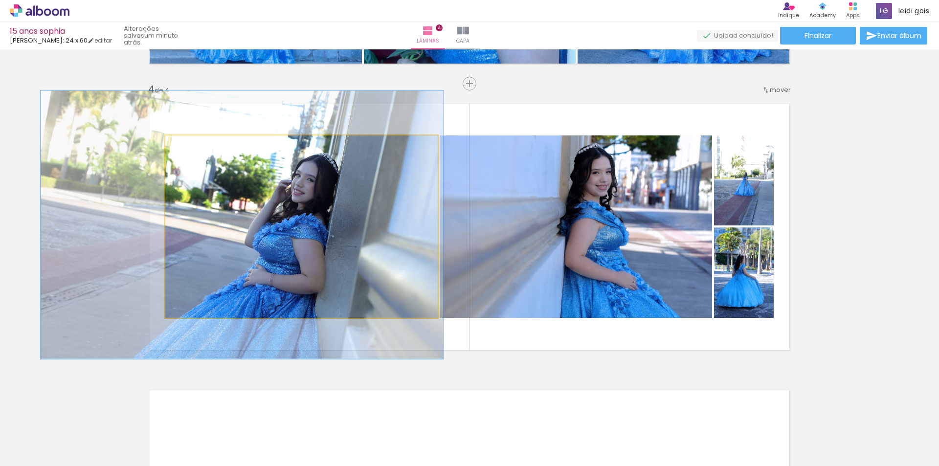
drag, startPoint x: 374, startPoint y: 227, endPoint x: 316, endPoint y: 225, distance: 58.7
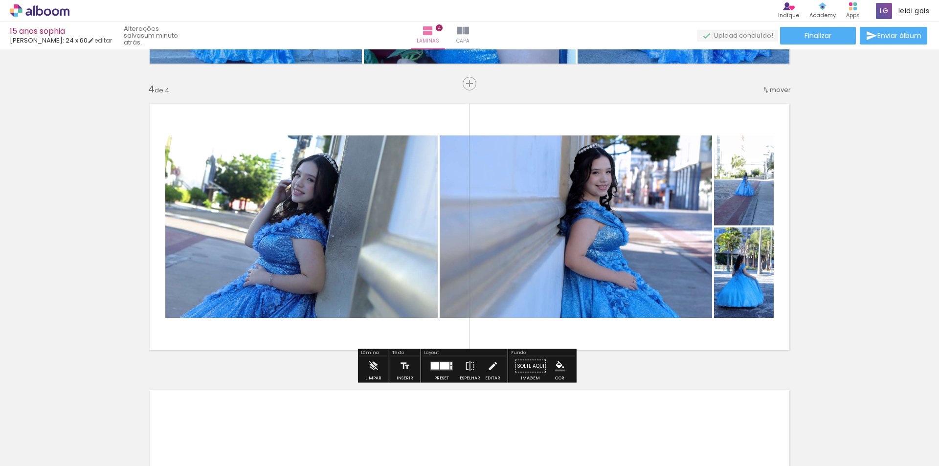
click at [445, 363] on div at bounding box center [444, 366] width 9 height 7
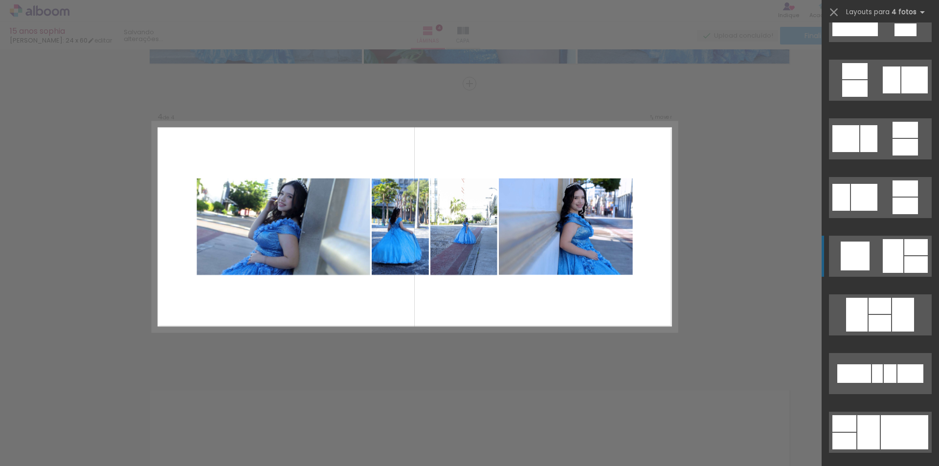
scroll to position [2671, 0]
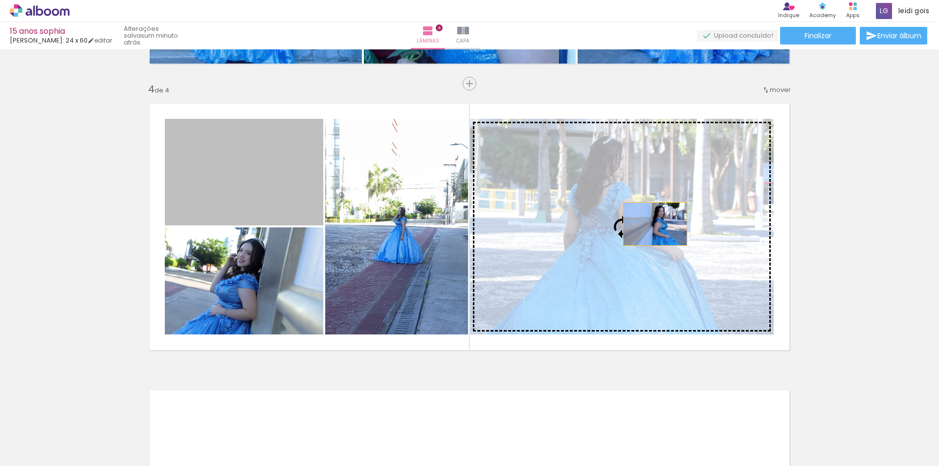
drag, startPoint x: 234, startPoint y: 160, endPoint x: 652, endPoint y: 224, distance: 422.6
click at [0, 0] on slot at bounding box center [0, 0] width 0 height 0
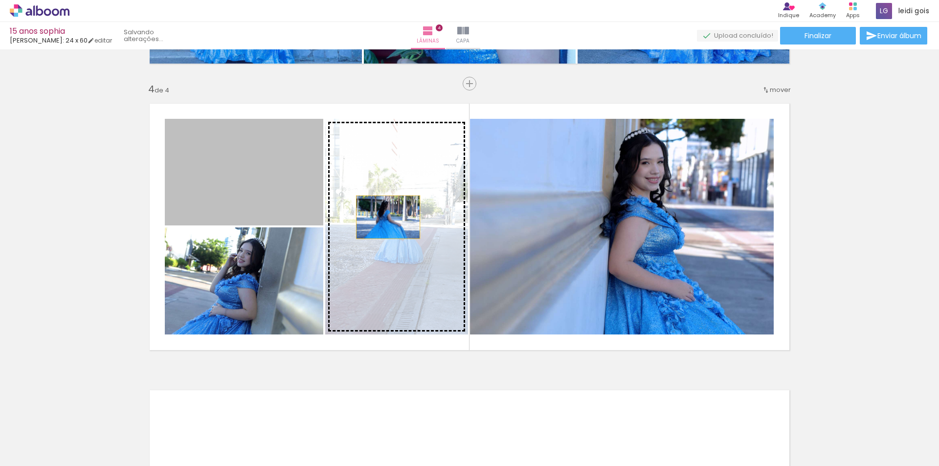
drag, startPoint x: 275, startPoint y: 196, endPoint x: 385, endPoint y: 217, distance: 111.6
click at [0, 0] on slot at bounding box center [0, 0] width 0 height 0
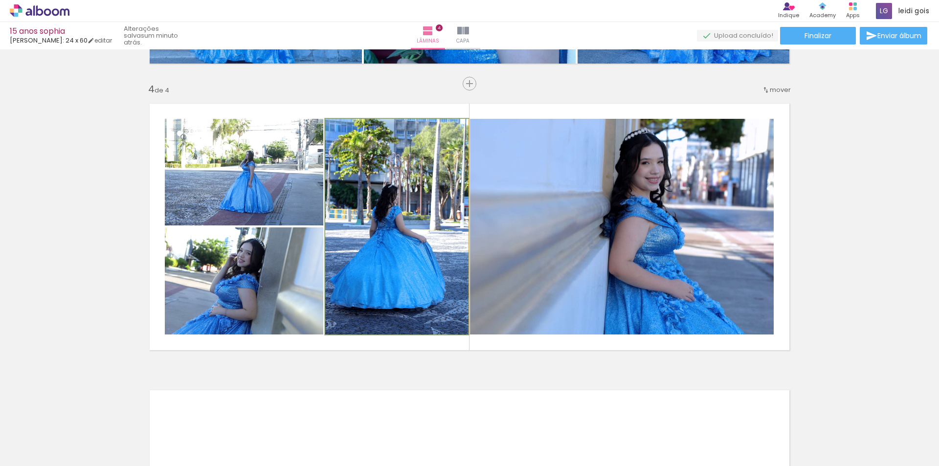
drag, startPoint x: 390, startPoint y: 224, endPoint x: 405, endPoint y: 222, distance: 14.4
drag, startPoint x: 387, startPoint y: 256, endPoint x: 391, endPoint y: 252, distance: 6.2
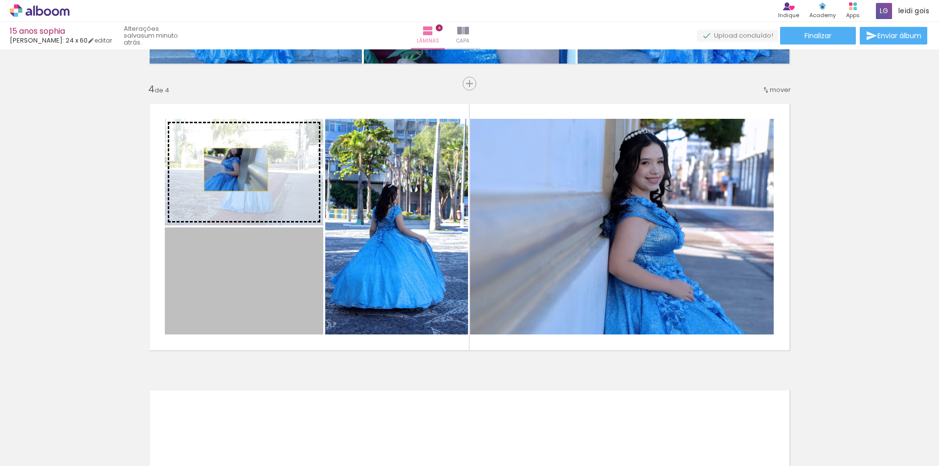
drag, startPoint x: 247, startPoint y: 262, endPoint x: 232, endPoint y: 163, distance: 100.0
click at [0, 0] on slot at bounding box center [0, 0] width 0 height 0
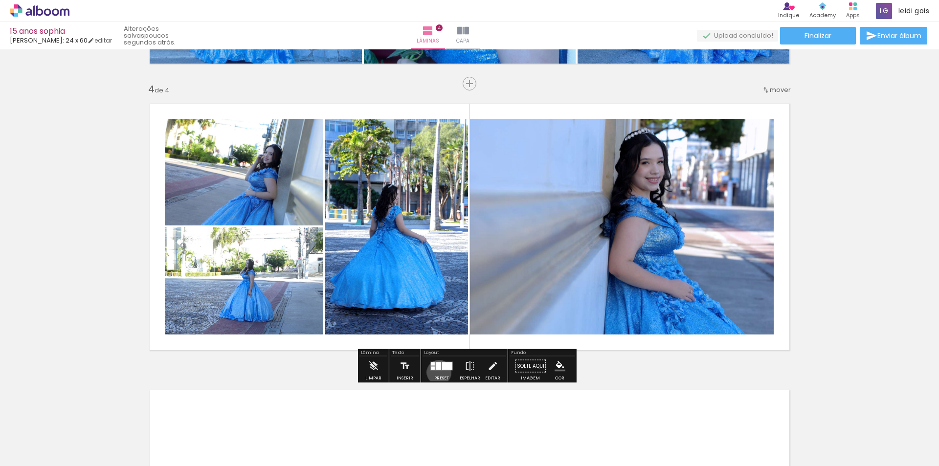
click at [437, 372] on div at bounding box center [442, 367] width 26 height 20
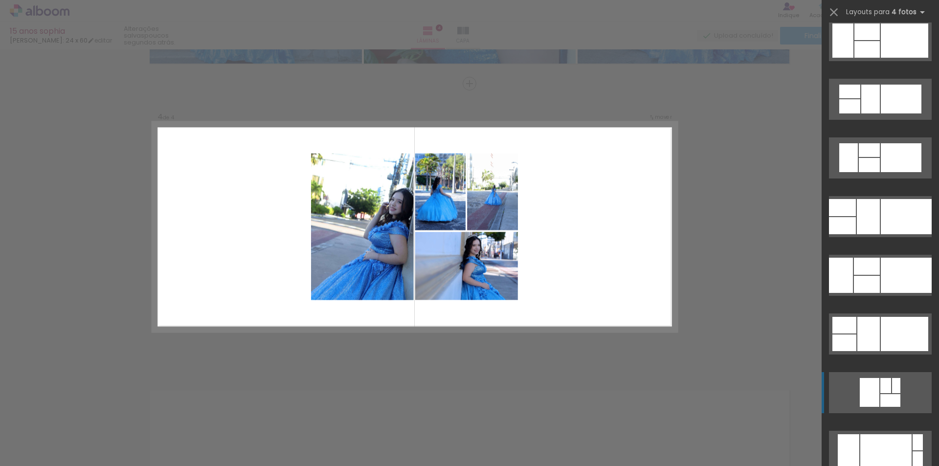
scroll to position [3465, 0]
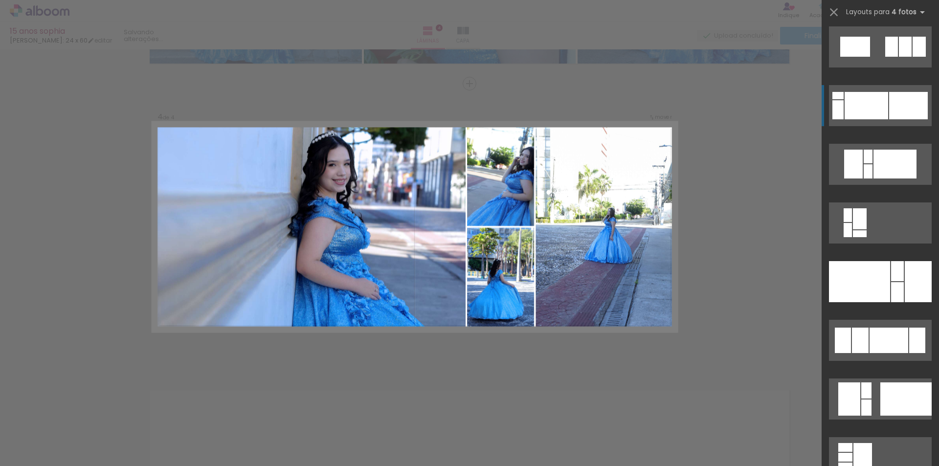
scroll to position [6233, 0]
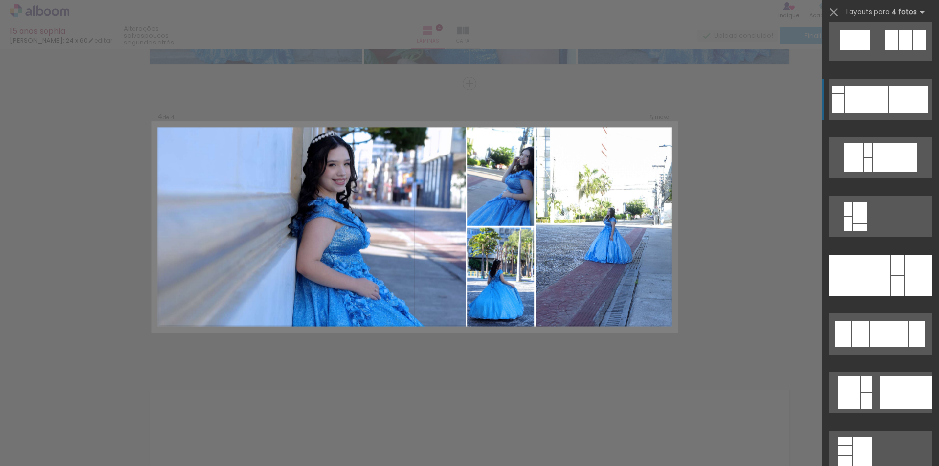
click at [891, 376] on div at bounding box center [906, 392] width 51 height 33
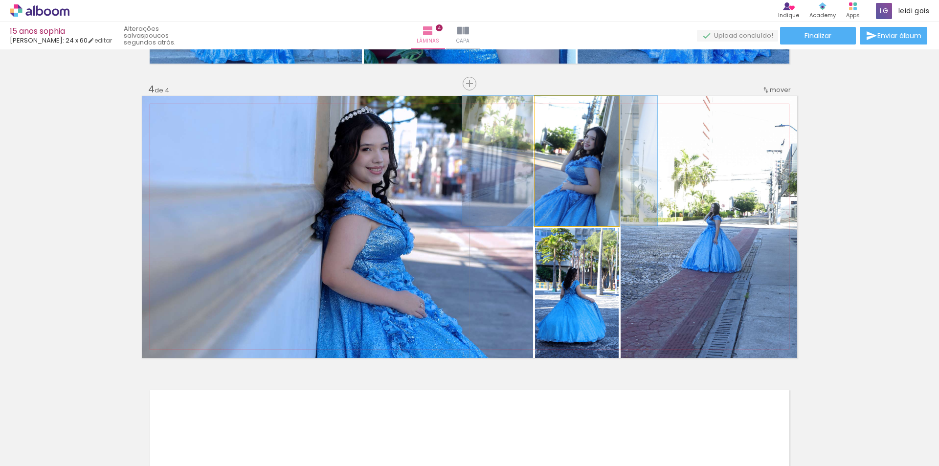
drag, startPoint x: 587, startPoint y: 169, endPoint x: 570, endPoint y: 173, distance: 17.6
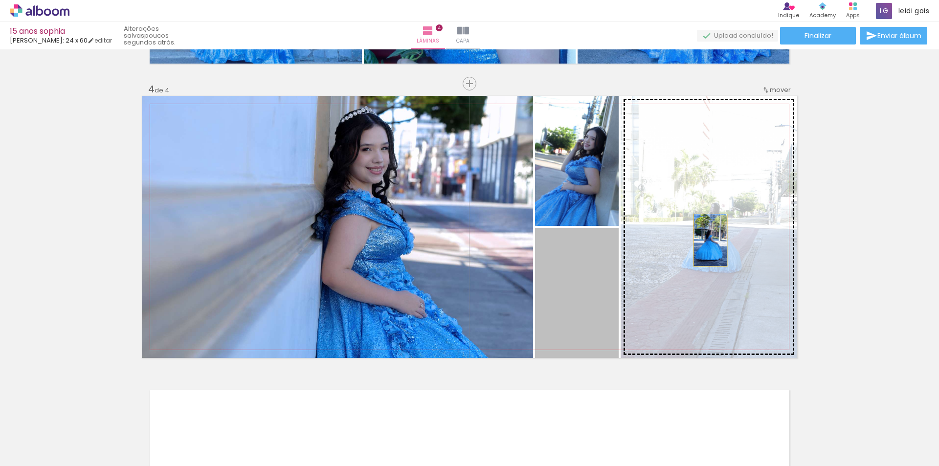
drag, startPoint x: 579, startPoint y: 272, endPoint x: 707, endPoint y: 240, distance: 132.2
click at [0, 0] on slot at bounding box center [0, 0] width 0 height 0
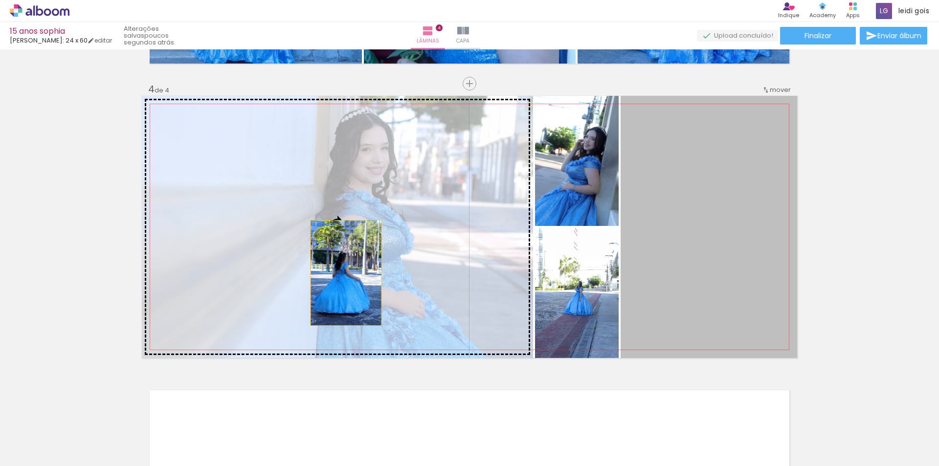
drag, startPoint x: 720, startPoint y: 261, endPoint x: 335, endPoint y: 273, distance: 384.7
click at [0, 0] on slot at bounding box center [0, 0] width 0 height 0
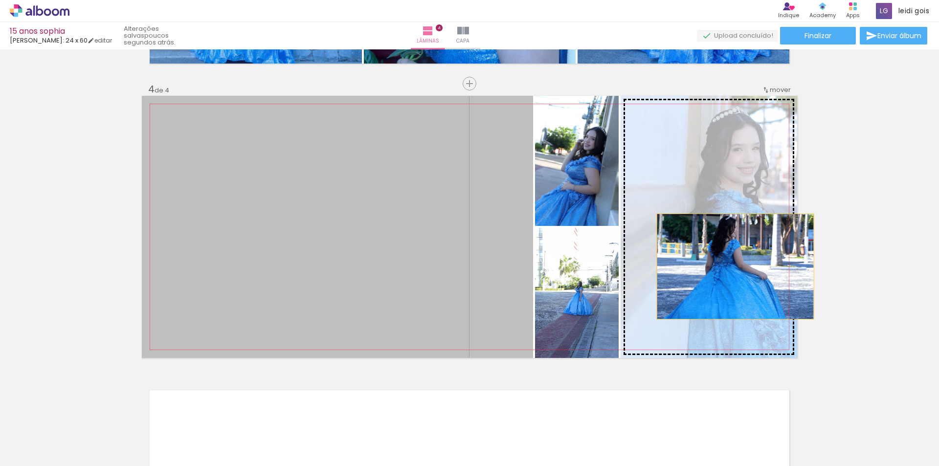
drag, startPoint x: 335, startPoint y: 273, endPoint x: 732, endPoint y: 267, distance: 396.8
click at [0, 0] on slot at bounding box center [0, 0] width 0 height 0
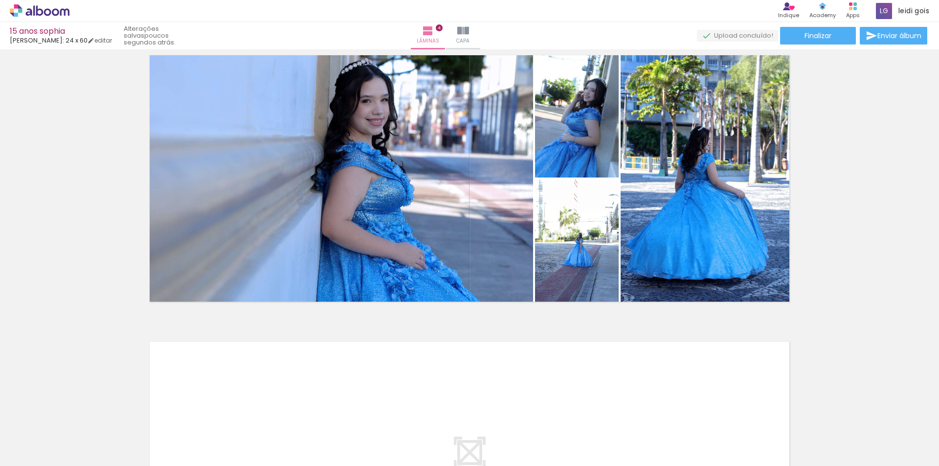
scroll to position [891, 0]
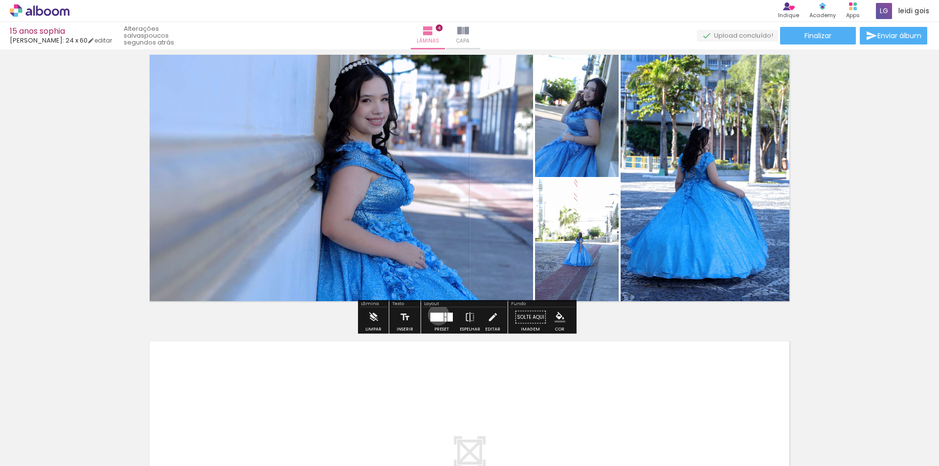
click at [436, 315] on div at bounding box center [437, 317] width 13 height 9
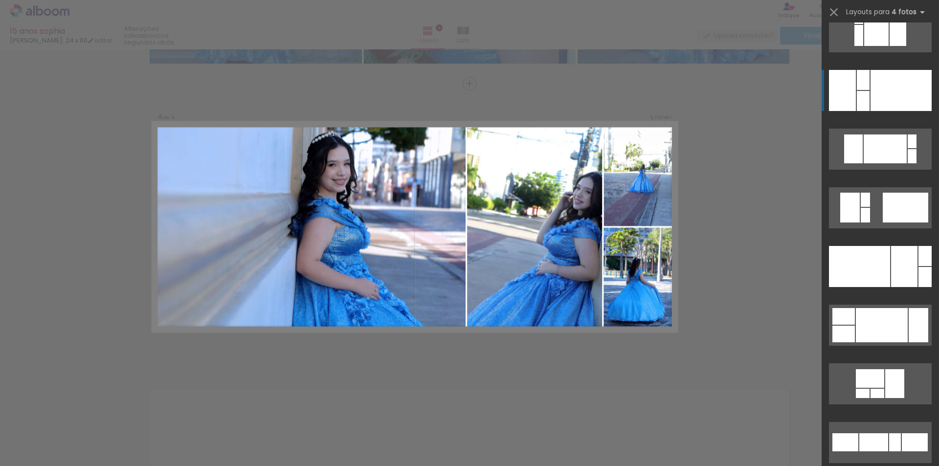
scroll to position [6751, 0]
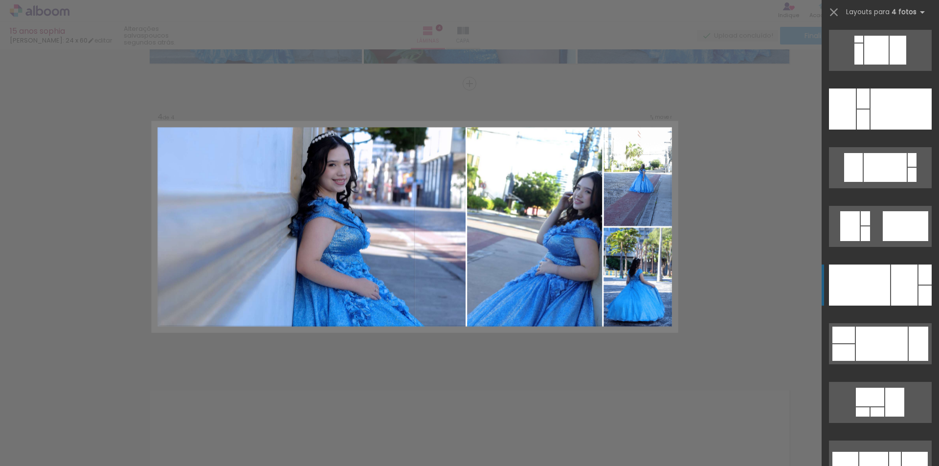
click at [870, 109] on div at bounding box center [863, 99] width 13 height 20
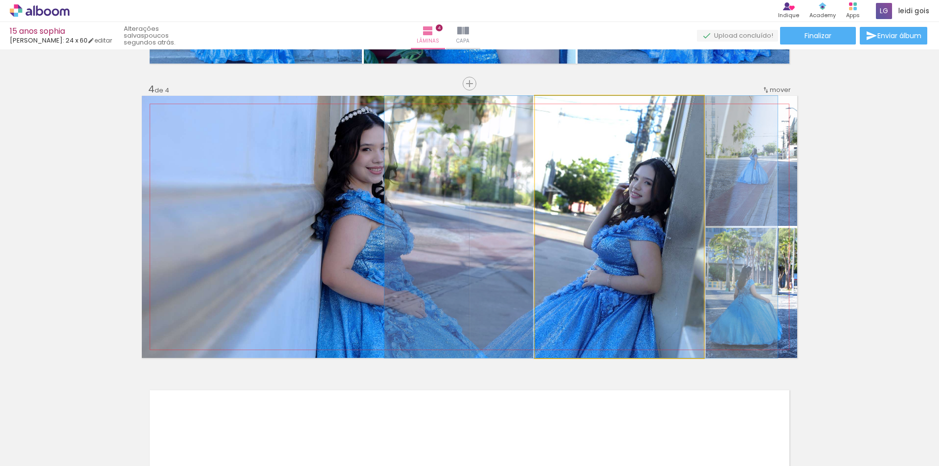
drag, startPoint x: 629, startPoint y: 259, endPoint x: 591, endPoint y: 226, distance: 50.3
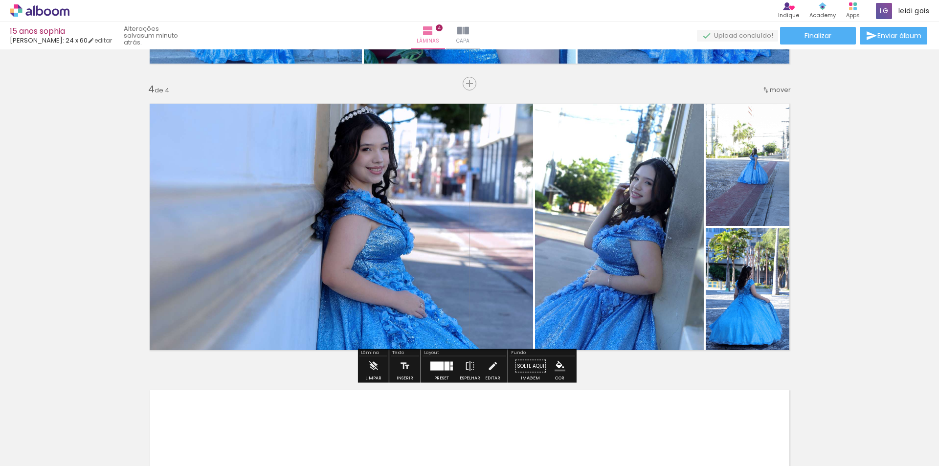
click at [433, 371] on div at bounding box center [442, 367] width 26 height 20
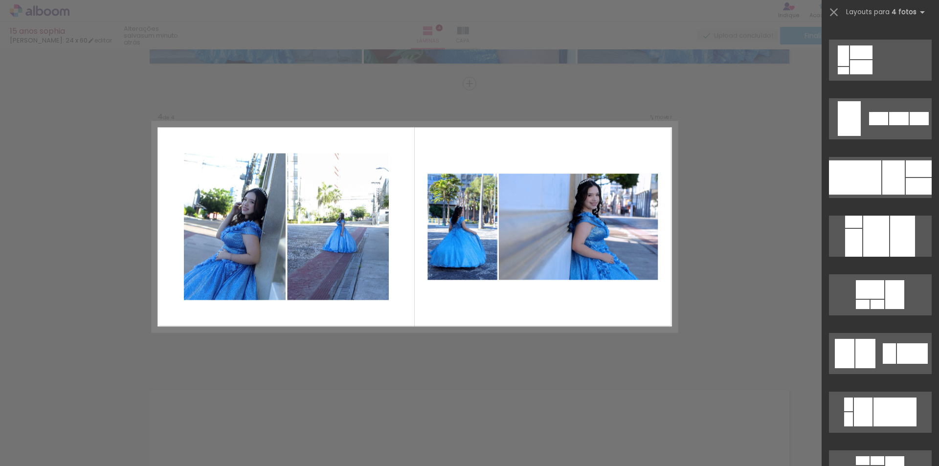
scroll to position [5518, 0]
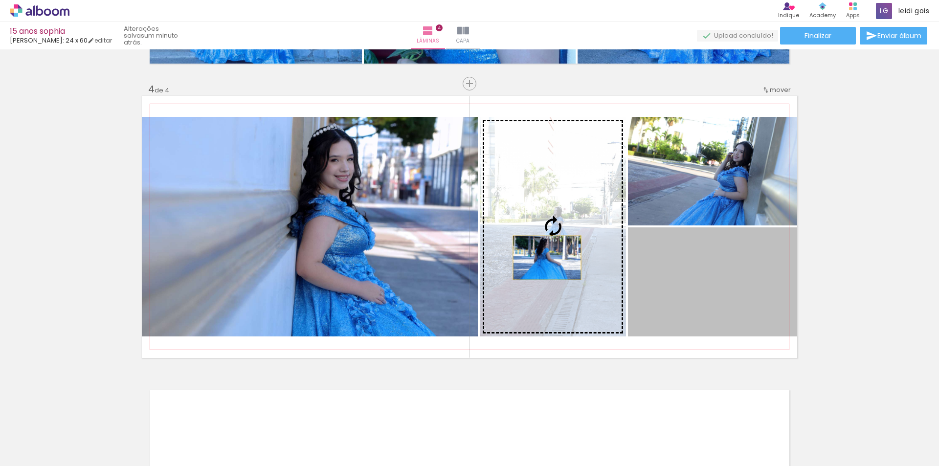
drag, startPoint x: 682, startPoint y: 265, endPoint x: 544, endPoint y: 258, distance: 139.1
click at [0, 0] on slot at bounding box center [0, 0] width 0 height 0
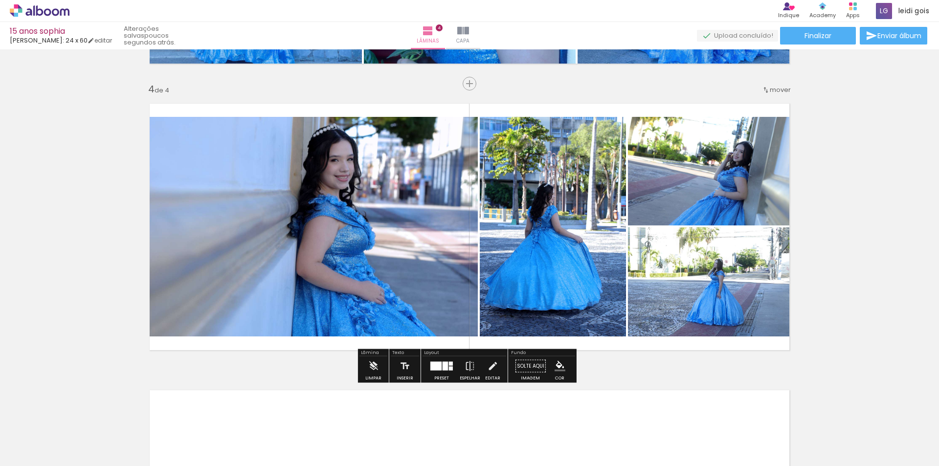
click at [435, 367] on div at bounding box center [436, 366] width 11 height 9
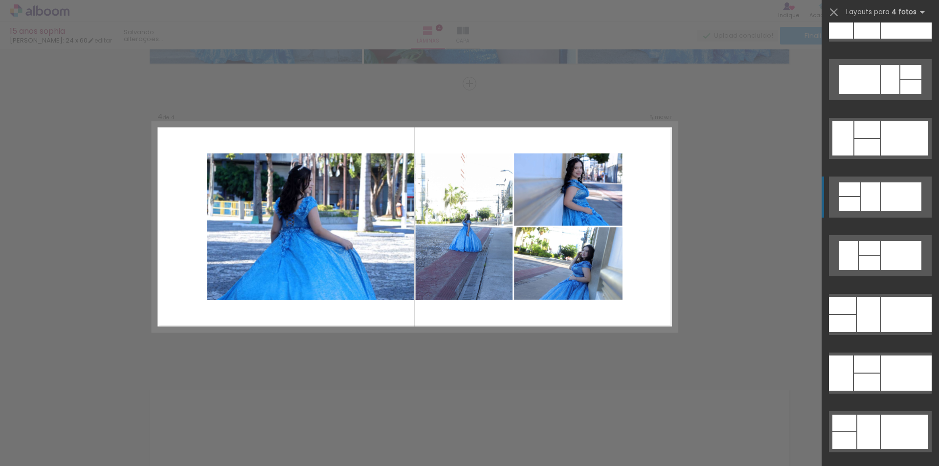
scroll to position [3102, 0]
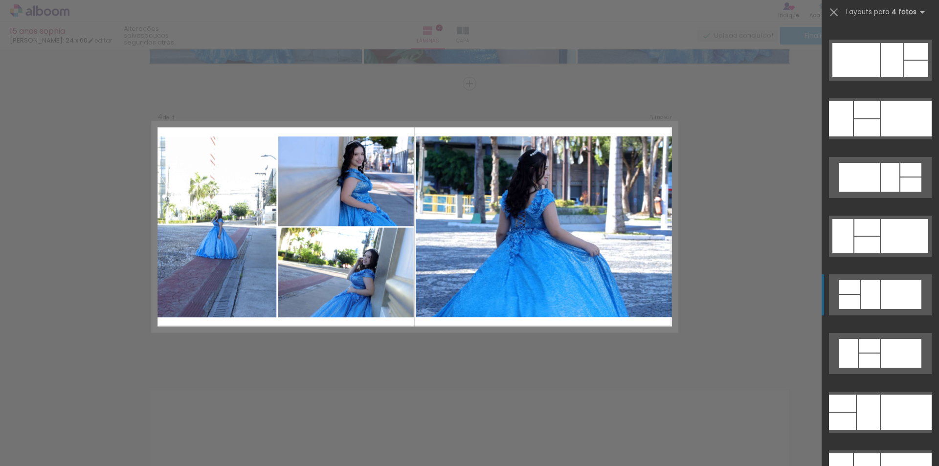
click at [881, 163] on div at bounding box center [890, 177] width 19 height 29
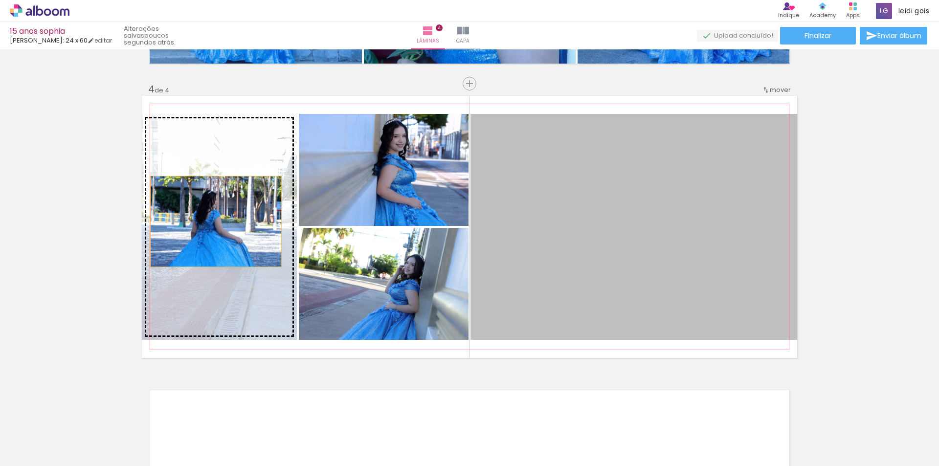
drag, startPoint x: 608, startPoint y: 204, endPoint x: 212, endPoint y: 222, distance: 395.7
click at [0, 0] on slot at bounding box center [0, 0] width 0 height 0
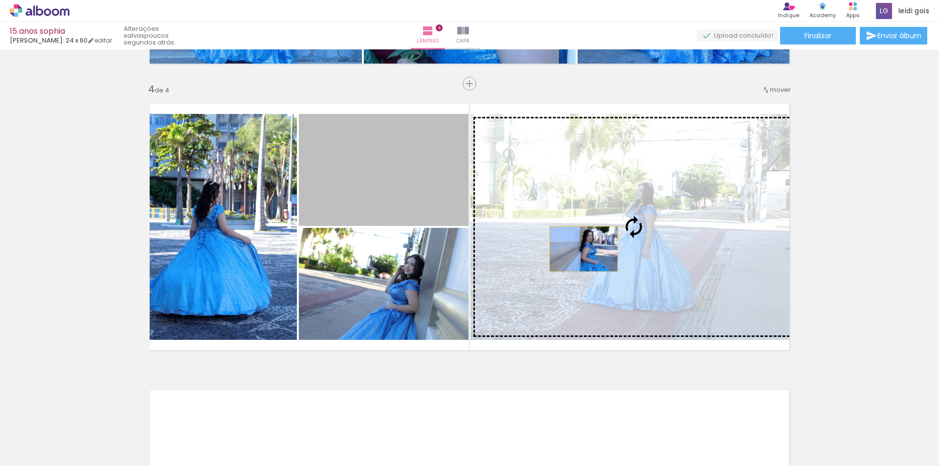
drag, startPoint x: 401, startPoint y: 186, endPoint x: 624, endPoint y: 258, distance: 235.0
click at [0, 0] on slot at bounding box center [0, 0] width 0 height 0
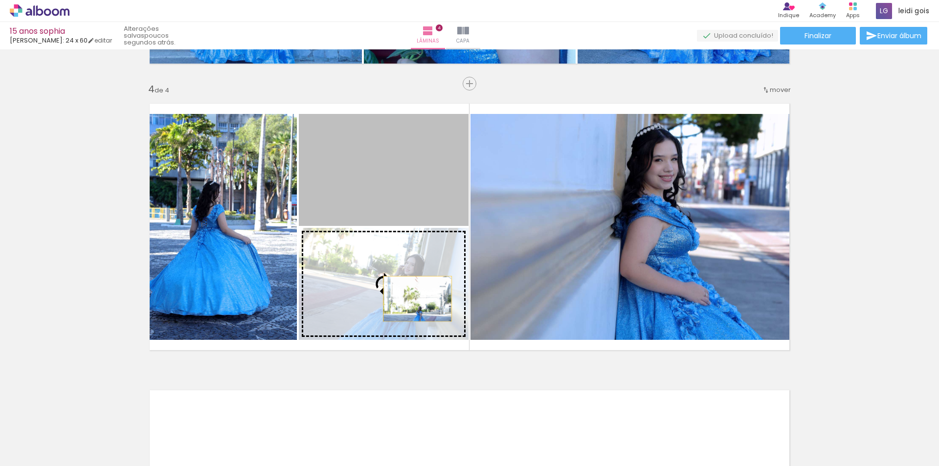
drag, startPoint x: 418, startPoint y: 253, endPoint x: 414, endPoint y: 299, distance: 46.2
click at [0, 0] on slot at bounding box center [0, 0] width 0 height 0
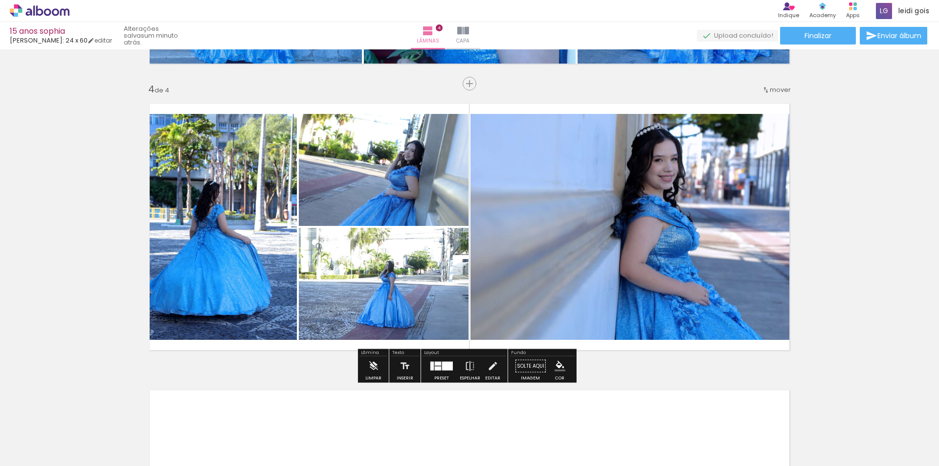
click at [445, 368] on div at bounding box center [447, 366] width 11 height 9
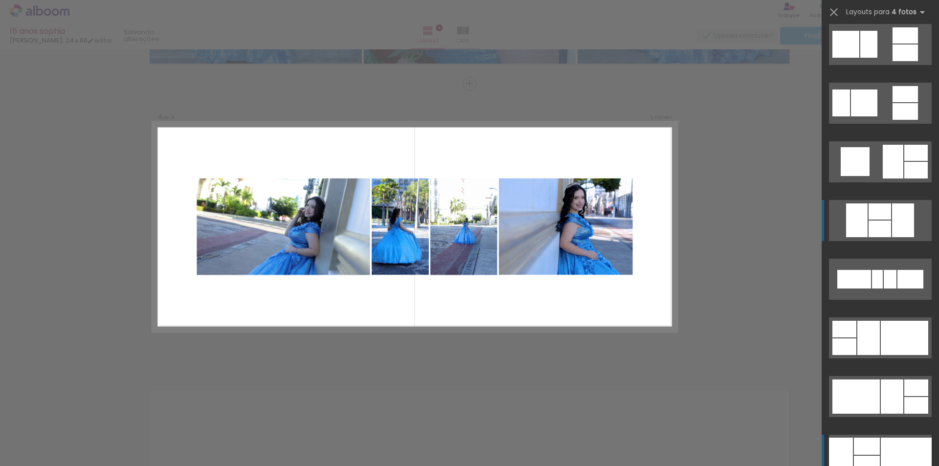
scroll to position [2789, 0]
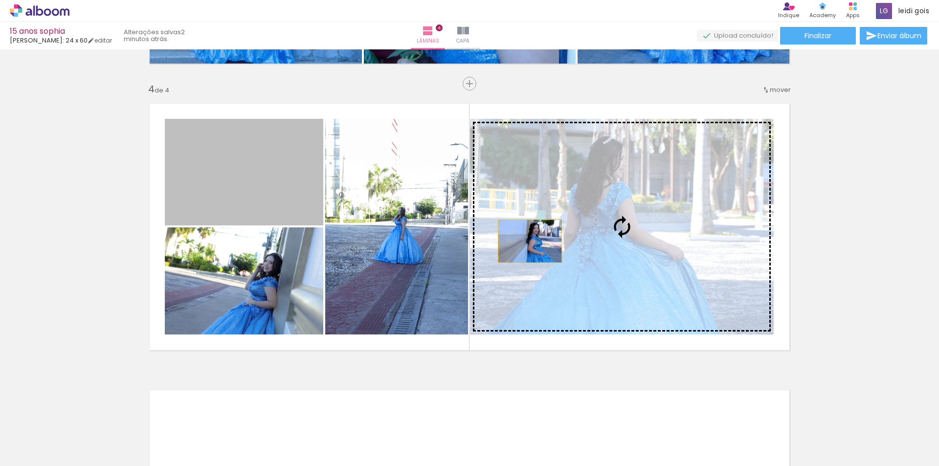
drag, startPoint x: 267, startPoint y: 191, endPoint x: 565, endPoint y: 247, distance: 302.5
click at [0, 0] on slot at bounding box center [0, 0] width 0 height 0
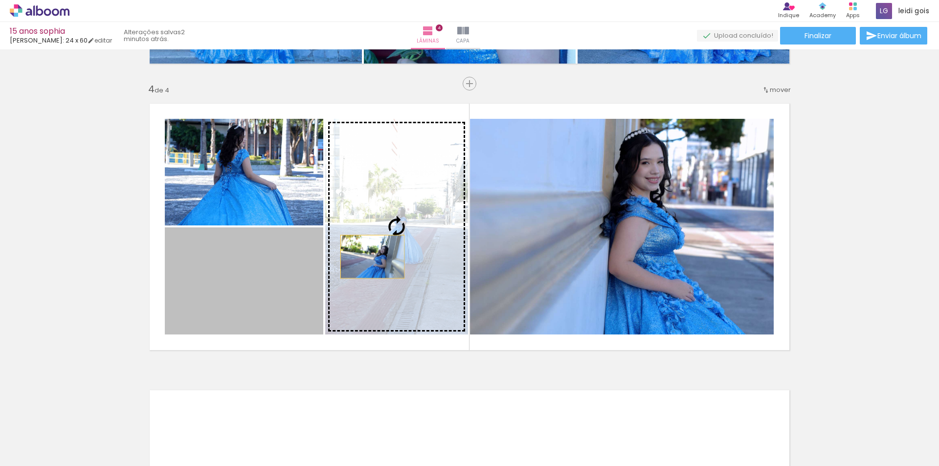
drag, startPoint x: 322, startPoint y: 276, endPoint x: 369, endPoint y: 257, distance: 50.9
click at [0, 0] on slot at bounding box center [0, 0] width 0 height 0
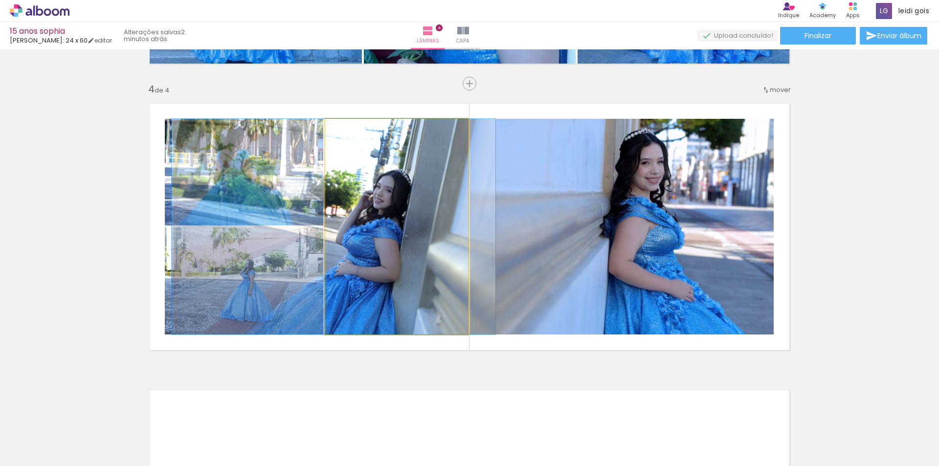
drag, startPoint x: 401, startPoint y: 244, endPoint x: 338, endPoint y: 238, distance: 63.3
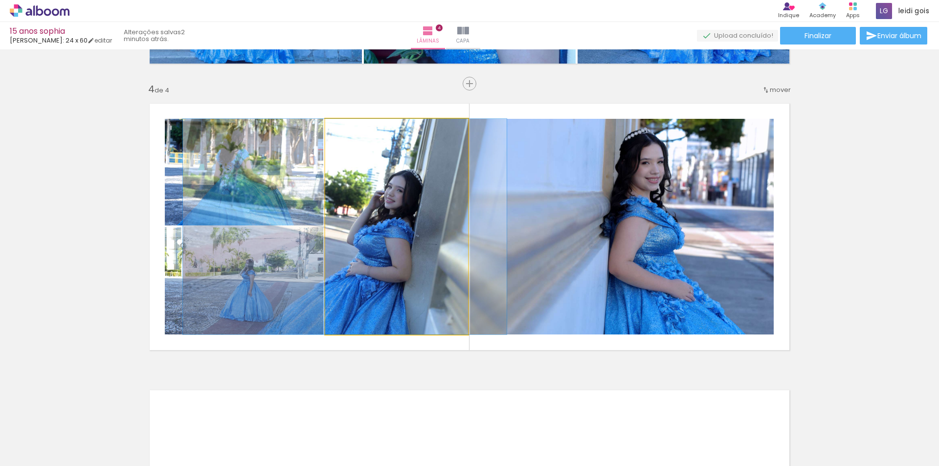
drag, startPoint x: 362, startPoint y: 239, endPoint x: 371, endPoint y: 234, distance: 10.1
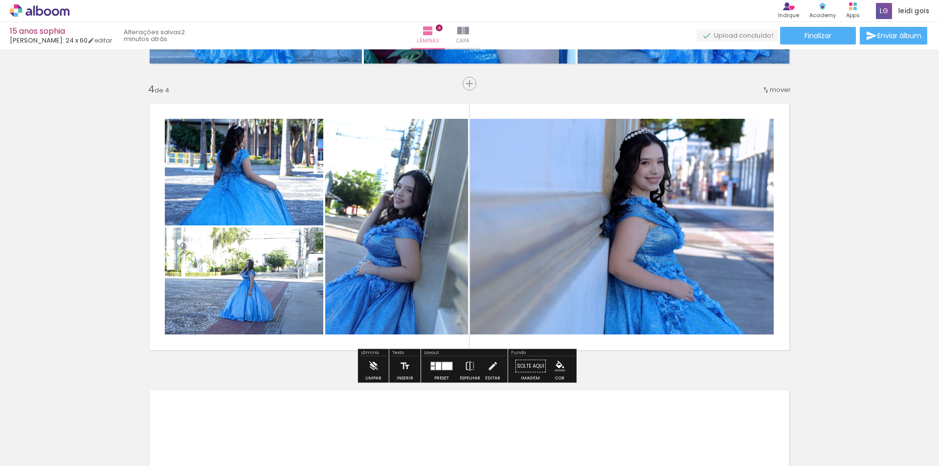
type paper-slider "131"
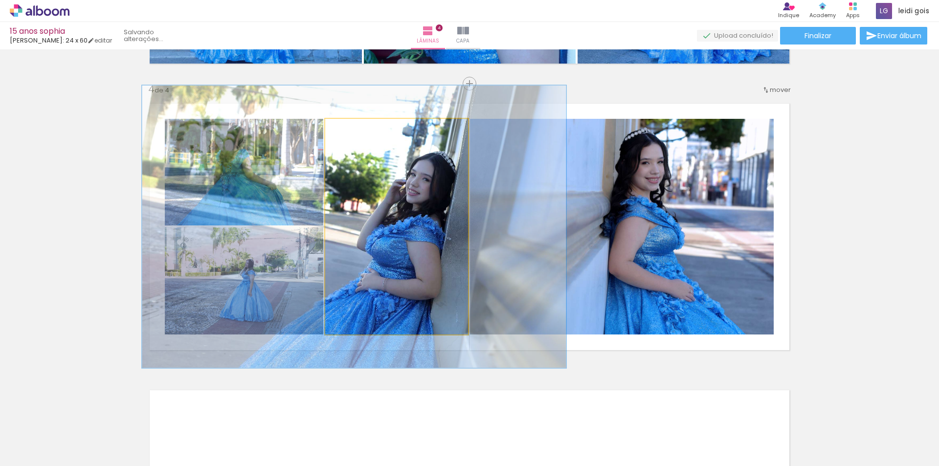
click at [359, 128] on div at bounding box center [367, 129] width 38 height 16
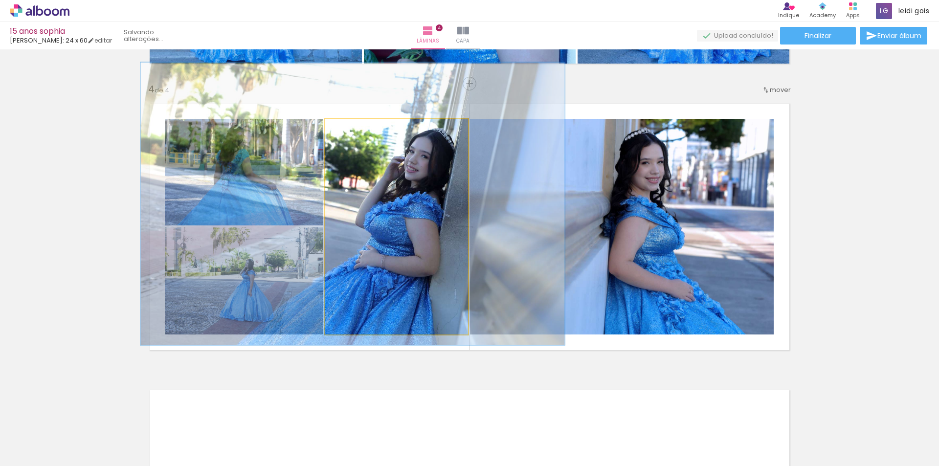
drag, startPoint x: 421, startPoint y: 242, endPoint x: 420, endPoint y: 219, distance: 23.0
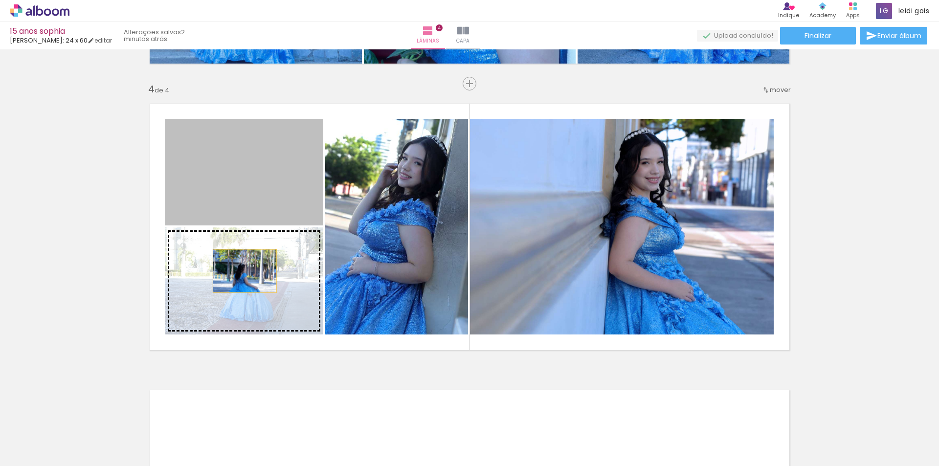
drag, startPoint x: 241, startPoint y: 200, endPoint x: 241, endPoint y: 271, distance: 71.4
click at [0, 0] on slot at bounding box center [0, 0] width 0 height 0
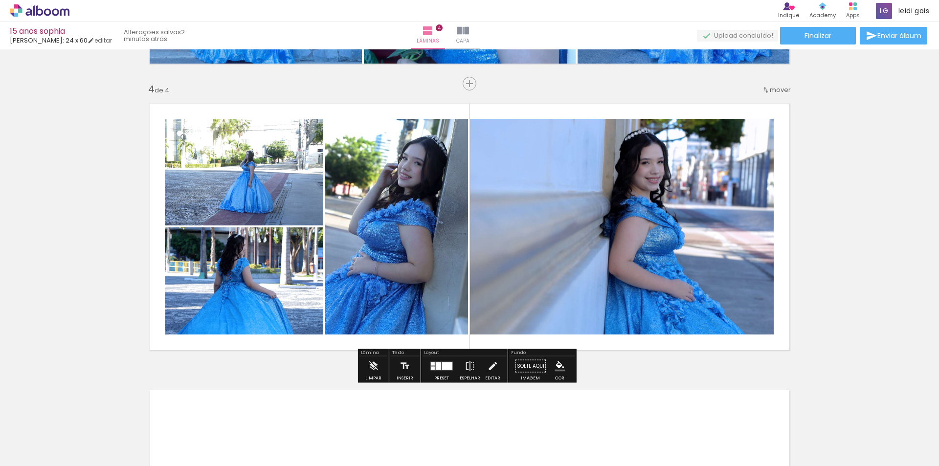
click at [446, 378] on div "Preset" at bounding box center [441, 378] width 15 height 4
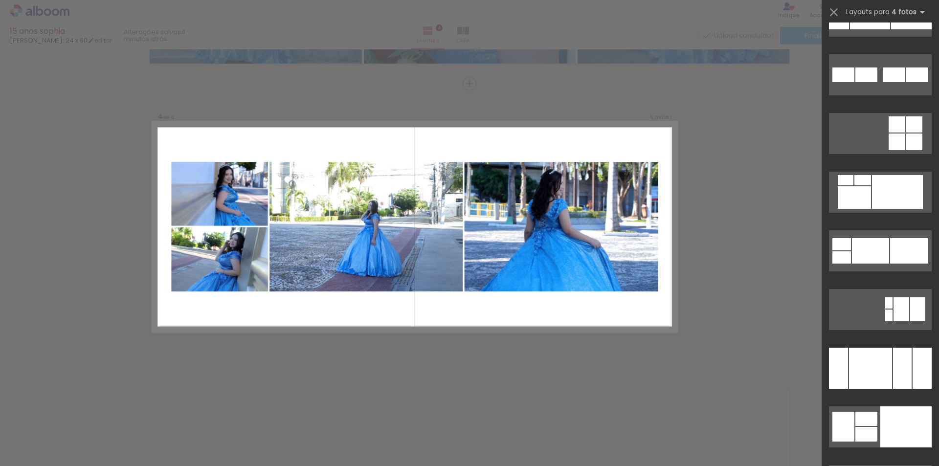
scroll to position [18023, 0]
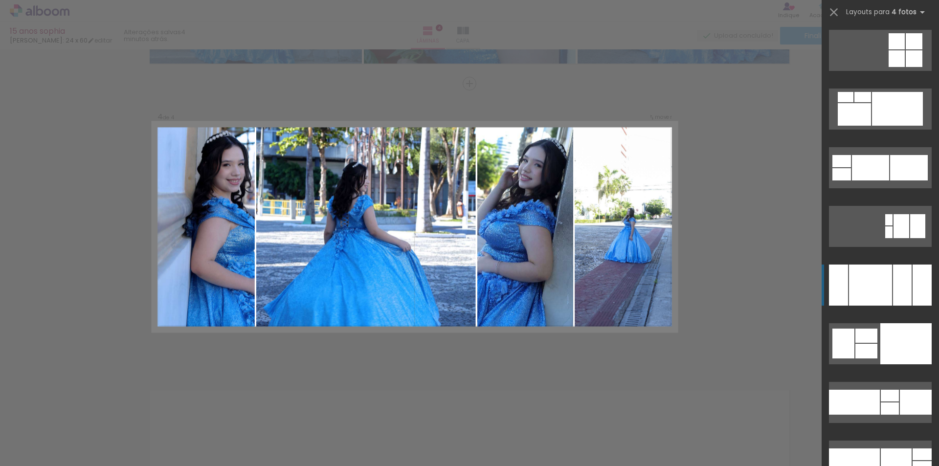
click at [866, 286] on div at bounding box center [870, 285] width 43 height 41
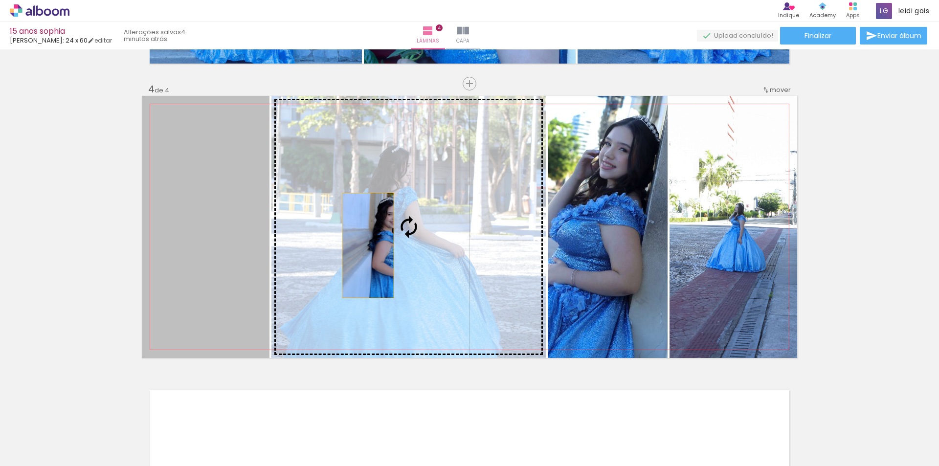
drag, startPoint x: 236, startPoint y: 243, endPoint x: 379, endPoint y: 246, distance: 142.4
click at [0, 0] on slot at bounding box center [0, 0] width 0 height 0
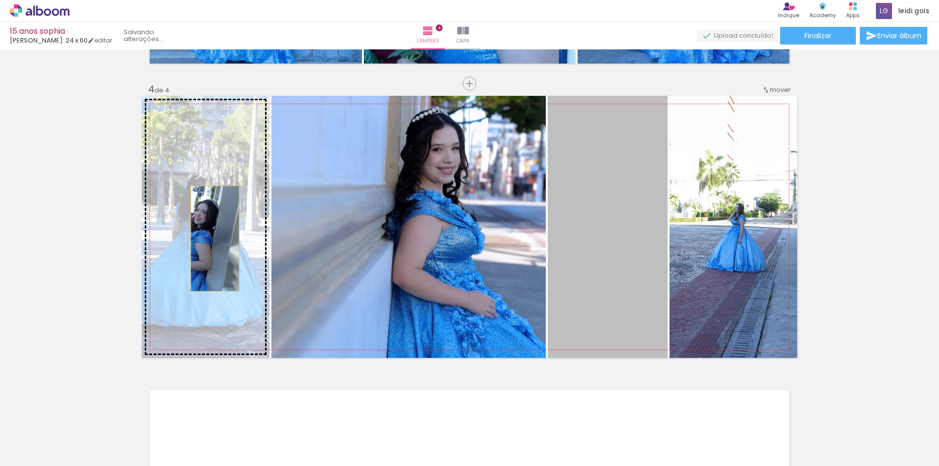
drag, startPoint x: 596, startPoint y: 227, endPoint x: 209, endPoint y: 240, distance: 387.2
click at [0, 0] on slot at bounding box center [0, 0] width 0 height 0
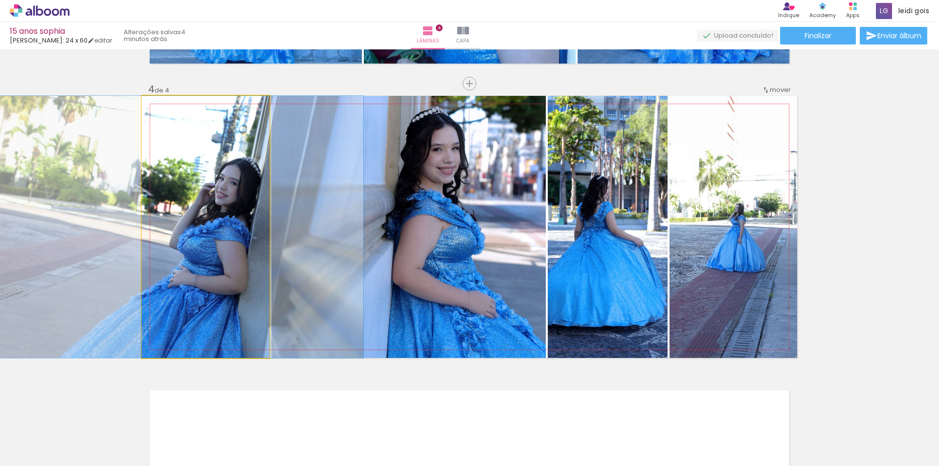
drag, startPoint x: 237, startPoint y: 230, endPoint x: 198, endPoint y: 196, distance: 51.3
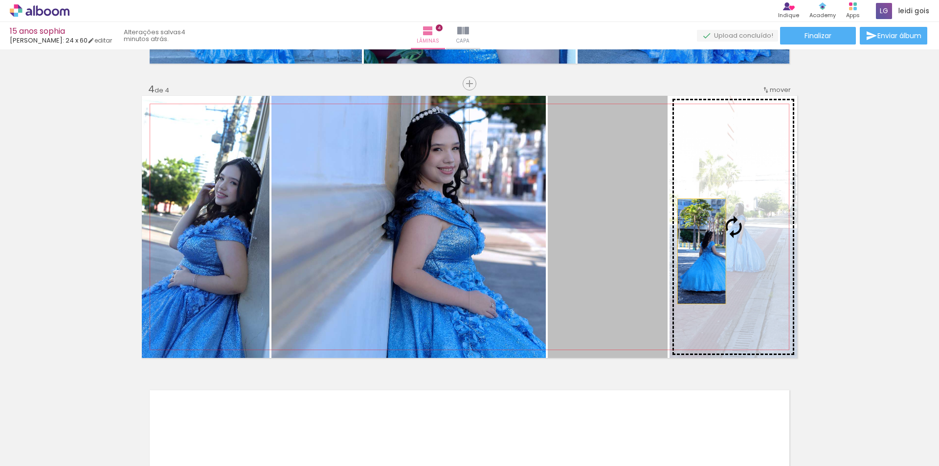
drag, startPoint x: 579, startPoint y: 244, endPoint x: 698, endPoint y: 251, distance: 119.1
click at [0, 0] on slot at bounding box center [0, 0] width 0 height 0
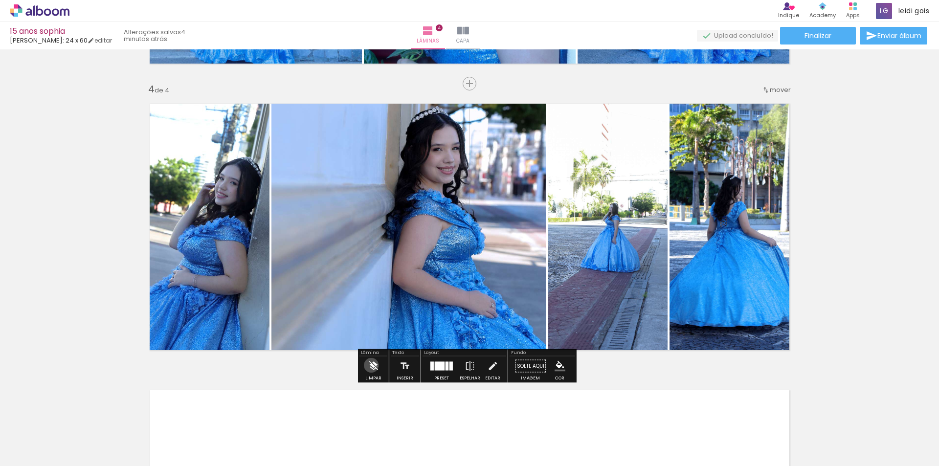
click at [371, 365] on iron-icon at bounding box center [373, 367] width 11 height 20
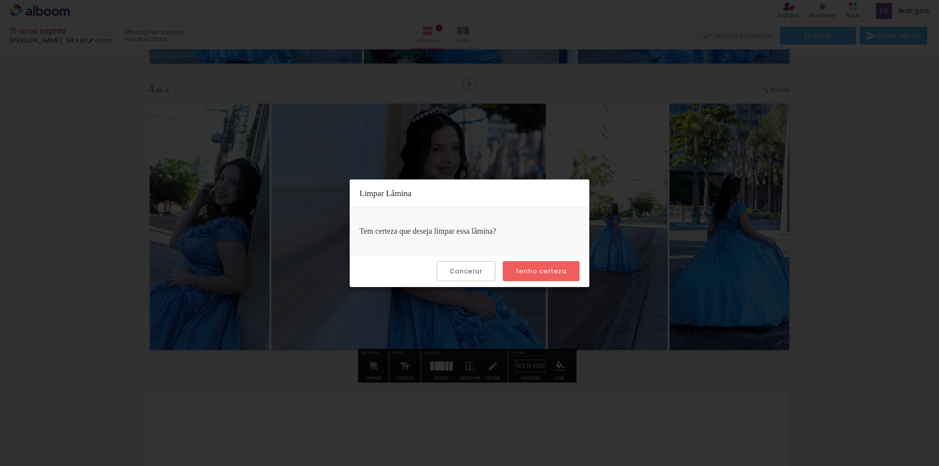
click at [0, 0] on slot "Tenho certeza" at bounding box center [0, 0] width 0 height 0
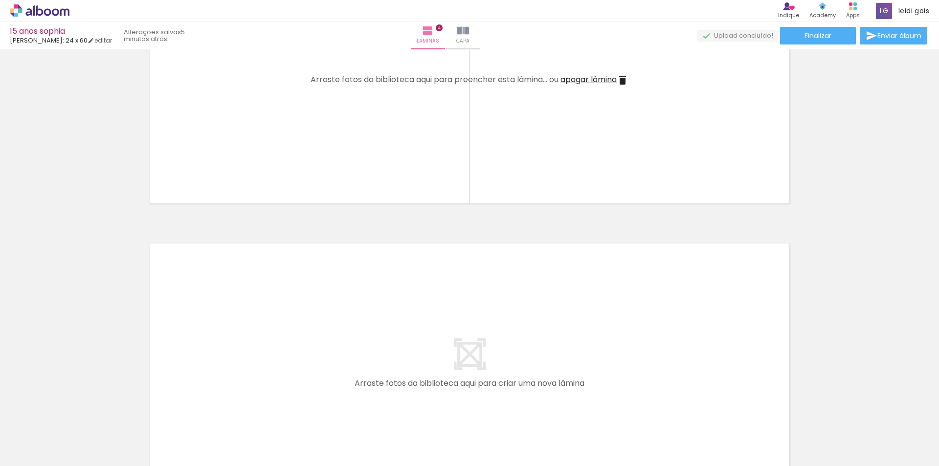
scroll to position [0, 981]
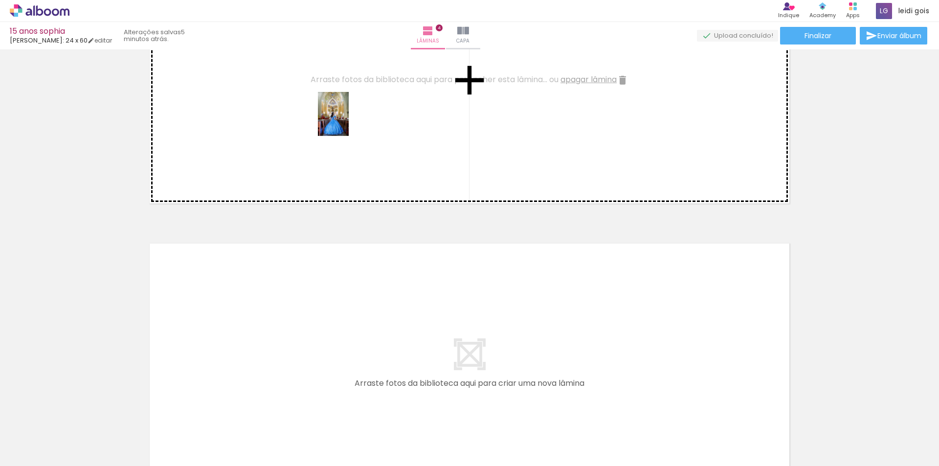
drag, startPoint x: 383, startPoint y: 423, endPoint x: 344, endPoint y: 67, distance: 358.7
click at [344, 67] on quentale-workspace at bounding box center [469, 233] width 939 height 466
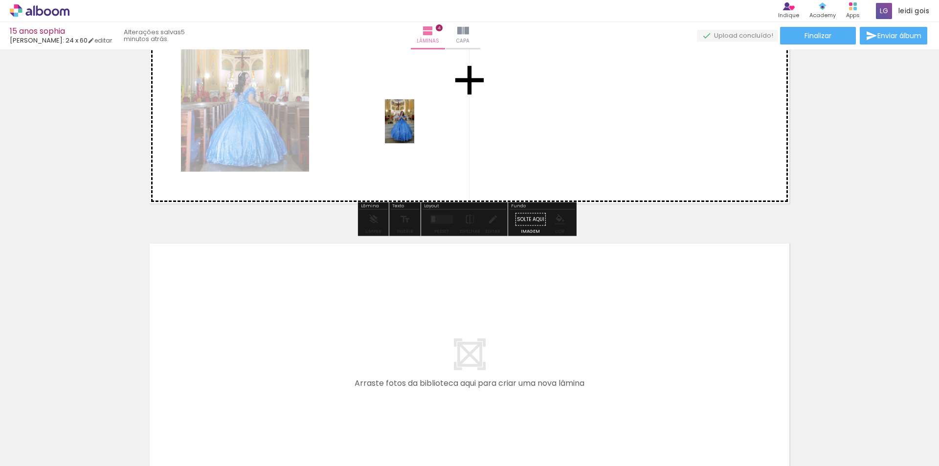
drag, startPoint x: 612, startPoint y: 434, endPoint x: 413, endPoint y: 127, distance: 366.3
click at [413, 127] on quentale-workspace at bounding box center [469, 233] width 939 height 466
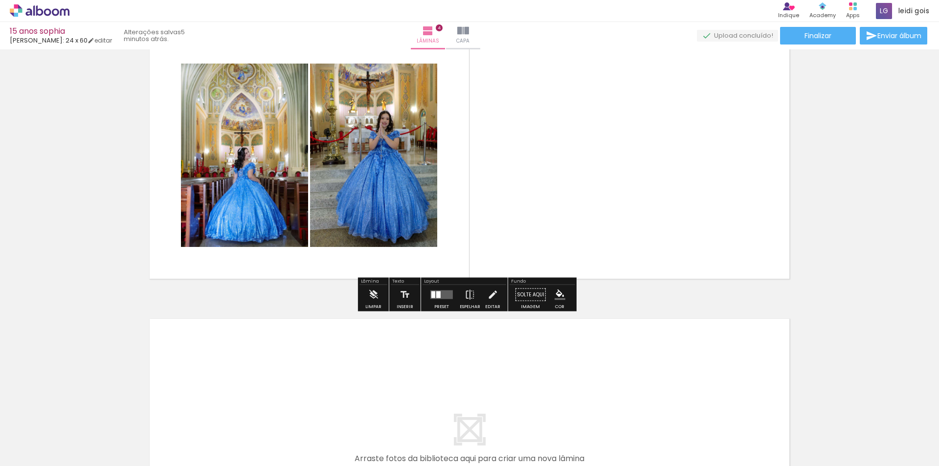
scroll to position [891, 0]
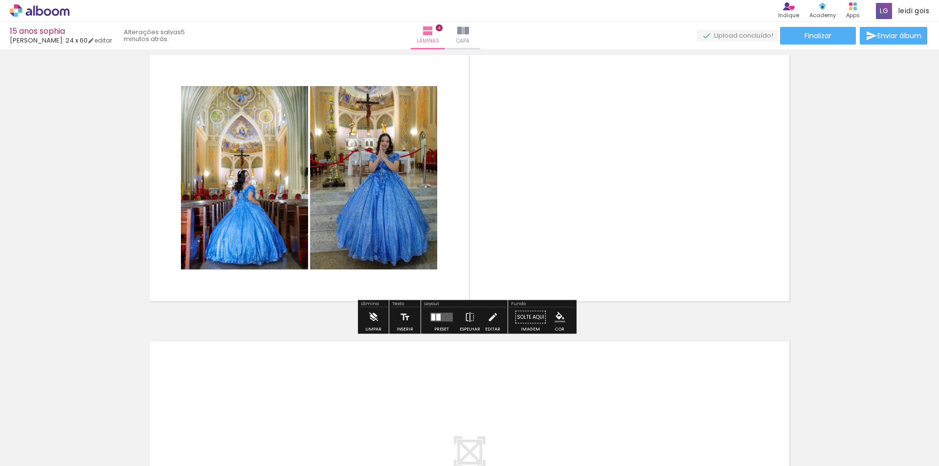
click at [379, 325] on paper-button "Limpar" at bounding box center [373, 320] width 21 height 25
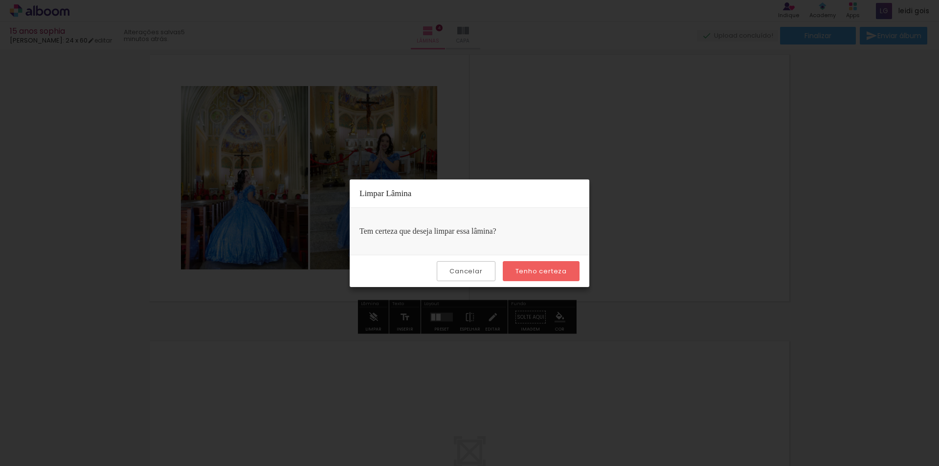
click at [540, 266] on paper-button "Tenho certeza" at bounding box center [541, 271] width 77 height 20
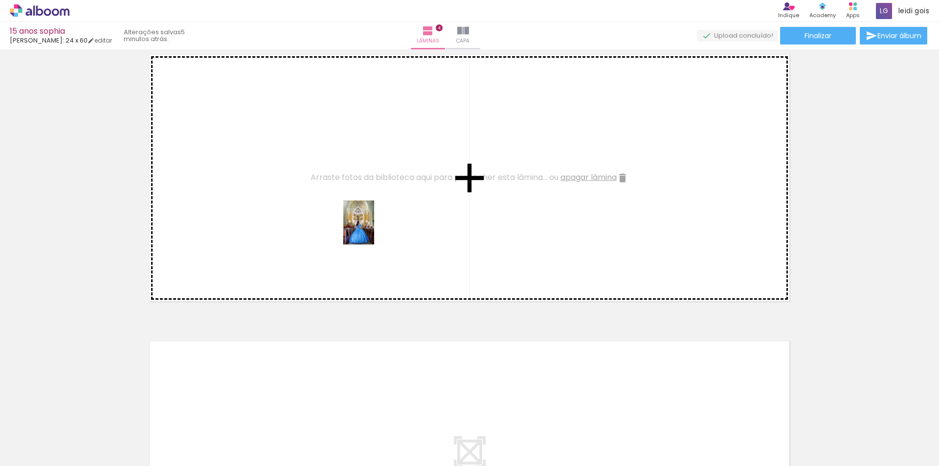
drag, startPoint x: 380, startPoint y: 446, endPoint x: 373, endPoint y: 229, distance: 216.3
click at [373, 229] on quentale-workspace at bounding box center [469, 233] width 939 height 466
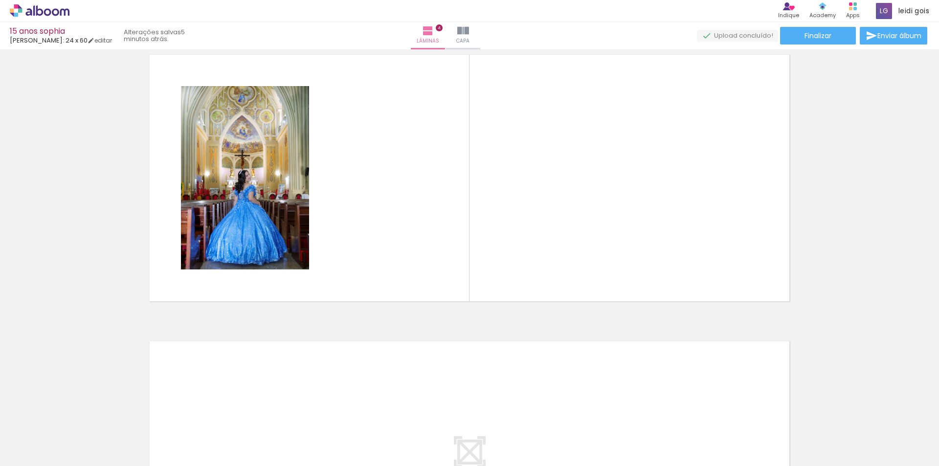
scroll to position [0, 1129]
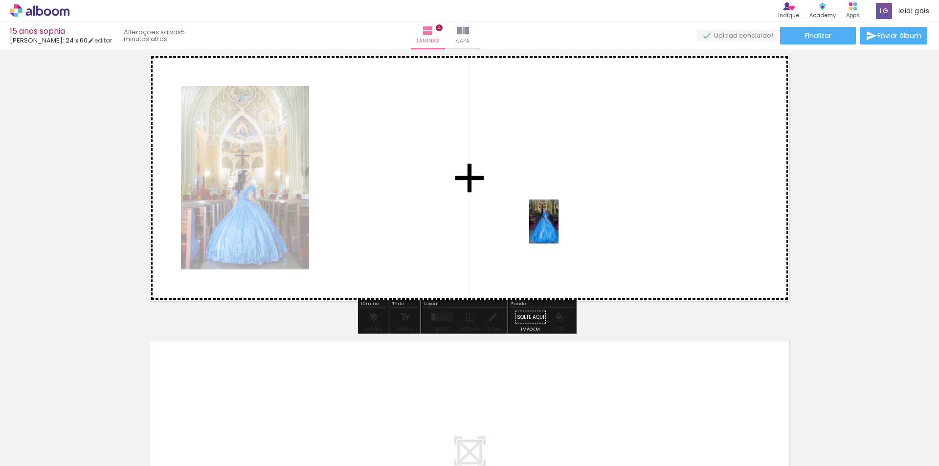
drag, startPoint x: 723, startPoint y: 433, endPoint x: 559, endPoint y: 229, distance: 262.4
click at [559, 229] on quentale-workspace at bounding box center [469, 233] width 939 height 466
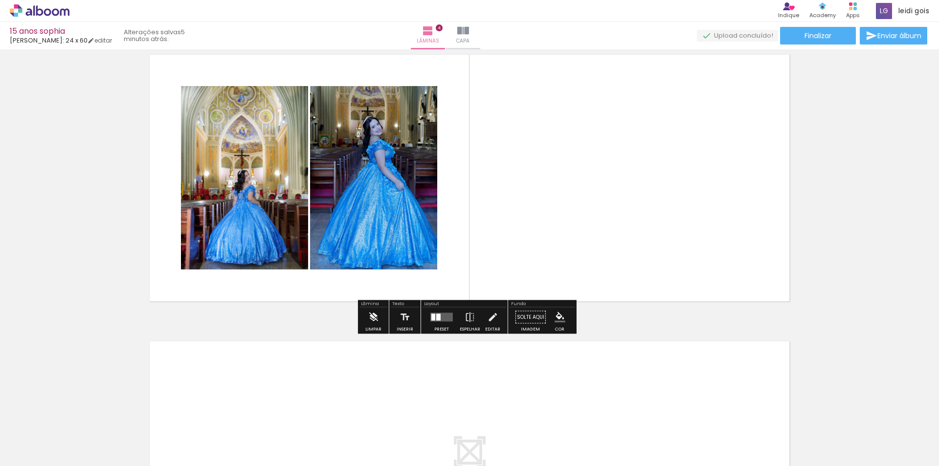
click at [374, 322] on iron-icon at bounding box center [373, 318] width 11 height 20
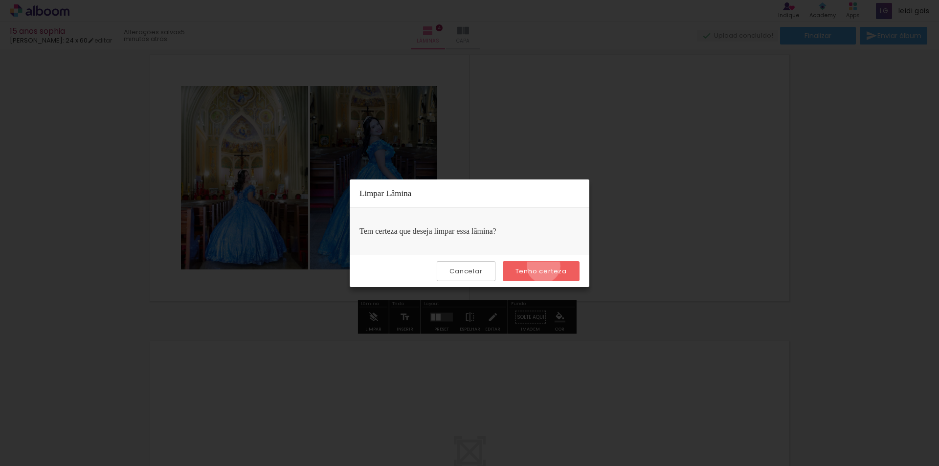
click at [545, 266] on paper-button "Tenho certeza" at bounding box center [541, 271] width 77 height 20
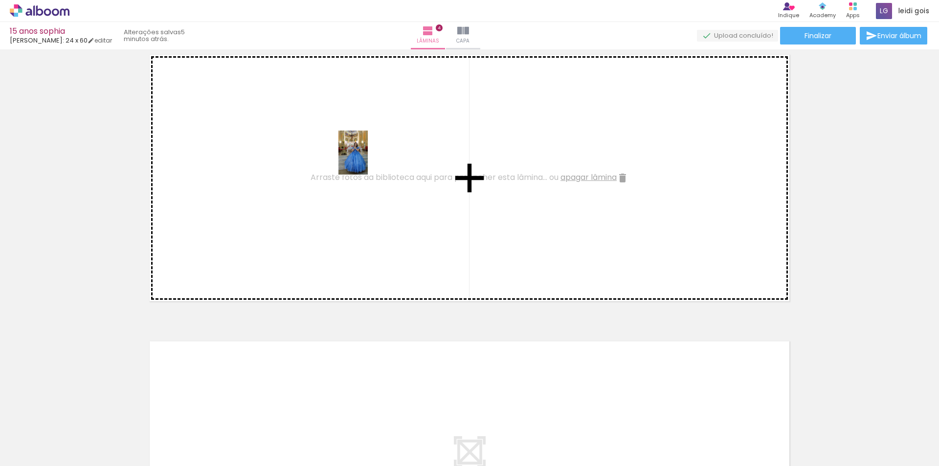
drag, startPoint x: 451, startPoint y: 425, endPoint x: 368, endPoint y: 160, distance: 277.9
click at [368, 160] on quentale-workspace at bounding box center [469, 233] width 939 height 466
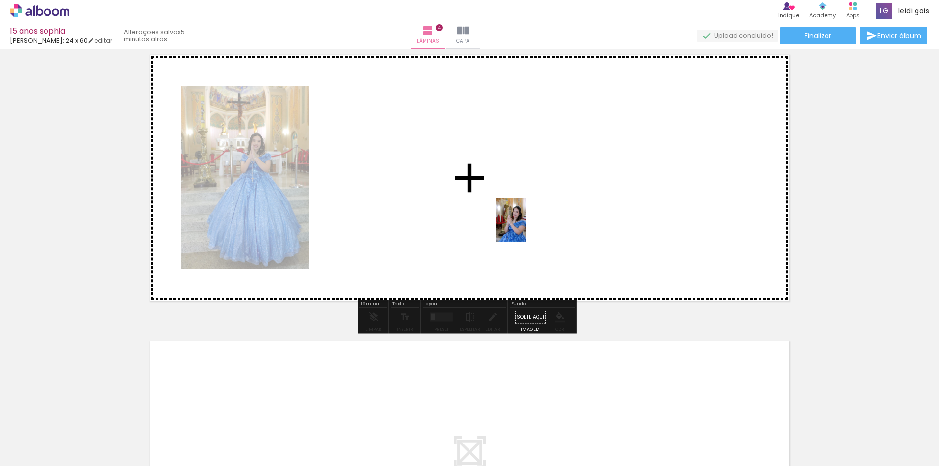
drag, startPoint x: 504, startPoint y: 427, endPoint x: 528, endPoint y: 224, distance: 204.9
click at [528, 224] on quentale-workspace at bounding box center [469, 233] width 939 height 466
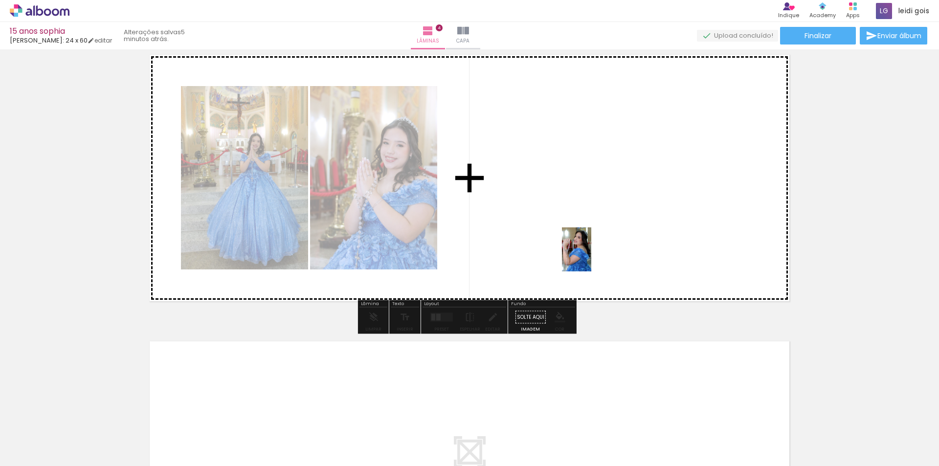
drag, startPoint x: 394, startPoint y: 420, endPoint x: 593, endPoint y: 256, distance: 258.2
click at [593, 256] on quentale-workspace at bounding box center [469, 233] width 939 height 466
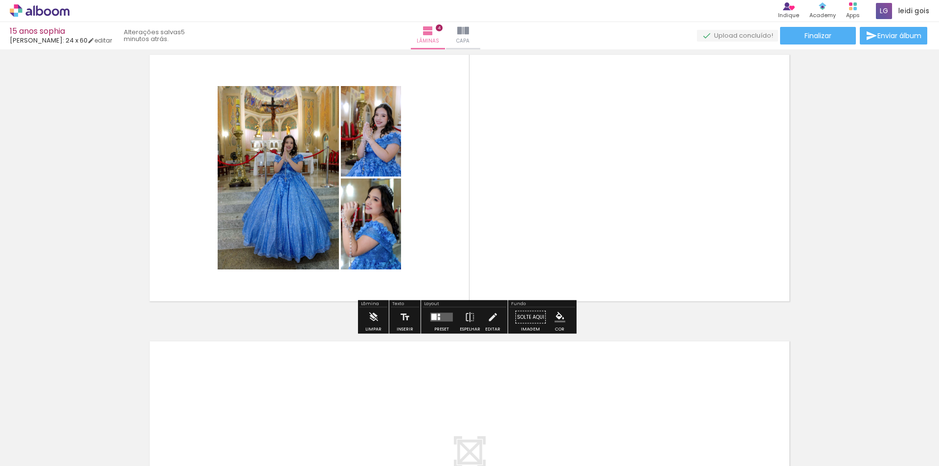
click at [436, 317] on quentale-layouter at bounding box center [442, 317] width 23 height 9
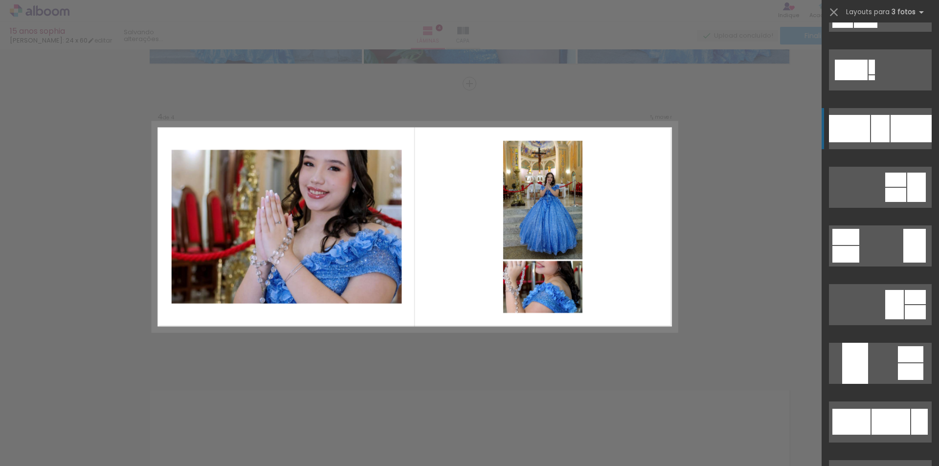
scroll to position [5333, 0]
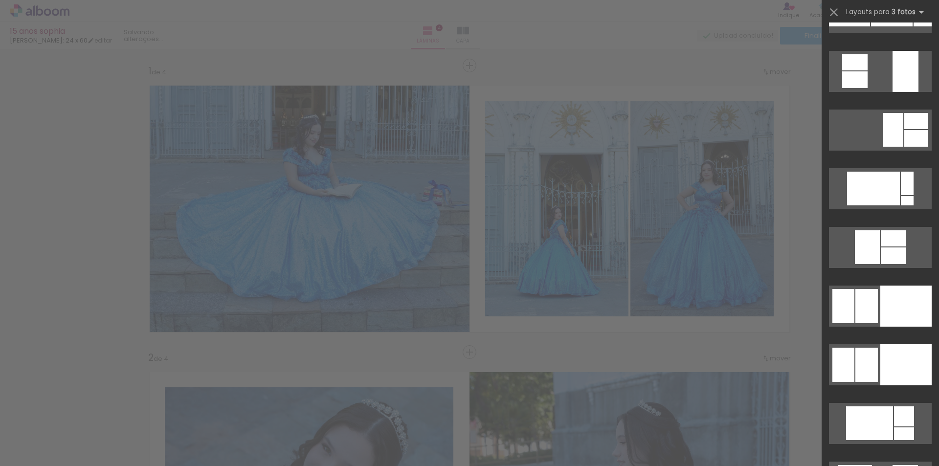
scroll to position [5920, 0]
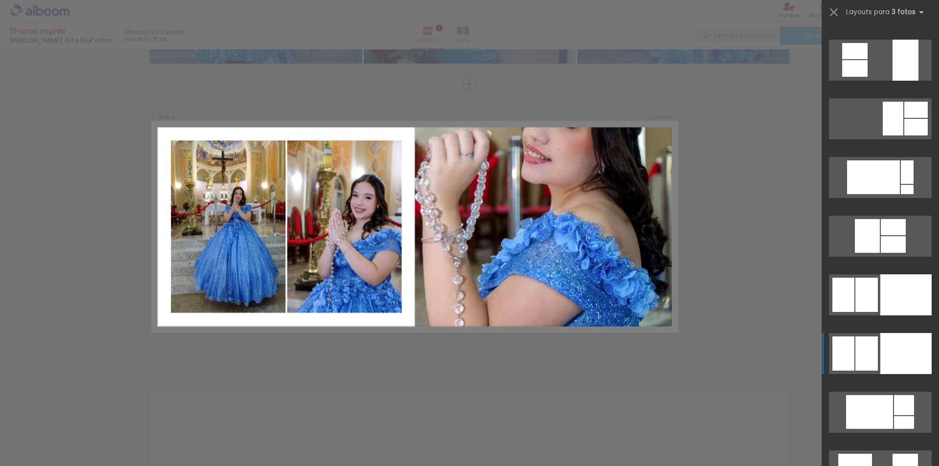
click at [893, 81] on div at bounding box center [906, 60] width 26 height 41
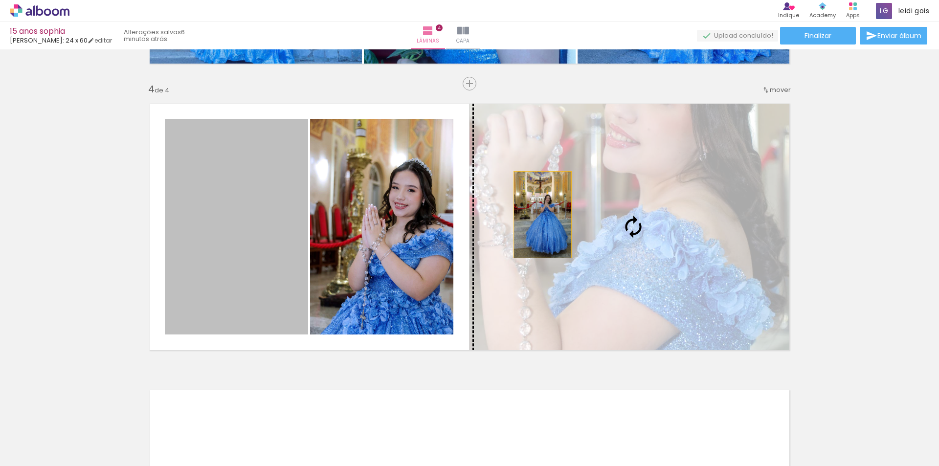
drag, startPoint x: 256, startPoint y: 222, endPoint x: 539, endPoint y: 215, distance: 283.3
click at [0, 0] on slot at bounding box center [0, 0] width 0 height 0
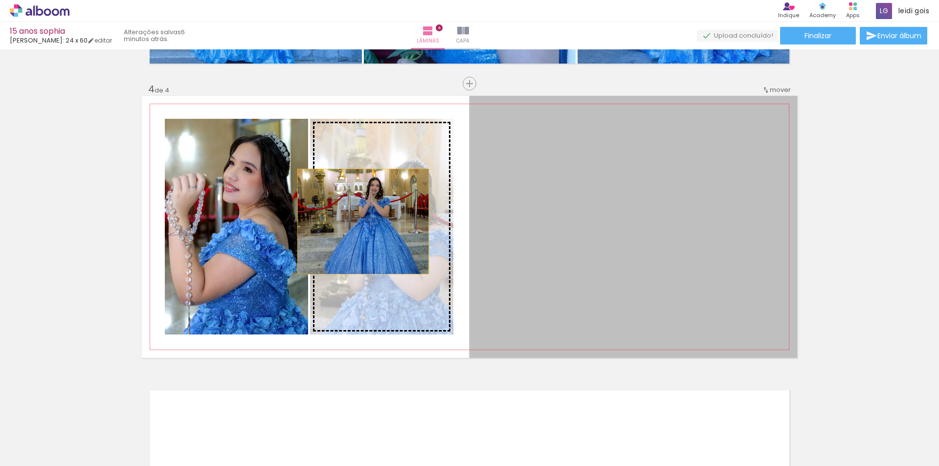
drag, startPoint x: 626, startPoint y: 215, endPoint x: 348, endPoint y: 222, distance: 278.5
click at [0, 0] on slot at bounding box center [0, 0] width 0 height 0
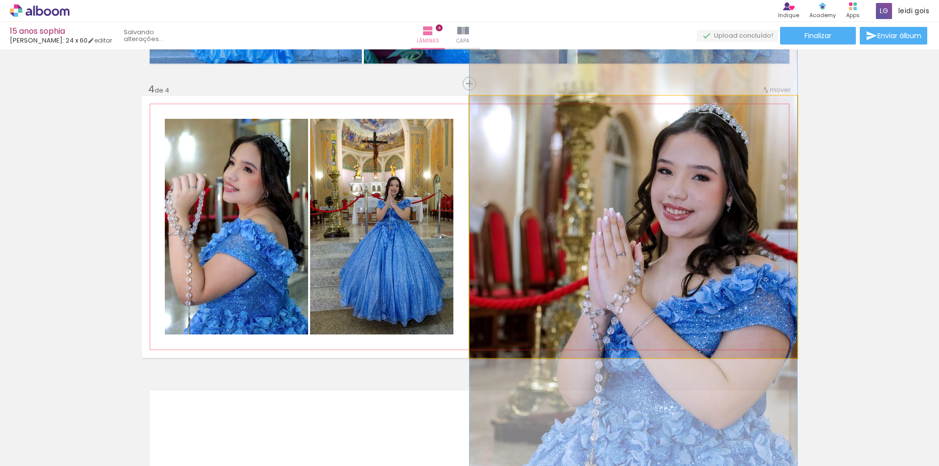
drag, startPoint x: 664, startPoint y: 217, endPoint x: 649, endPoint y: 250, distance: 36.4
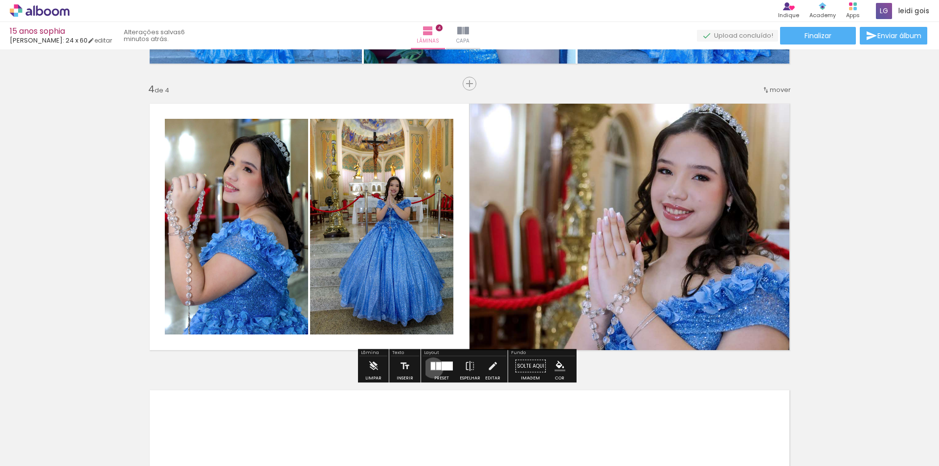
click at [431, 368] on div at bounding box center [433, 367] width 4 height 8
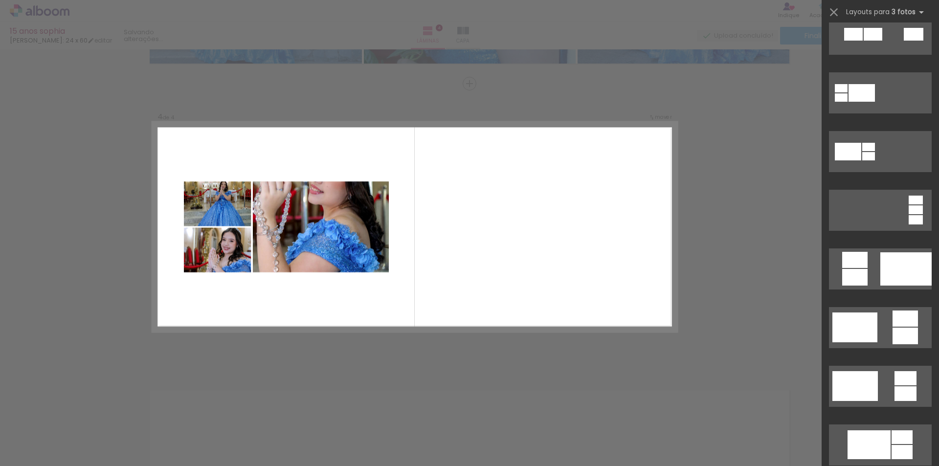
scroll to position [6581, 0]
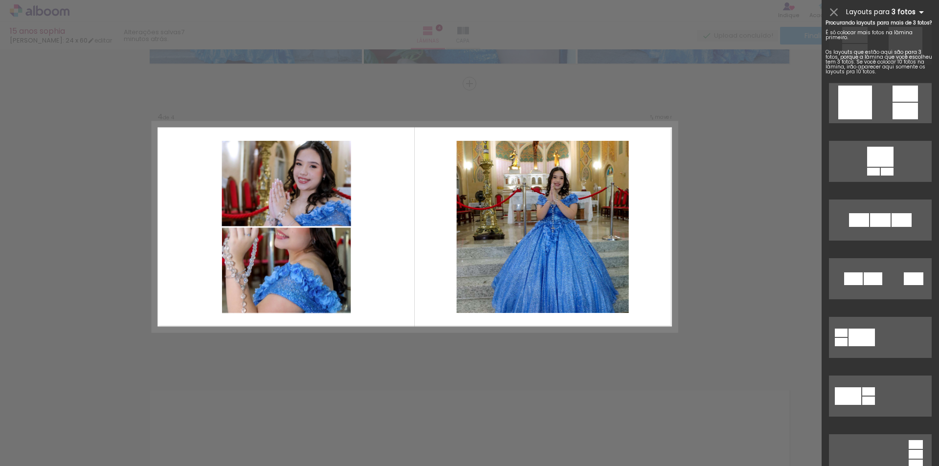
click at [919, 12] on iron-icon at bounding box center [922, 12] width 12 height 12
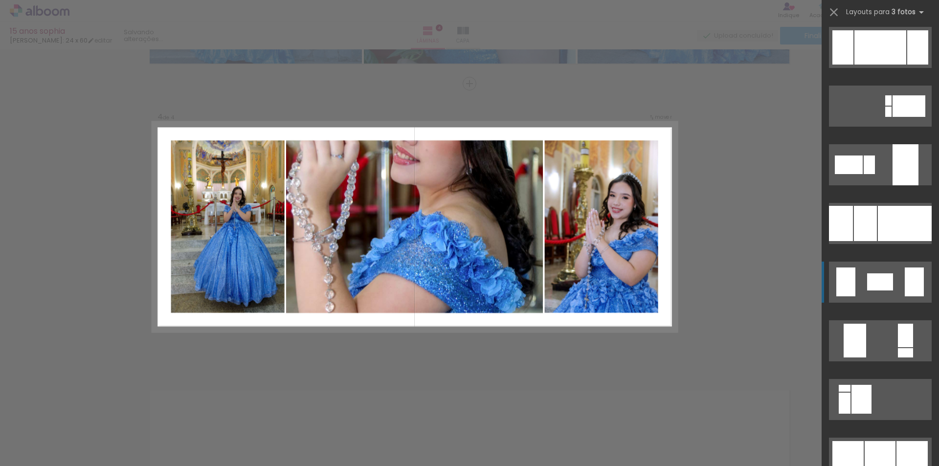
scroll to position [3336, 0]
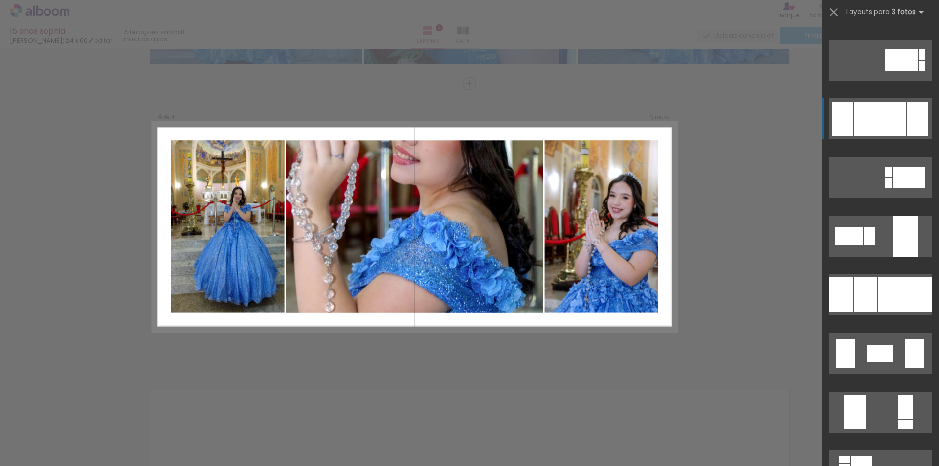
click at [870, 110] on div at bounding box center [881, 119] width 52 height 34
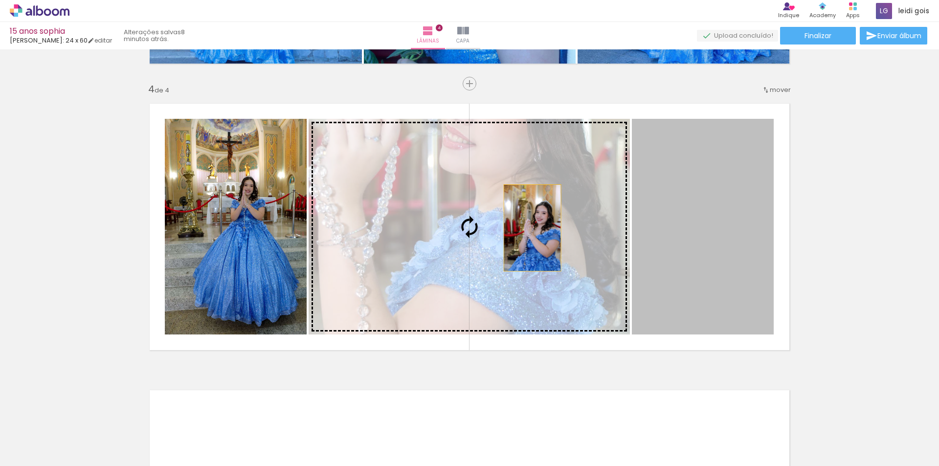
drag, startPoint x: 713, startPoint y: 219, endPoint x: 503, endPoint y: 228, distance: 210.6
click at [0, 0] on slot at bounding box center [0, 0] width 0 height 0
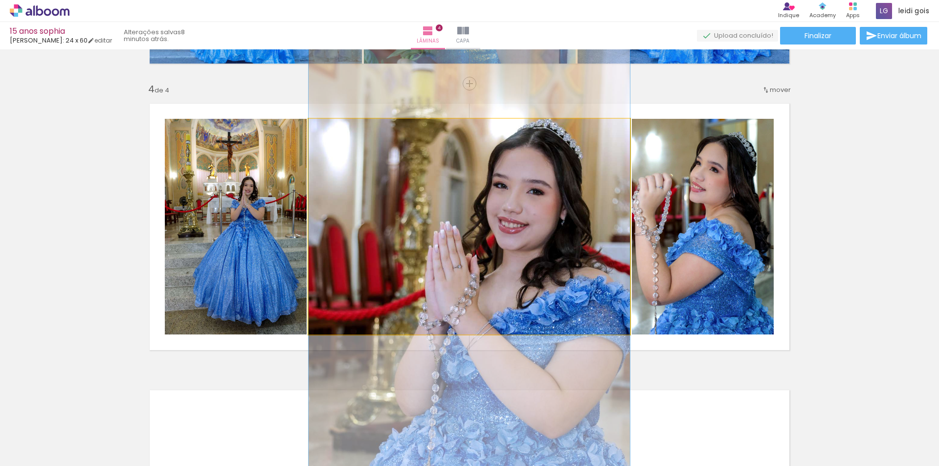
drag, startPoint x: 530, startPoint y: 185, endPoint x: 532, endPoint y: 231, distance: 46.0
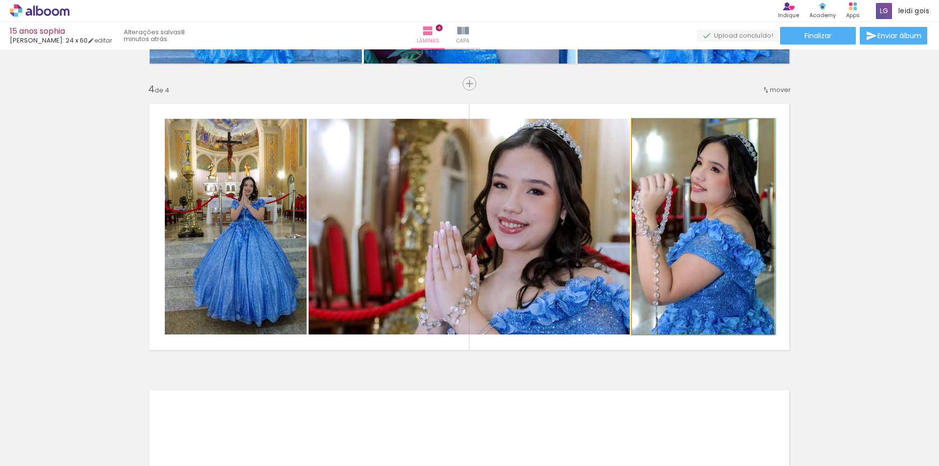
drag, startPoint x: 663, startPoint y: 251, endPoint x: 673, endPoint y: 251, distance: 9.3
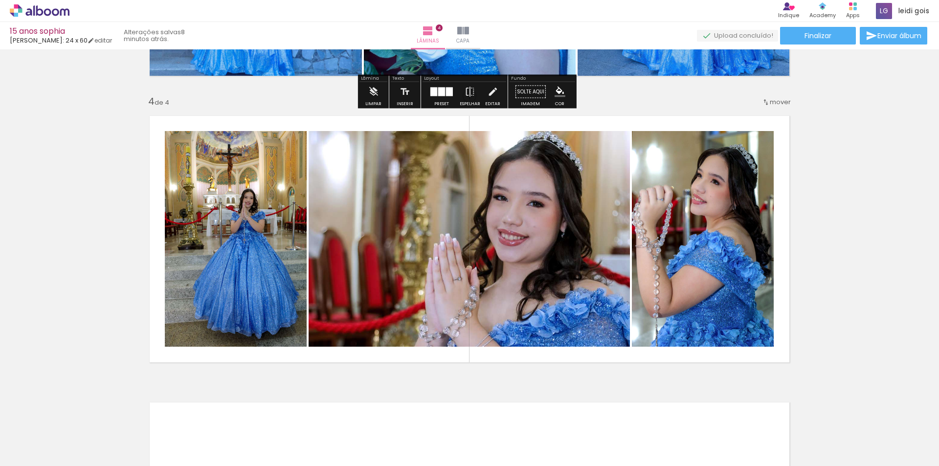
scroll to position [842, 0]
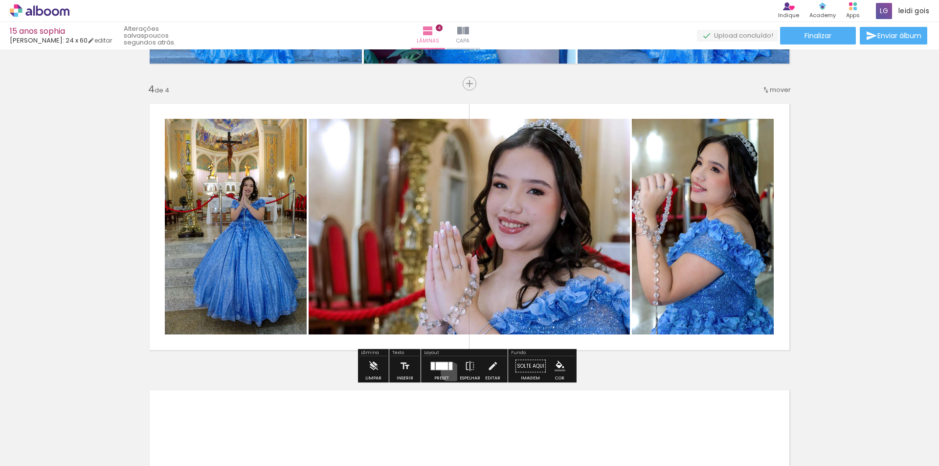
click at [449, 372] on div at bounding box center [442, 367] width 26 height 20
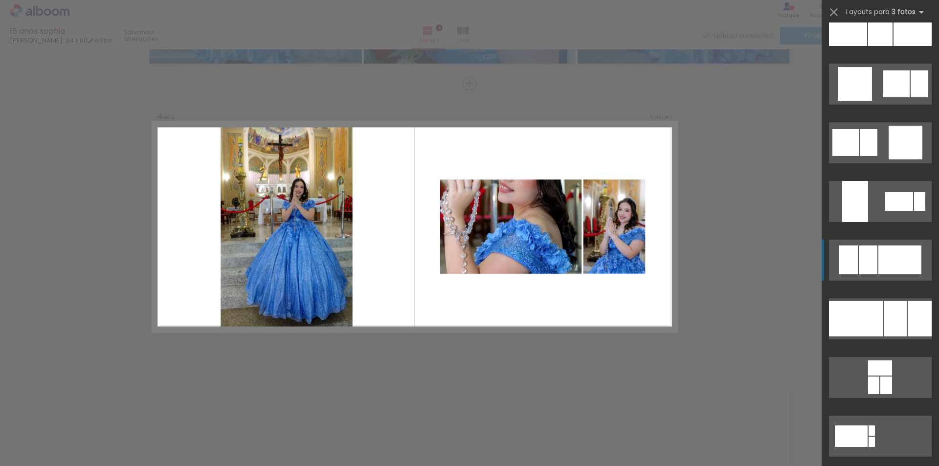
scroll to position [1399, 0]
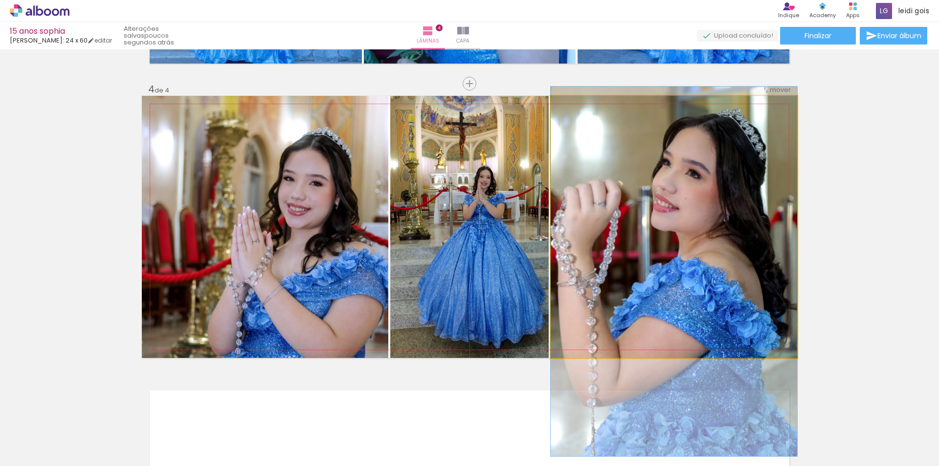
drag, startPoint x: 729, startPoint y: 166, endPoint x: 734, endPoint y: 210, distance: 44.8
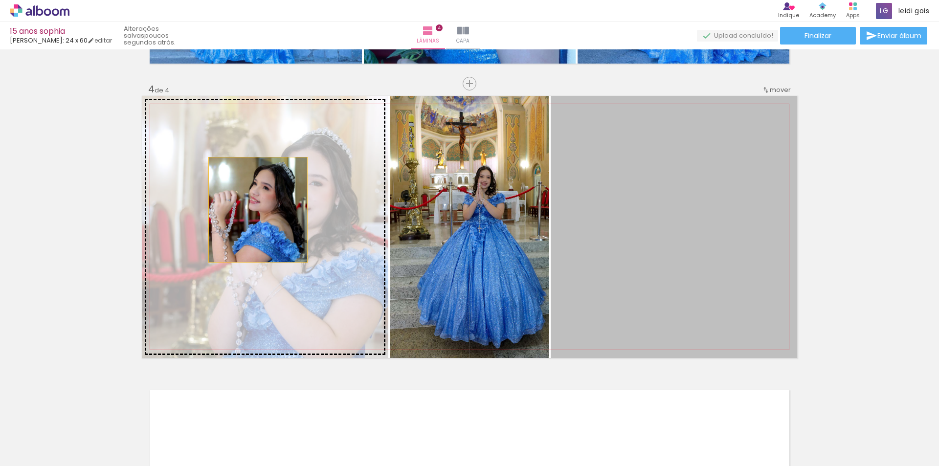
drag, startPoint x: 733, startPoint y: 217, endPoint x: 254, endPoint y: 210, distance: 479.0
click at [0, 0] on slot at bounding box center [0, 0] width 0 height 0
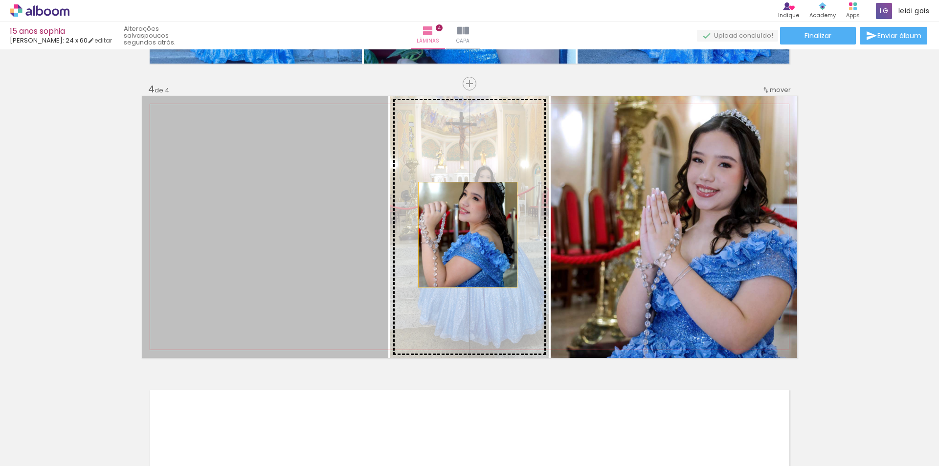
drag, startPoint x: 288, startPoint y: 219, endPoint x: 464, endPoint y: 235, distance: 177.3
click at [0, 0] on slot at bounding box center [0, 0] width 0 height 0
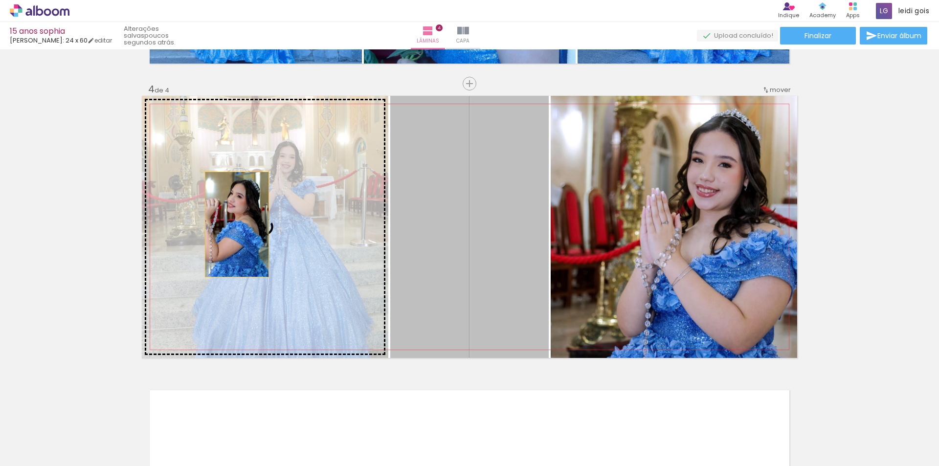
drag, startPoint x: 454, startPoint y: 238, endPoint x: 233, endPoint y: 225, distance: 221.5
click at [0, 0] on slot at bounding box center [0, 0] width 0 height 0
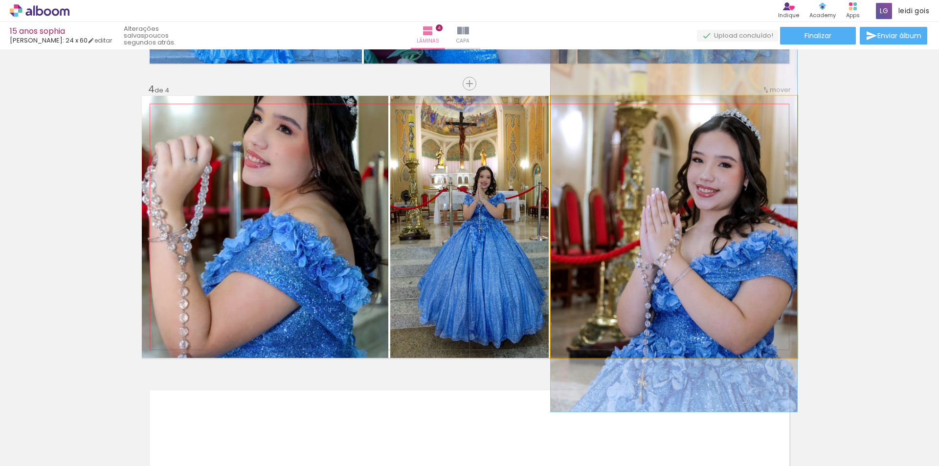
click at [681, 240] on quentale-photo at bounding box center [674, 227] width 247 height 262
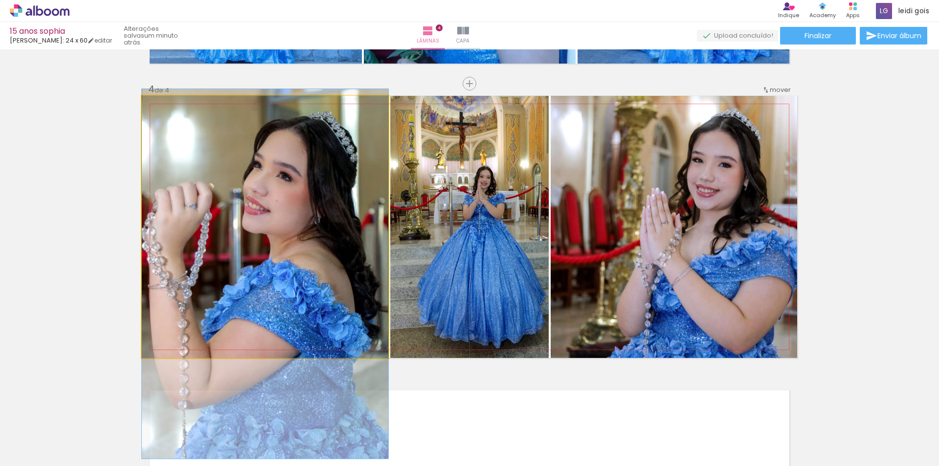
drag, startPoint x: 287, startPoint y: 206, endPoint x: 299, endPoint y: 253, distance: 48.5
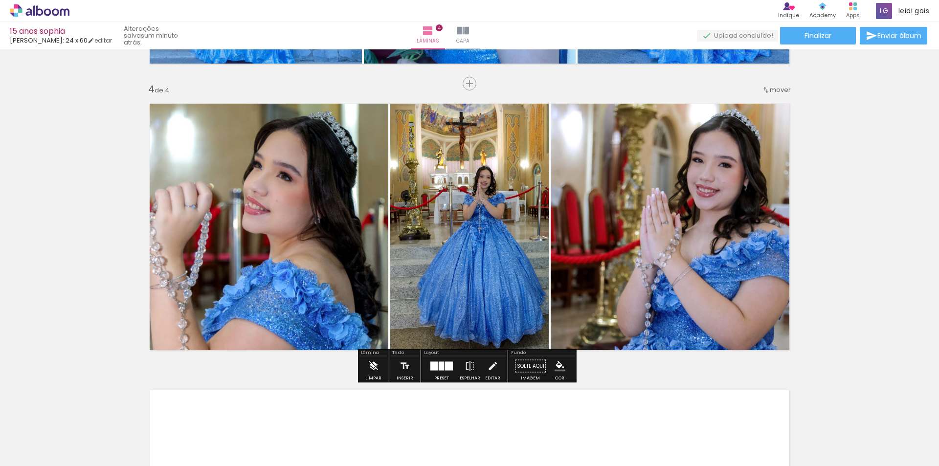
click at [369, 375] on iron-icon at bounding box center [373, 367] width 11 height 20
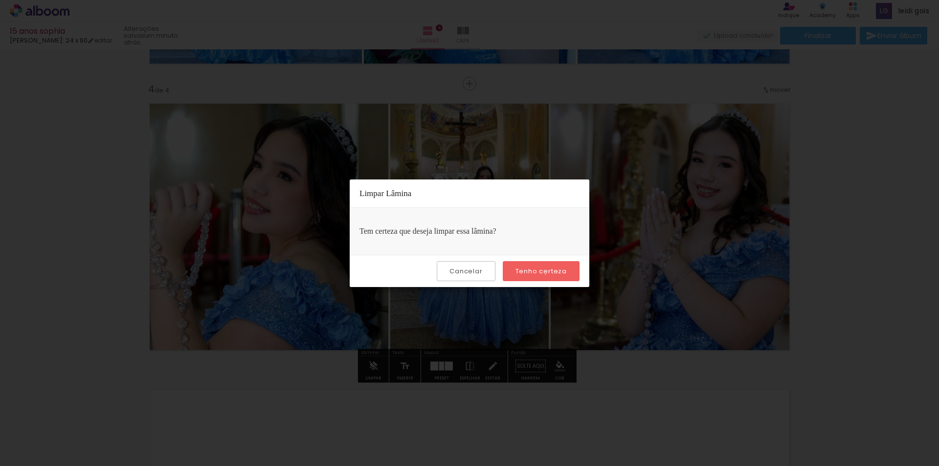
click at [0, 0] on slot "Tenho certeza" at bounding box center [0, 0] width 0 height 0
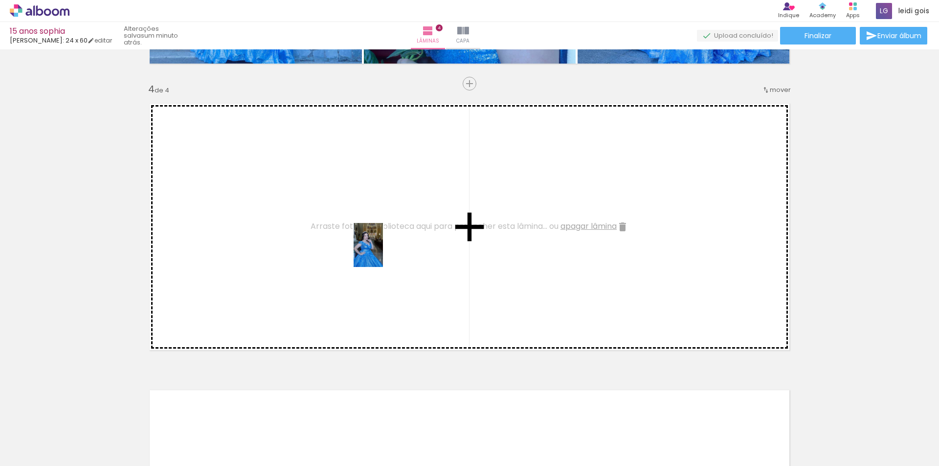
drag, startPoint x: 672, startPoint y: 445, endPoint x: 383, endPoint y: 252, distance: 346.8
click at [383, 252] on quentale-workspace at bounding box center [469, 233] width 939 height 466
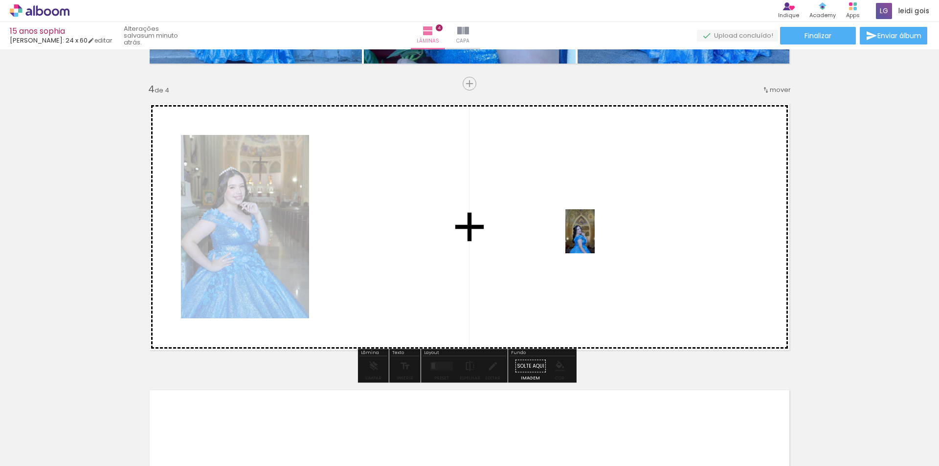
drag, startPoint x: 778, startPoint y: 443, endPoint x: 595, endPoint y: 239, distance: 274.4
click at [595, 239] on quentale-workspace at bounding box center [469, 233] width 939 height 466
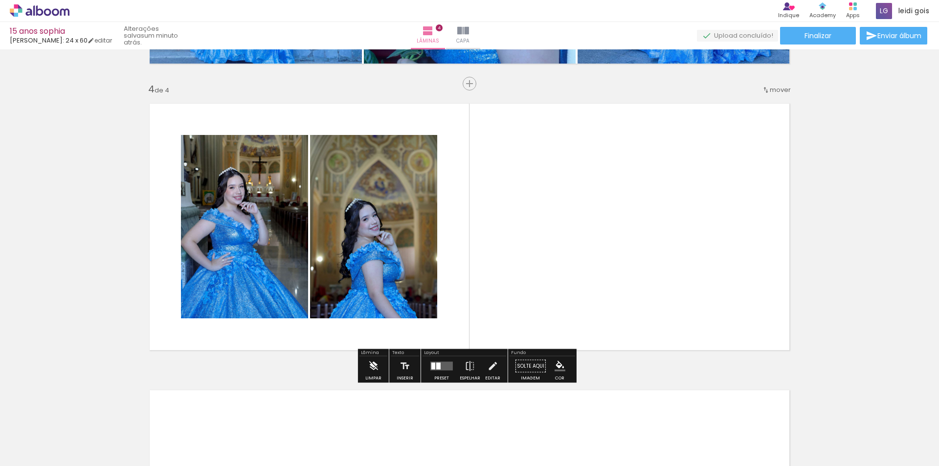
click at [378, 374] on iron-icon at bounding box center [373, 367] width 11 height 20
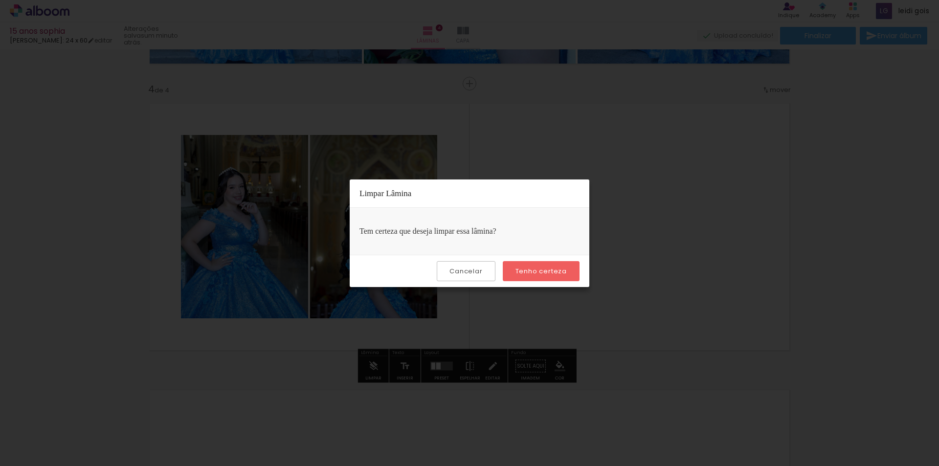
click at [0, 0] on slot "Tenho certeza" at bounding box center [0, 0] width 0 height 0
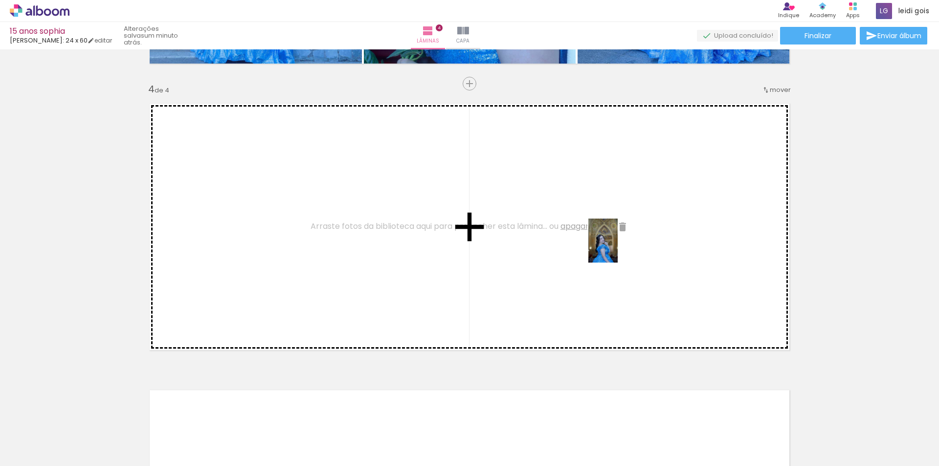
drag, startPoint x: 768, startPoint y: 445, endPoint x: 617, endPoint y: 247, distance: 249.6
click at [617, 247] on quentale-workspace at bounding box center [469, 233] width 939 height 466
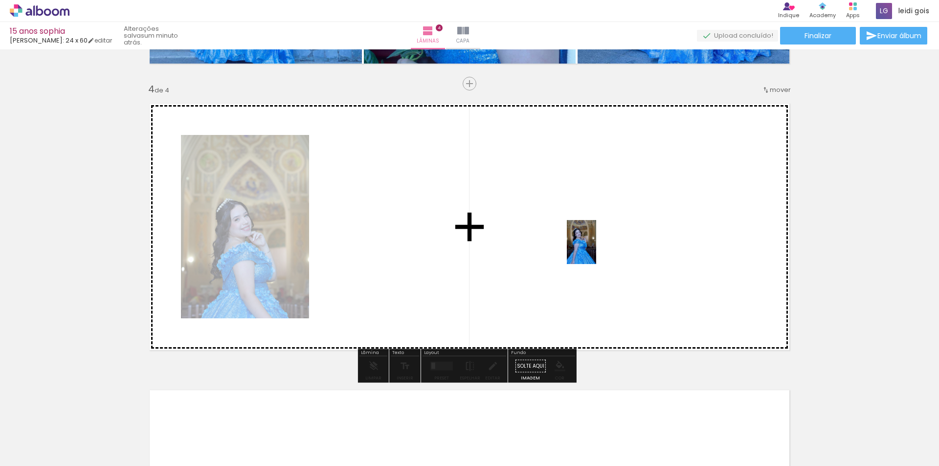
drag, startPoint x: 891, startPoint y: 433, endPoint x: 595, endPoint y: 249, distance: 348.5
click at [595, 249] on quentale-workspace at bounding box center [469, 233] width 939 height 466
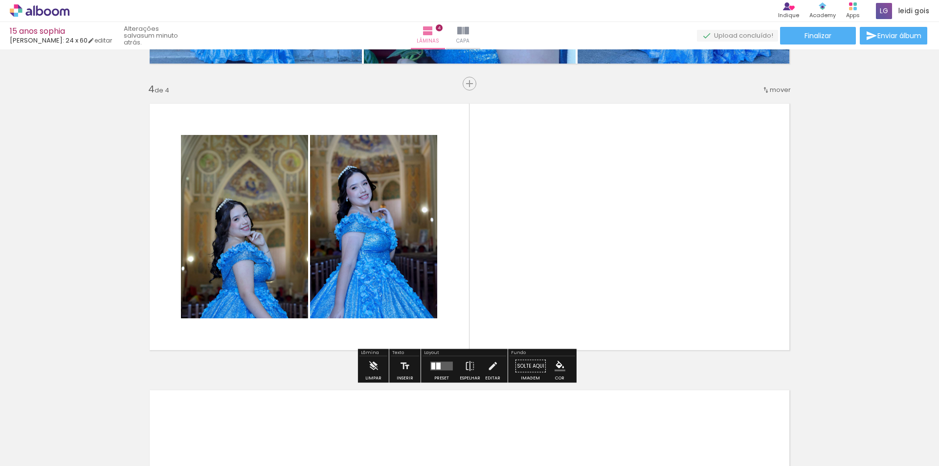
click at [436, 367] on div at bounding box center [438, 366] width 4 height 7
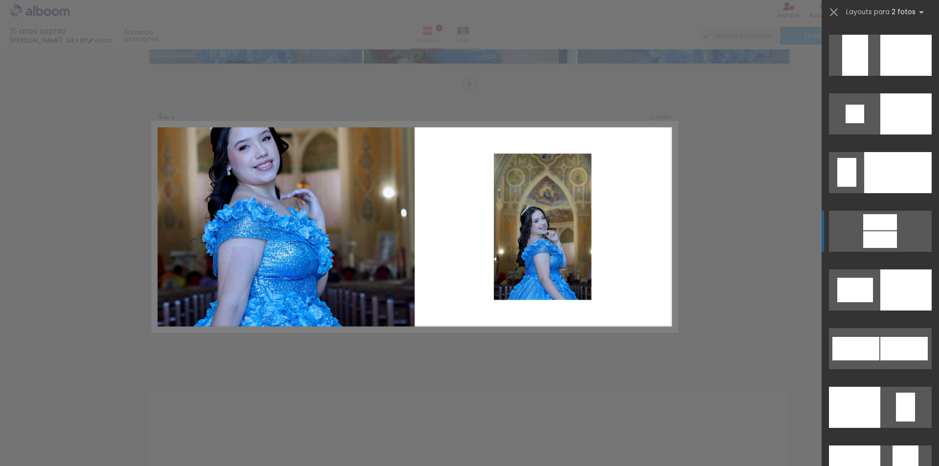
scroll to position [3816, 0]
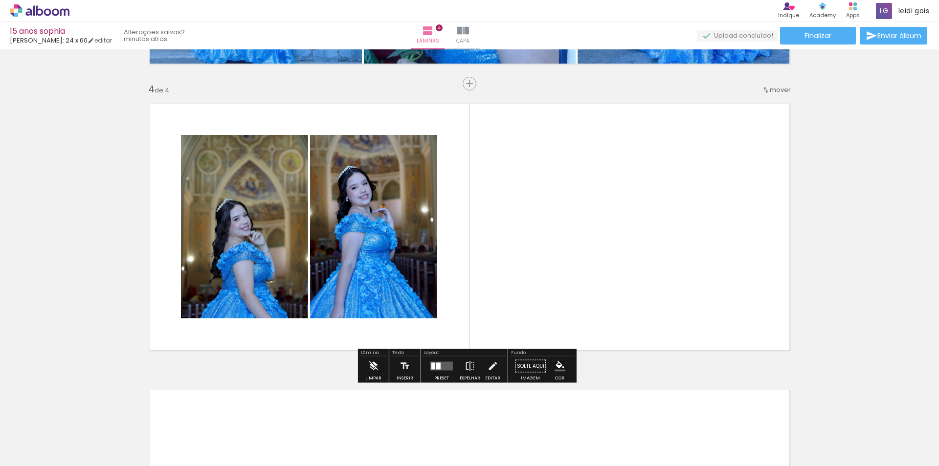
click at [371, 369] on iron-icon at bounding box center [373, 367] width 11 height 20
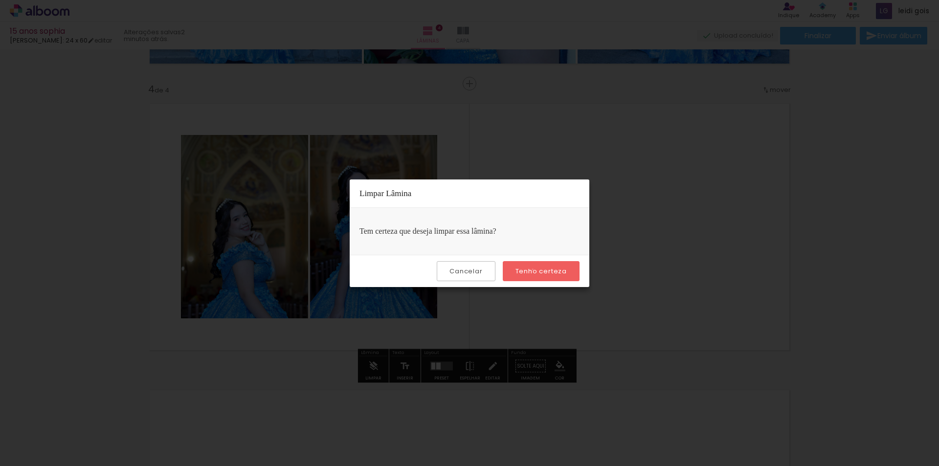
click at [0, 0] on slot "Tenho certeza" at bounding box center [0, 0] width 0 height 0
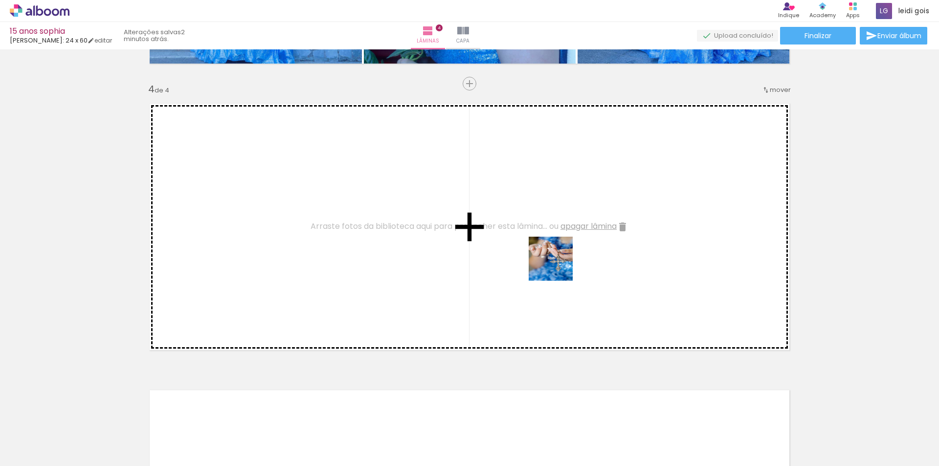
drag, startPoint x: 615, startPoint y: 432, endPoint x: 547, endPoint y: 247, distance: 197.2
click at [547, 241] on quentale-workspace at bounding box center [469, 233] width 939 height 466
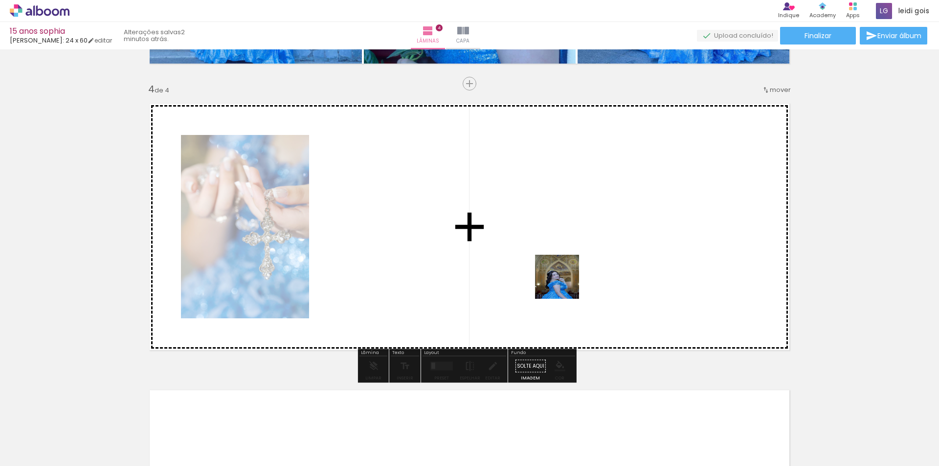
drag, startPoint x: 790, startPoint y: 428, endPoint x: 505, endPoint y: 229, distance: 347.0
click at [505, 229] on quentale-workspace at bounding box center [469, 233] width 939 height 466
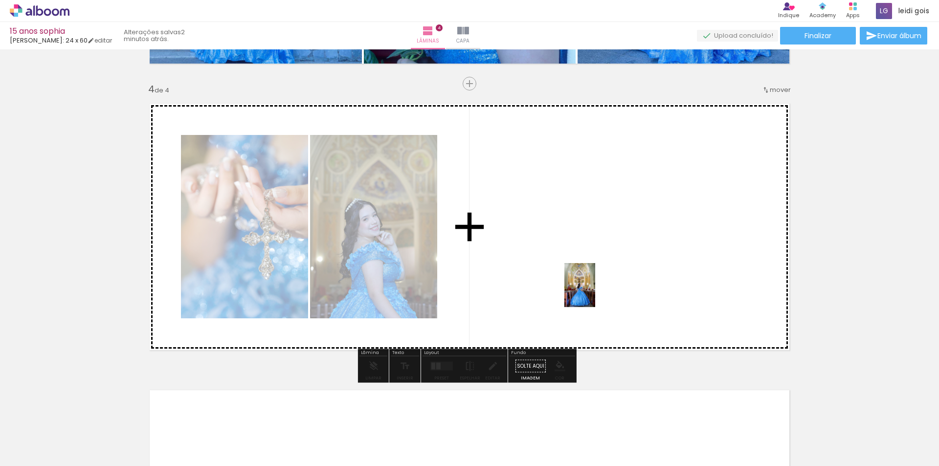
drag, startPoint x: 232, startPoint y: 436, endPoint x: 615, endPoint y: 285, distance: 411.8
click at [615, 285] on quentale-workspace at bounding box center [469, 233] width 939 height 466
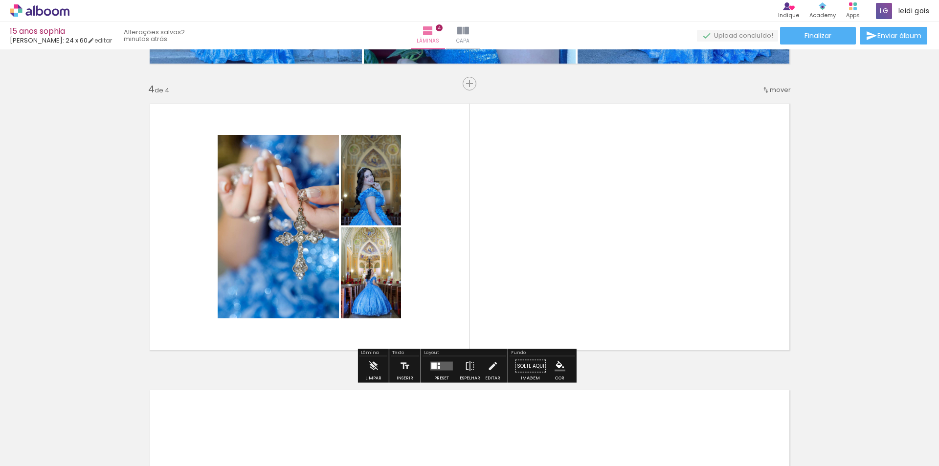
click at [438, 366] on div at bounding box center [439, 367] width 2 height 3
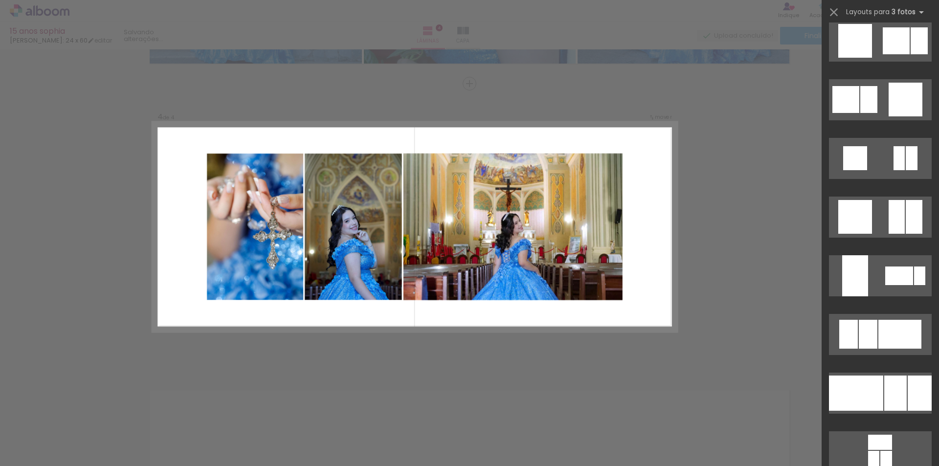
scroll to position [1419, 0]
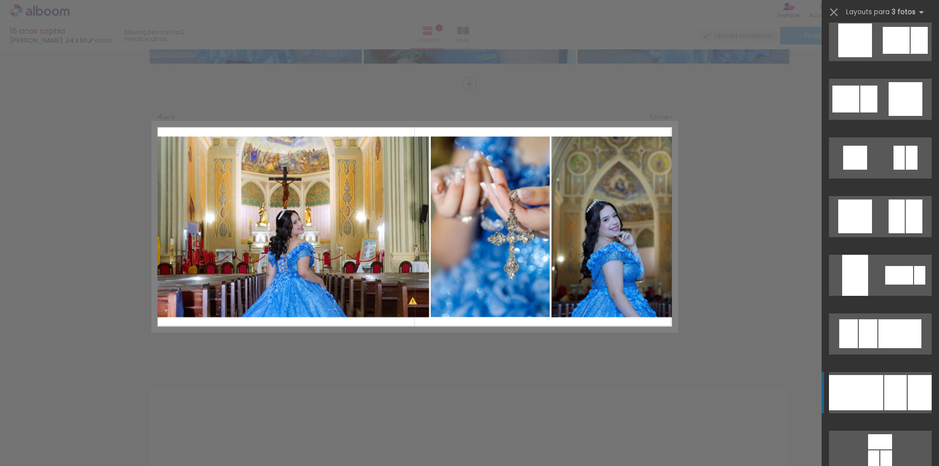
click at [896, 285] on div at bounding box center [899, 275] width 28 height 19
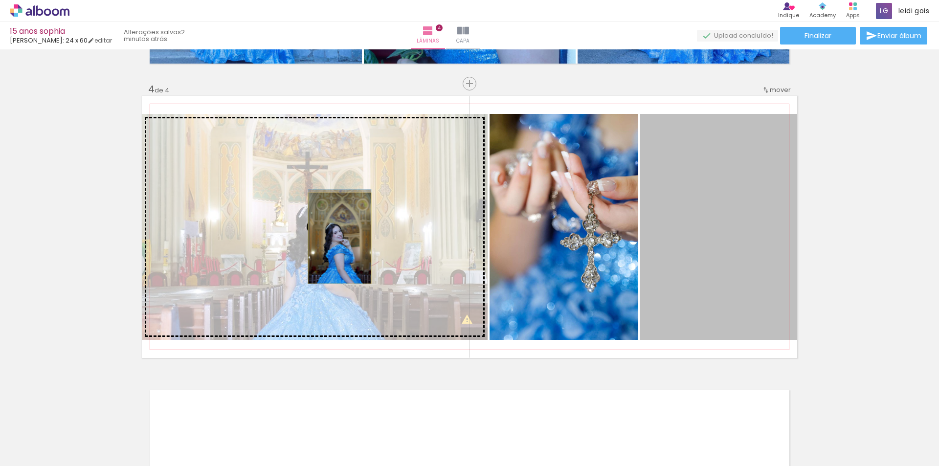
drag, startPoint x: 722, startPoint y: 262, endPoint x: 326, endPoint y: 238, distance: 397.0
click at [0, 0] on slot at bounding box center [0, 0] width 0 height 0
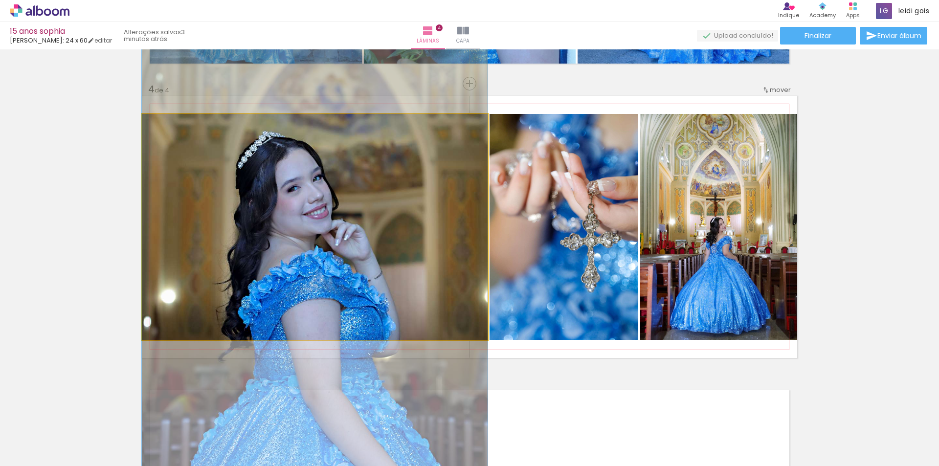
drag, startPoint x: 337, startPoint y: 250, endPoint x: 340, endPoint y: 230, distance: 19.4
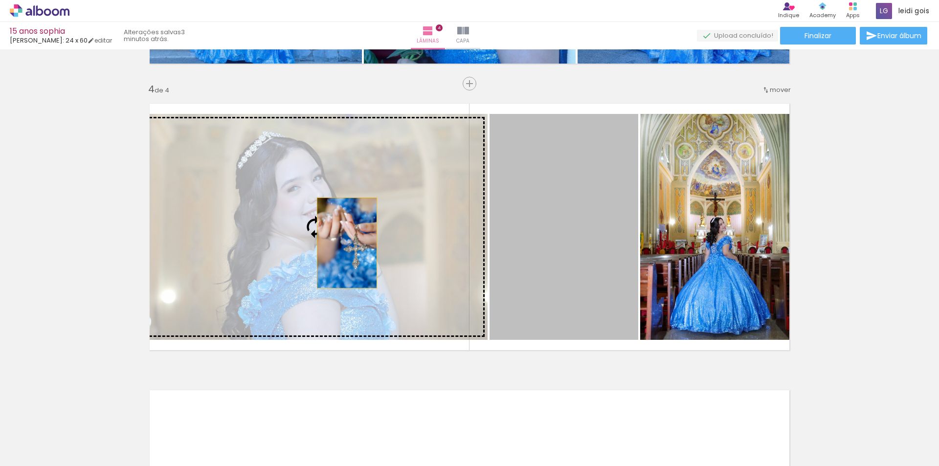
drag, startPoint x: 555, startPoint y: 235, endPoint x: 343, endPoint y: 243, distance: 212.0
click at [0, 0] on slot at bounding box center [0, 0] width 0 height 0
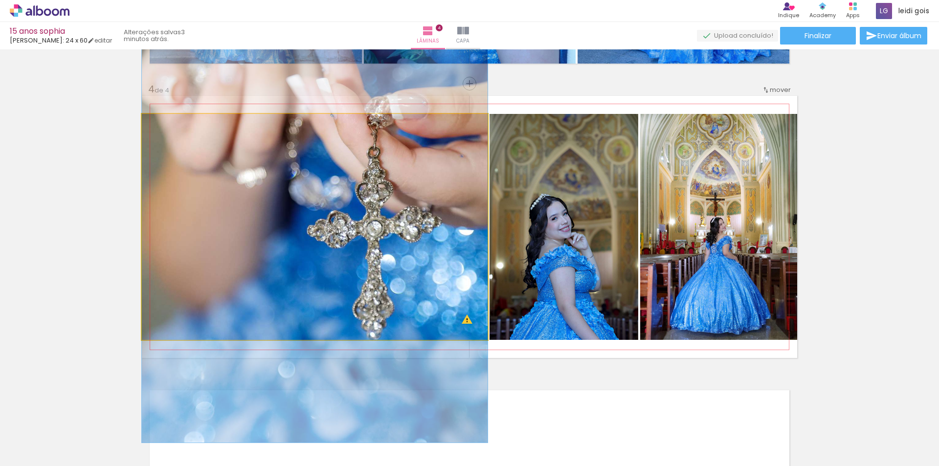
drag, startPoint x: 373, startPoint y: 248, endPoint x: 365, endPoint y: 218, distance: 31.0
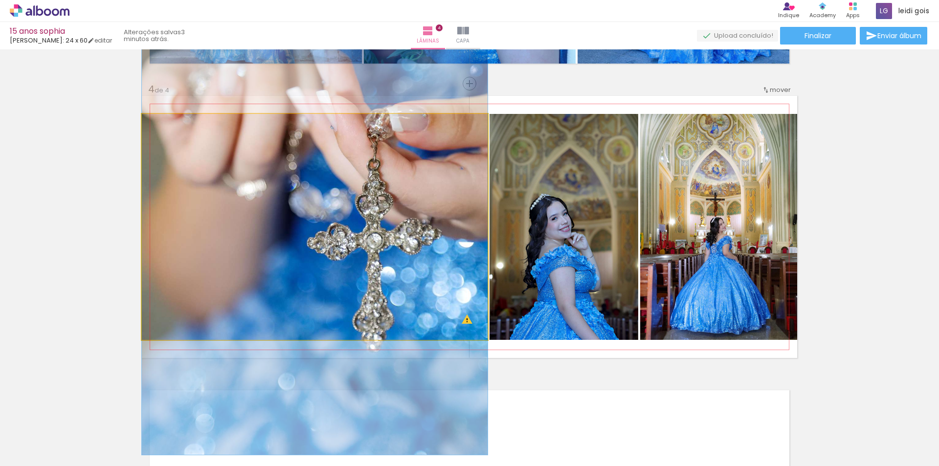
drag, startPoint x: 392, startPoint y: 224, endPoint x: 386, endPoint y: 236, distance: 13.6
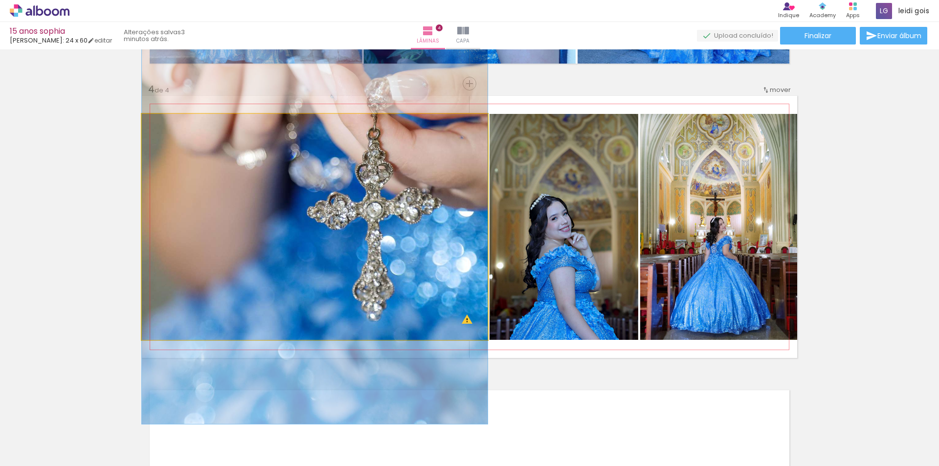
drag, startPoint x: 384, startPoint y: 238, endPoint x: 375, endPoint y: 207, distance: 32.1
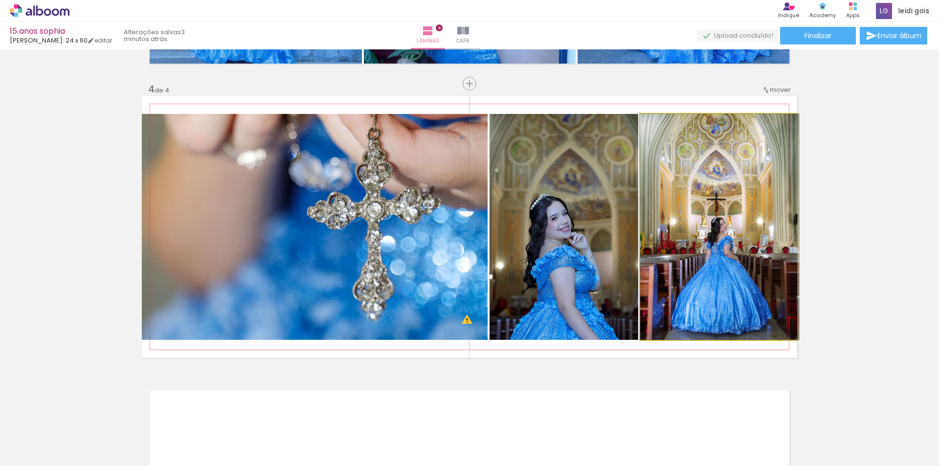
drag, startPoint x: 715, startPoint y: 244, endPoint x: 716, endPoint y: 254, distance: 10.3
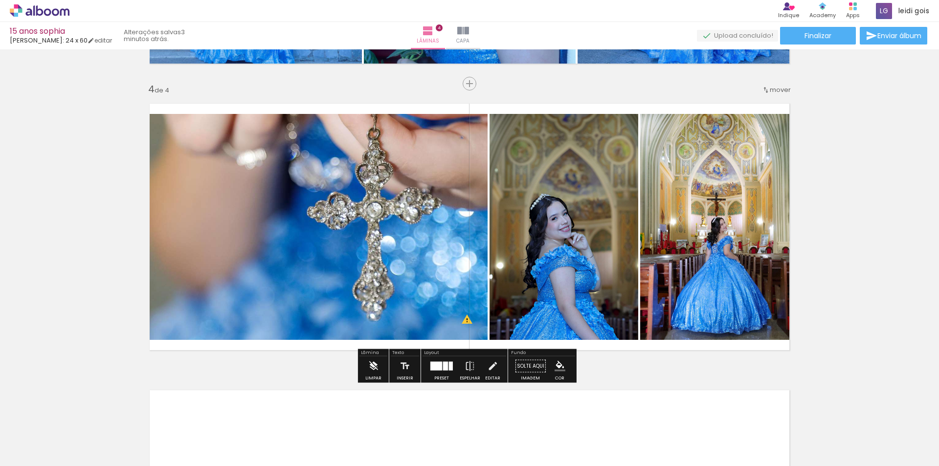
click at [371, 371] on iron-icon at bounding box center [373, 367] width 11 height 20
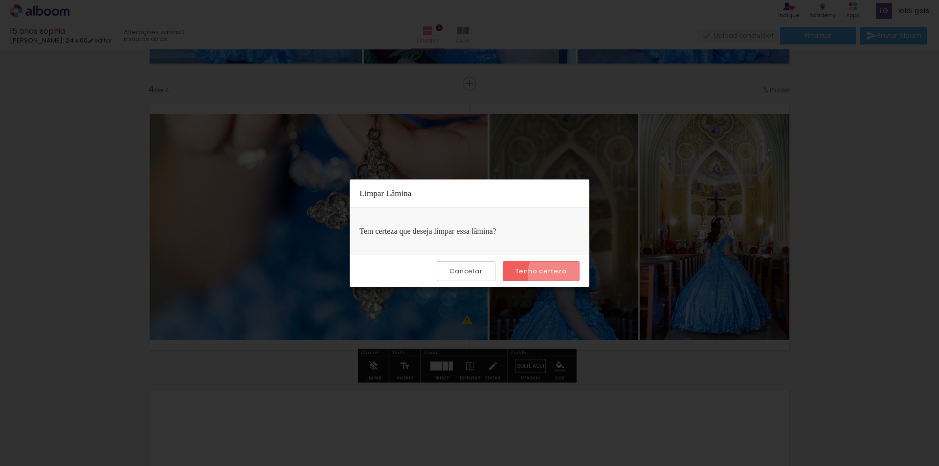
click at [0, 0] on slot "Tenho certeza" at bounding box center [0, 0] width 0 height 0
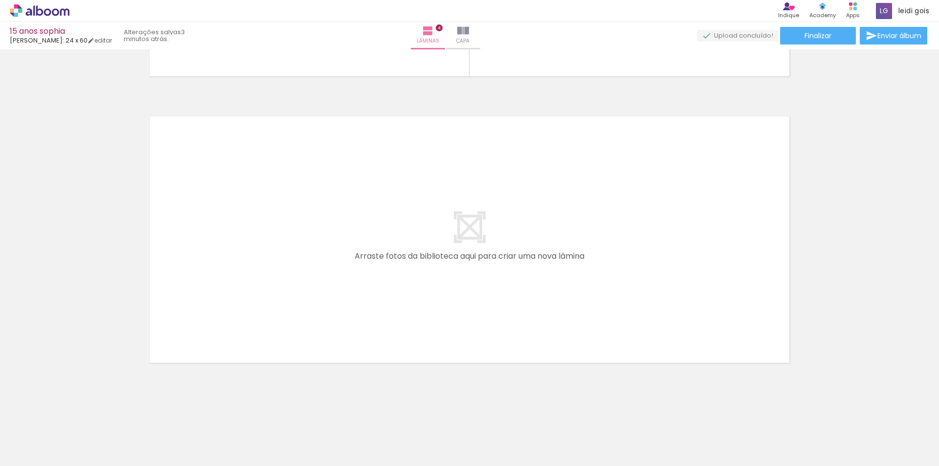
scroll to position [0, 1424]
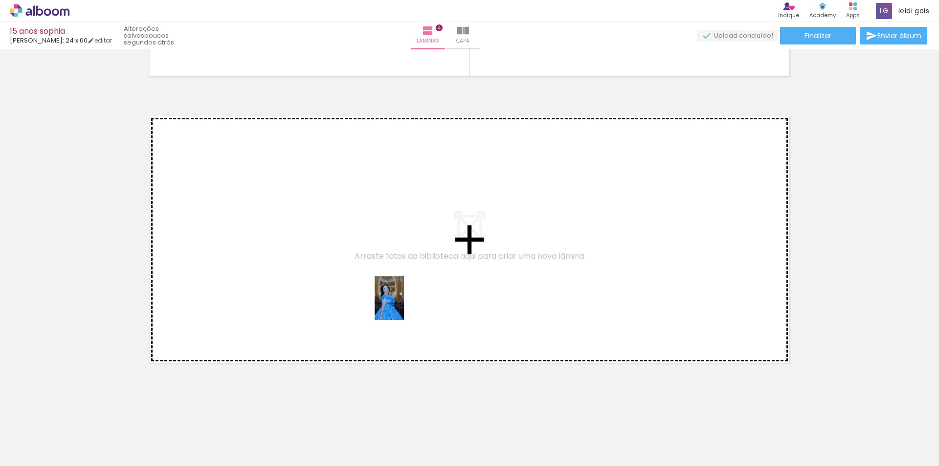
drag, startPoint x: 598, startPoint y: 440, endPoint x: 398, endPoint y: 301, distance: 243.6
click at [398, 301] on quentale-workspace at bounding box center [469, 233] width 939 height 466
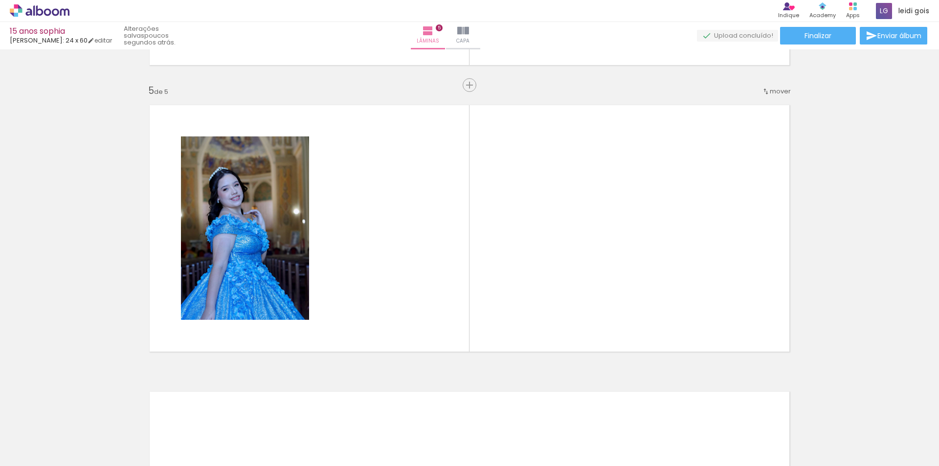
scroll to position [1129, 0]
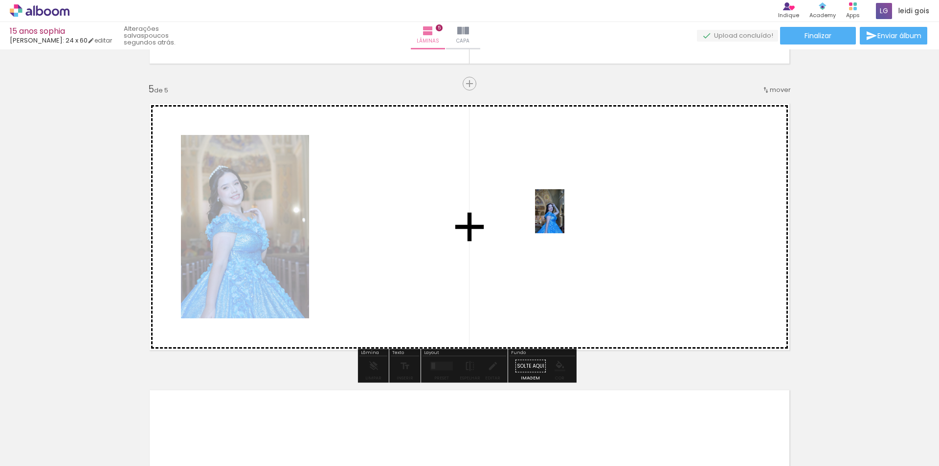
drag, startPoint x: 642, startPoint y: 433, endPoint x: 565, endPoint y: 218, distance: 228.7
click at [565, 218] on quentale-workspace at bounding box center [469, 233] width 939 height 466
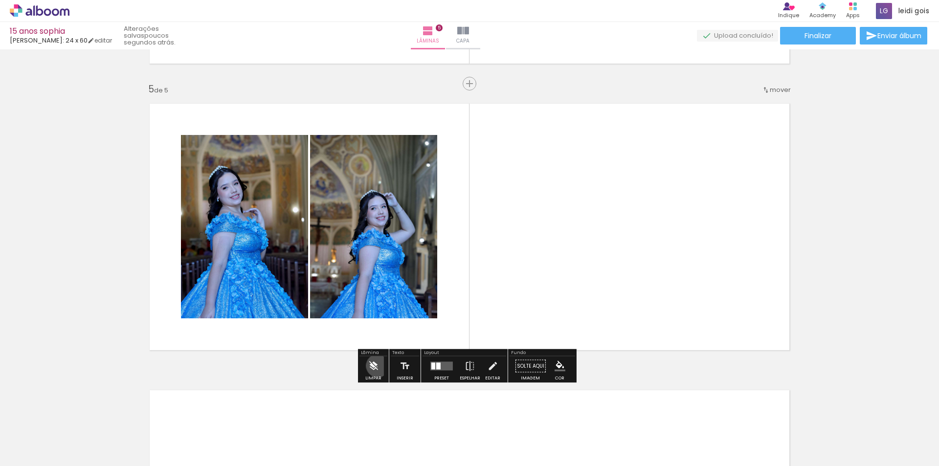
click at [378, 366] on iron-icon at bounding box center [373, 367] width 11 height 20
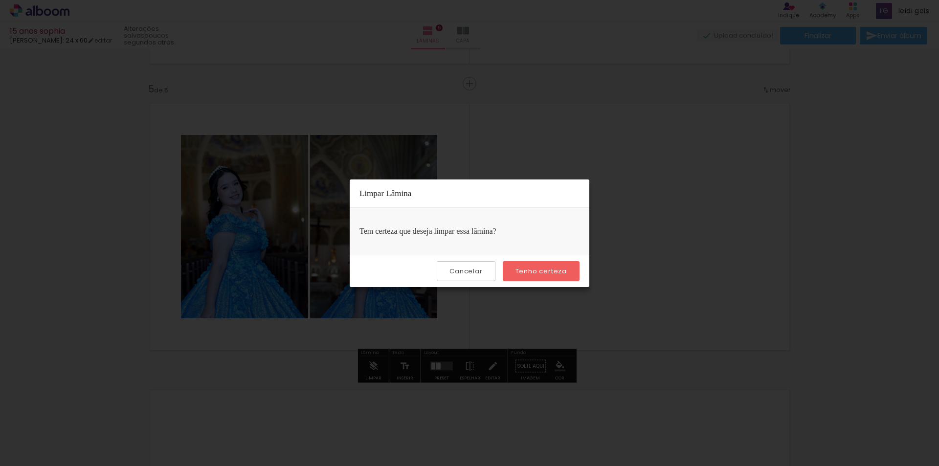
click at [0, 0] on slot "Tenho certeza" at bounding box center [0, 0] width 0 height 0
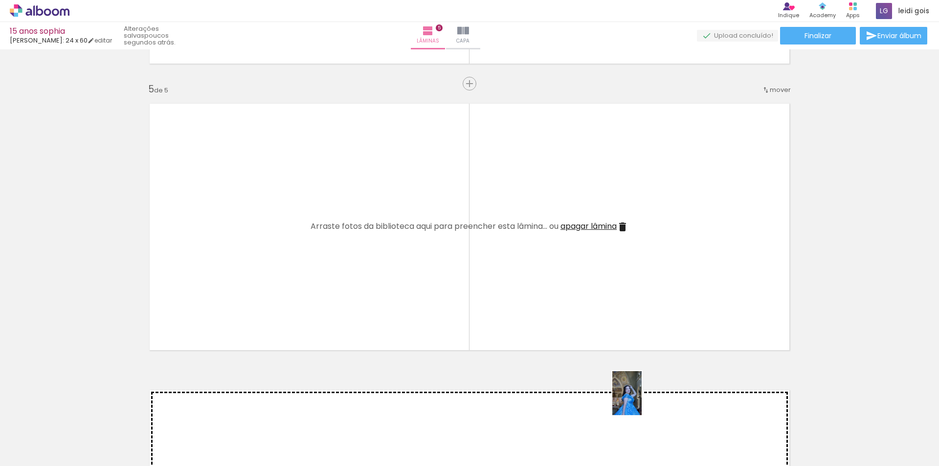
drag, startPoint x: 648, startPoint y: 446, endPoint x: 642, endPoint y: 401, distance: 45.9
click at [642, 401] on quentale-workspace at bounding box center [469, 233] width 939 height 466
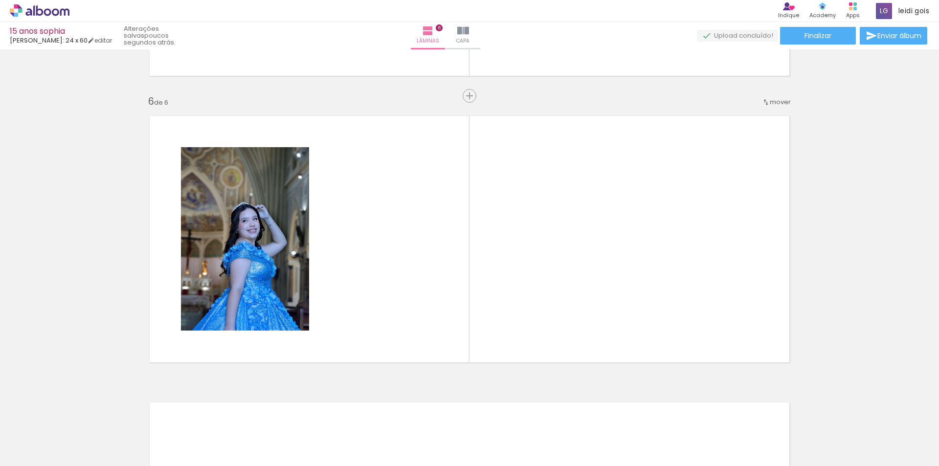
scroll to position [1415, 0]
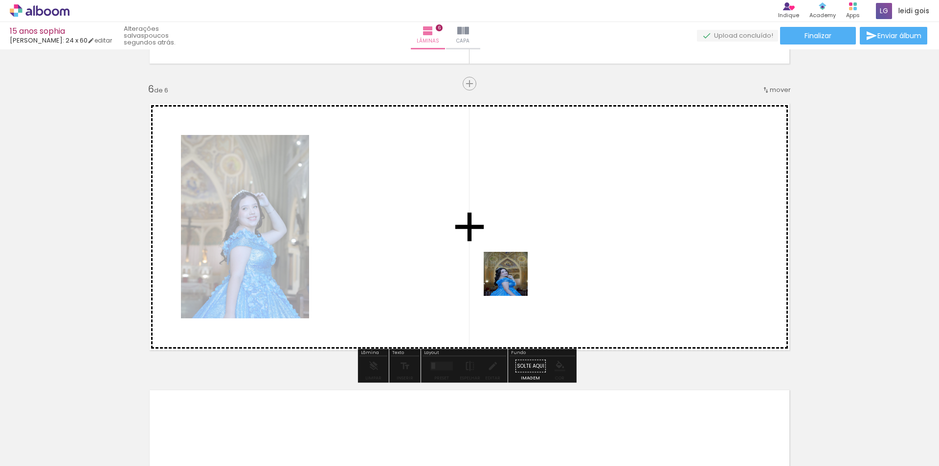
drag, startPoint x: 482, startPoint y: 438, endPoint x: 522, endPoint y: 239, distance: 202.6
click at [522, 239] on quentale-workspace at bounding box center [469, 233] width 939 height 466
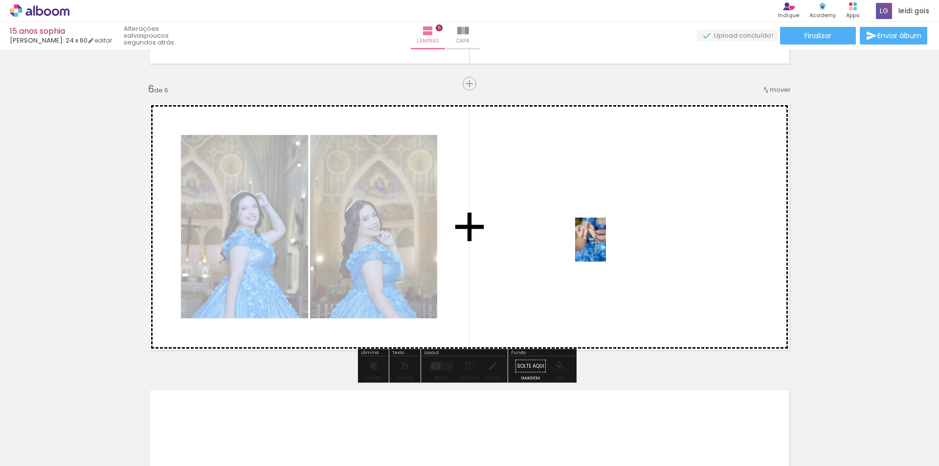
drag, startPoint x: 348, startPoint y: 380, endPoint x: 605, endPoint y: 247, distance: 288.8
click at [605, 247] on quentale-workspace at bounding box center [469, 233] width 939 height 466
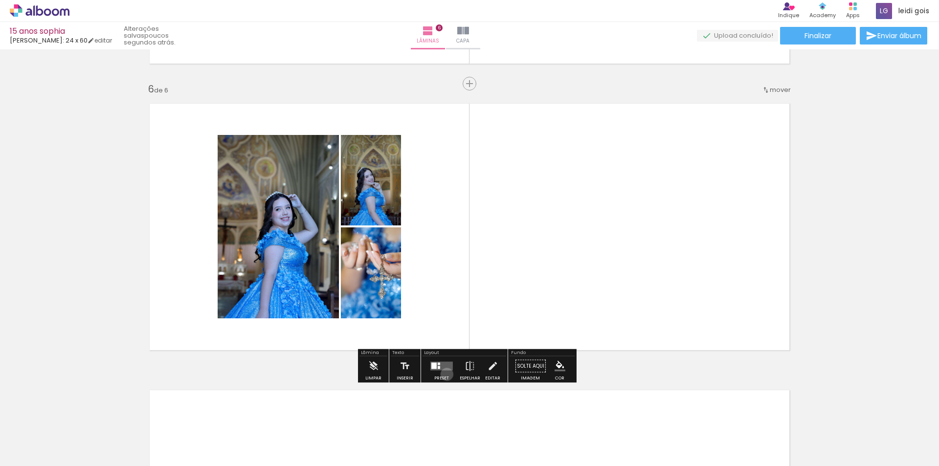
click at [445, 373] on div at bounding box center [442, 367] width 26 height 20
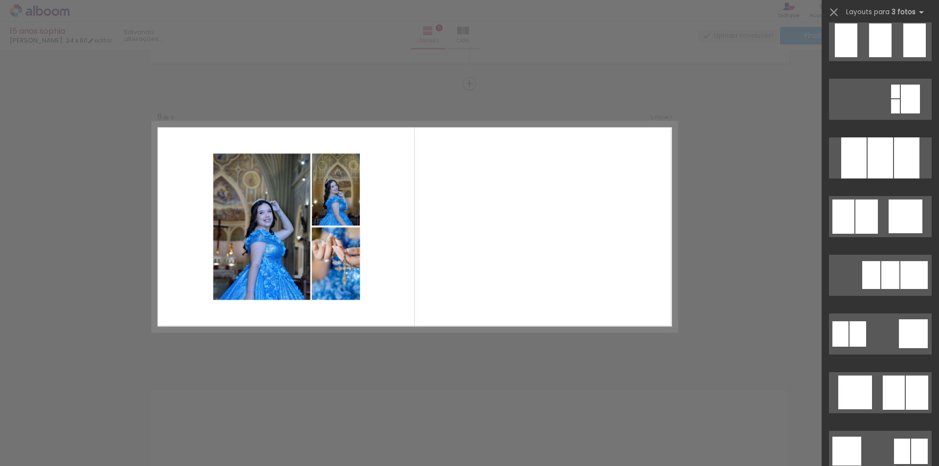
scroll to position [881, 0]
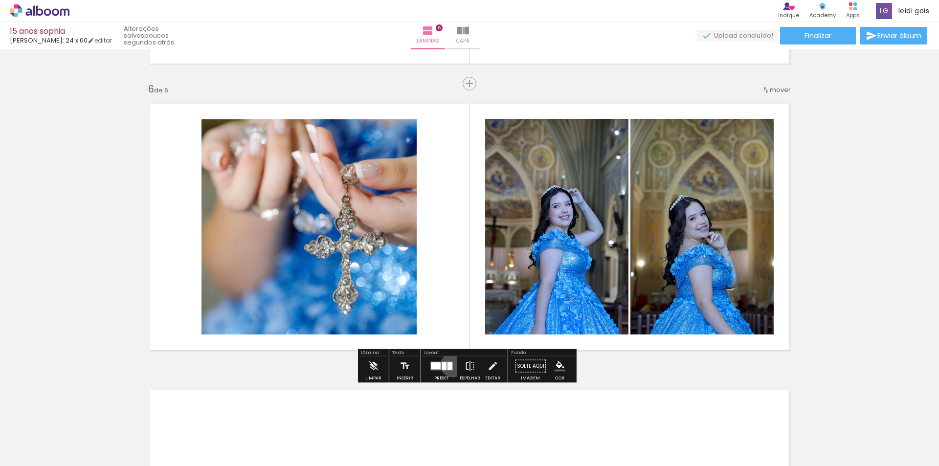
click at [451, 365] on quentale-layouter at bounding box center [442, 366] width 23 height 9
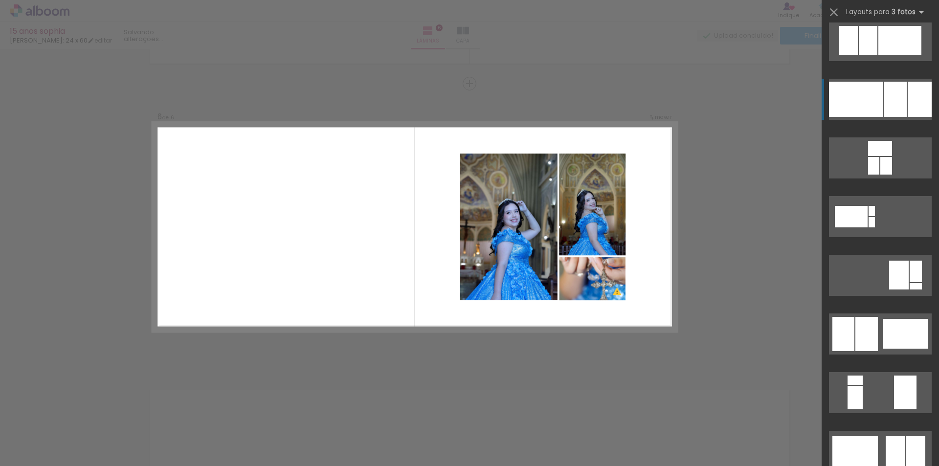
scroll to position [1859, 0]
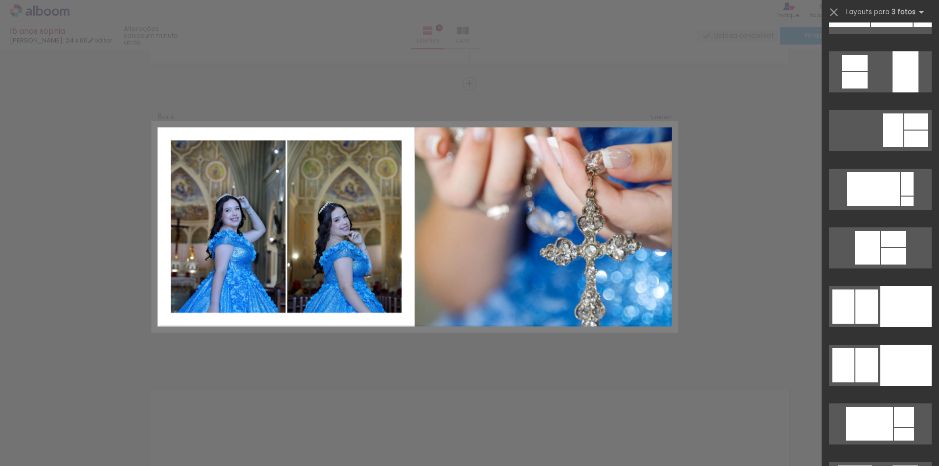
scroll to position [5920, 0]
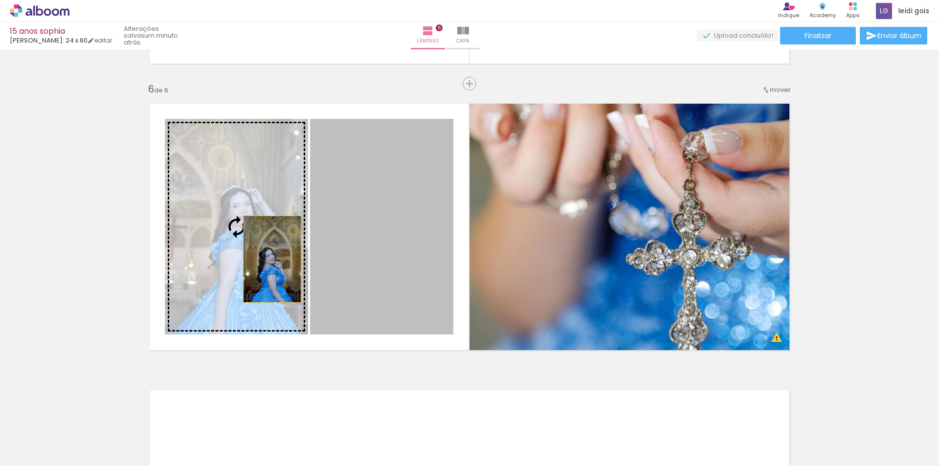
drag, startPoint x: 379, startPoint y: 280, endPoint x: 269, endPoint y: 259, distance: 112.5
click at [0, 0] on slot at bounding box center [0, 0] width 0 height 0
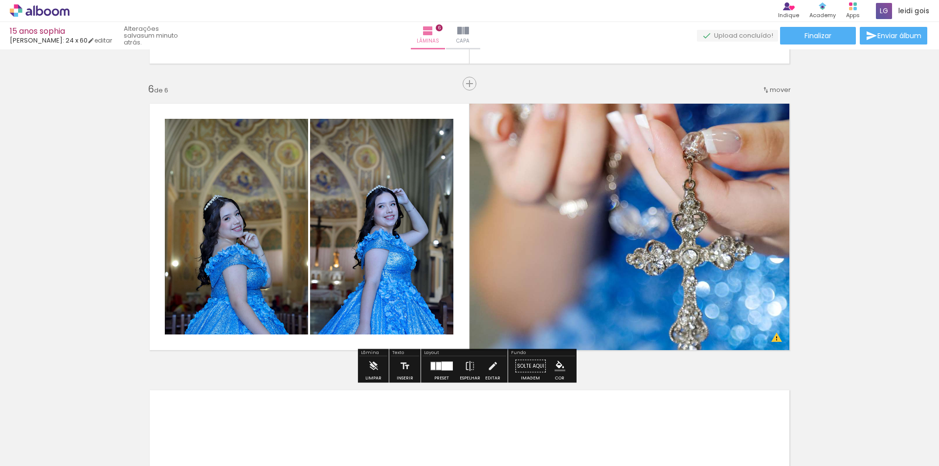
click at [443, 118] on quentale-layouter at bounding box center [470, 227] width 656 height 262
click at [487, 370] on iron-icon at bounding box center [492, 367] width 11 height 20
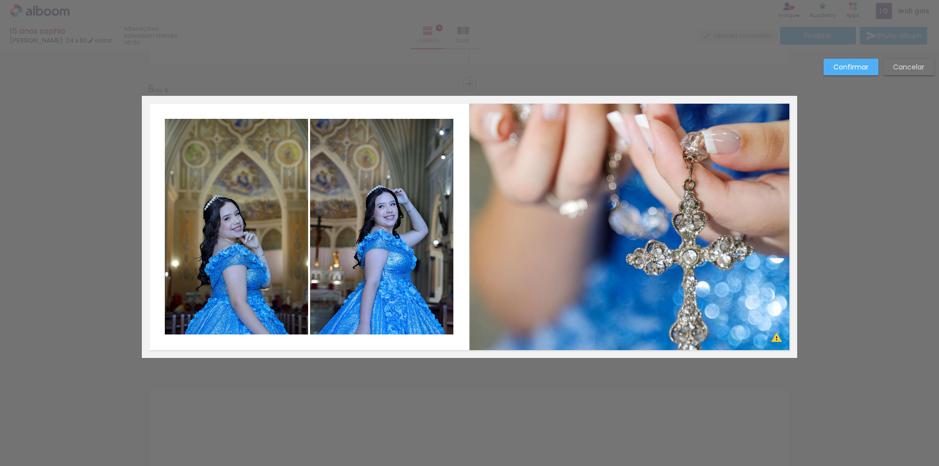
click at [419, 208] on quentale-photo at bounding box center [381, 227] width 143 height 216
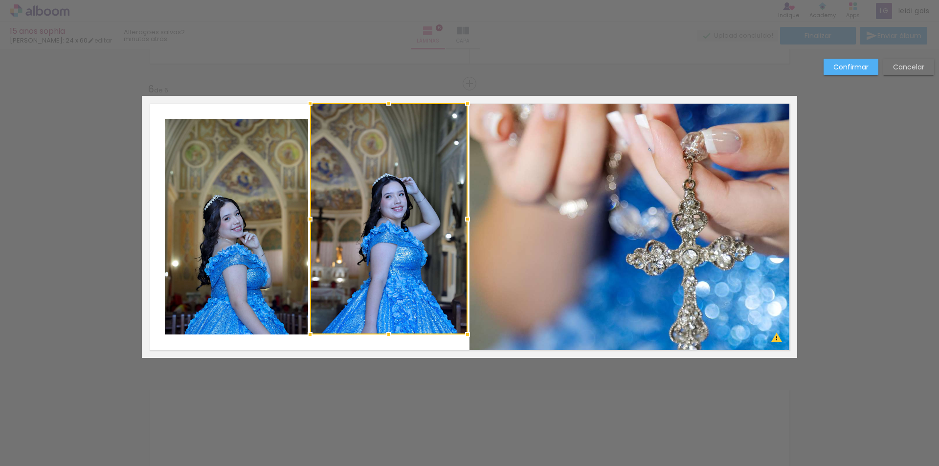
drag, startPoint x: 448, startPoint y: 122, endPoint x: 468, endPoint y: 100, distance: 29.8
click at [463, 104] on div at bounding box center [468, 103] width 20 height 20
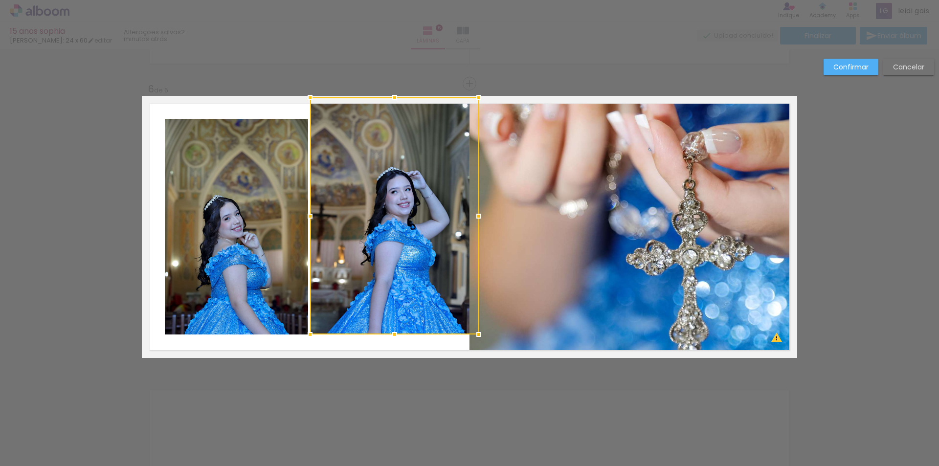
drag, startPoint x: 468, startPoint y: 100, endPoint x: 477, endPoint y: 93, distance: 11.7
click at [477, 93] on div at bounding box center [479, 98] width 20 height 20
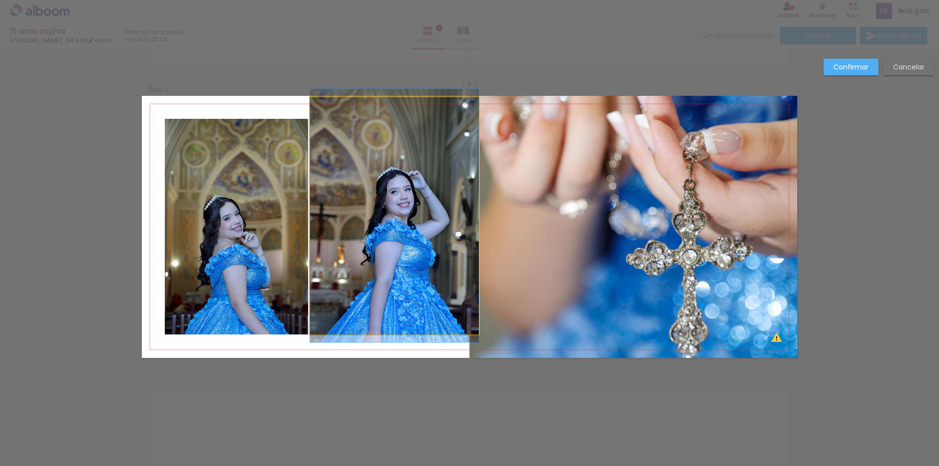
click at [440, 329] on quentale-photo at bounding box center [394, 215] width 169 height 237
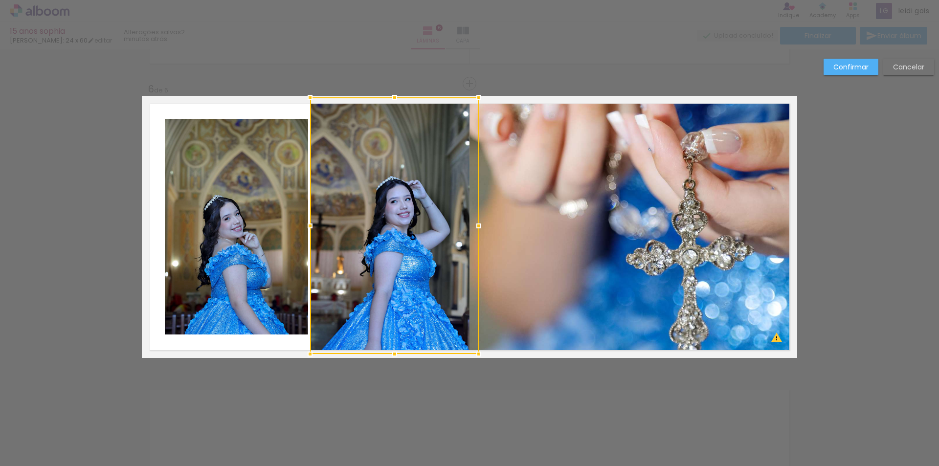
drag, startPoint x: 391, startPoint y: 336, endPoint x: 386, endPoint y: 357, distance: 21.6
click at [386, 357] on div at bounding box center [395, 354] width 20 height 20
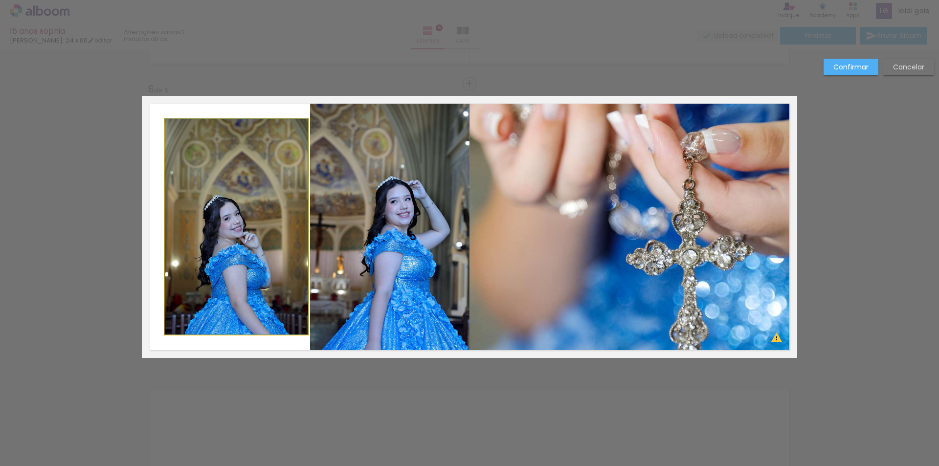
click at [281, 286] on quentale-photo at bounding box center [236, 227] width 143 height 216
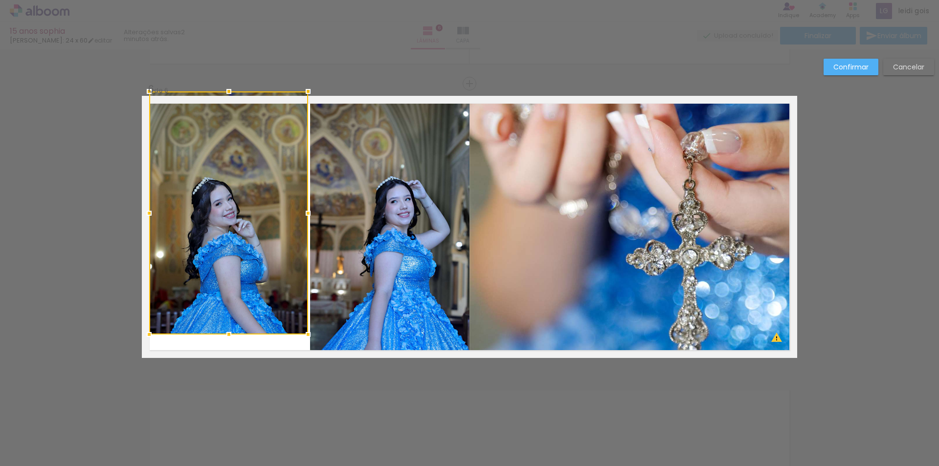
drag, startPoint x: 165, startPoint y: 122, endPoint x: 150, endPoint y: 103, distance: 24.7
click at [150, 103] on div at bounding box center [228, 212] width 159 height 243
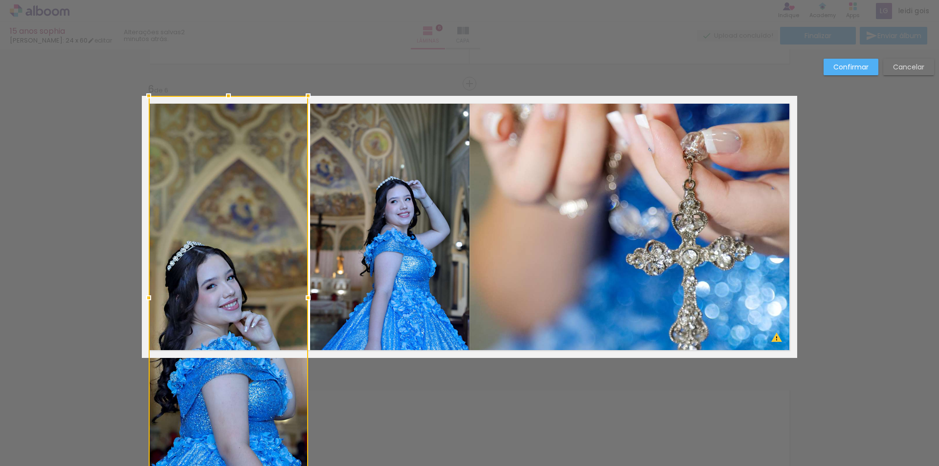
drag, startPoint x: 148, startPoint y: 333, endPoint x: 147, endPoint y: 300, distance: 32.8
click at [149, 300] on div at bounding box center [228, 298] width 159 height 404
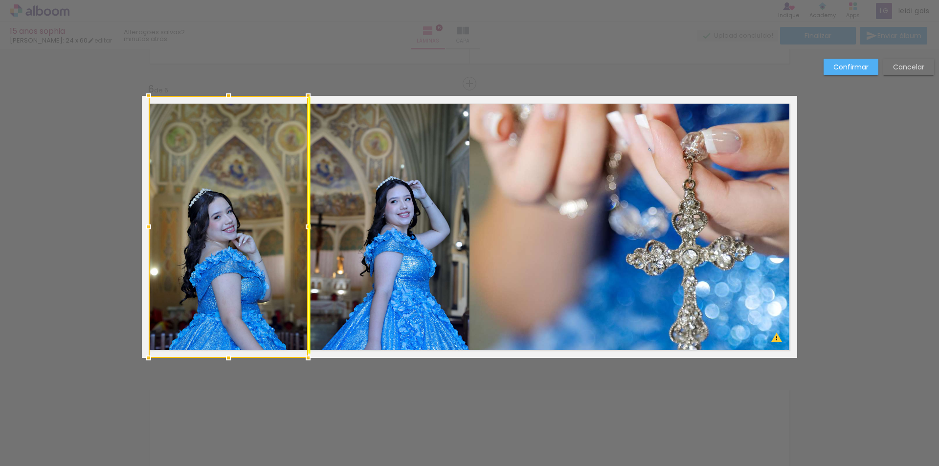
drag, startPoint x: 229, startPoint y: 287, endPoint x: 227, endPoint y: 262, distance: 25.0
click at [227, 262] on div at bounding box center [228, 227] width 159 height 262
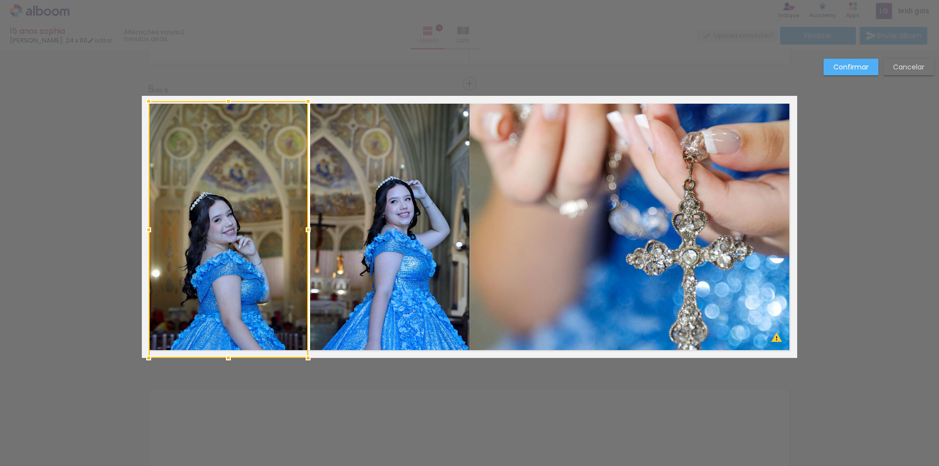
drag, startPoint x: 223, startPoint y: 94, endPoint x: 216, endPoint y: 124, distance: 31.1
click at [216, 124] on div at bounding box center [228, 229] width 159 height 257
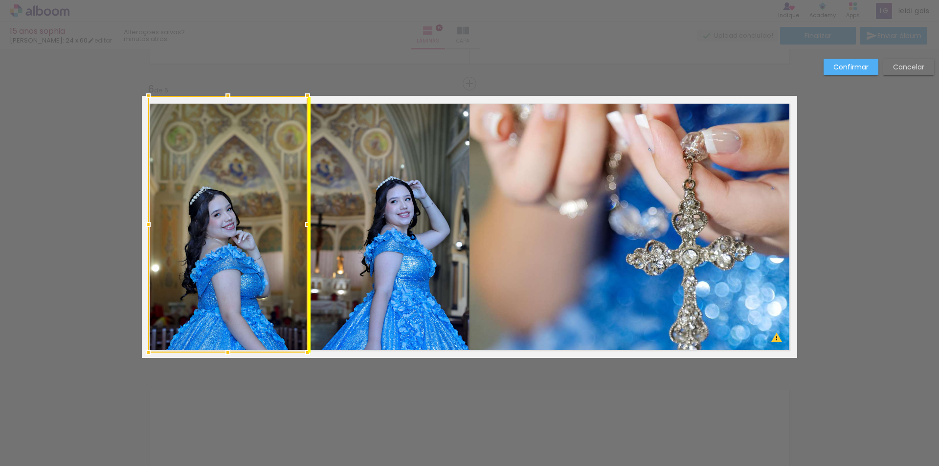
drag, startPoint x: 210, startPoint y: 212, endPoint x: 211, endPoint y: 186, distance: 25.9
click at [211, 186] on div at bounding box center [227, 224] width 159 height 257
click at [0, 0] on slot "Confirmar" at bounding box center [0, 0] width 0 height 0
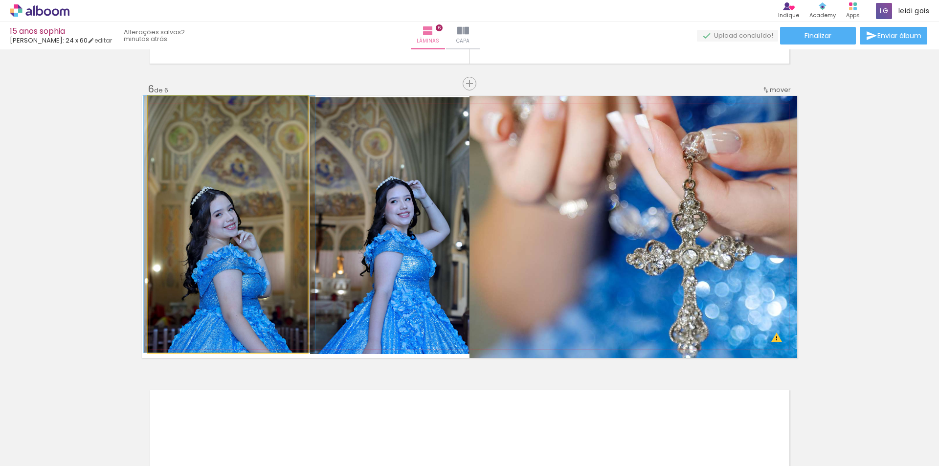
drag, startPoint x: 233, startPoint y: 250, endPoint x: 235, endPoint y: 228, distance: 22.1
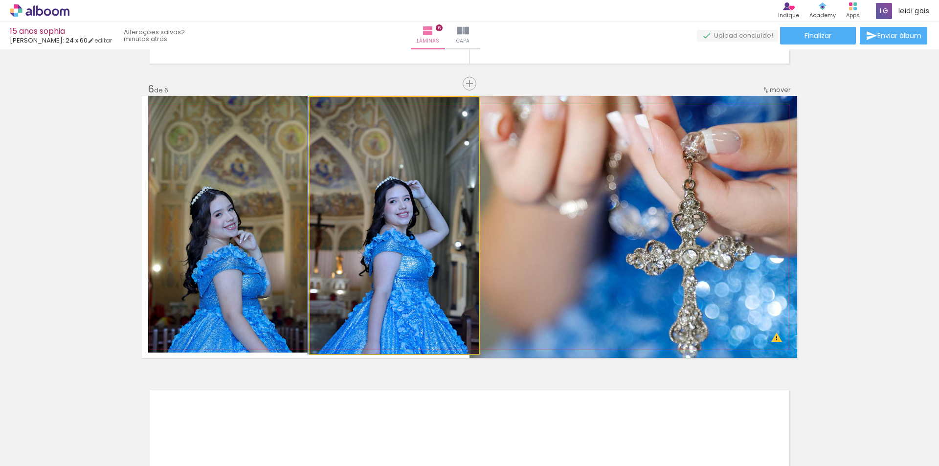
drag, startPoint x: 382, startPoint y: 234, endPoint x: 372, endPoint y: 233, distance: 9.3
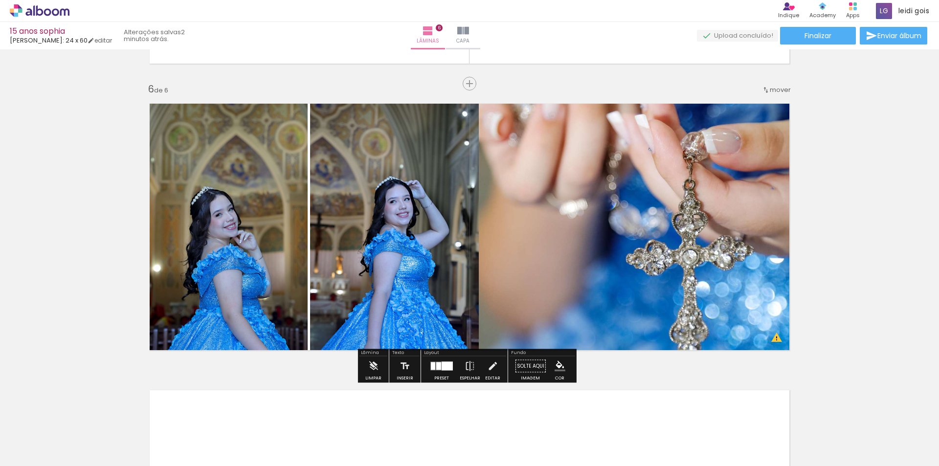
click at [433, 242] on quentale-photo at bounding box center [394, 225] width 169 height 257
click at [487, 376] on iron-icon at bounding box center [492, 367] width 11 height 20
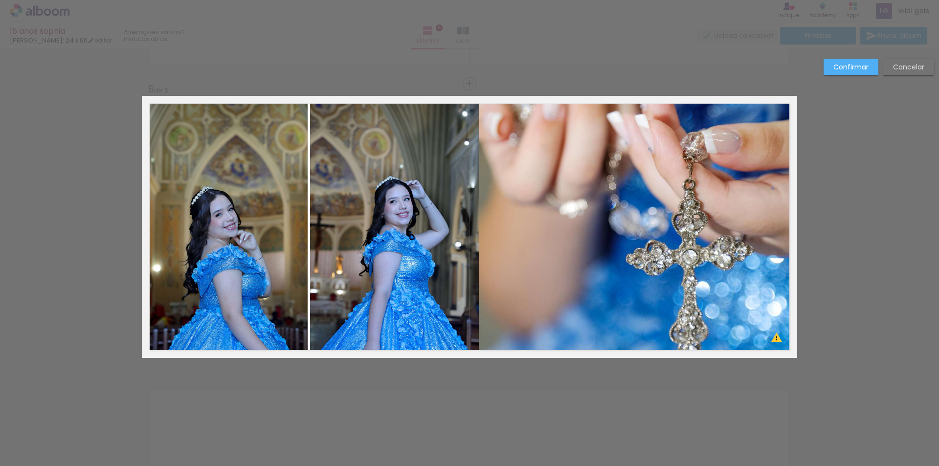
click at [451, 255] on quentale-photo at bounding box center [394, 225] width 169 height 257
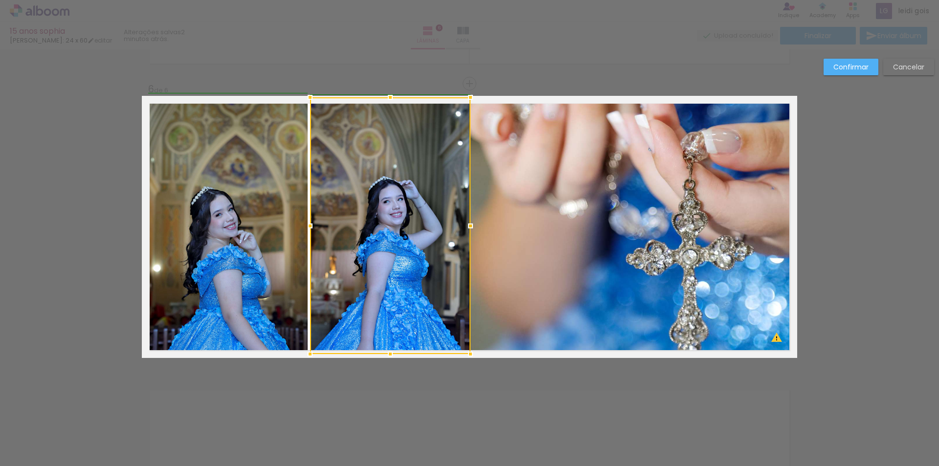
drag, startPoint x: 479, startPoint y: 226, endPoint x: 472, endPoint y: 228, distance: 7.7
click at [472, 228] on div at bounding box center [471, 226] width 20 height 20
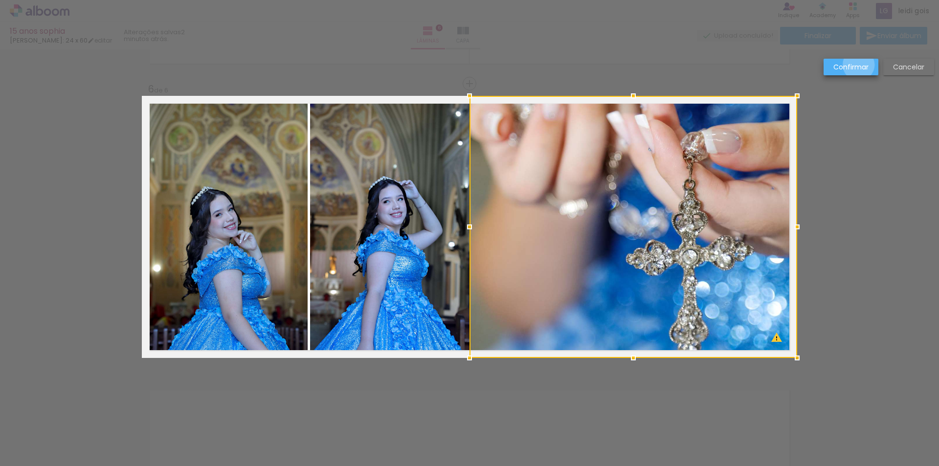
click at [0, 0] on slot "Confirmar" at bounding box center [0, 0] width 0 height 0
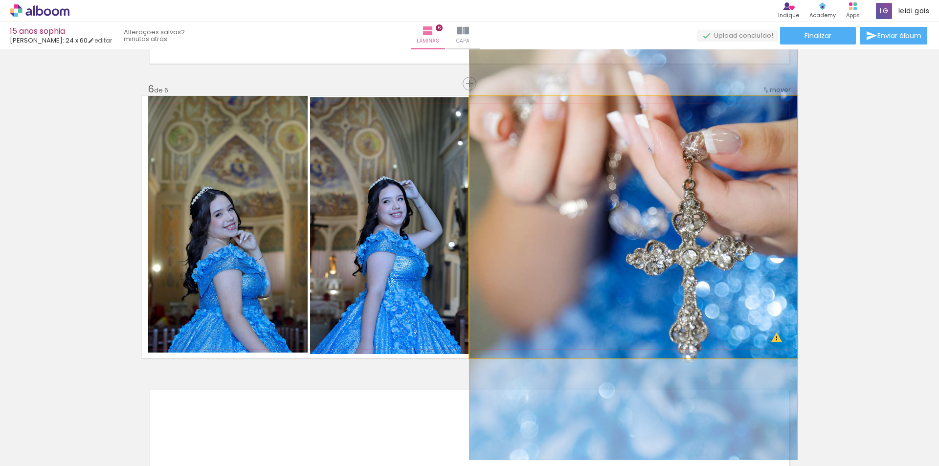
click at [692, 204] on quentale-photo at bounding box center [634, 227] width 328 height 262
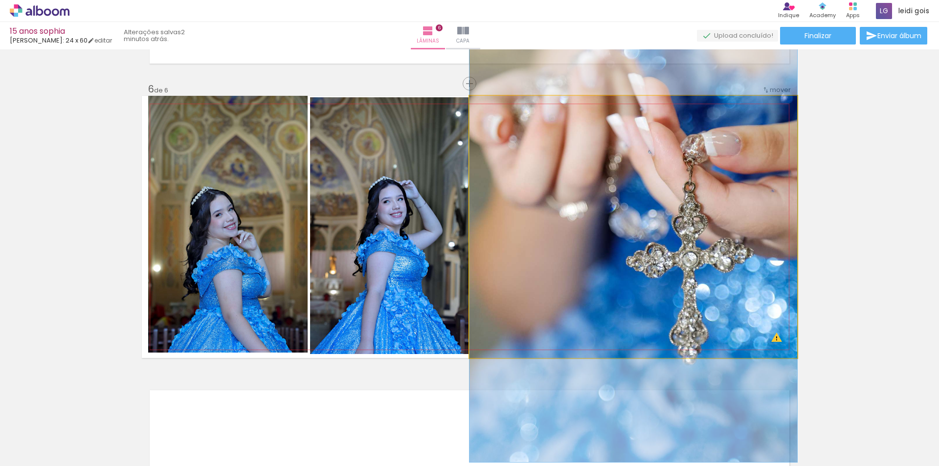
drag, startPoint x: 688, startPoint y: 201, endPoint x: 688, endPoint y: 207, distance: 5.9
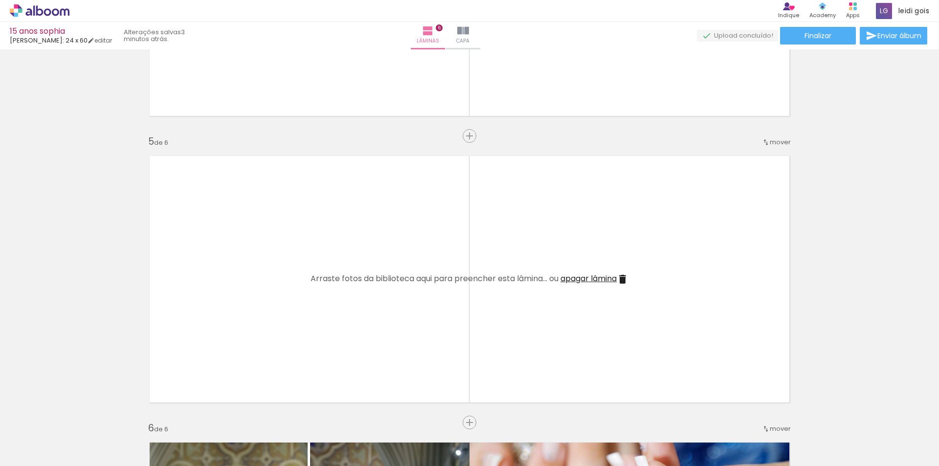
scroll to position [0, 1735]
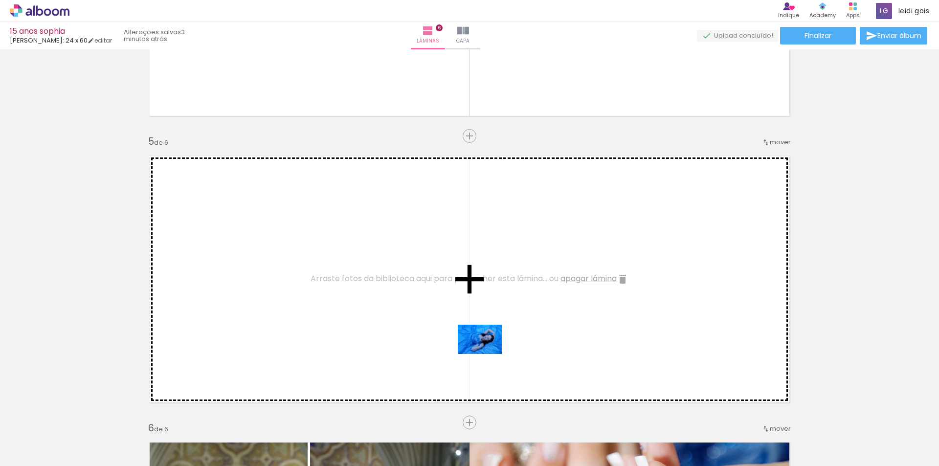
drag, startPoint x: 767, startPoint y: 431, endPoint x: 486, endPoint y: 354, distance: 291.4
click at [486, 354] on quentale-workspace at bounding box center [469, 233] width 939 height 466
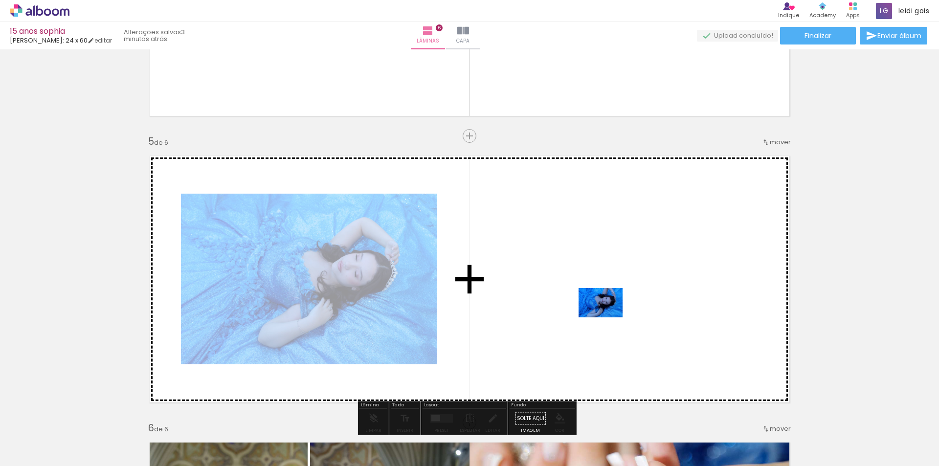
drag, startPoint x: 825, startPoint y: 433, endPoint x: 607, endPoint y: 317, distance: 247.5
click at [607, 317] on quentale-workspace at bounding box center [469, 233] width 939 height 466
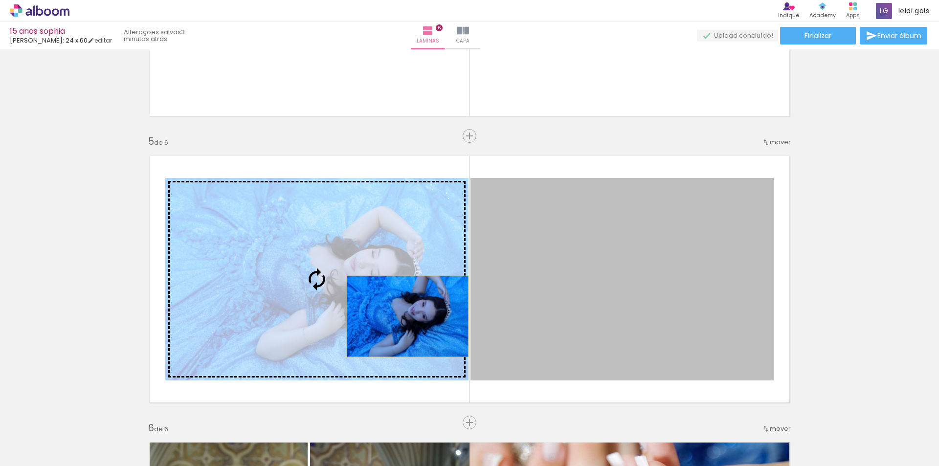
drag, startPoint x: 608, startPoint y: 317, endPoint x: 404, endPoint y: 317, distance: 203.5
click at [0, 0] on slot at bounding box center [0, 0] width 0 height 0
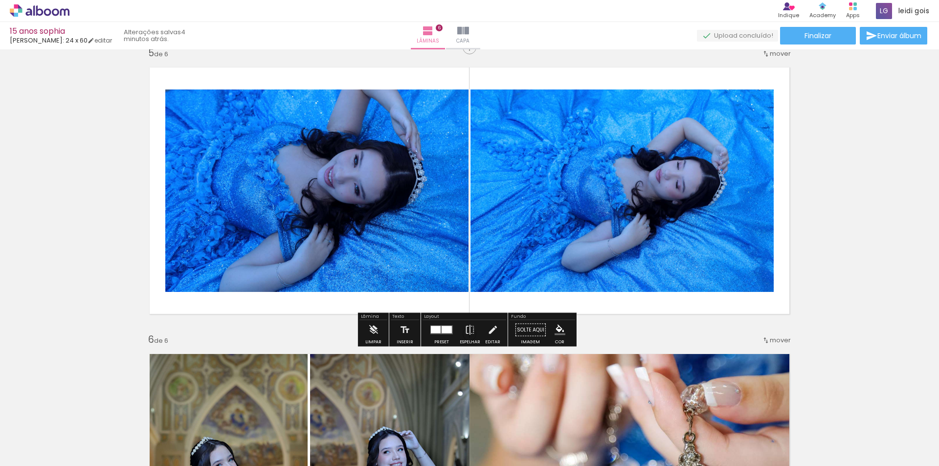
scroll to position [1174, 0]
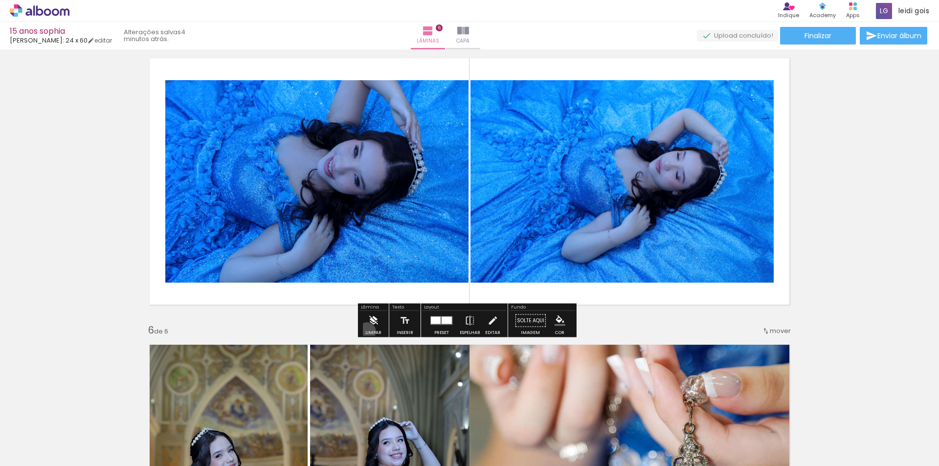
click at [367, 332] on div "Limpar" at bounding box center [373, 333] width 16 height 4
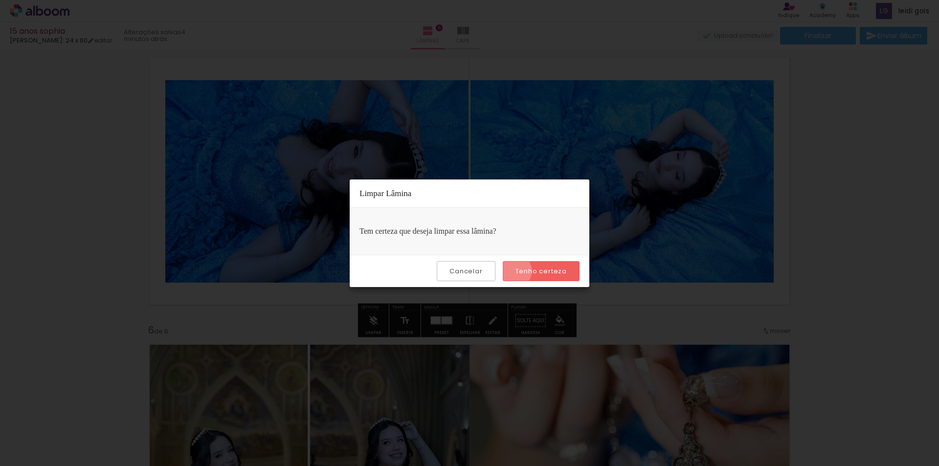
click at [0, 0] on slot "Tenho certeza" at bounding box center [0, 0] width 0 height 0
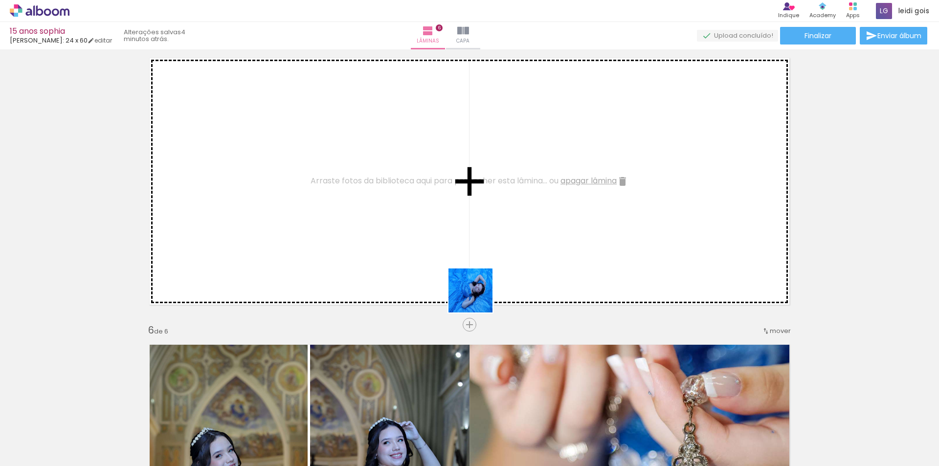
drag, startPoint x: 772, startPoint y: 433, endPoint x: 447, endPoint y: 271, distance: 364.3
click at [447, 271] on quentale-workspace at bounding box center [469, 233] width 939 height 466
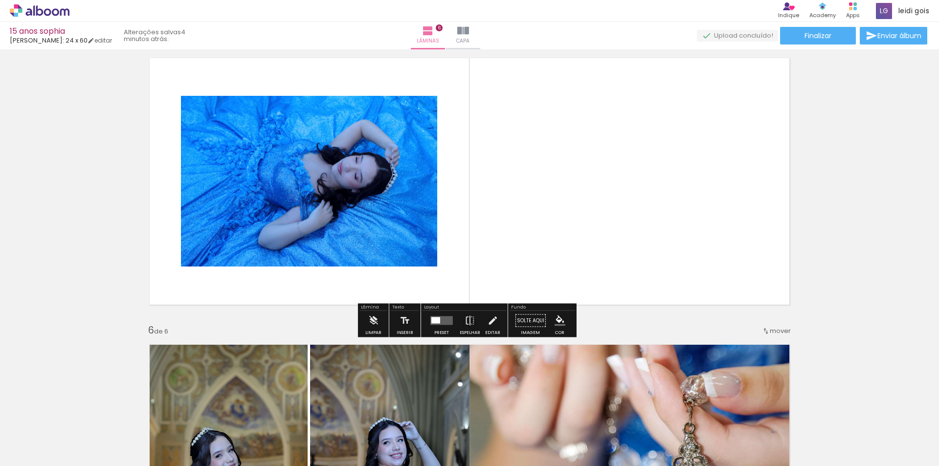
click at [434, 330] on div at bounding box center [442, 321] width 26 height 20
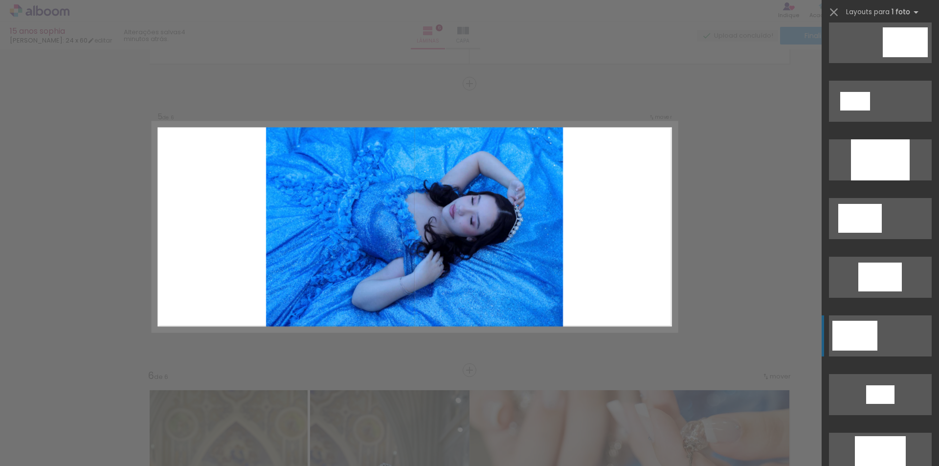
scroll to position [294, 0]
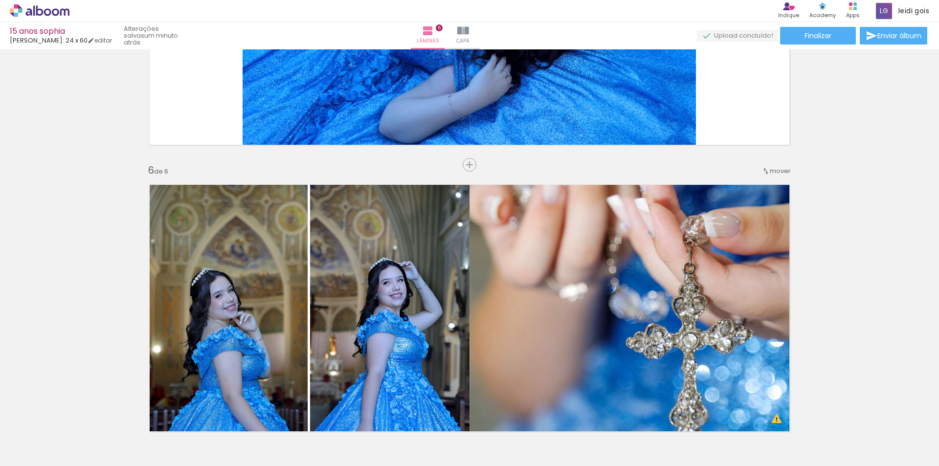
scroll to position [1200, 0]
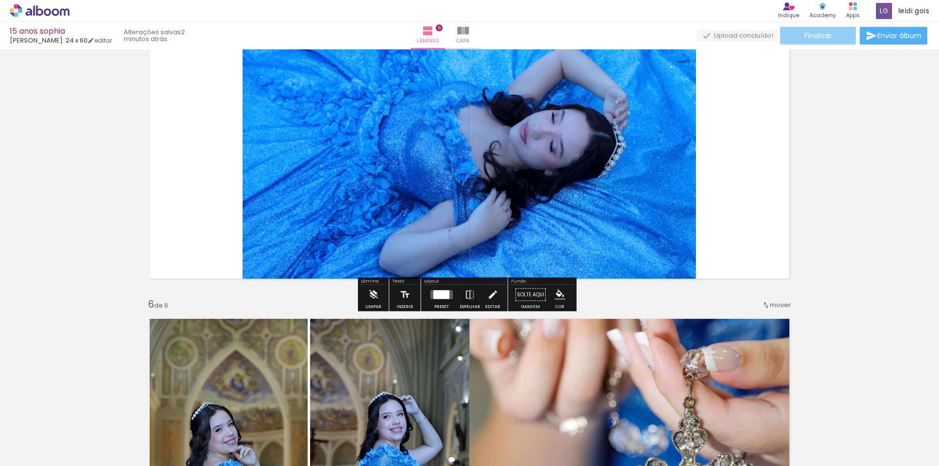
click at [815, 38] on span "Finalizar" at bounding box center [818, 35] width 27 height 7
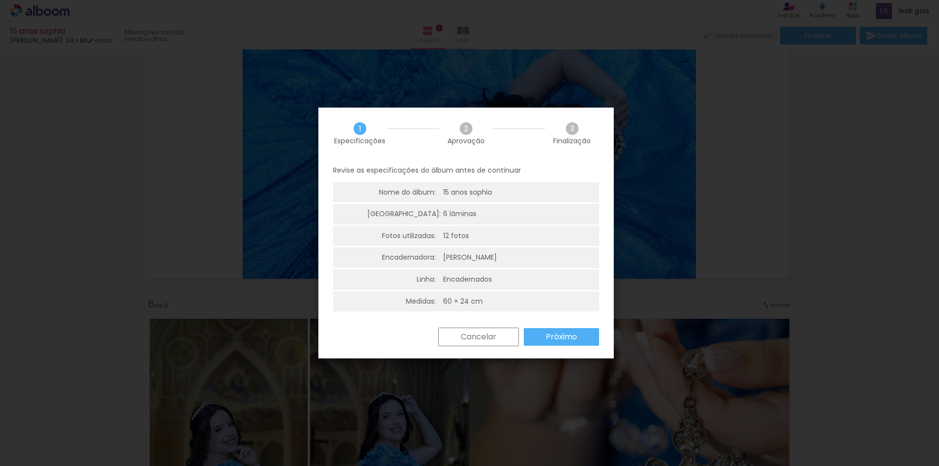
click at [0, 0] on slot "Próximo" at bounding box center [0, 0] width 0 height 0
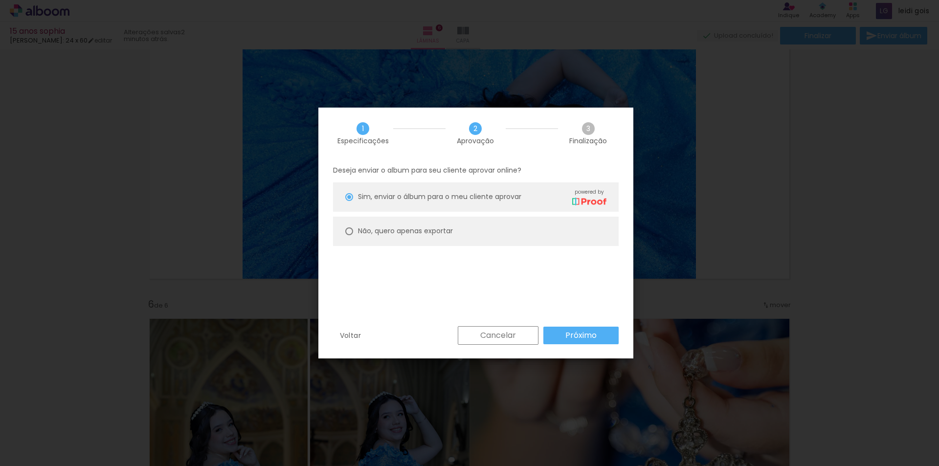
click at [536, 237] on paper-radio-button "Não, quero apenas exportar" at bounding box center [476, 231] width 286 height 29
type paper-radio-button "on"
click at [0, 0] on slot "Próximo" at bounding box center [0, 0] width 0 height 0
type input "Alta, 300 DPI"
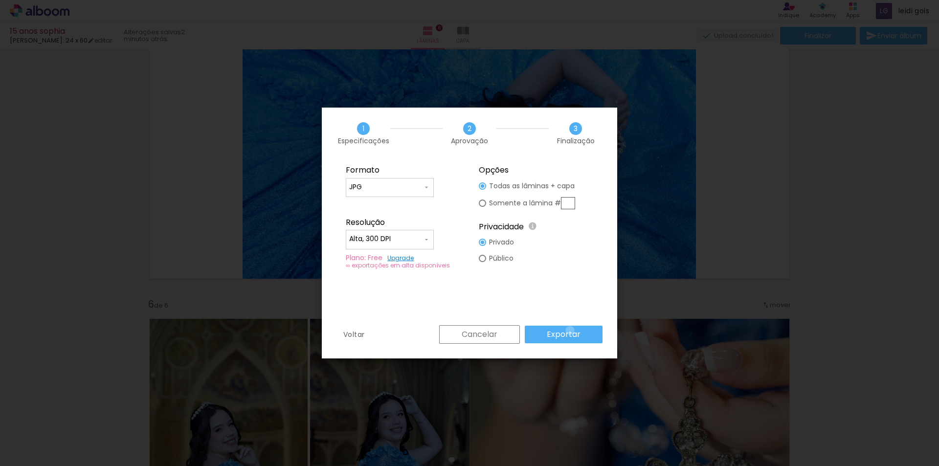
click at [0, 0] on slot "Exportar" at bounding box center [0, 0] width 0 height 0
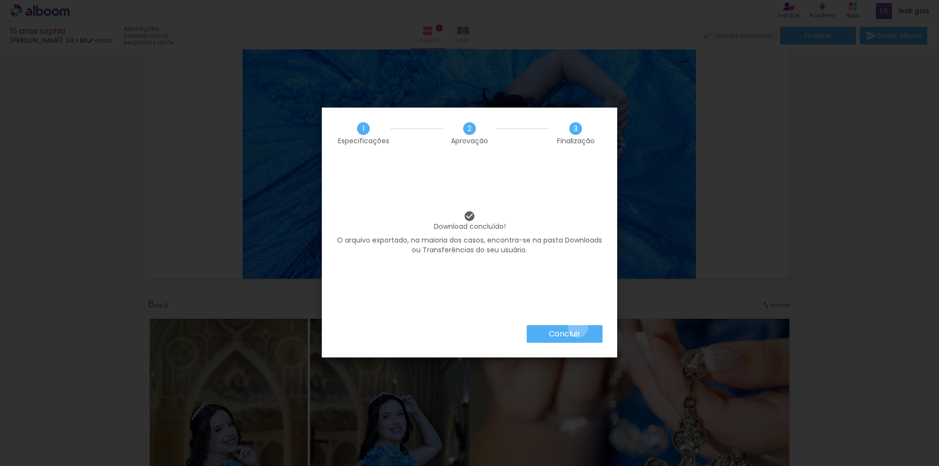
click at [577, 327] on paper-button "Concluir" at bounding box center [565, 334] width 76 height 18
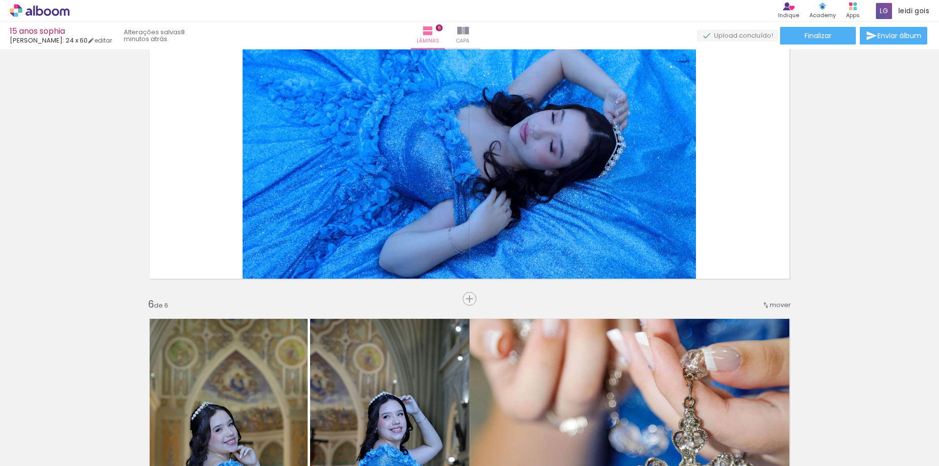
click at [0, 461] on div "Biblioteca 61 fotos Todas as fotos Não utilizadas Adicionar Fotos" at bounding box center [0, 435] width 0 height 61
click at [20, 454] on iron-icon at bounding box center [14, 453] width 12 height 12
click at [0, 0] on input "file" at bounding box center [0, 0] width 0 height 0
click at [19, 457] on iron-icon at bounding box center [14, 453] width 12 height 12
click at [0, 0] on input "file" at bounding box center [0, 0] width 0 height 0
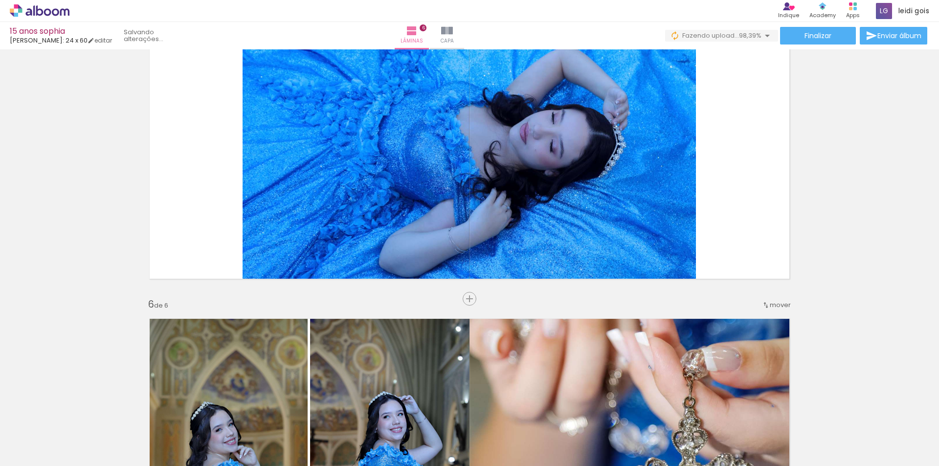
scroll to position [0, 2541]
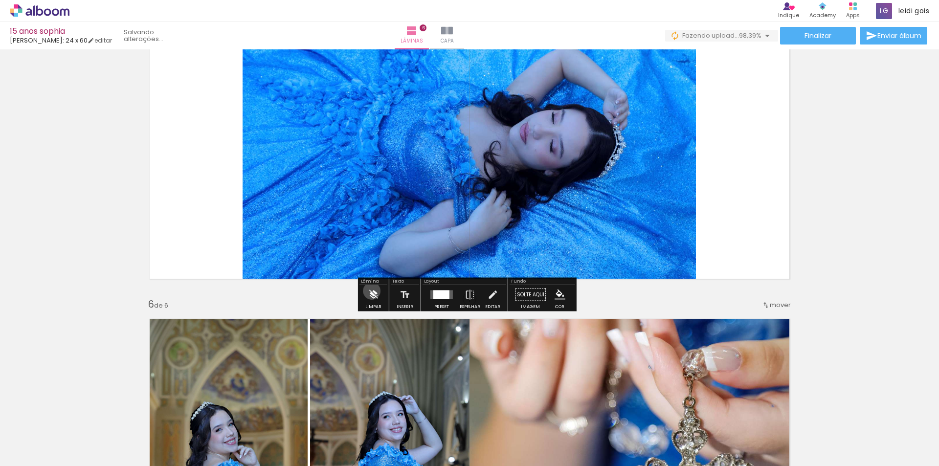
click at [372, 291] on iron-icon at bounding box center [373, 295] width 11 height 20
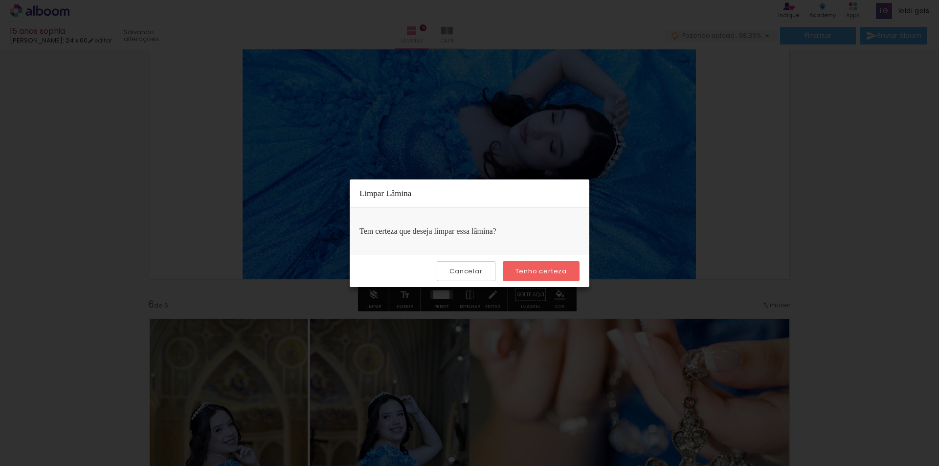
click at [0, 0] on slot "Tenho certeza" at bounding box center [0, 0] width 0 height 0
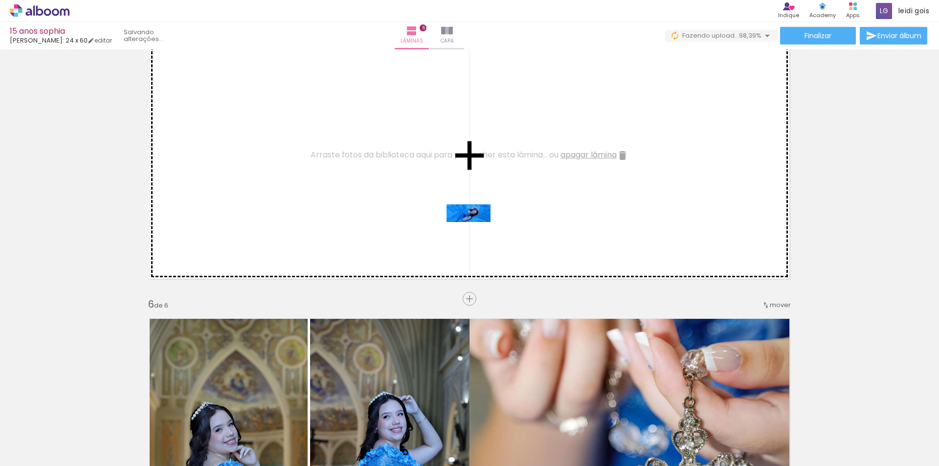
drag, startPoint x: 919, startPoint y: 434, endPoint x: 476, endPoint y: 233, distance: 486.9
click at [476, 233] on quentale-workspace at bounding box center [469, 233] width 939 height 466
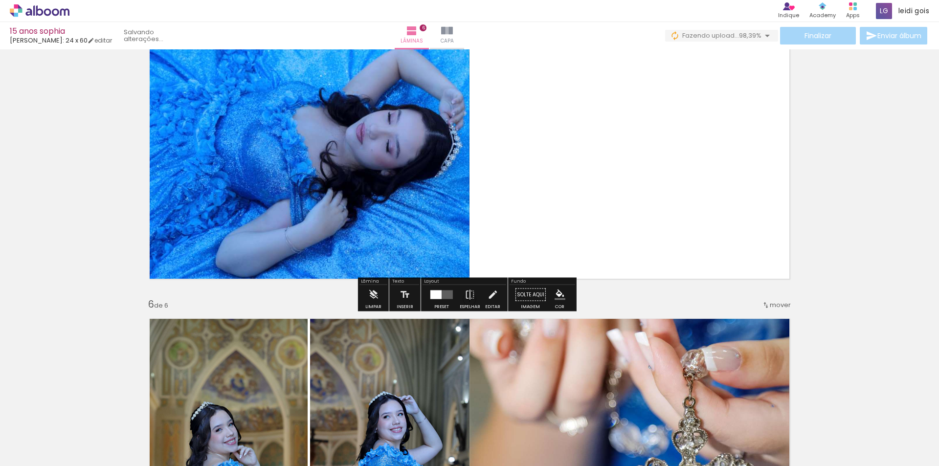
click at [437, 299] on div at bounding box center [436, 295] width 11 height 9
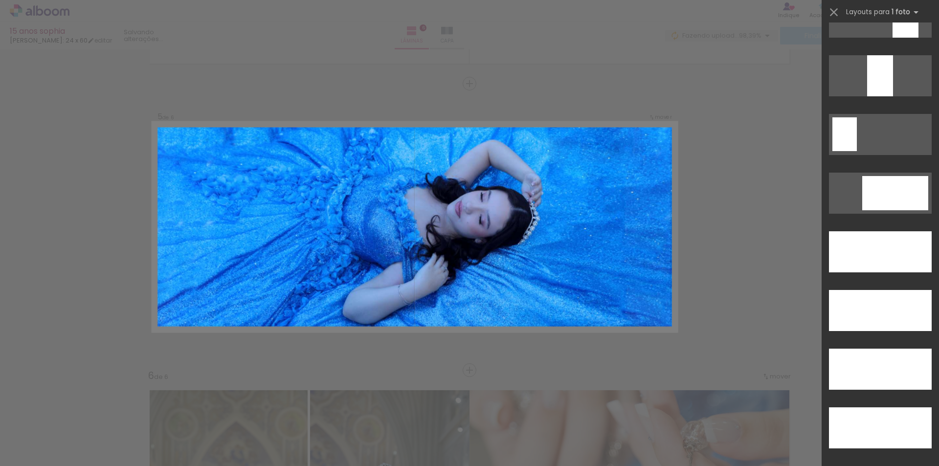
scroll to position [2740, 0]
